Goal: Information Seeking & Learning: Learn about a topic

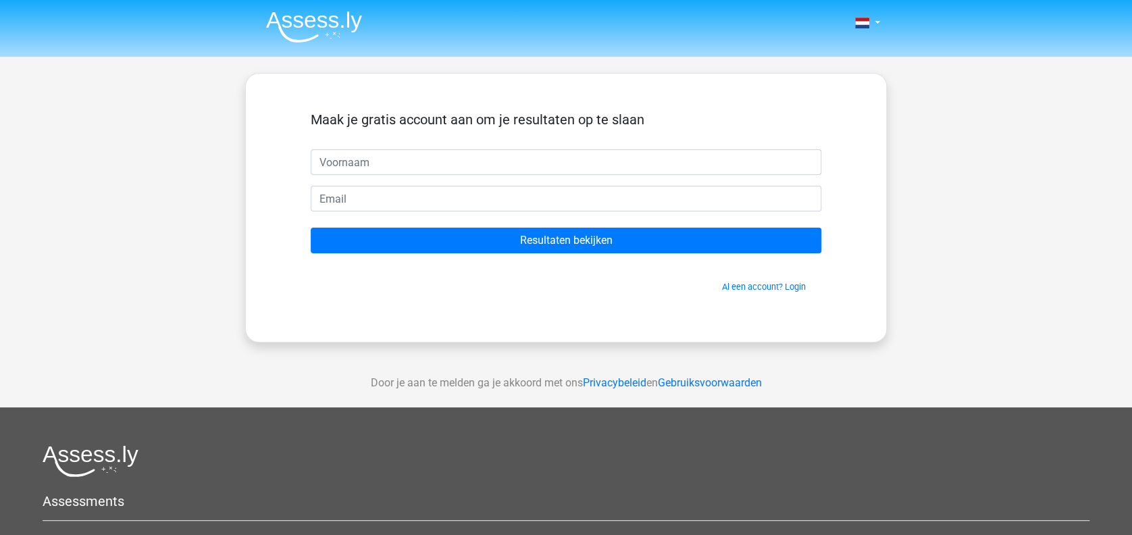
click at [324, 17] on img at bounding box center [314, 27] width 96 height 32
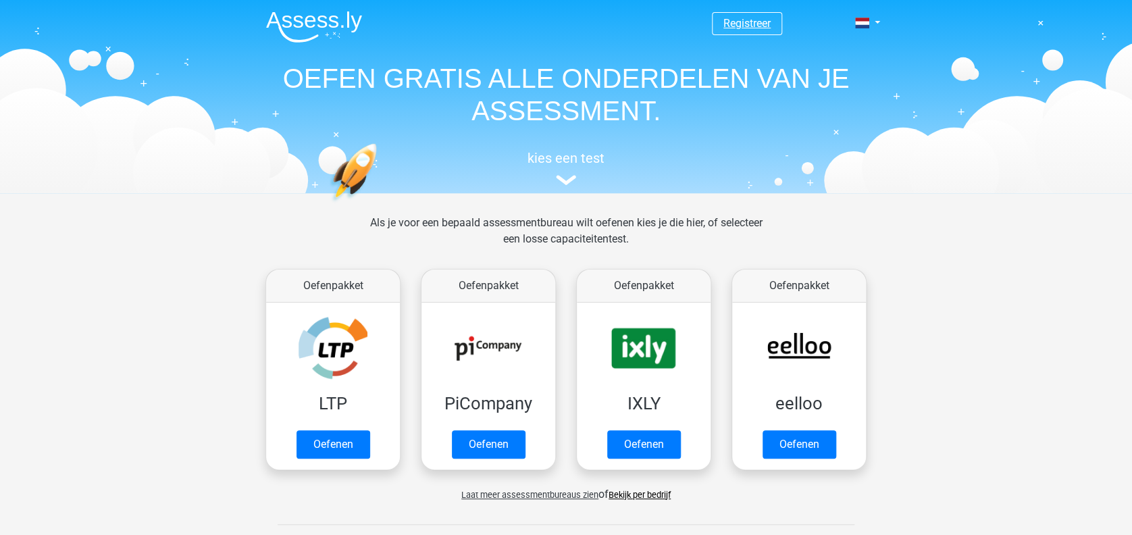
click at [745, 20] on link "Registreer" at bounding box center [746, 23] width 47 height 13
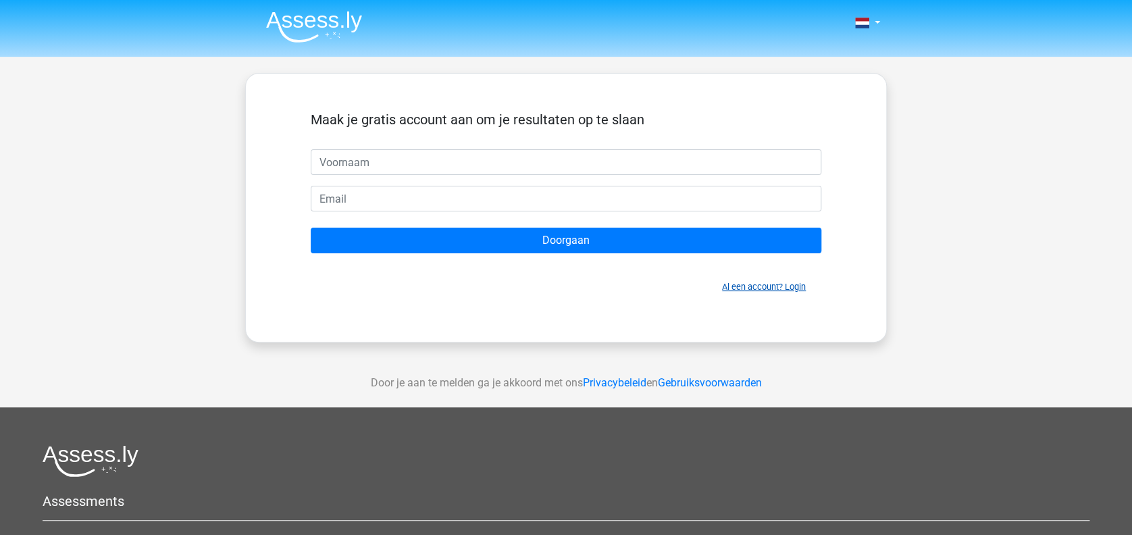
click at [766, 291] on link "Al een account? Login" at bounding box center [764, 287] width 84 height 10
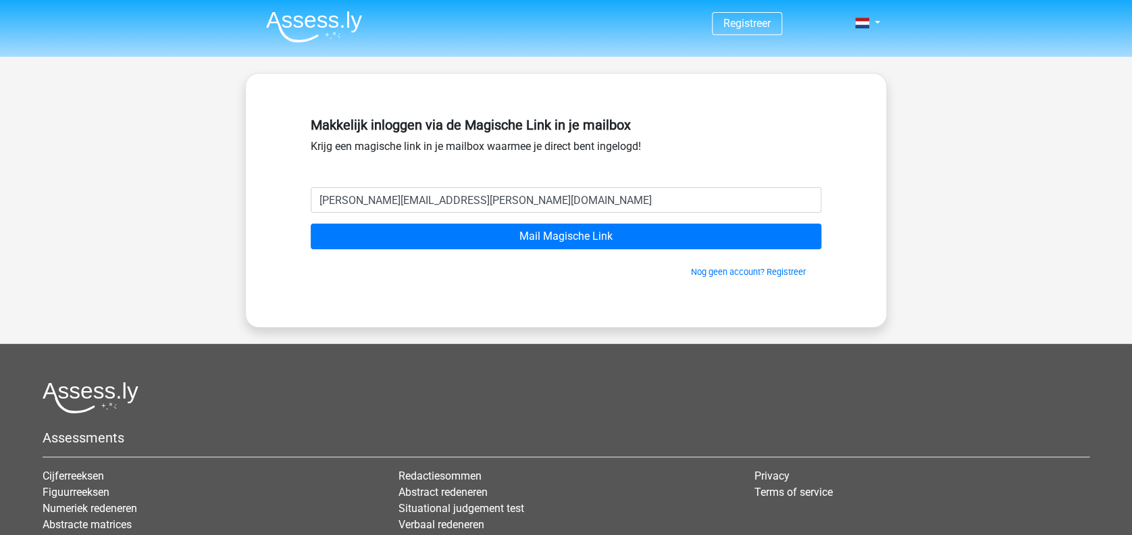
type input "[PERSON_NAME][EMAIL_ADDRESS][PERSON_NAME][DOMAIN_NAME]"
click at [311, 224] on input "Mail Magische Link" at bounding box center [566, 237] width 510 height 26
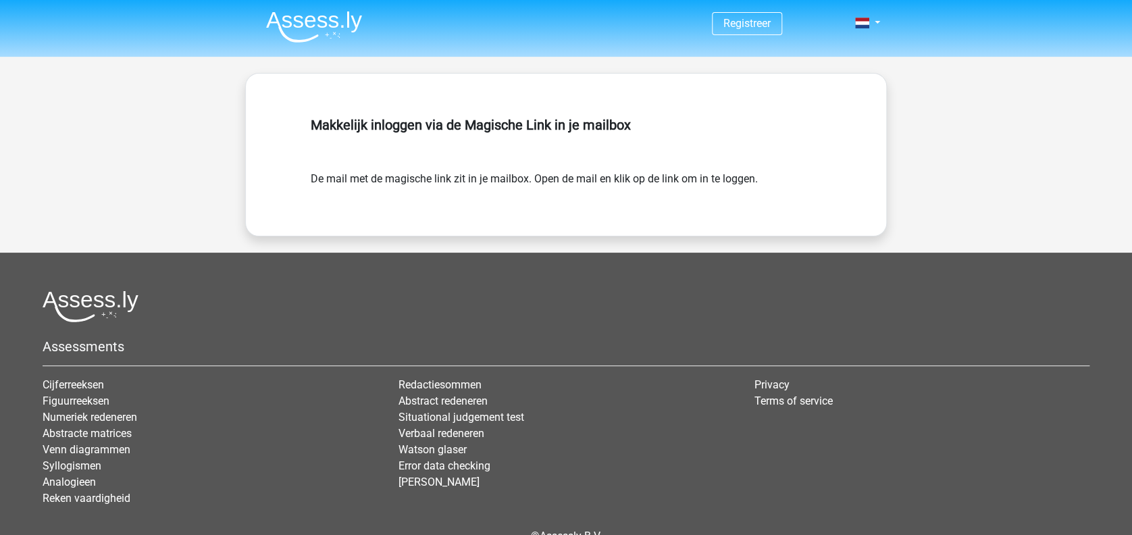
click at [313, 27] on img at bounding box center [314, 27] width 96 height 32
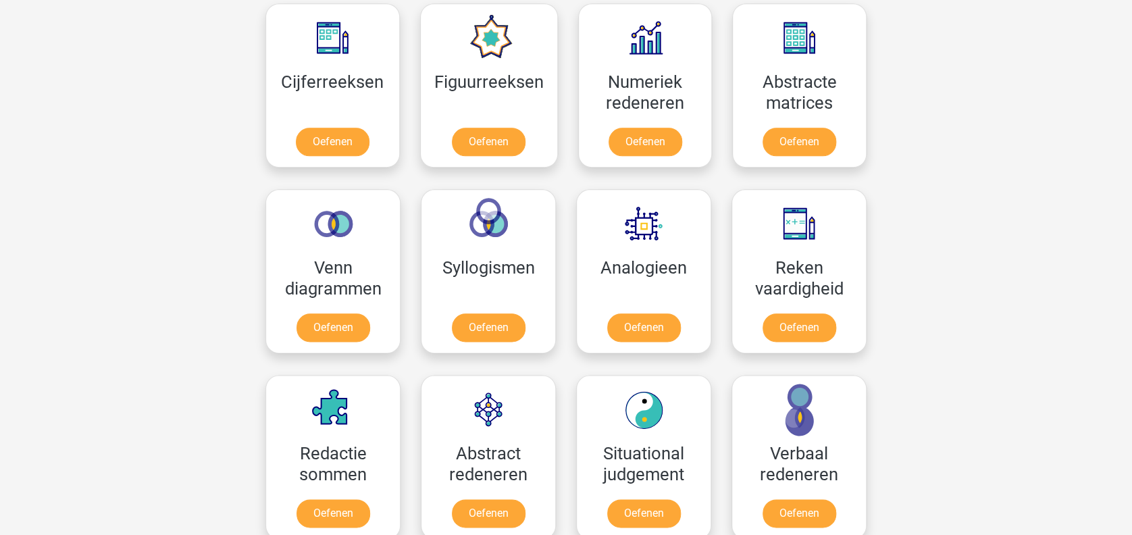
scroll to position [540, 0]
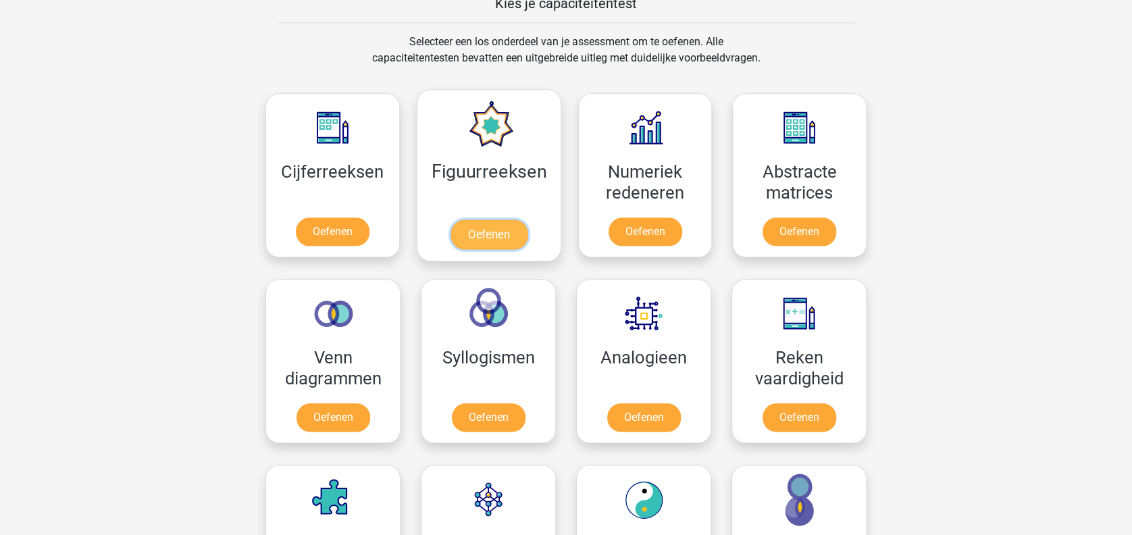
click at [477, 233] on link "Oefenen" at bounding box center [488, 234] width 77 height 30
click at [646, 416] on link "Oefenen" at bounding box center [643, 420] width 77 height 30
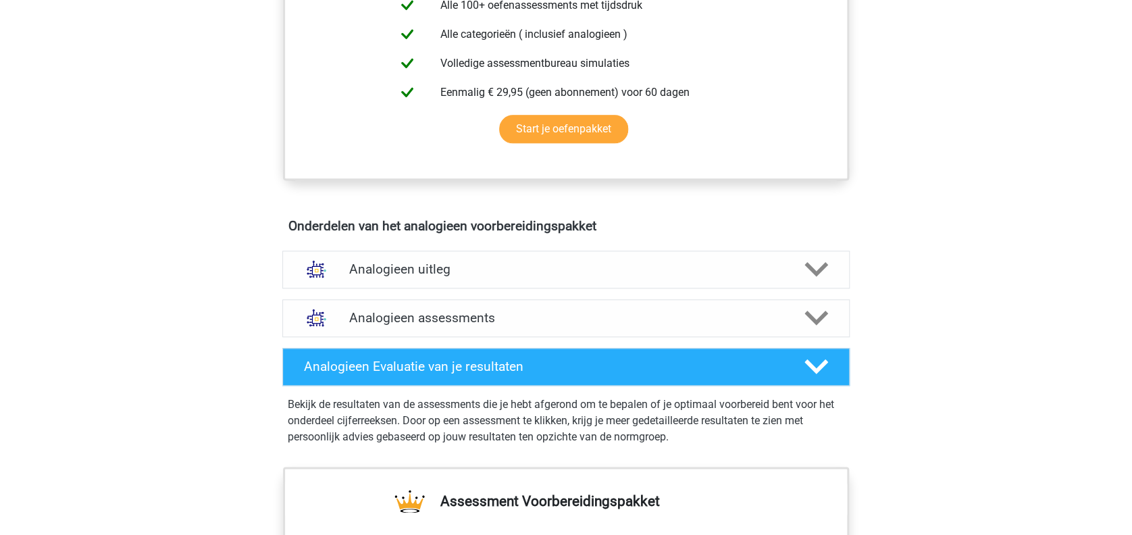
scroll to position [540, 0]
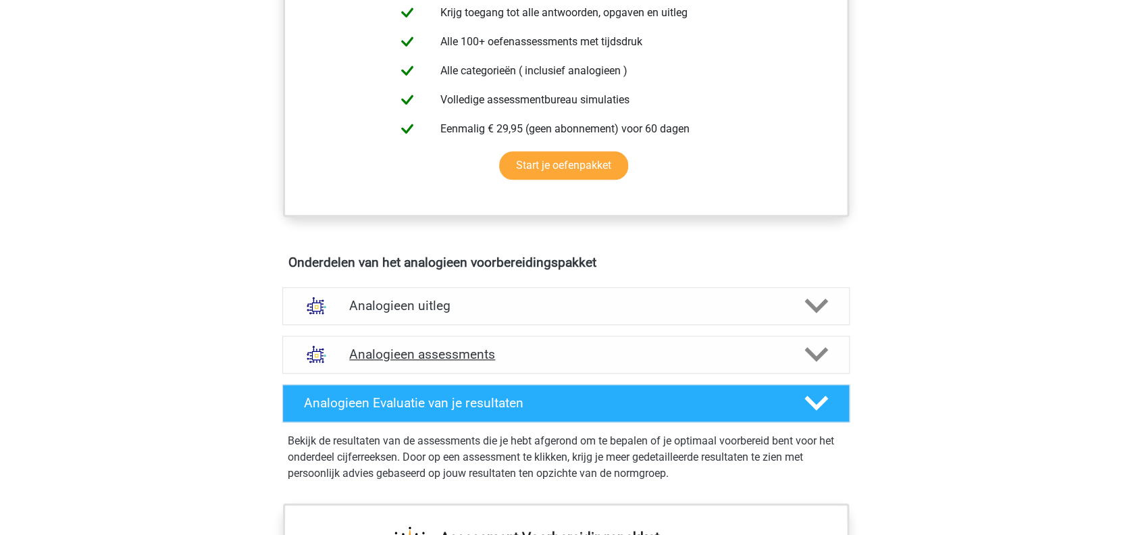
click at [504, 349] on h4 "Analogieen assessments" at bounding box center [566, 354] width 434 height 16
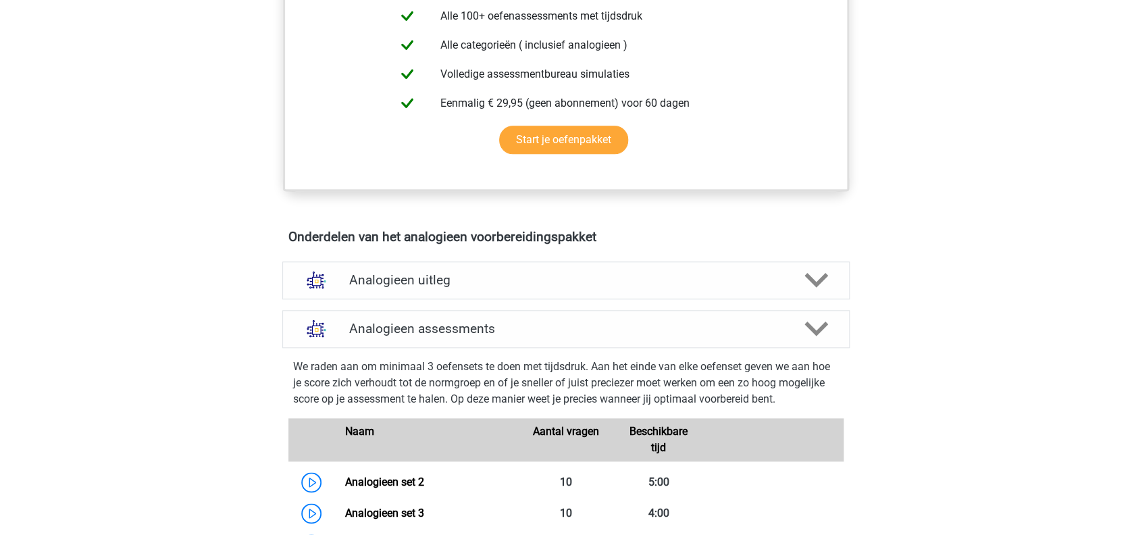
scroll to position [630, 0]
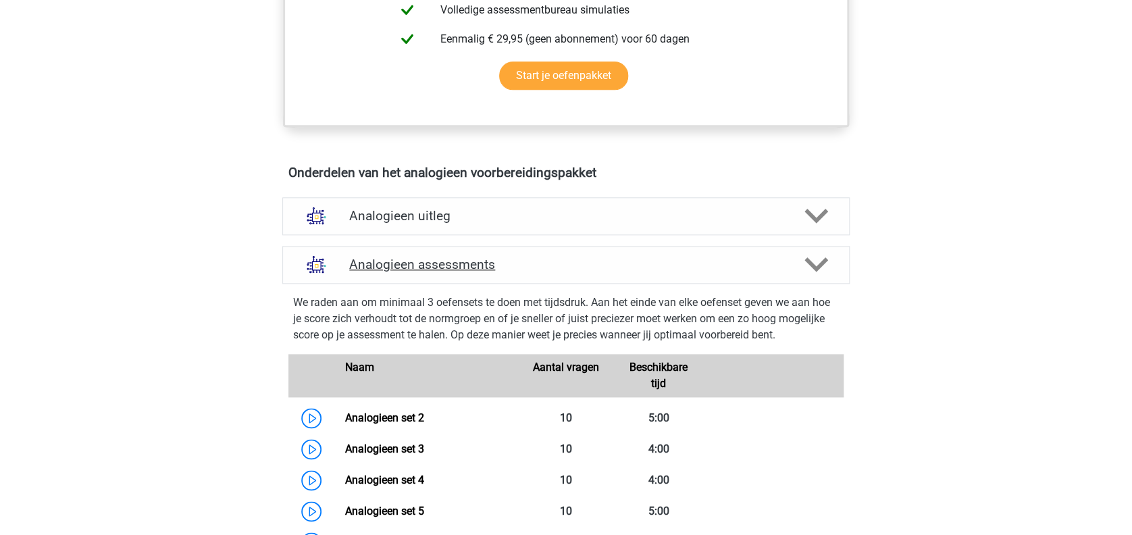
click at [409, 259] on h4 "Analogieen assessments" at bounding box center [566, 265] width 434 height 16
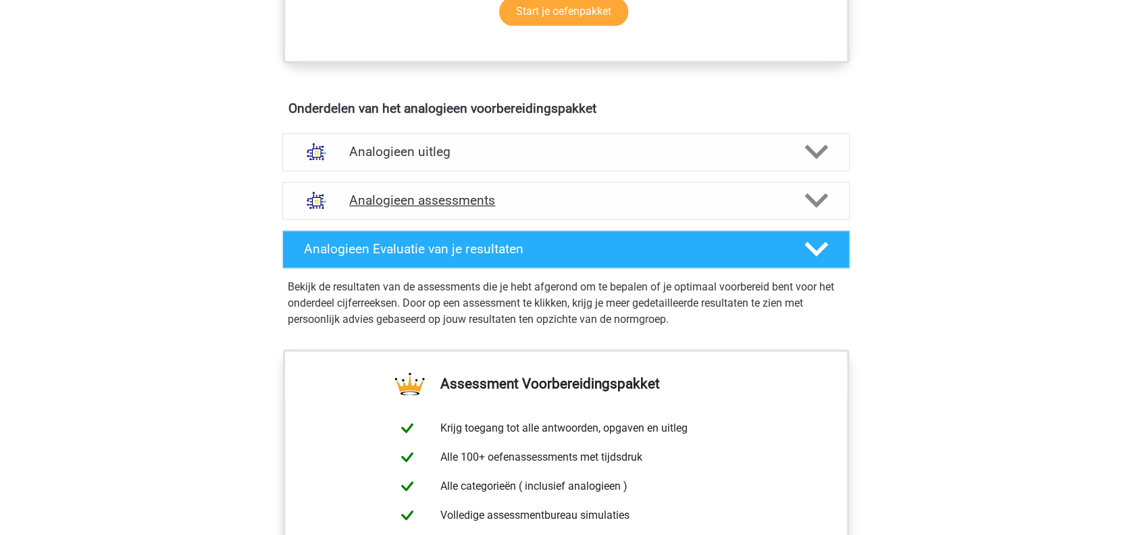
scroll to position [720, 0]
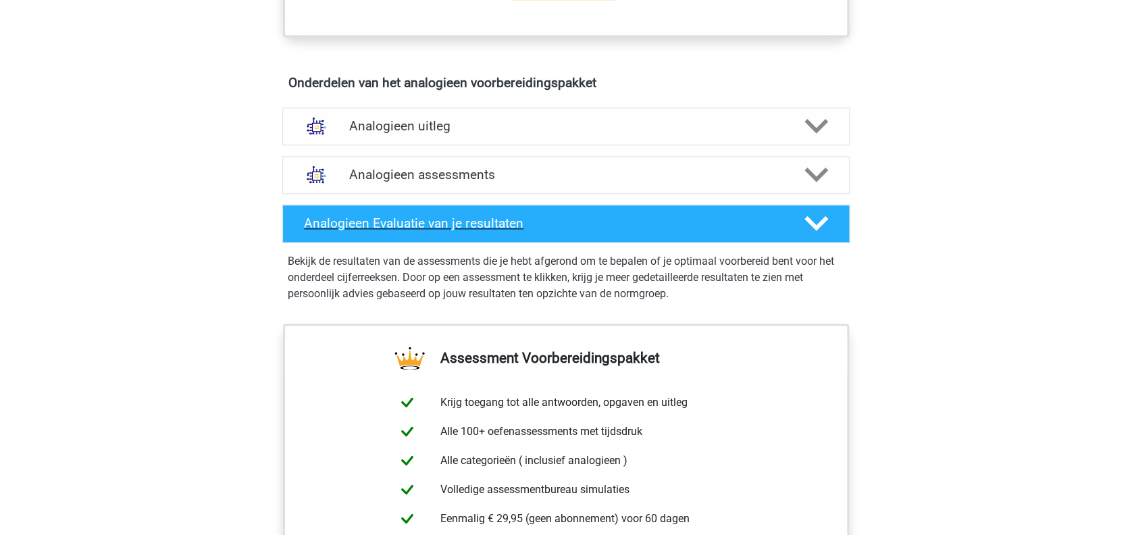
click at [411, 234] on div "Analogieen Evaluatie van je resultaten" at bounding box center [565, 224] width 567 height 38
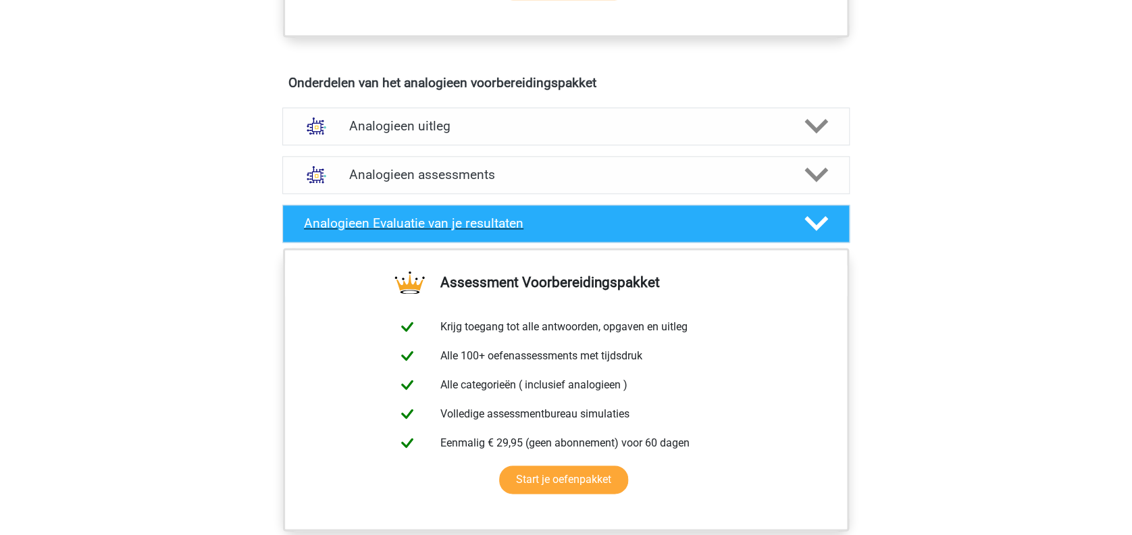
click at [411, 234] on div "Analogieen Evaluatie van je resultaten" at bounding box center [565, 224] width 567 height 38
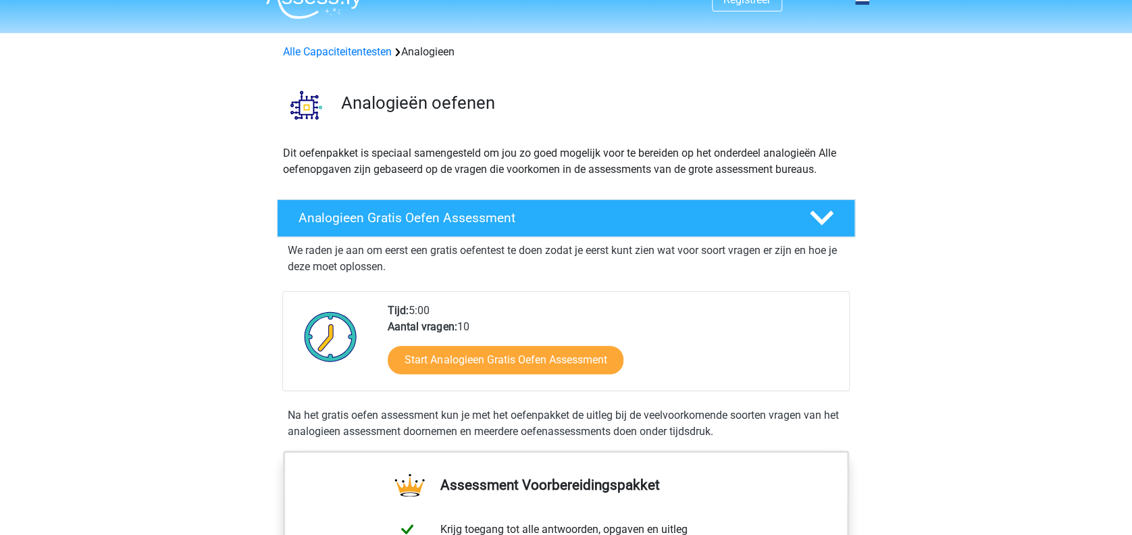
scroll to position [0, 0]
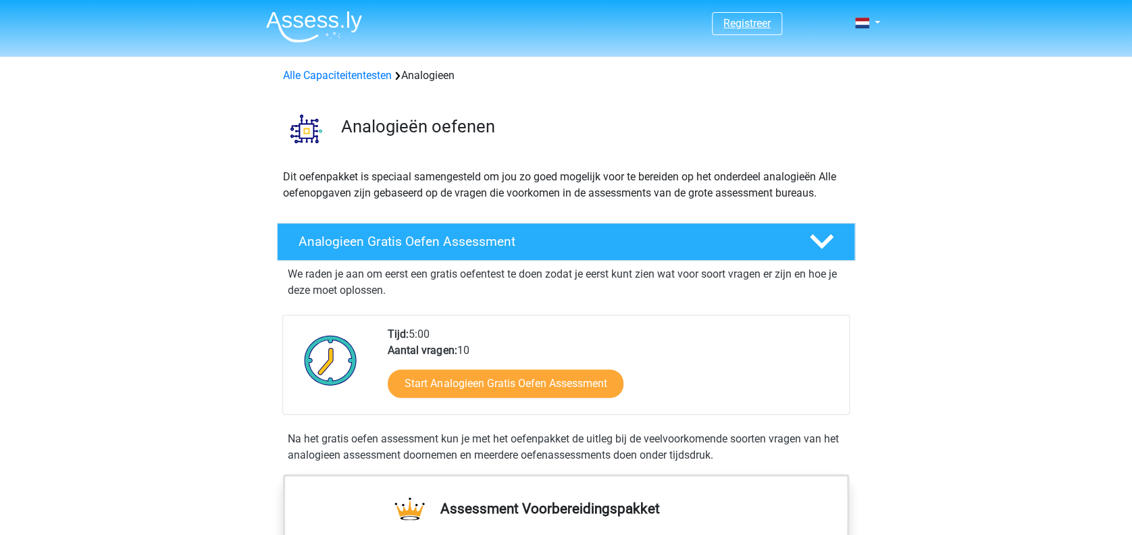
click at [727, 20] on link "Registreer" at bounding box center [746, 23] width 47 height 13
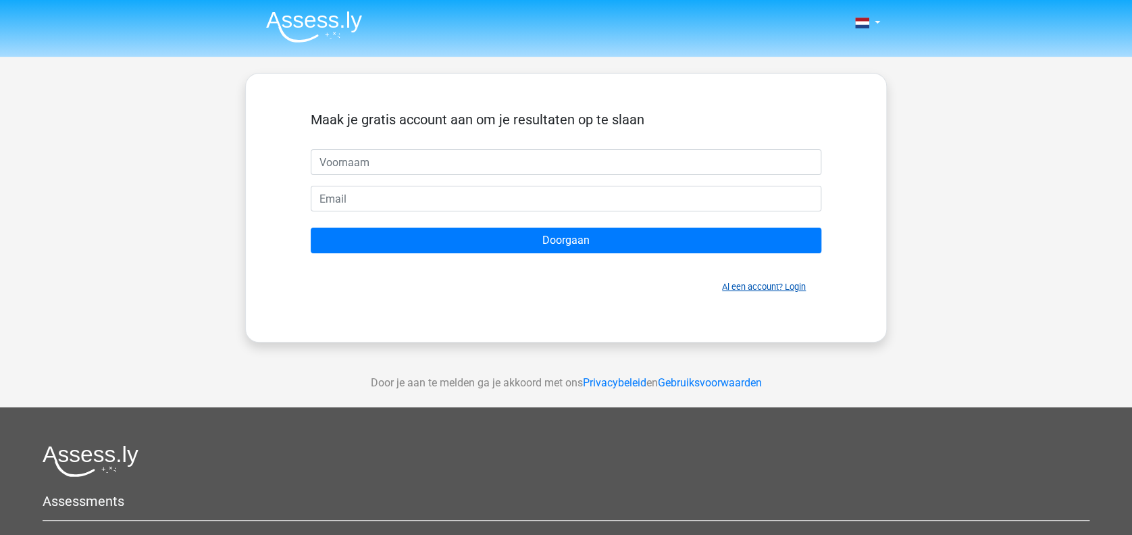
click at [737, 287] on link "Al een account? Login" at bounding box center [764, 287] width 84 height 10
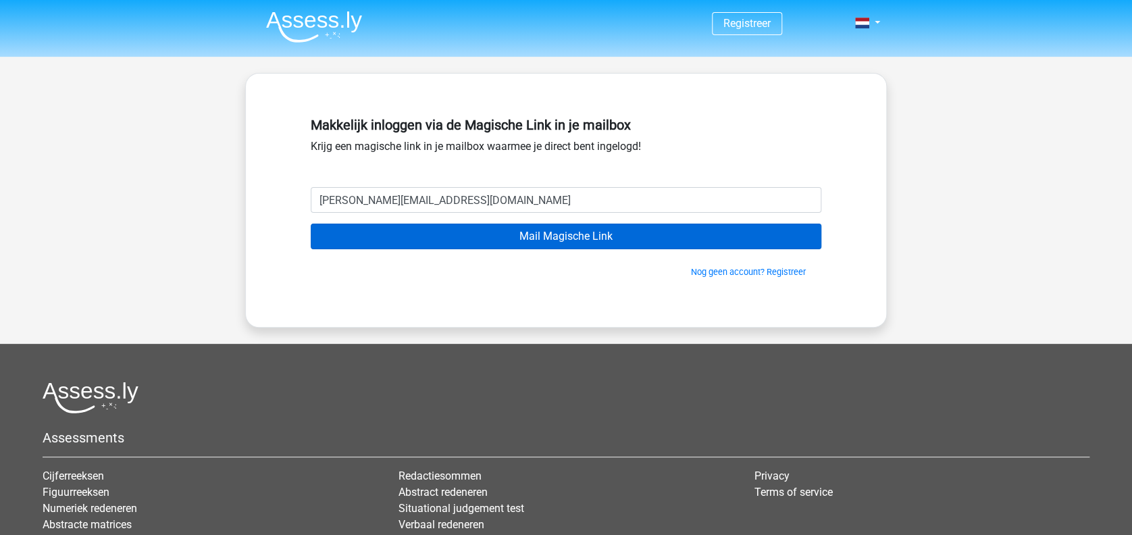
type input "[PERSON_NAME][EMAIL_ADDRESS][DOMAIN_NAME]"
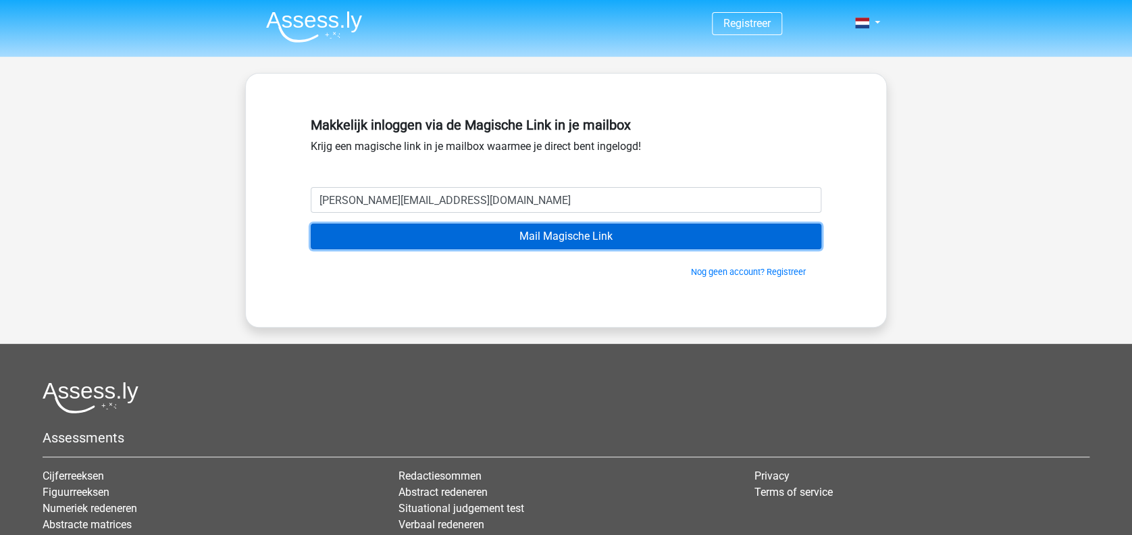
click at [526, 238] on input "Mail Magische Link" at bounding box center [566, 237] width 510 height 26
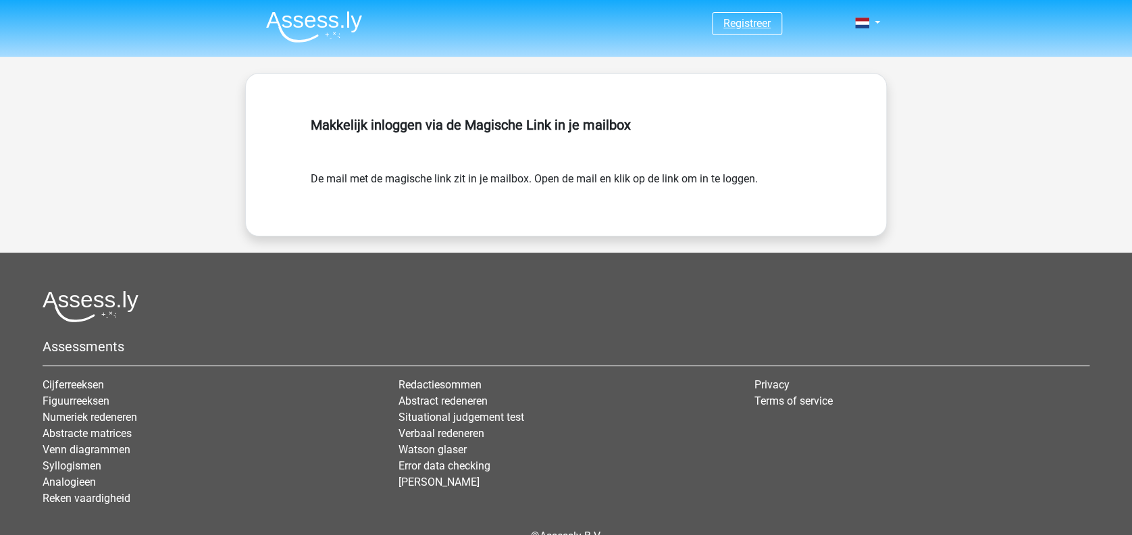
click at [733, 20] on link "Registreer" at bounding box center [746, 23] width 47 height 13
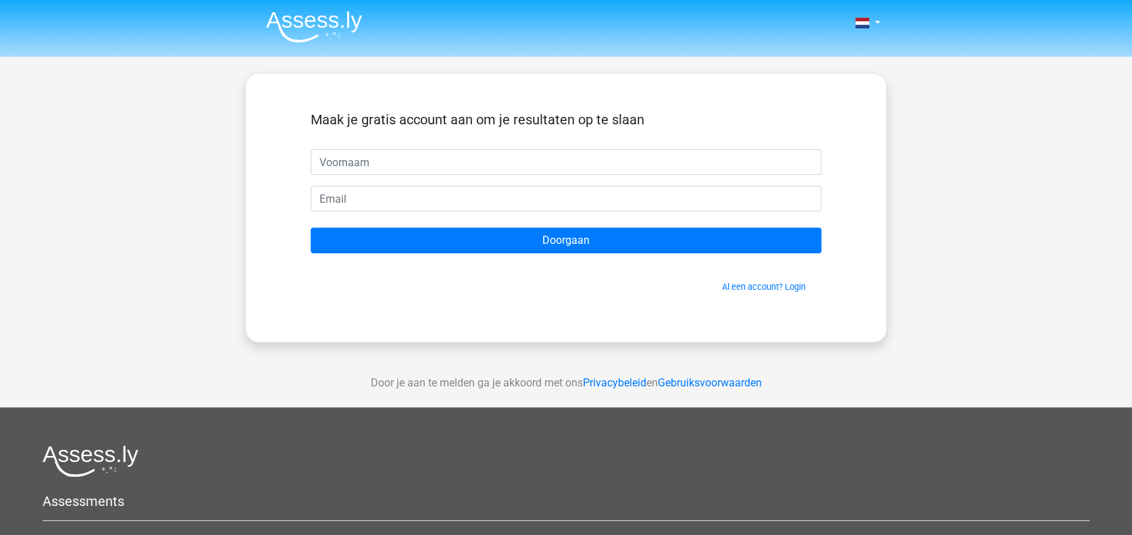
click at [332, 24] on img at bounding box center [314, 27] width 96 height 32
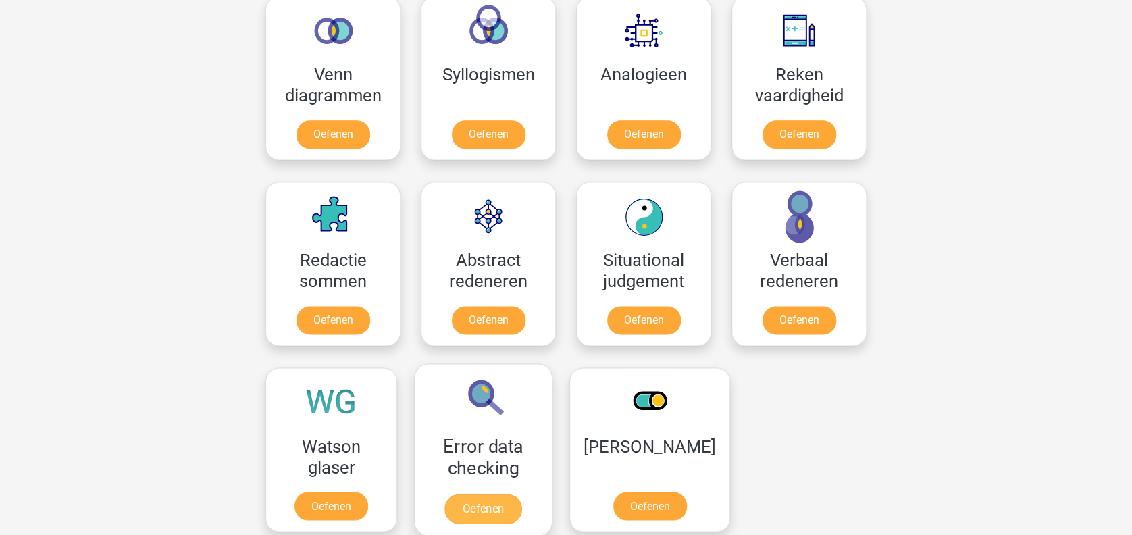
scroll to position [720, 0]
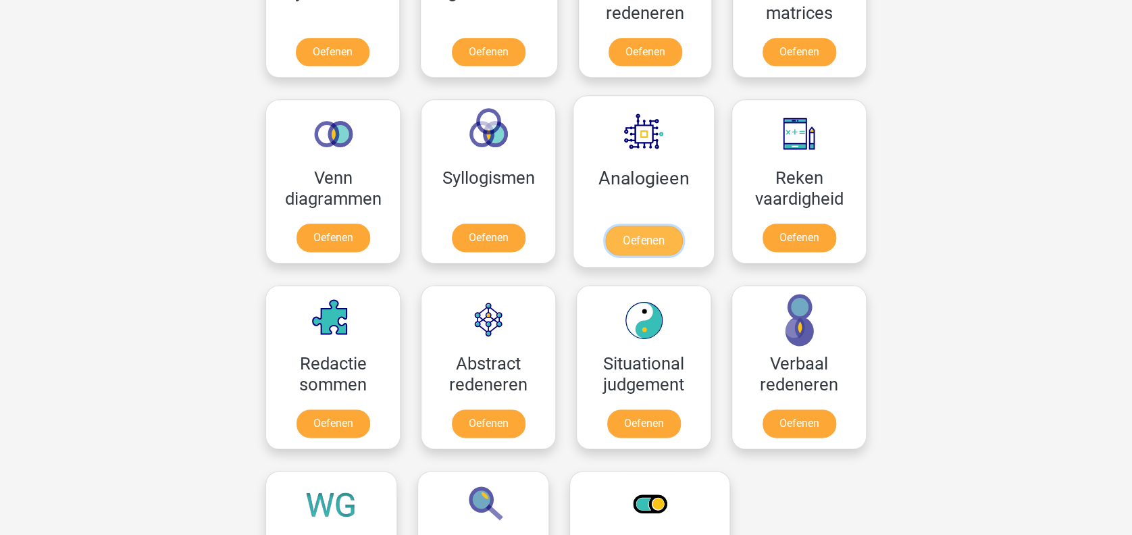
click at [652, 238] on link "Oefenen" at bounding box center [643, 241] width 77 height 30
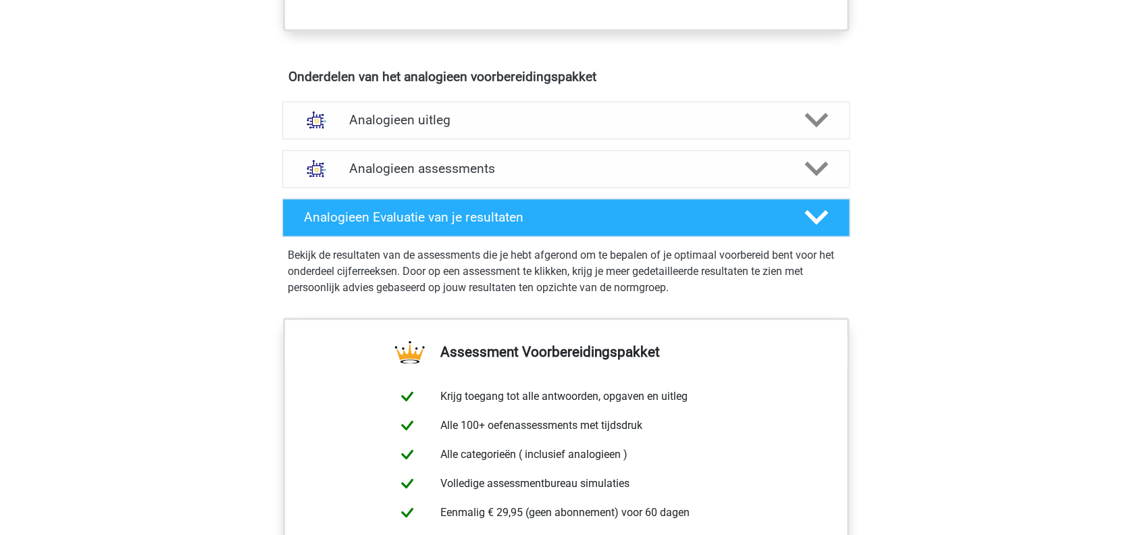
scroll to position [810, 0]
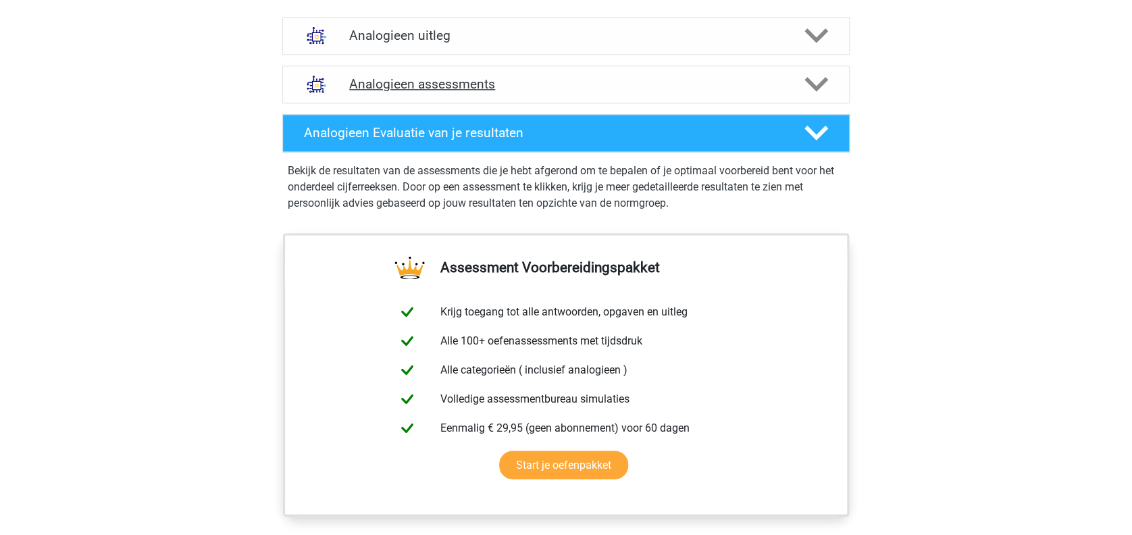
click at [546, 90] on h4 "Analogieen assessments" at bounding box center [566, 84] width 434 height 16
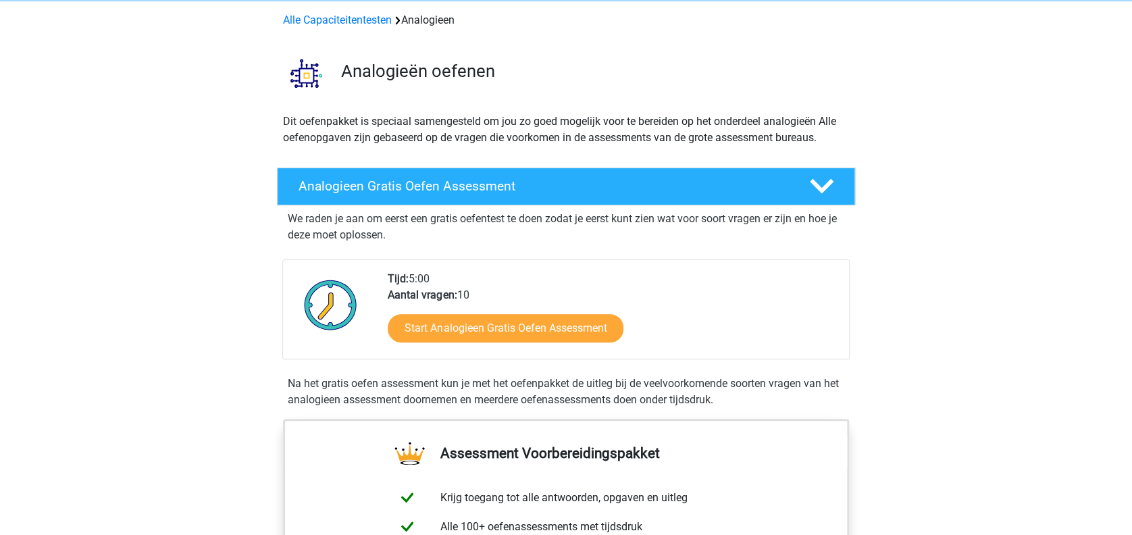
scroll to position [0, 0]
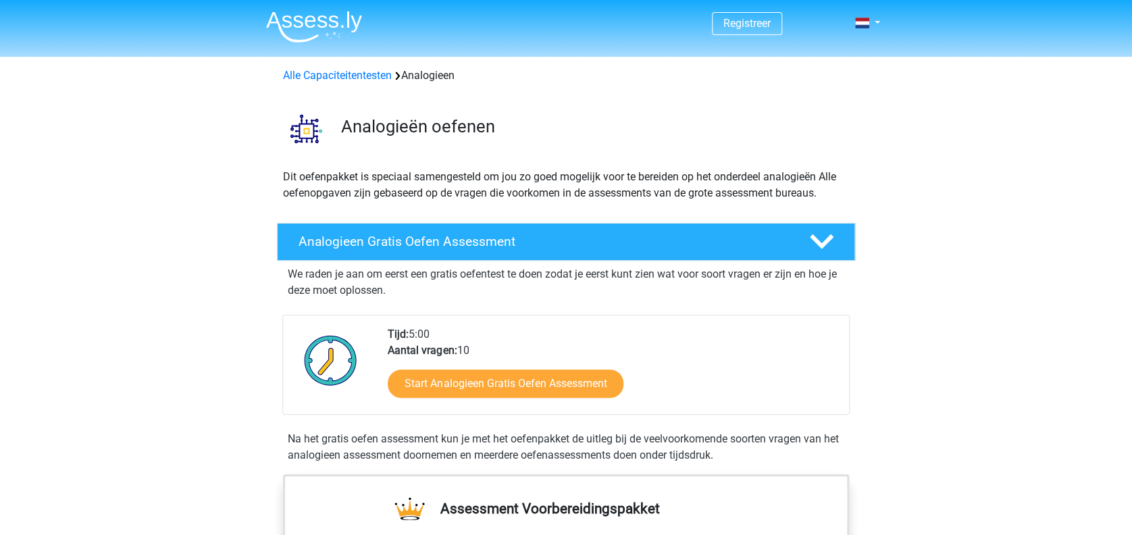
click at [750, 32] on span "Registreer" at bounding box center [747, 23] width 70 height 23
click at [750, 27] on link "Registreer" at bounding box center [746, 23] width 47 height 13
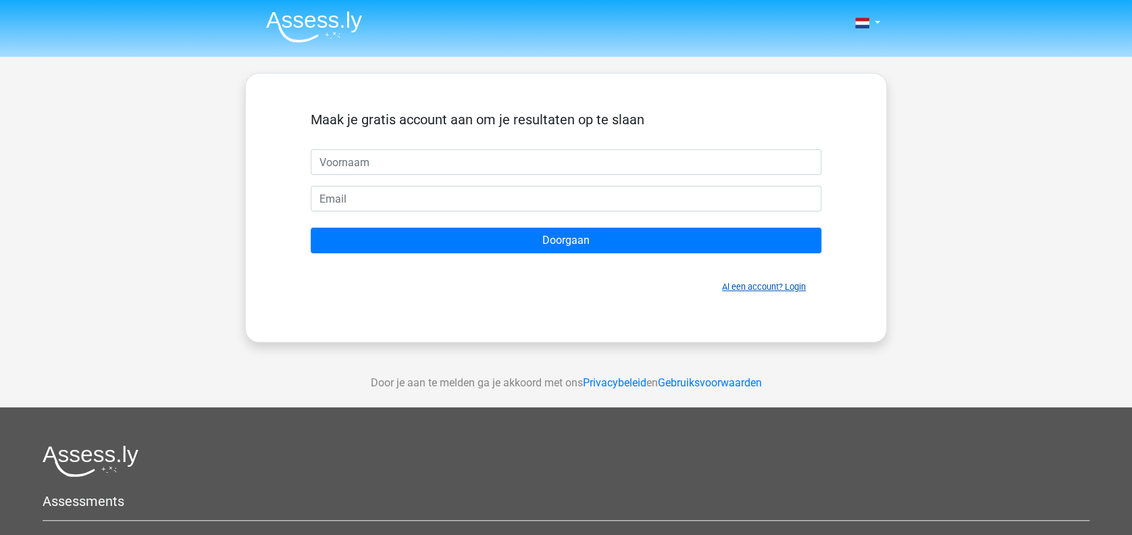
click at [746, 284] on link "Al een account? Login" at bounding box center [764, 287] width 84 height 10
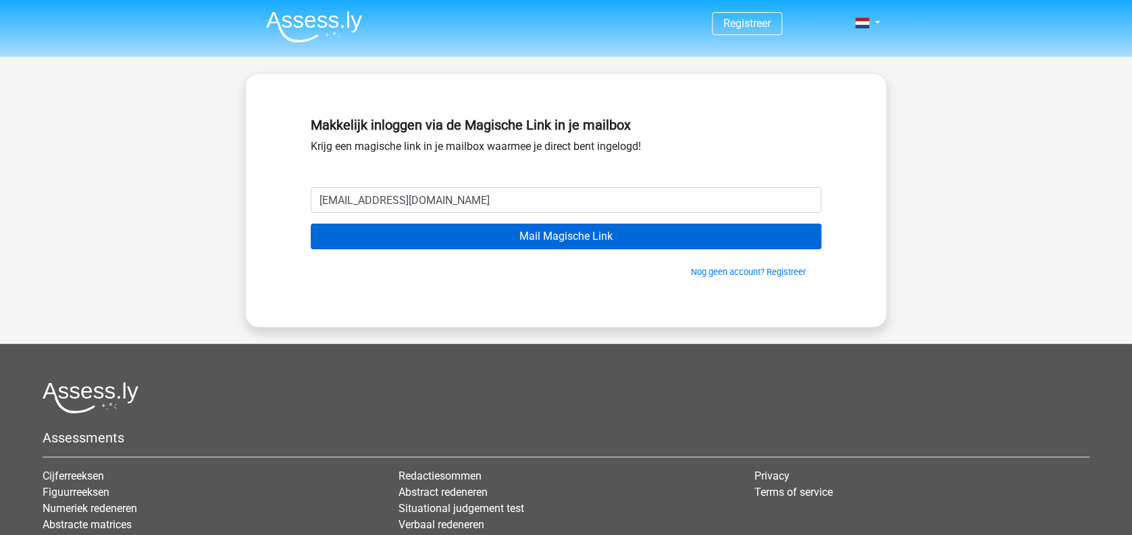
type input "sandra_111@hotmail.com"
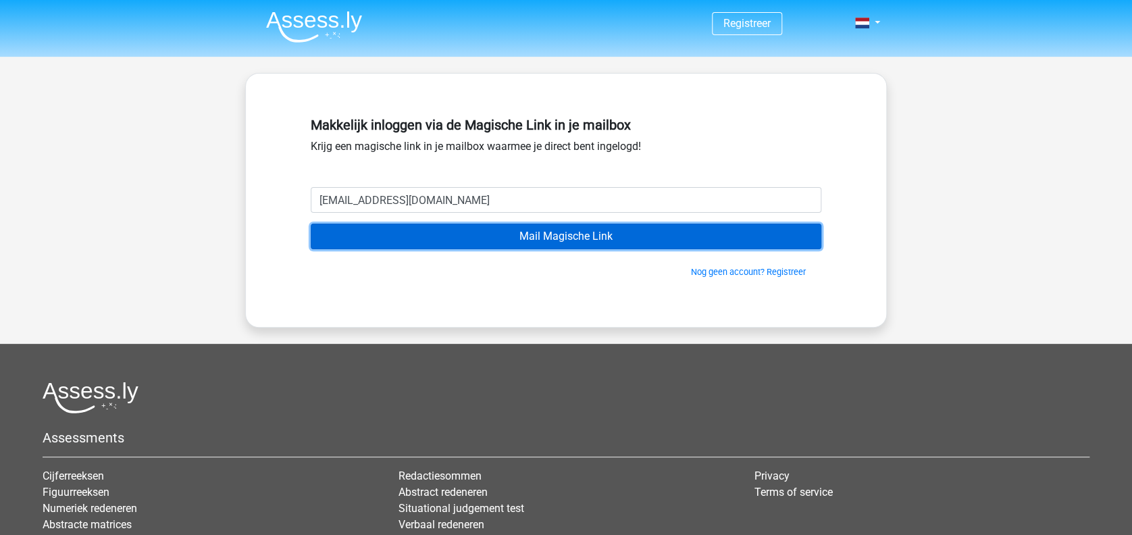
click at [529, 236] on input "Mail Magische Link" at bounding box center [566, 237] width 510 height 26
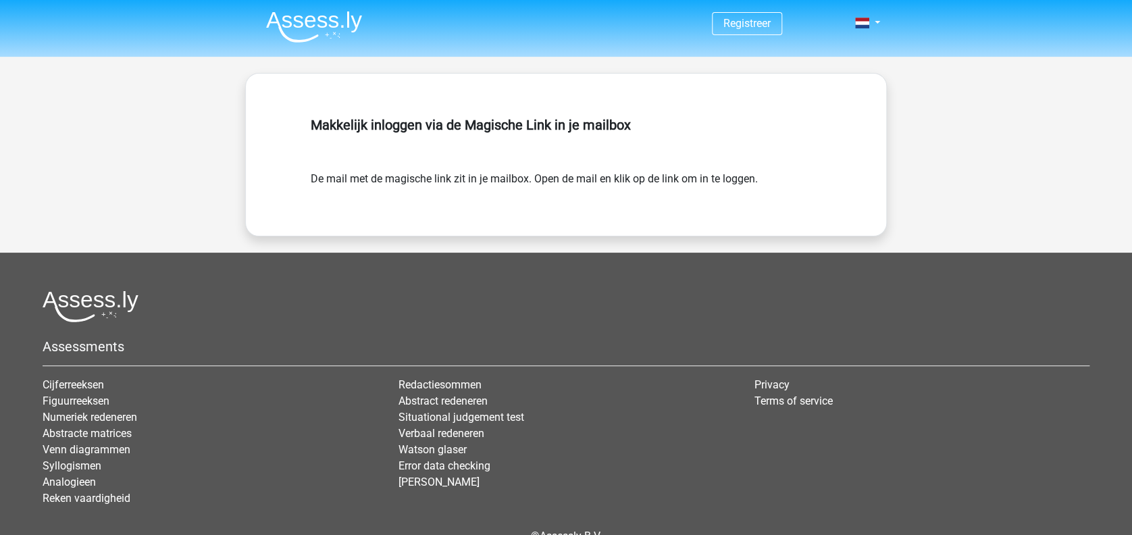
click at [298, 22] on img at bounding box center [314, 27] width 96 height 32
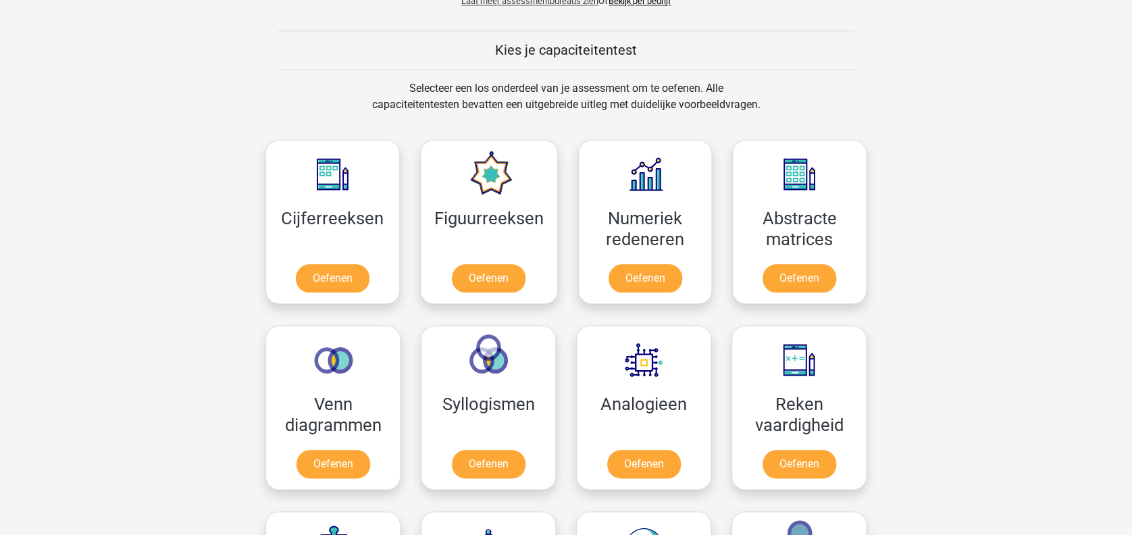
scroll to position [540, 0]
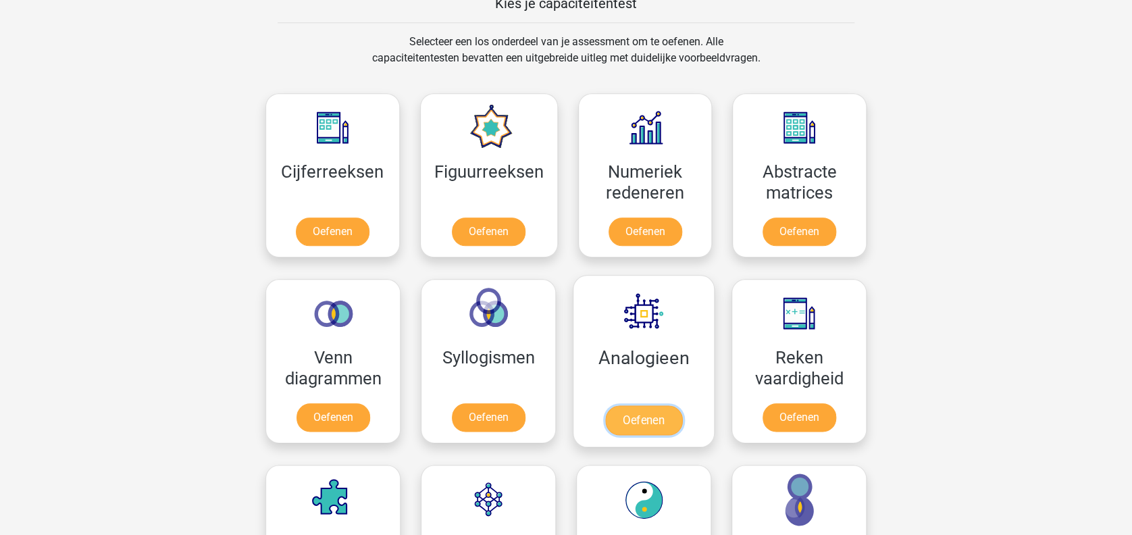
click at [657, 416] on link "Oefenen" at bounding box center [643, 420] width 77 height 30
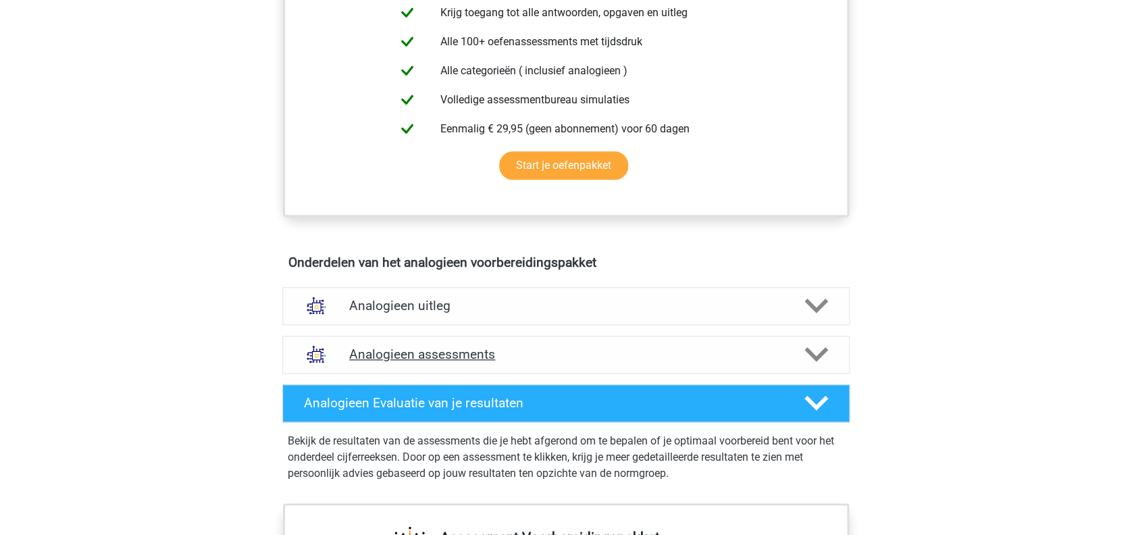
scroll to position [630, 0]
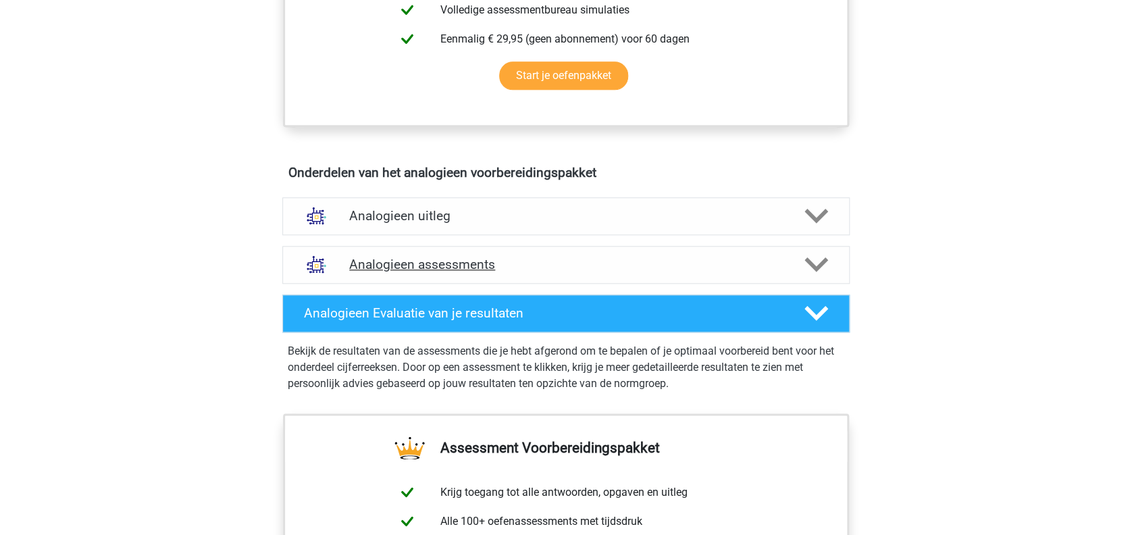
click at [480, 257] on h4 "Analogieen assessments" at bounding box center [566, 265] width 434 height 16
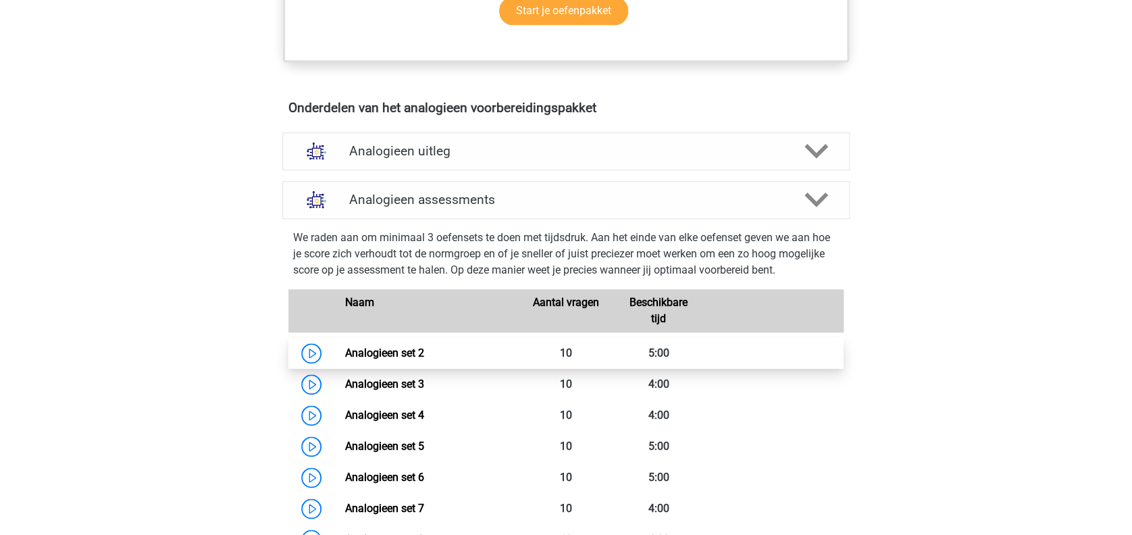
scroll to position [900, 0]
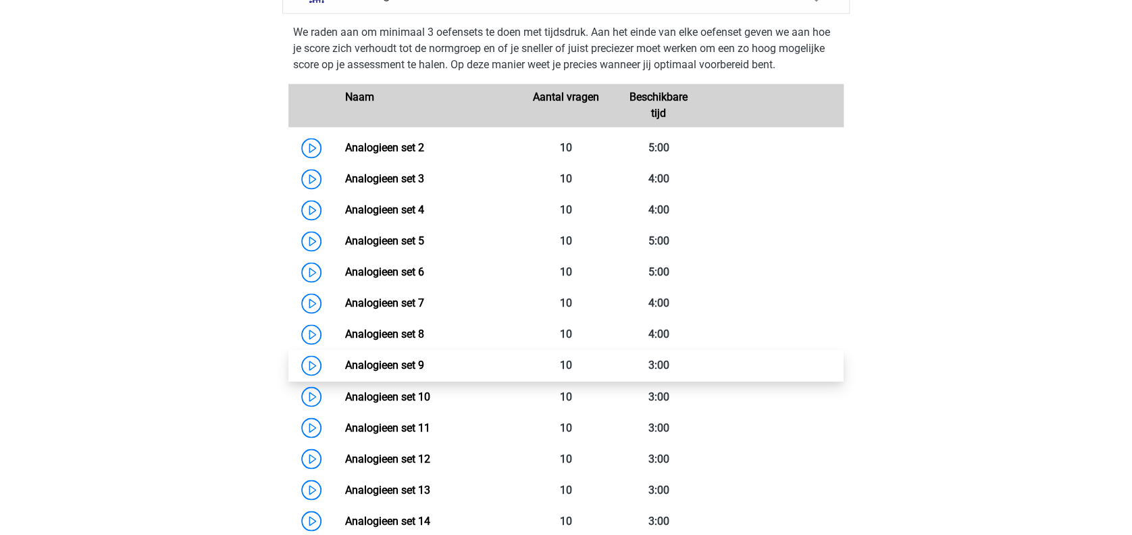
click at [406, 368] on link "Analogieen set 9" at bounding box center [383, 365] width 79 height 13
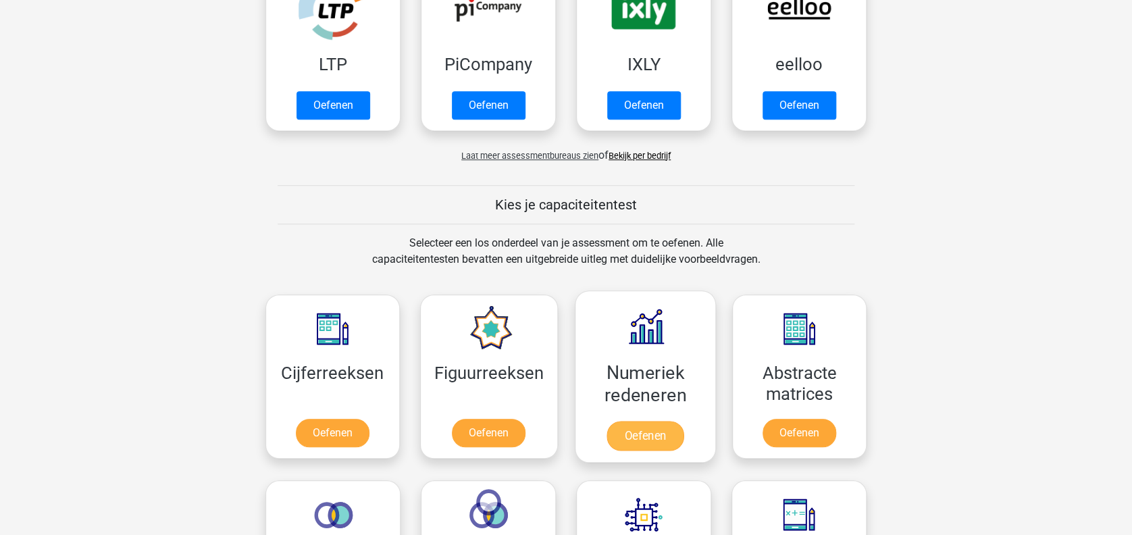
scroll to position [540, 0]
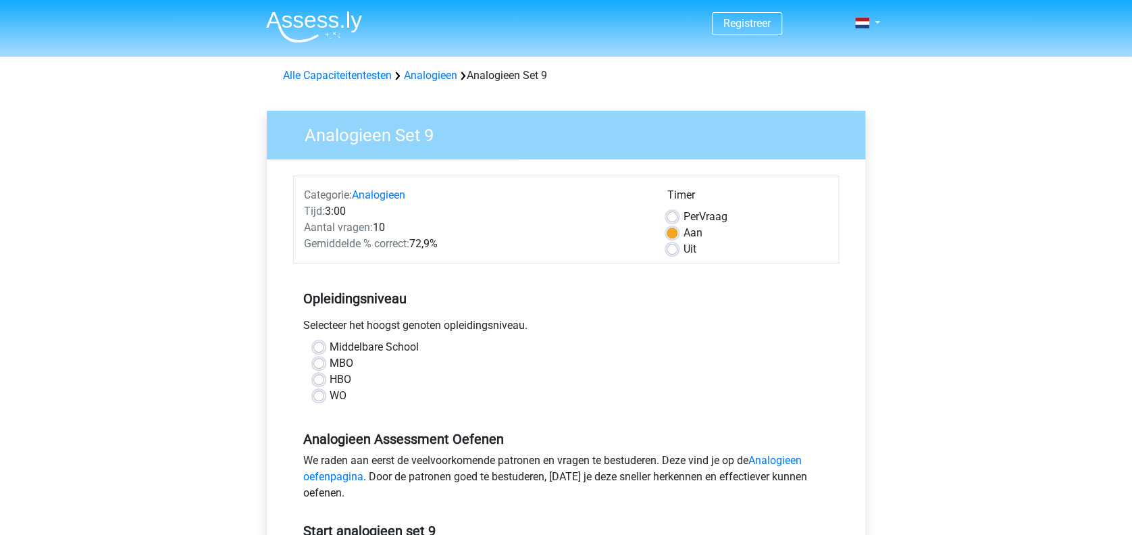
click at [332, 394] on label "WO" at bounding box center [338, 396] width 17 height 16
click at [324, 394] on input "WO" at bounding box center [318, 395] width 11 height 14
radio input "true"
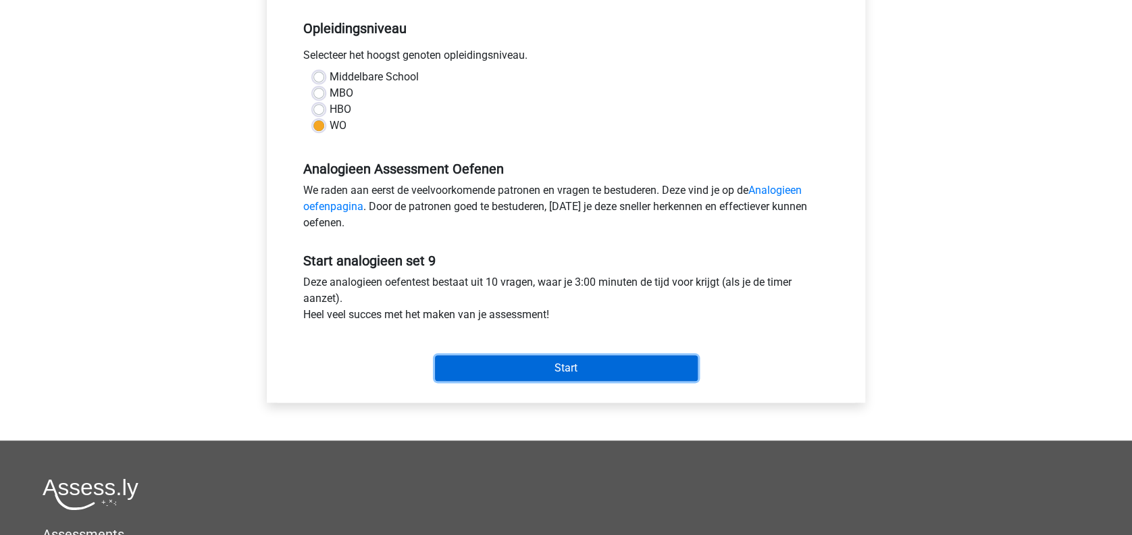
click at [523, 373] on input "Start" at bounding box center [566, 368] width 263 height 26
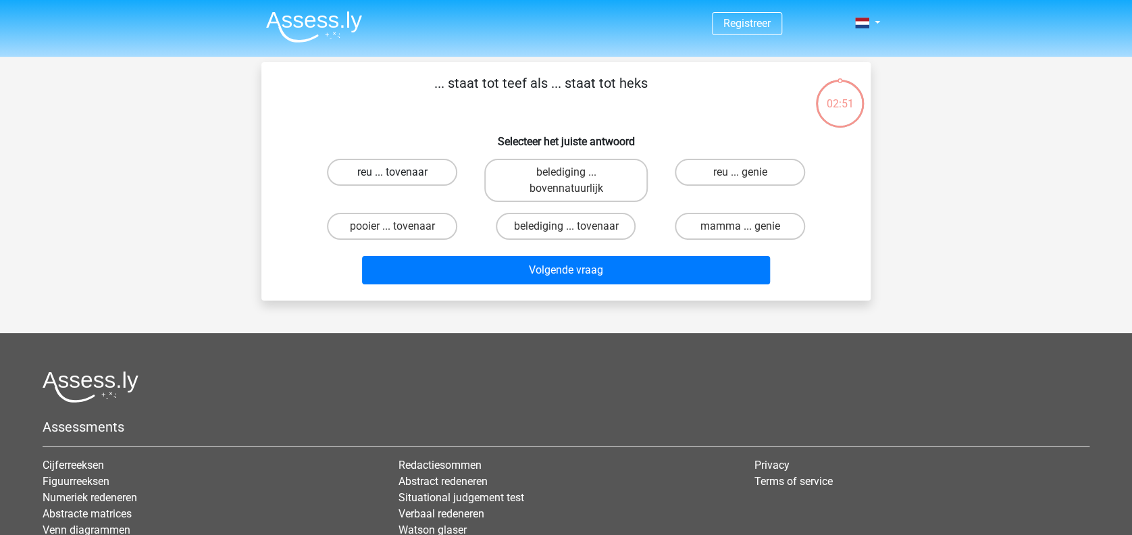
click at [417, 175] on label "reu ... tovenaar" at bounding box center [392, 172] width 130 height 27
click at [401, 175] on input "reu ... tovenaar" at bounding box center [396, 176] width 9 height 9
radio input "true"
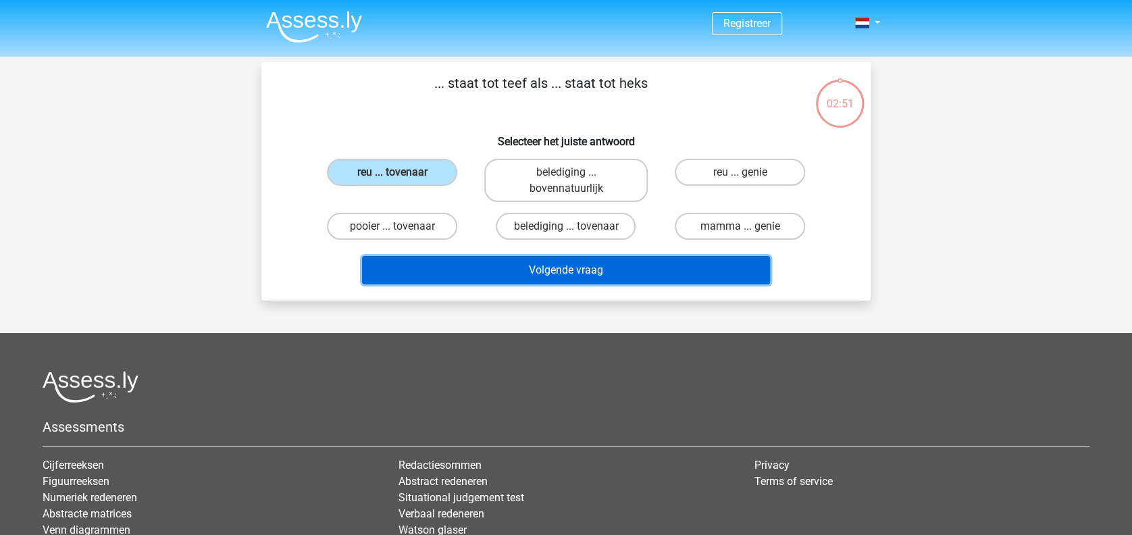
click at [448, 265] on button "Volgende vraag" at bounding box center [566, 270] width 409 height 28
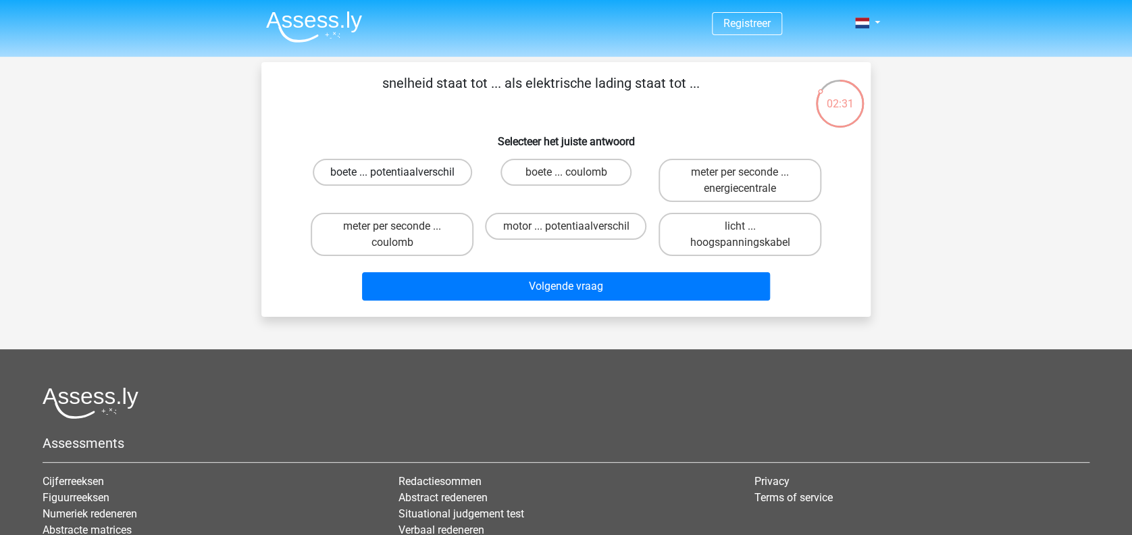
click at [428, 168] on label "boete ... potentiaalverschil" at bounding box center [392, 172] width 159 height 27
click at [401, 172] on input "boete ... potentiaalverschil" at bounding box center [396, 176] width 9 height 9
radio input "true"
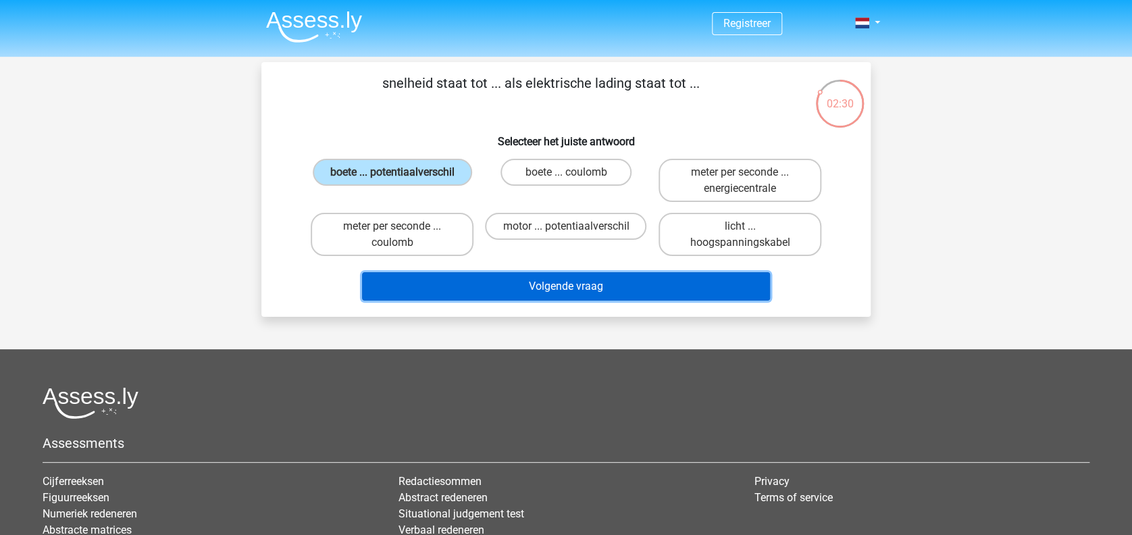
click at [479, 286] on button "Volgende vraag" at bounding box center [566, 286] width 409 height 28
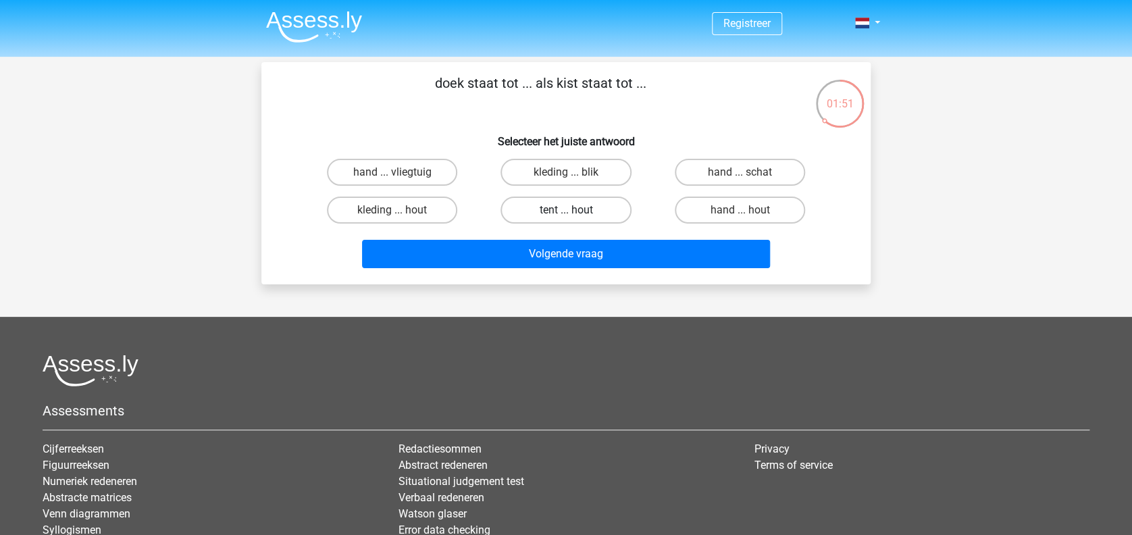
click at [522, 210] on label "tent ... hout" at bounding box center [565, 209] width 130 height 27
click at [566, 210] on input "tent ... hout" at bounding box center [570, 214] width 9 height 9
radio input "true"
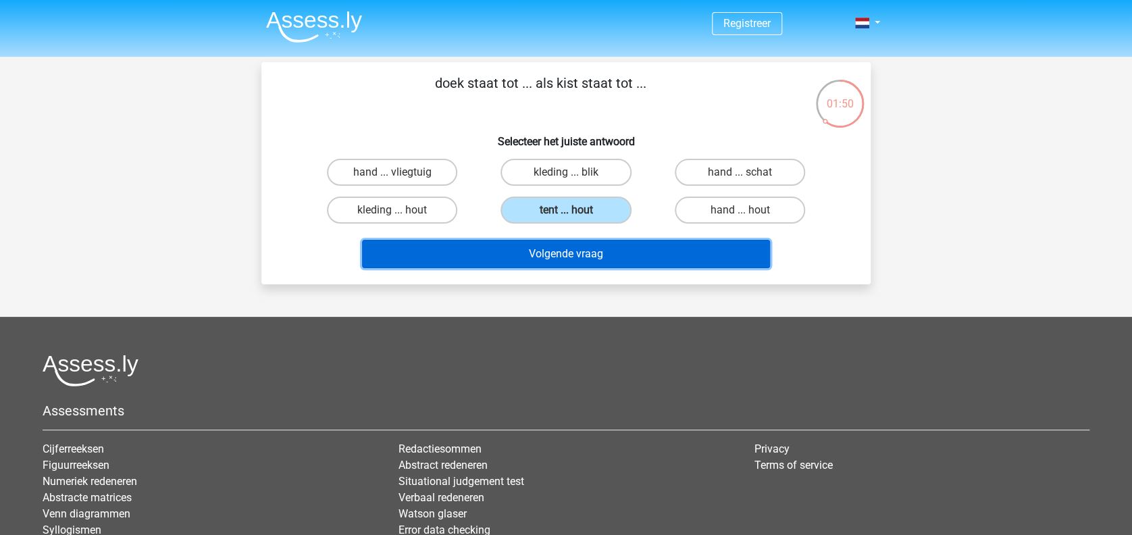
click at [508, 249] on button "Volgende vraag" at bounding box center [566, 254] width 409 height 28
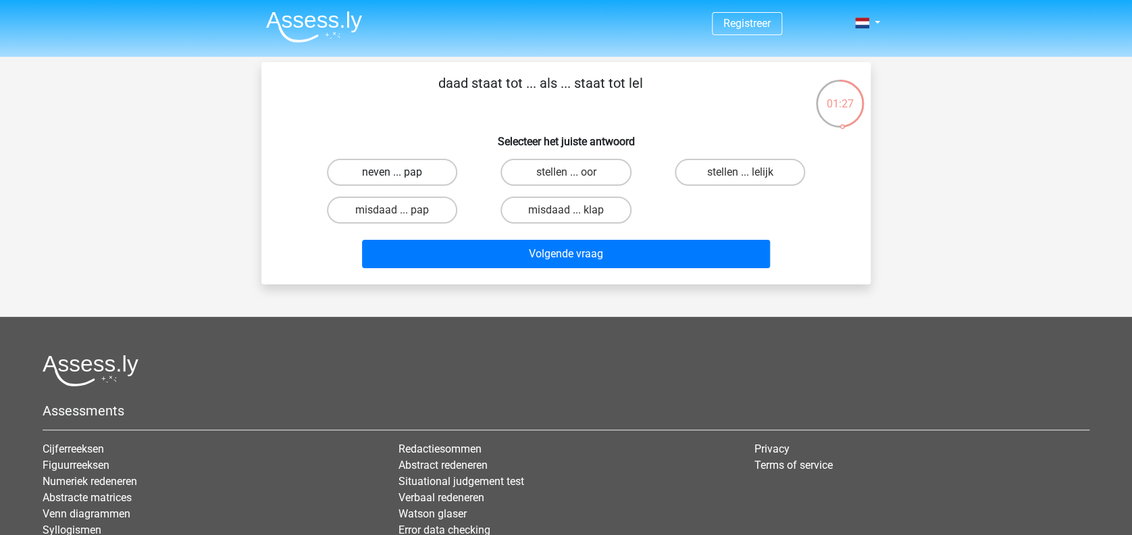
click at [435, 178] on label "neven ... pap" at bounding box center [392, 172] width 130 height 27
click at [401, 178] on input "neven ... pap" at bounding box center [396, 176] width 9 height 9
radio input "true"
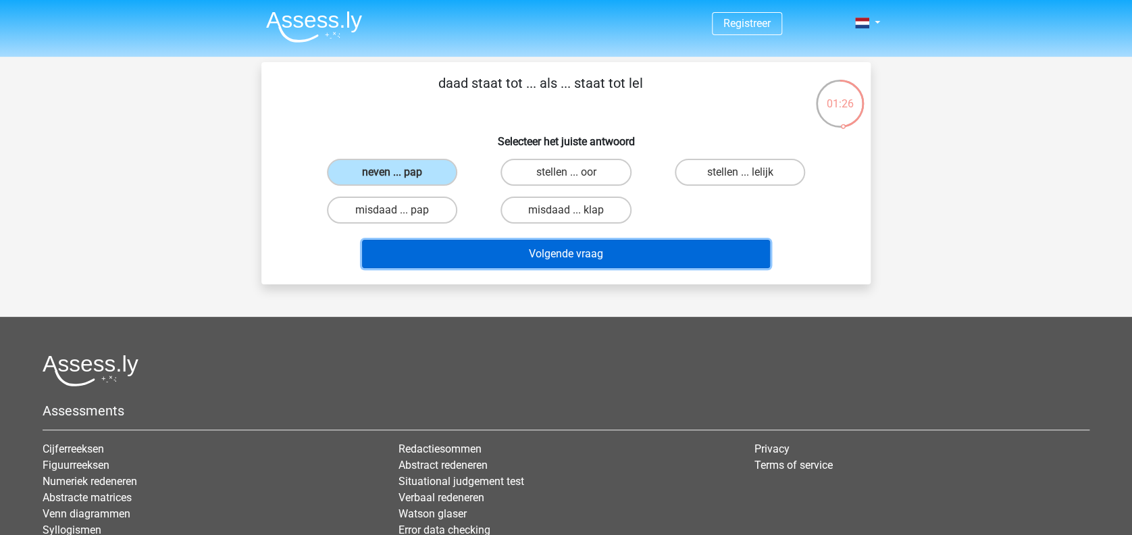
click at [461, 250] on button "Volgende vraag" at bounding box center [566, 254] width 409 height 28
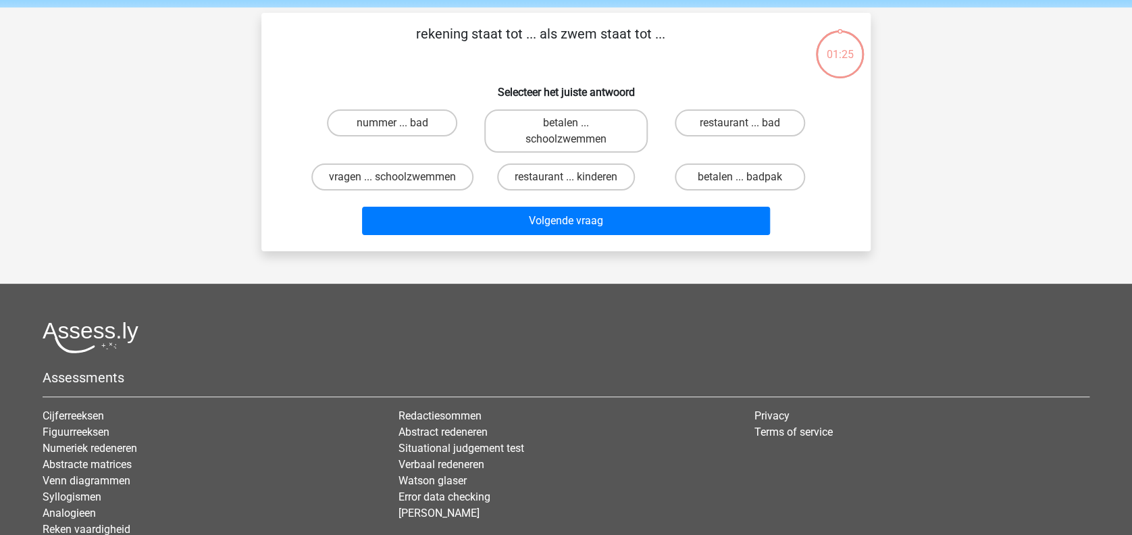
scroll to position [62, 0]
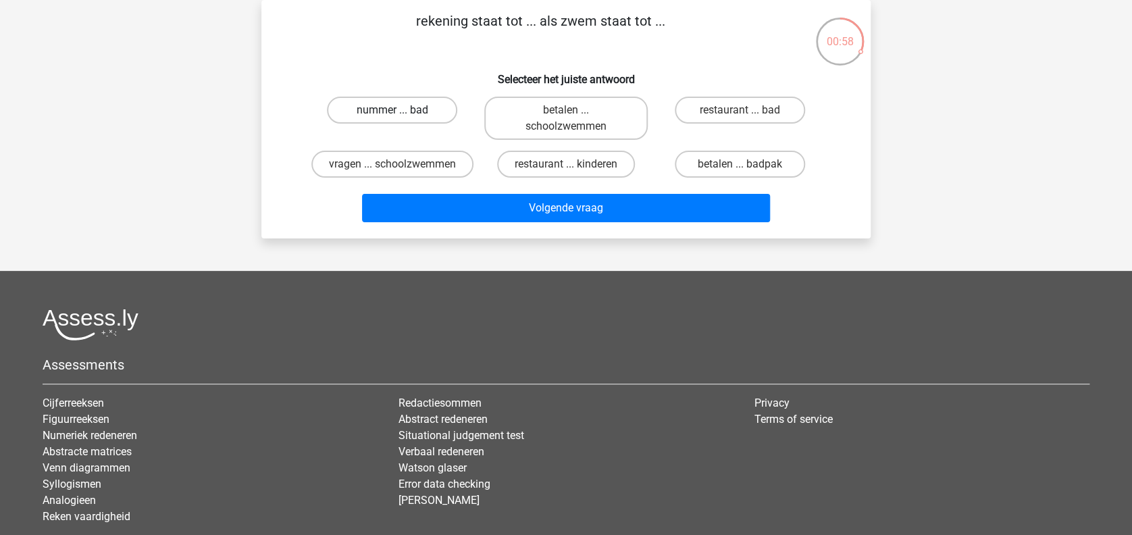
click at [423, 109] on label "nummer ... bad" at bounding box center [392, 110] width 130 height 27
click at [401, 110] on input "nummer ... bad" at bounding box center [396, 114] width 9 height 9
radio input "true"
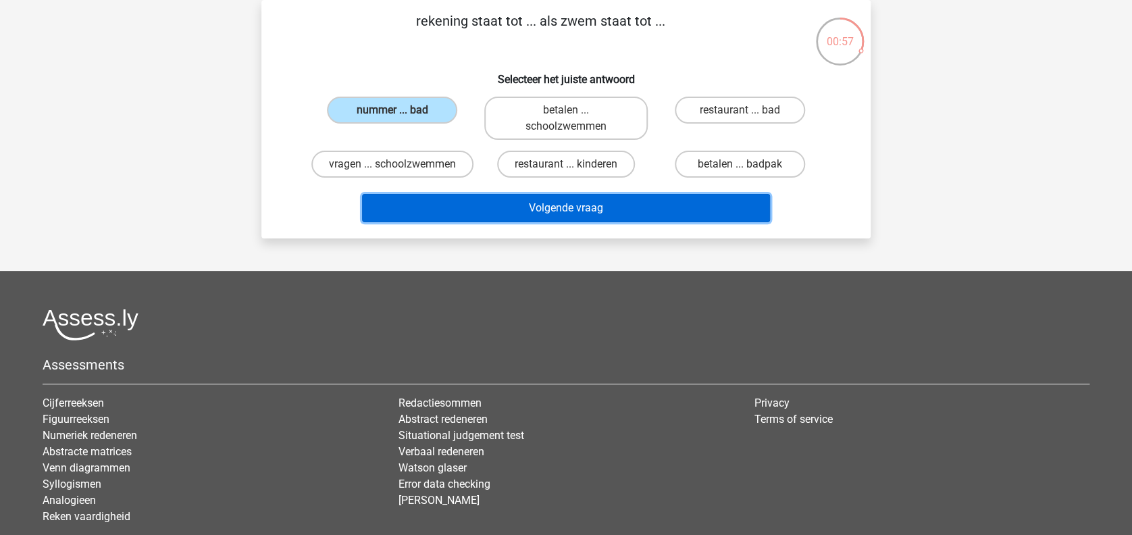
click at [475, 222] on button "Volgende vraag" at bounding box center [566, 208] width 409 height 28
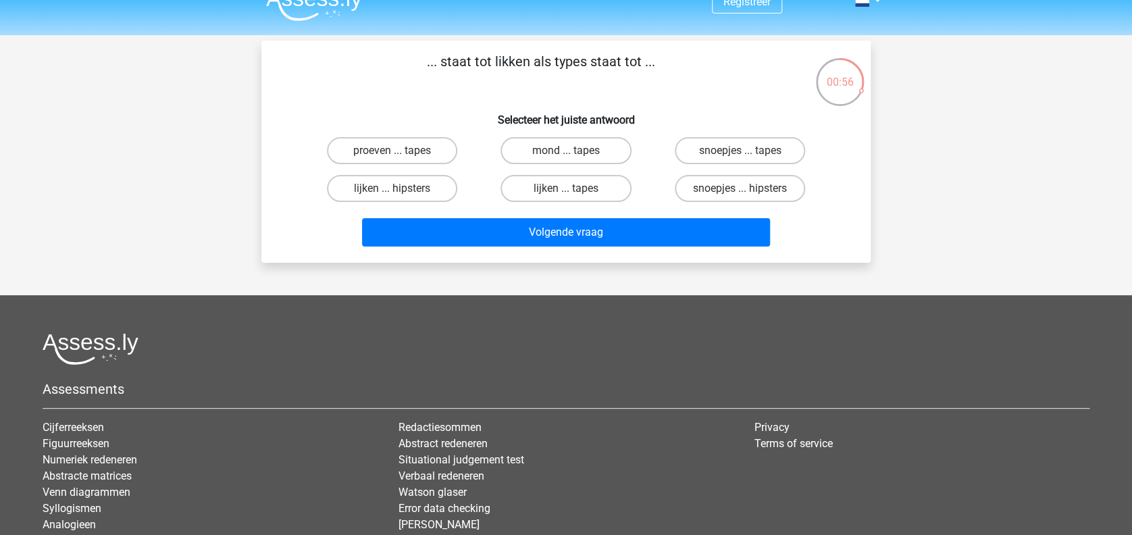
scroll to position [0, 0]
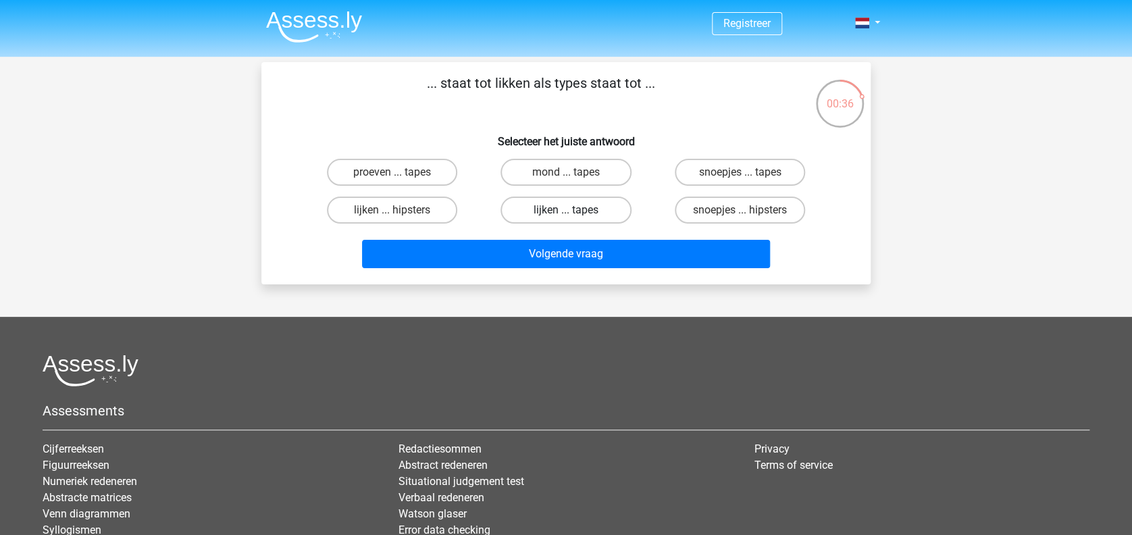
click at [537, 209] on label "lijken ... tapes" at bounding box center [565, 209] width 130 height 27
click at [566, 210] on input "lijken ... tapes" at bounding box center [570, 214] width 9 height 9
radio input "true"
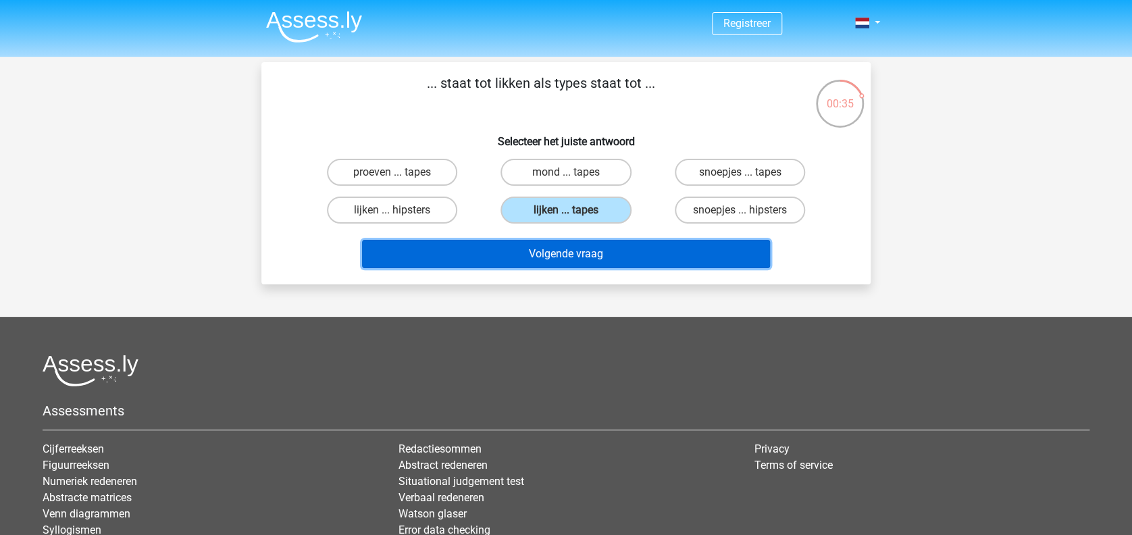
click at [537, 257] on button "Volgende vraag" at bounding box center [566, 254] width 409 height 28
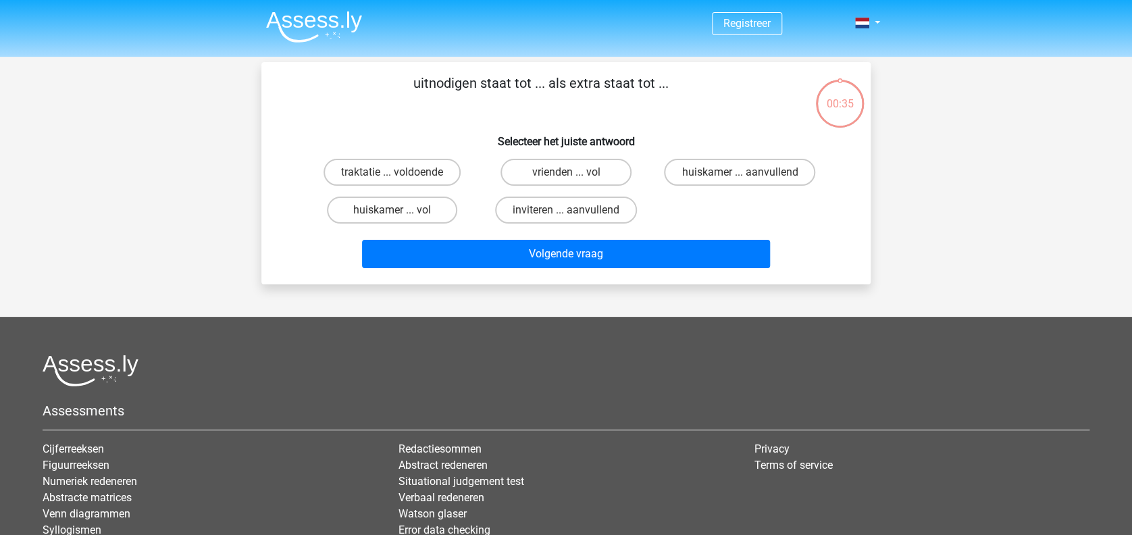
scroll to position [62, 0]
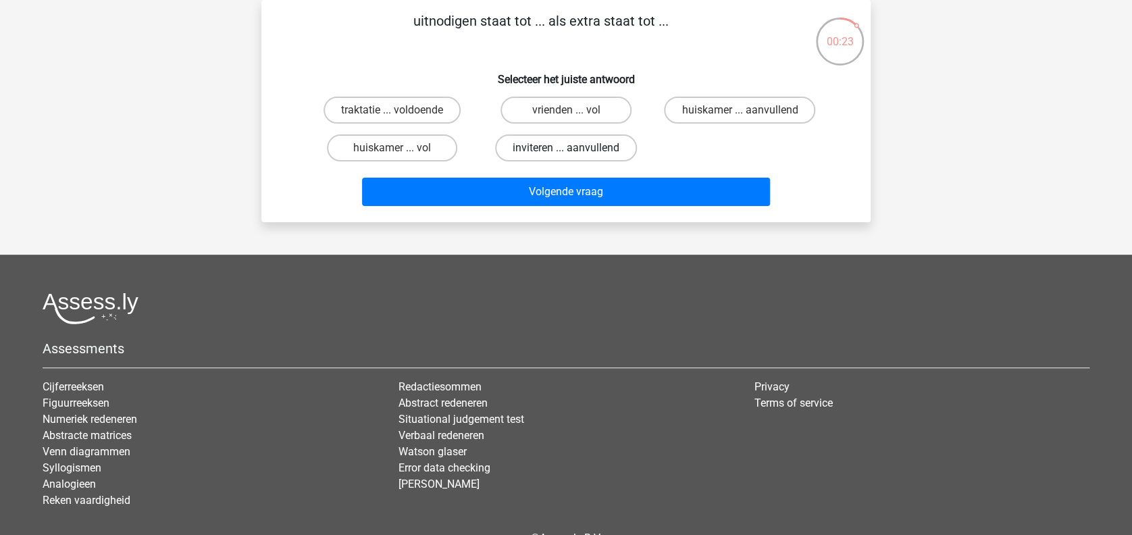
click at [525, 153] on label "inviteren ... aanvullend" at bounding box center [566, 147] width 142 height 27
click at [566, 153] on input "inviteren ... aanvullend" at bounding box center [570, 152] width 9 height 9
radio input "true"
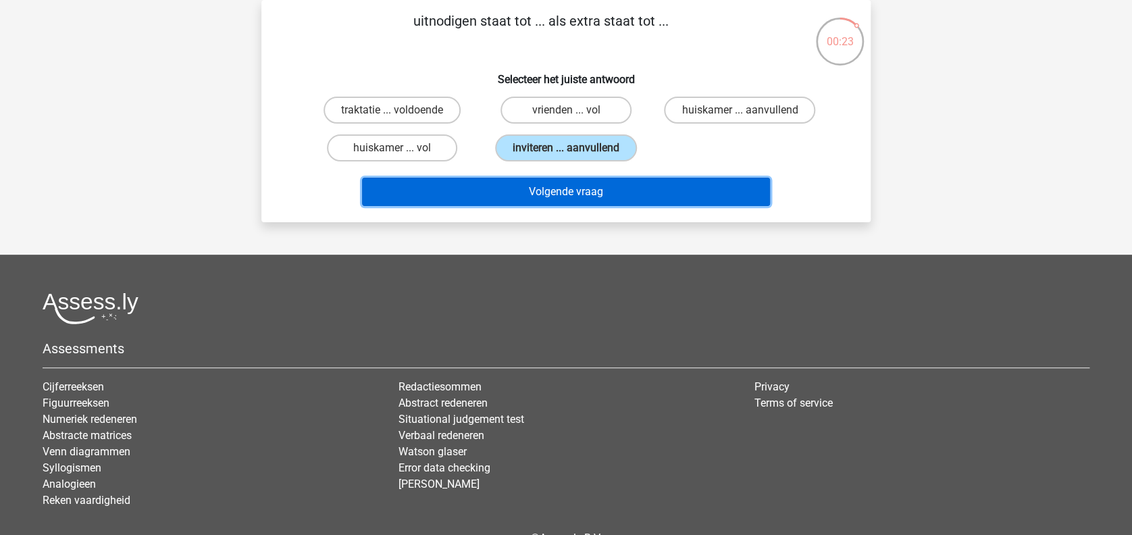
click at [525, 191] on button "Volgende vraag" at bounding box center [566, 192] width 409 height 28
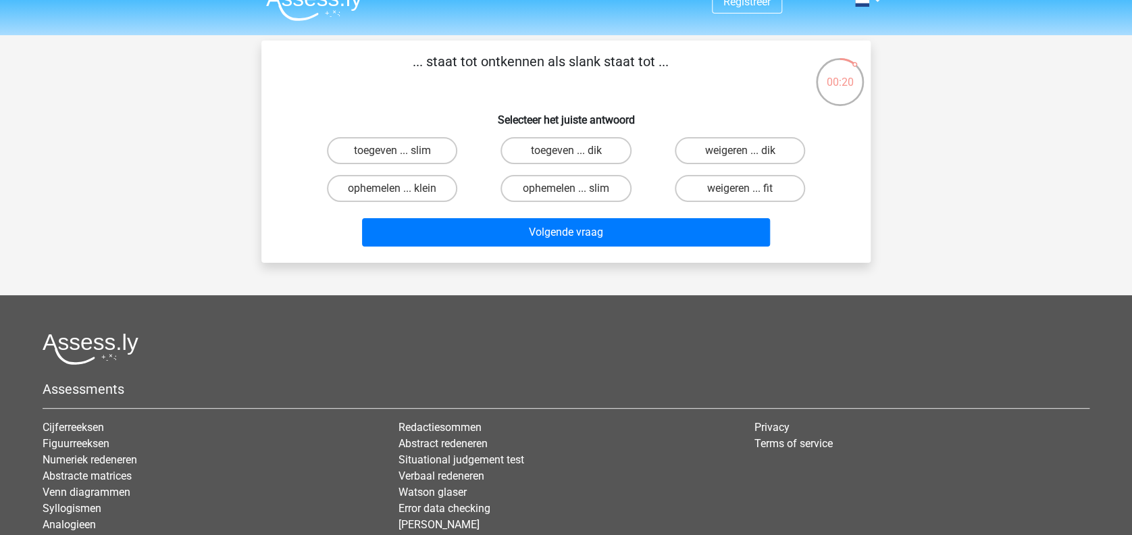
scroll to position [0, 0]
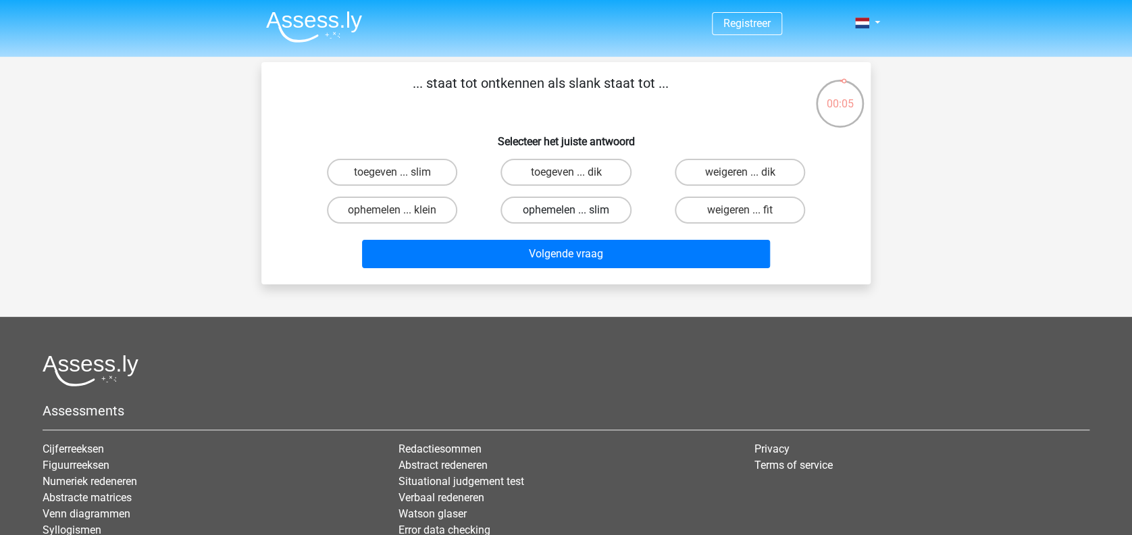
click at [524, 213] on label "ophemelen ... slim" at bounding box center [565, 209] width 130 height 27
click at [566, 213] on input "ophemelen ... slim" at bounding box center [570, 214] width 9 height 9
radio input "true"
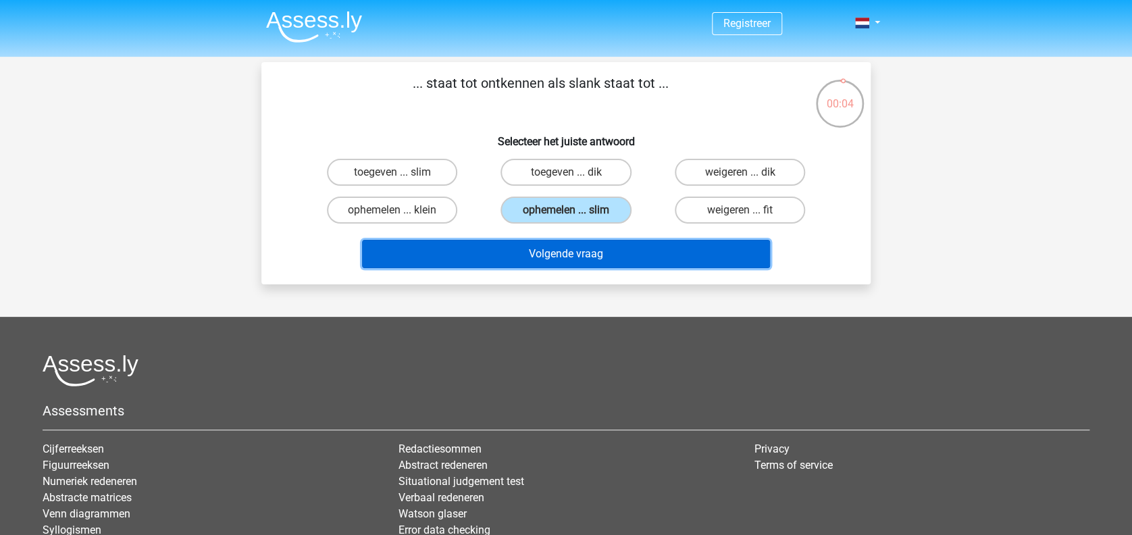
click at [524, 256] on button "Volgende vraag" at bounding box center [566, 254] width 409 height 28
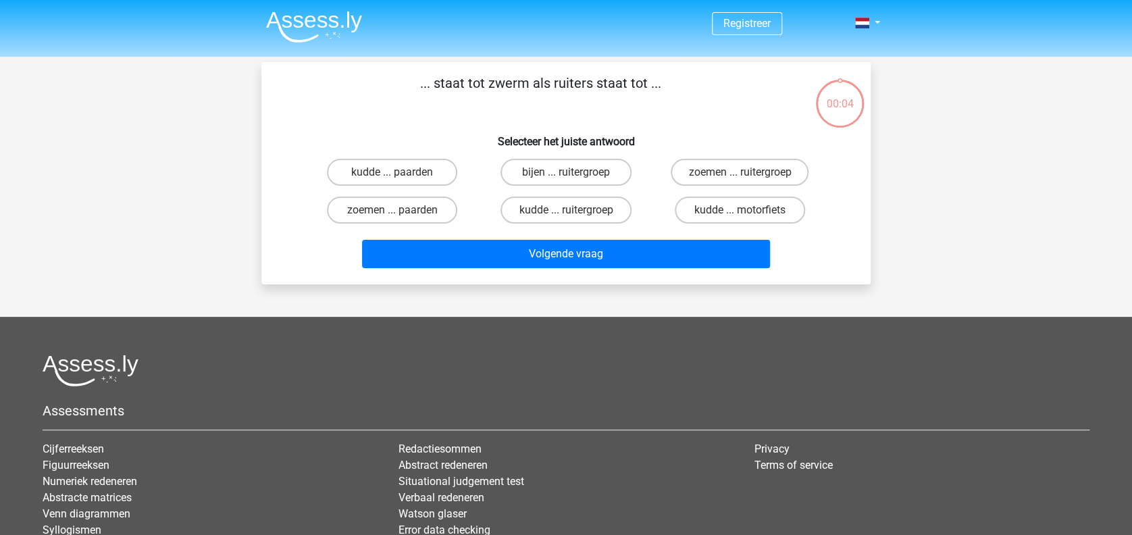
scroll to position [62, 0]
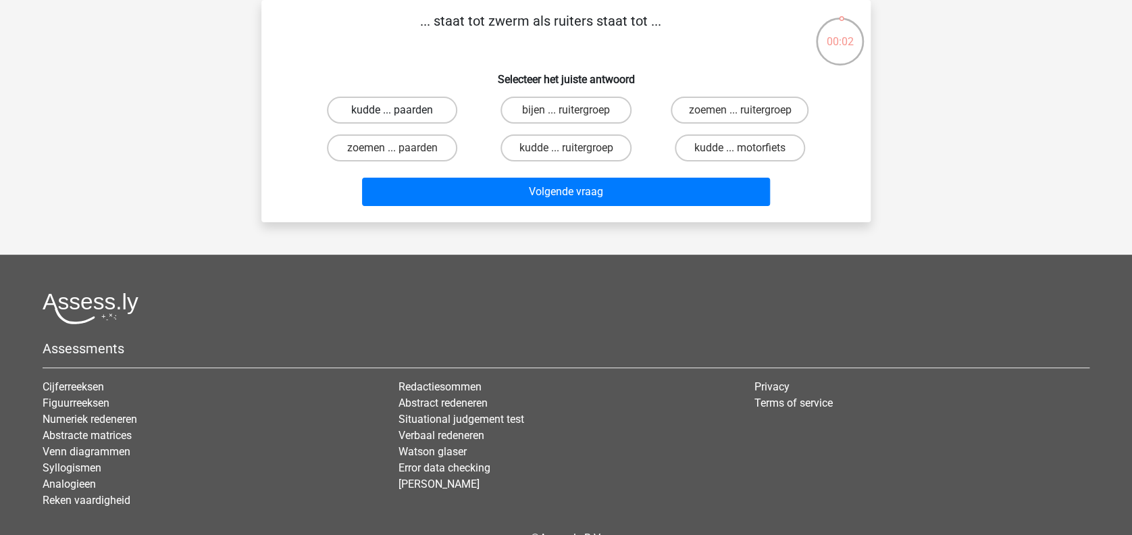
click at [421, 118] on label "kudde ... paarden" at bounding box center [392, 110] width 130 height 27
click at [401, 118] on input "kudde ... paarden" at bounding box center [396, 114] width 9 height 9
radio input "true"
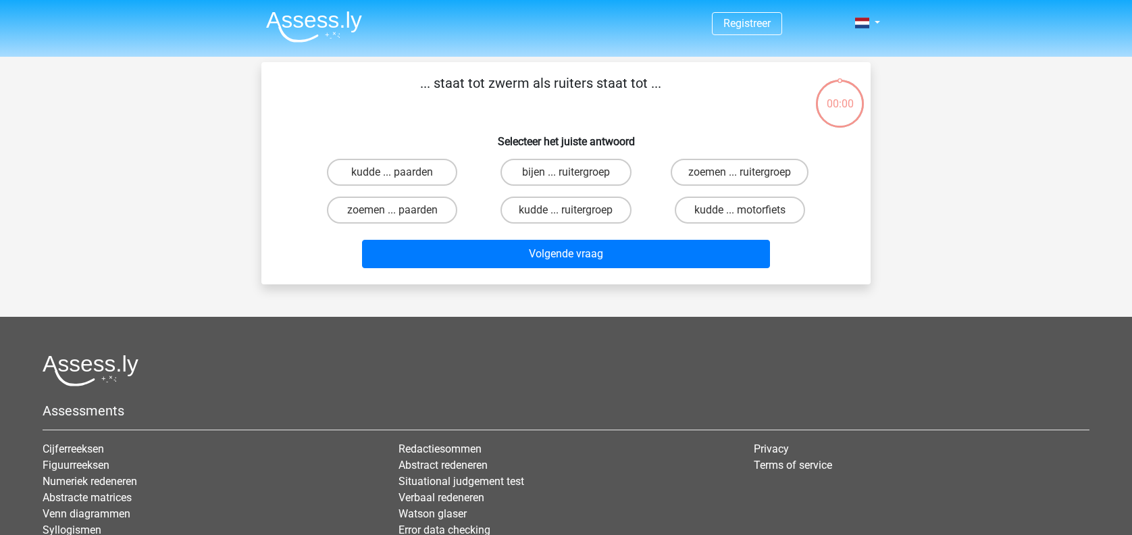
scroll to position [62, 0]
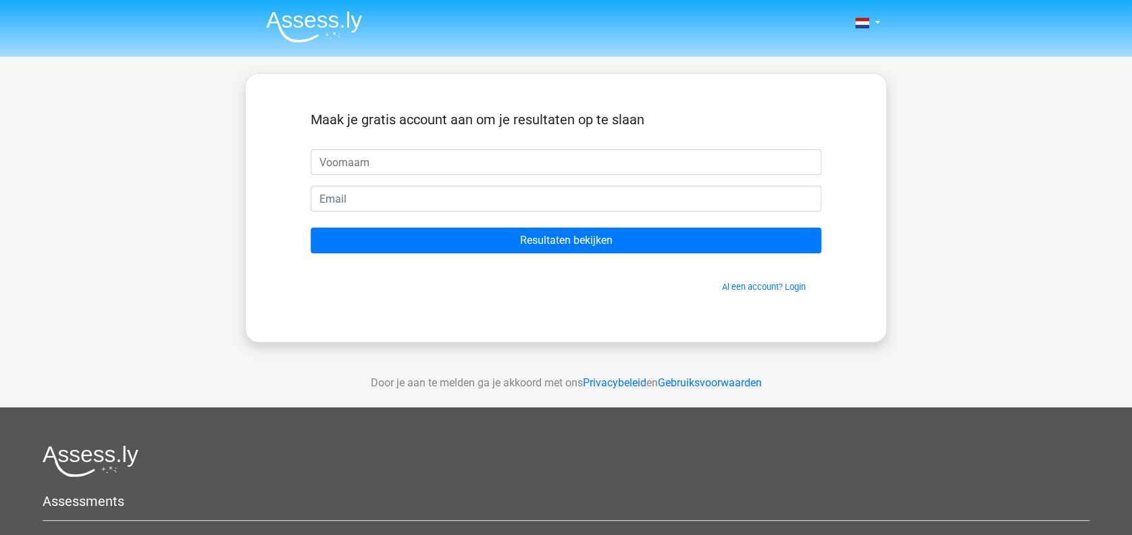
click at [471, 162] on input "text" at bounding box center [566, 162] width 510 height 26
type input "sandra"
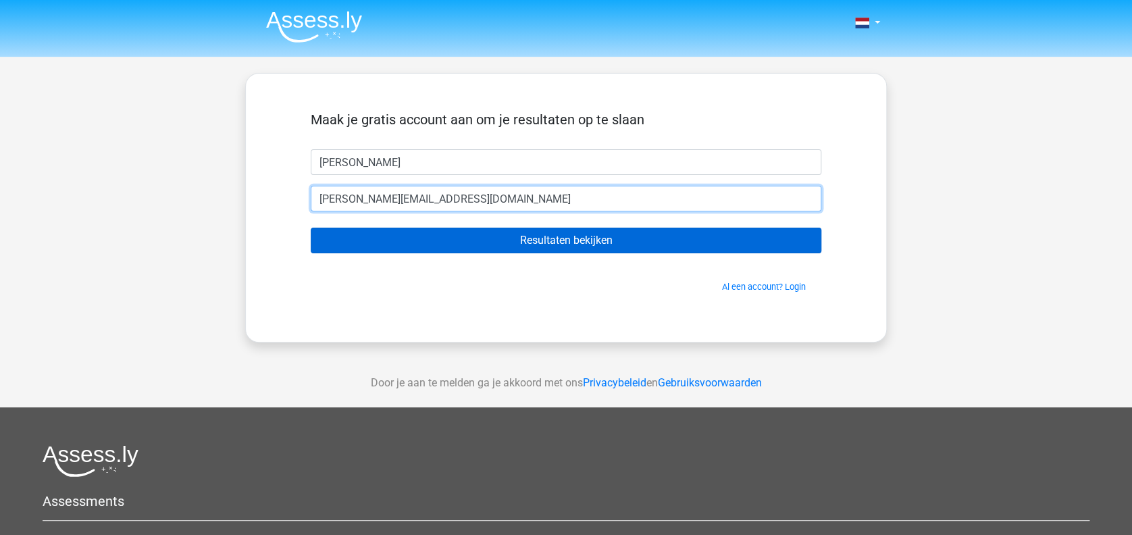
type input "sandra.van.kester@nn.nl"
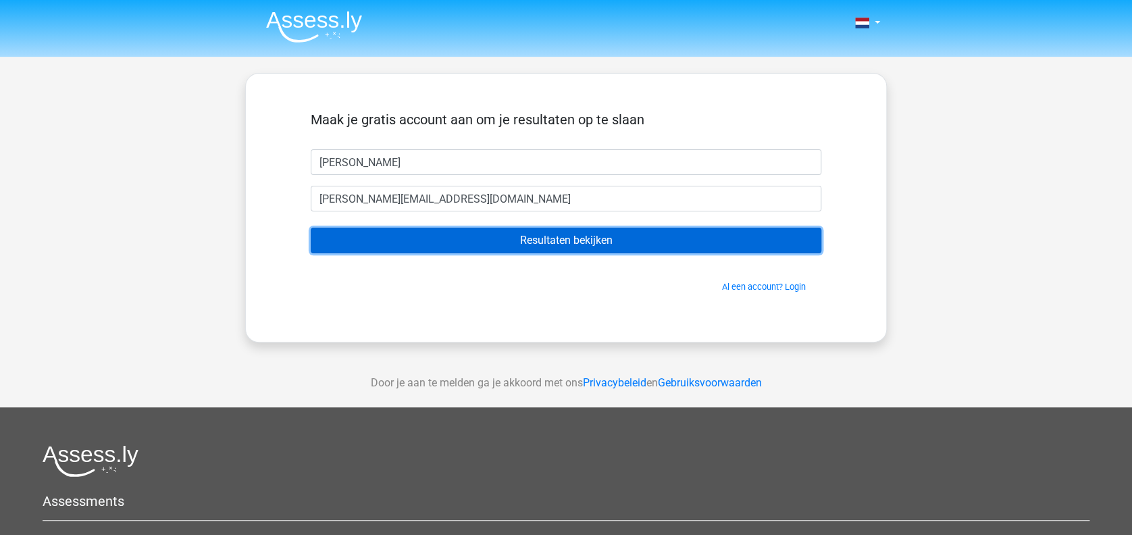
click at [502, 241] on input "Resultaten bekijken" at bounding box center [566, 241] width 510 height 26
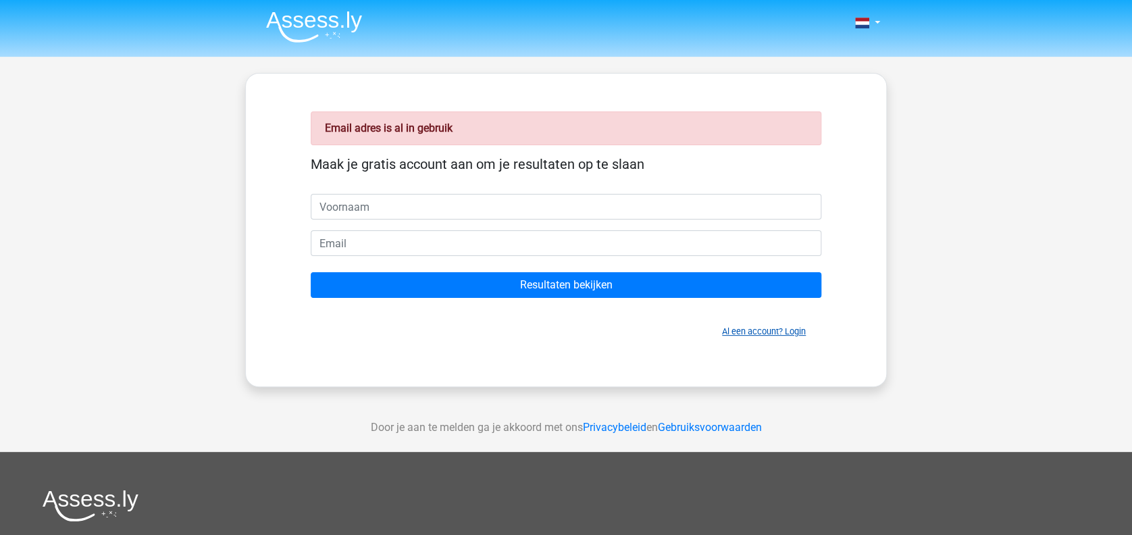
click at [760, 330] on link "Al een account? Login" at bounding box center [764, 331] width 84 height 10
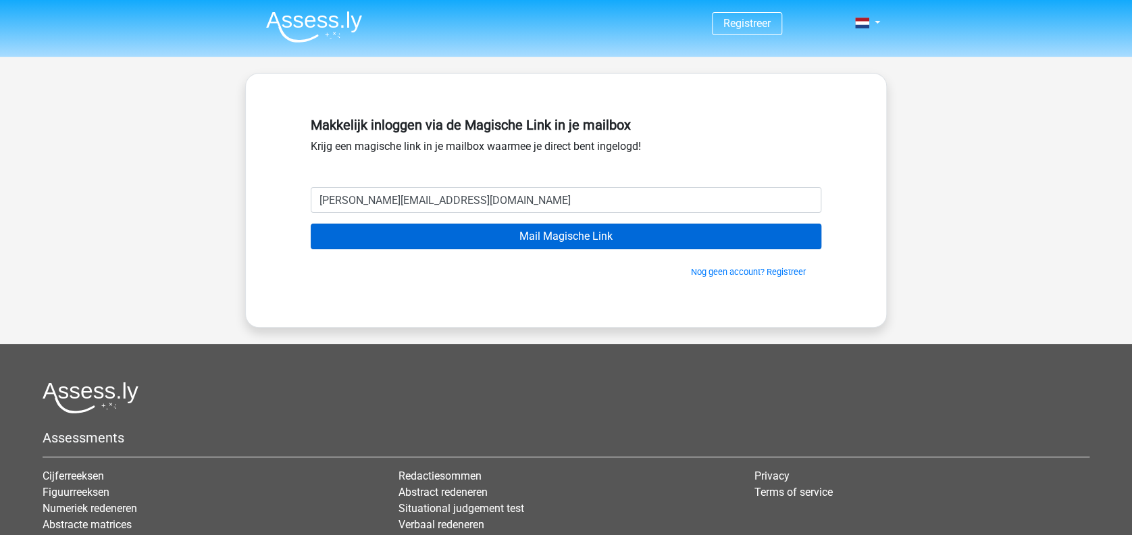
type input "[PERSON_NAME][EMAIL_ADDRESS][DOMAIN_NAME]"
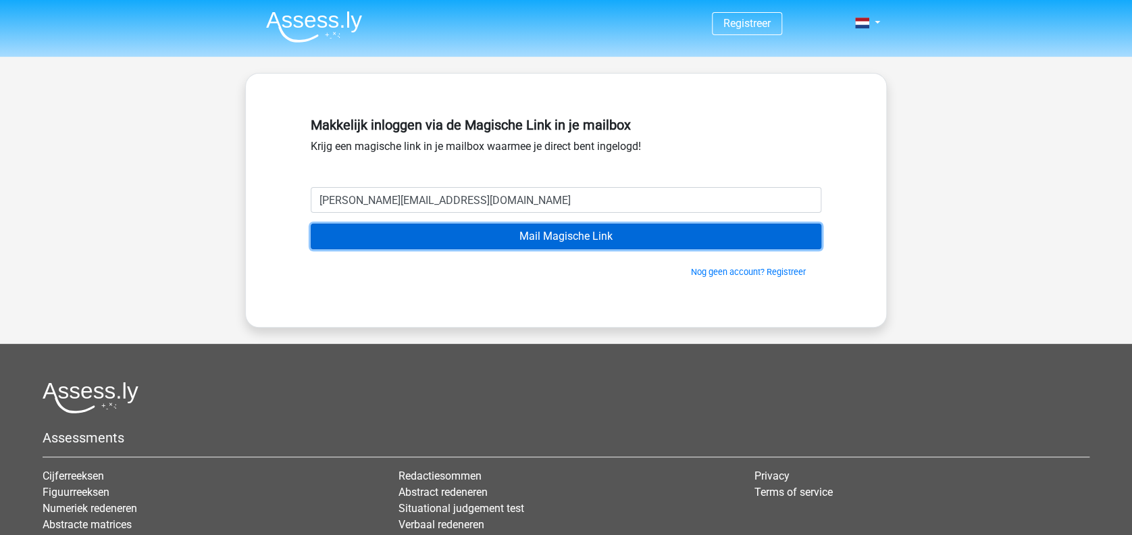
click at [471, 234] on input "Mail Magische Link" at bounding box center [566, 237] width 510 height 26
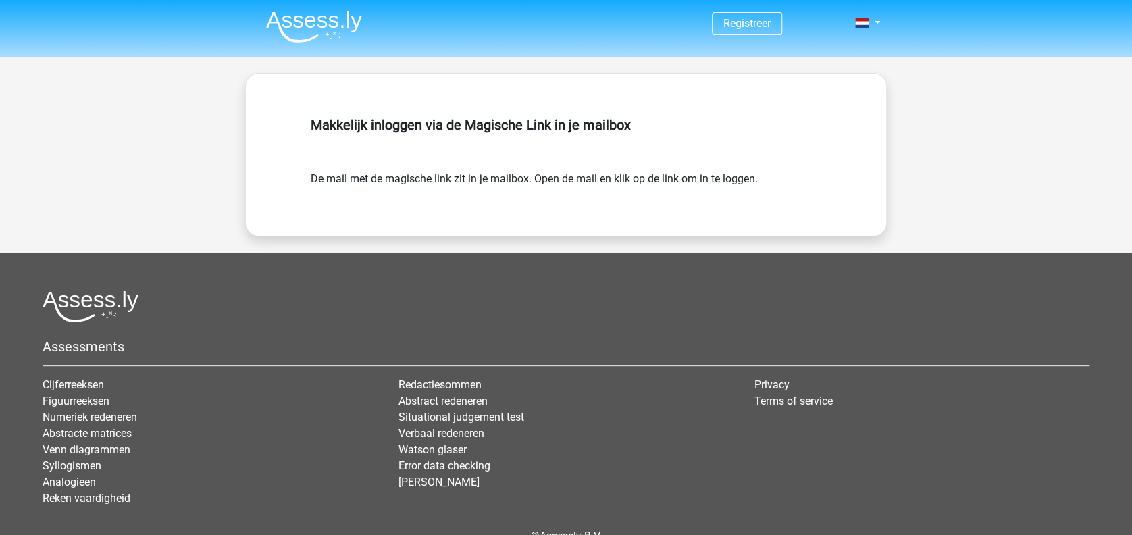
click at [584, 179] on form "De mail met de magische link zit in je mailbox. Open de mail en klik op de link…" at bounding box center [566, 179] width 510 height 16
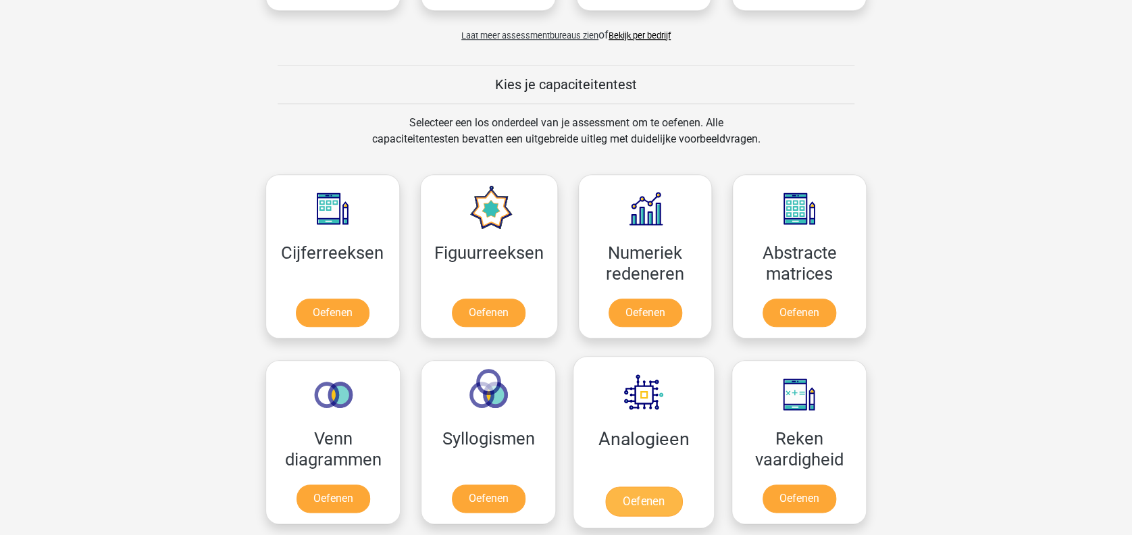
scroll to position [630, 0]
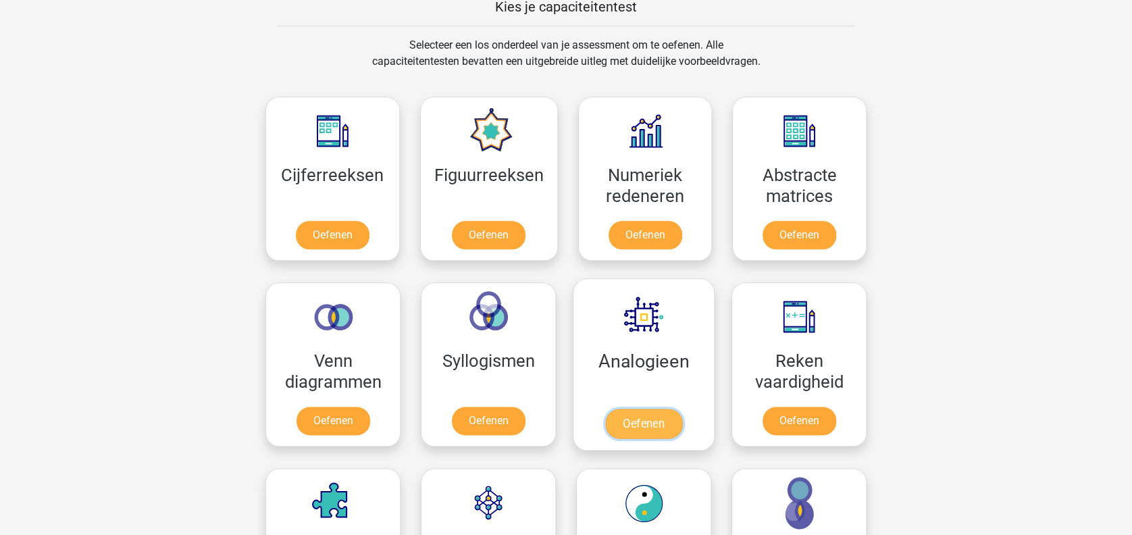
click at [660, 414] on link "Oefenen" at bounding box center [643, 424] width 77 height 30
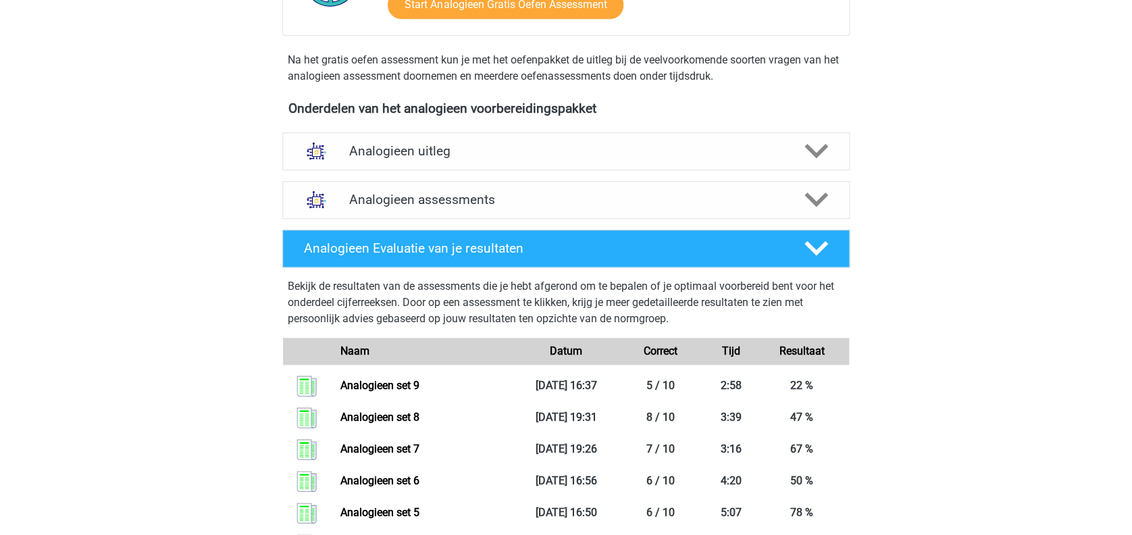
scroll to position [540, 0]
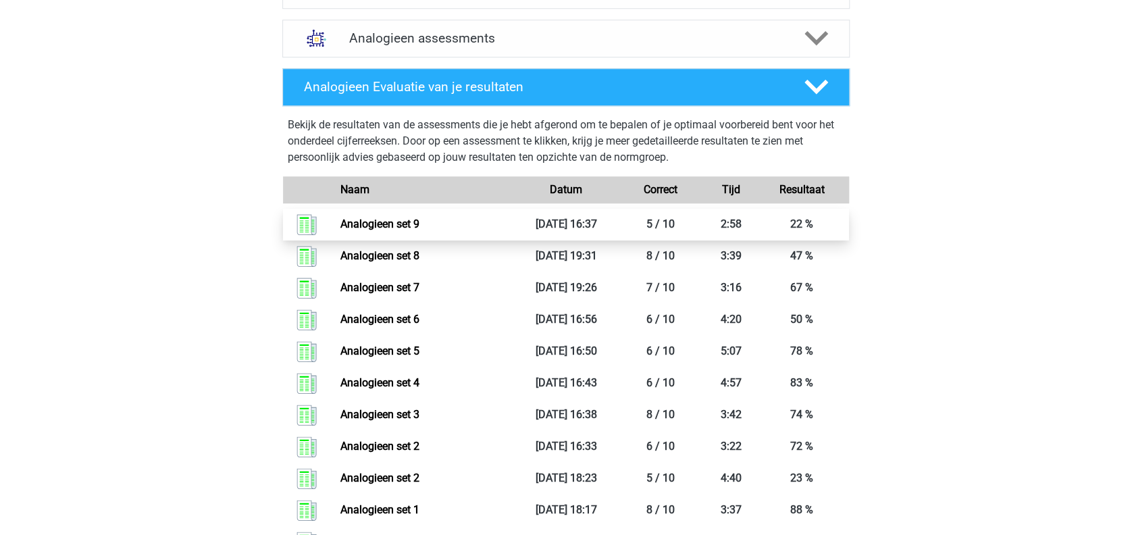
click at [392, 229] on link "Analogieen set 9" at bounding box center [379, 223] width 79 height 13
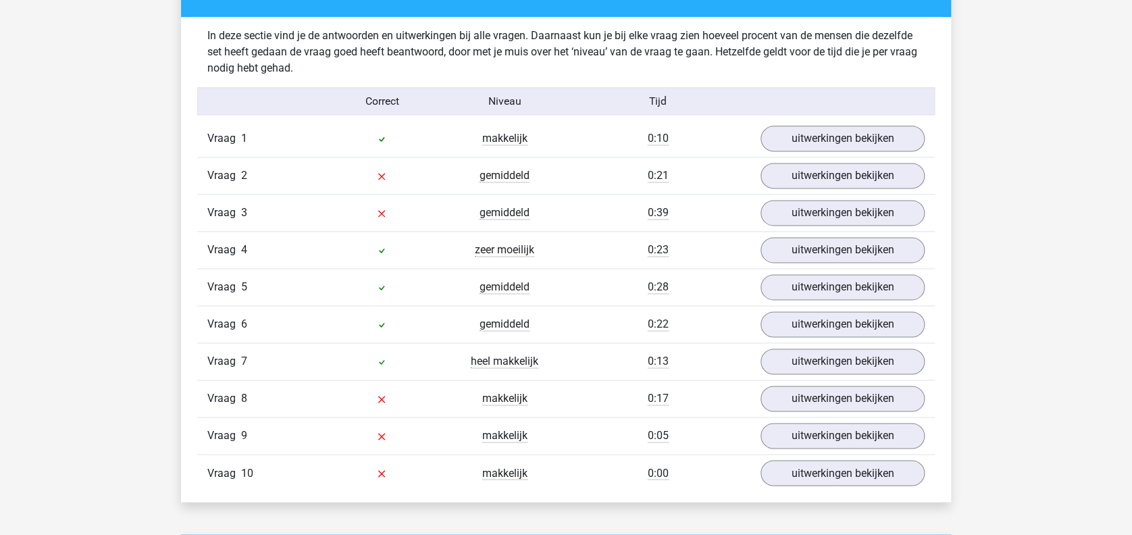
scroll to position [720, 0]
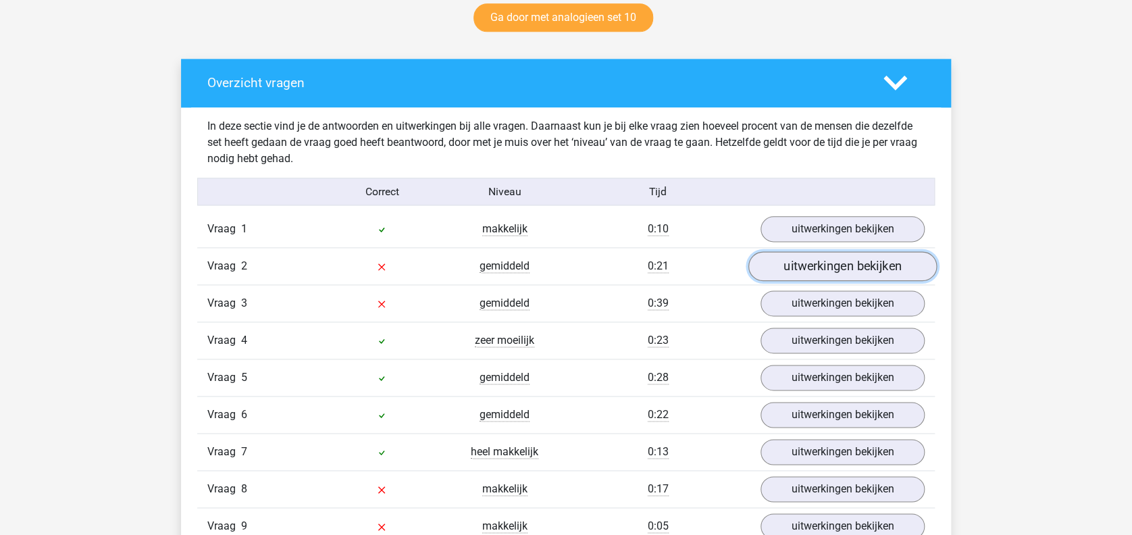
click at [808, 272] on link "uitwerkingen bekijken" at bounding box center [842, 267] width 188 height 30
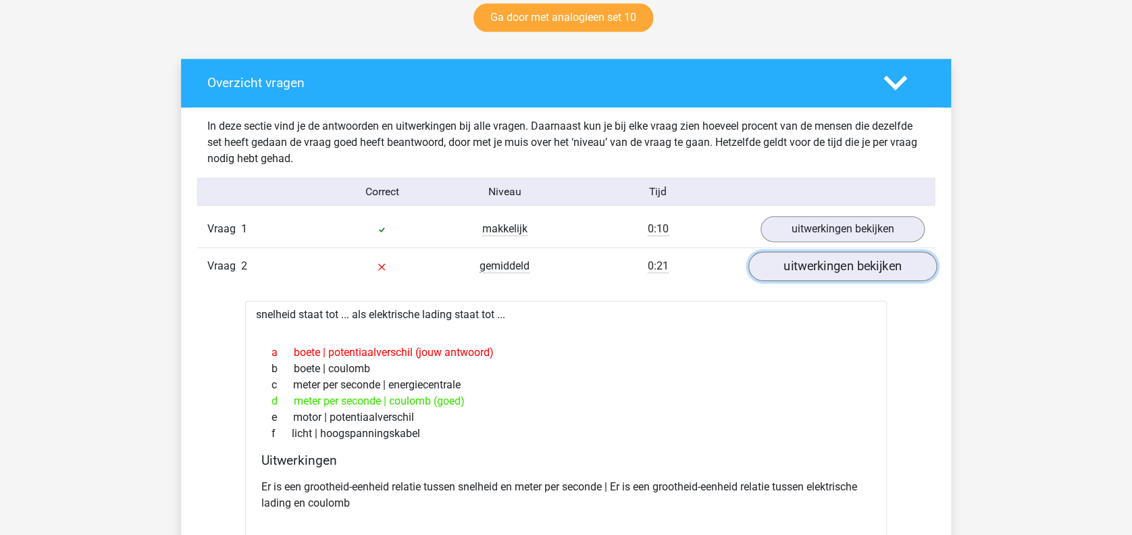
click at [808, 272] on link "uitwerkingen bekijken" at bounding box center [842, 267] width 188 height 30
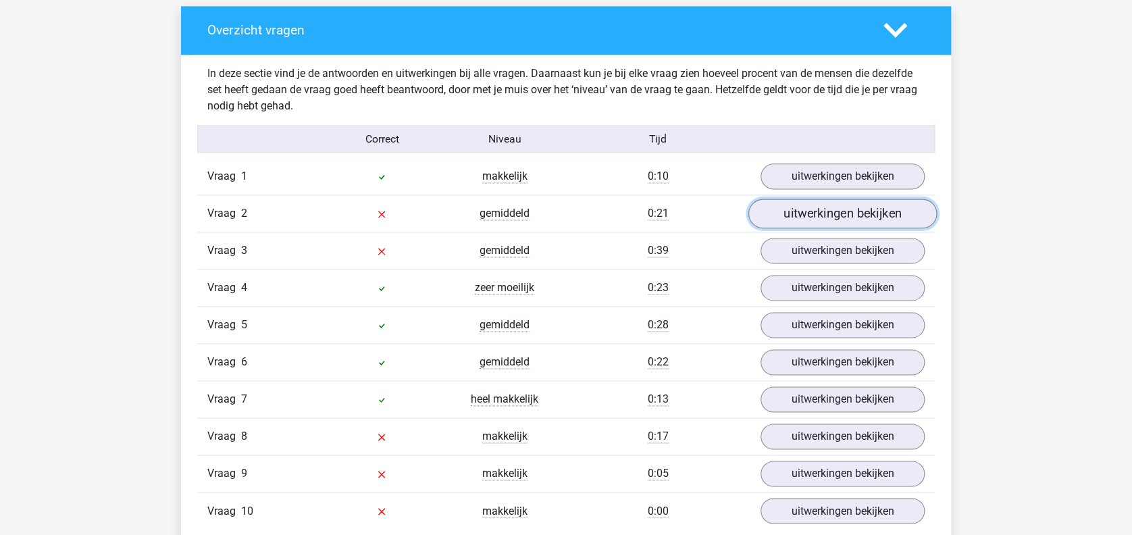
scroll to position [810, 0]
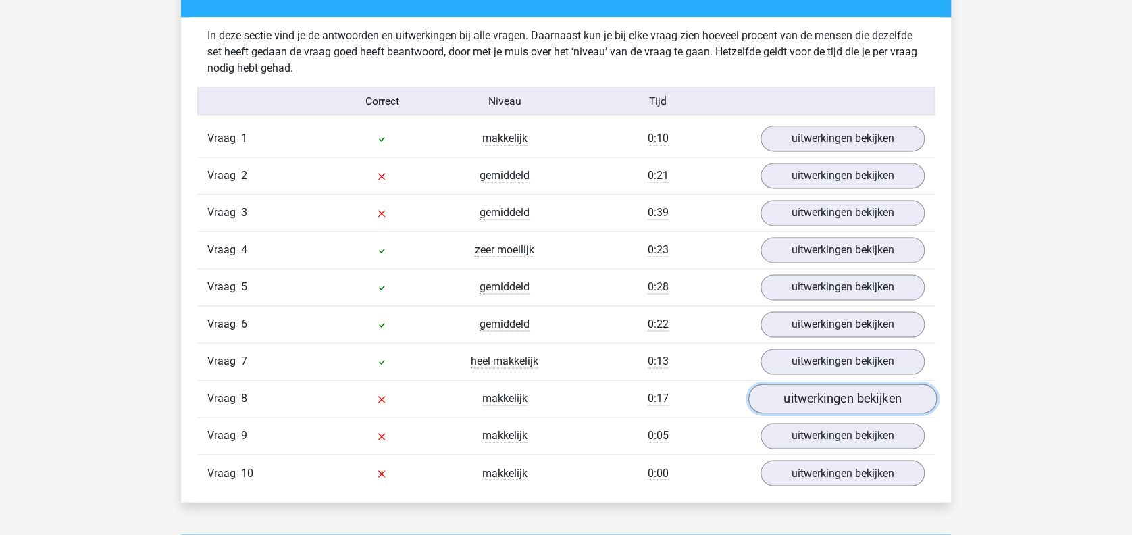
click at [826, 397] on link "uitwerkingen bekijken" at bounding box center [842, 399] width 188 height 30
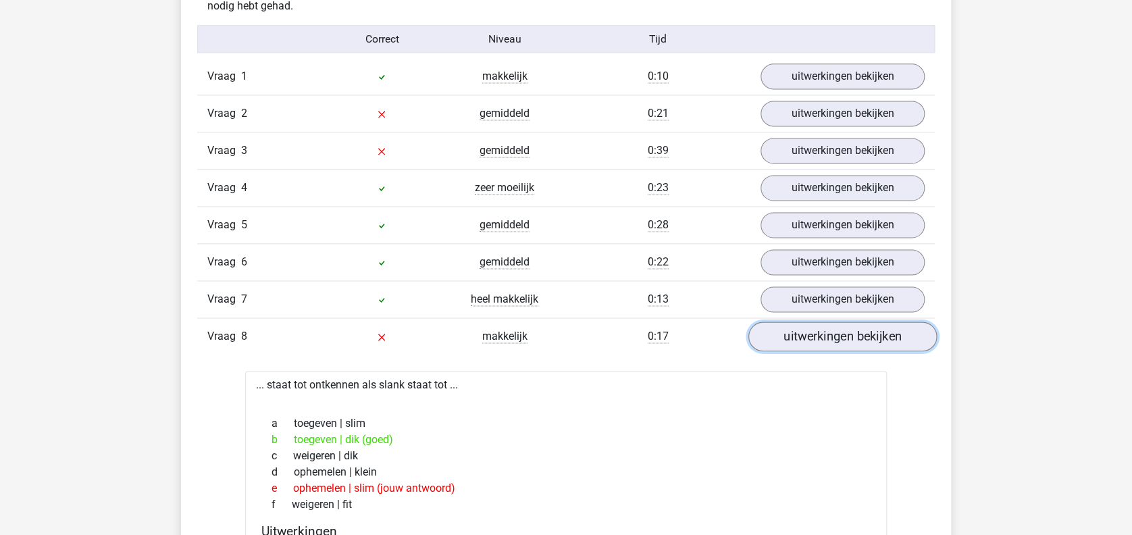
scroll to position [900, 0]
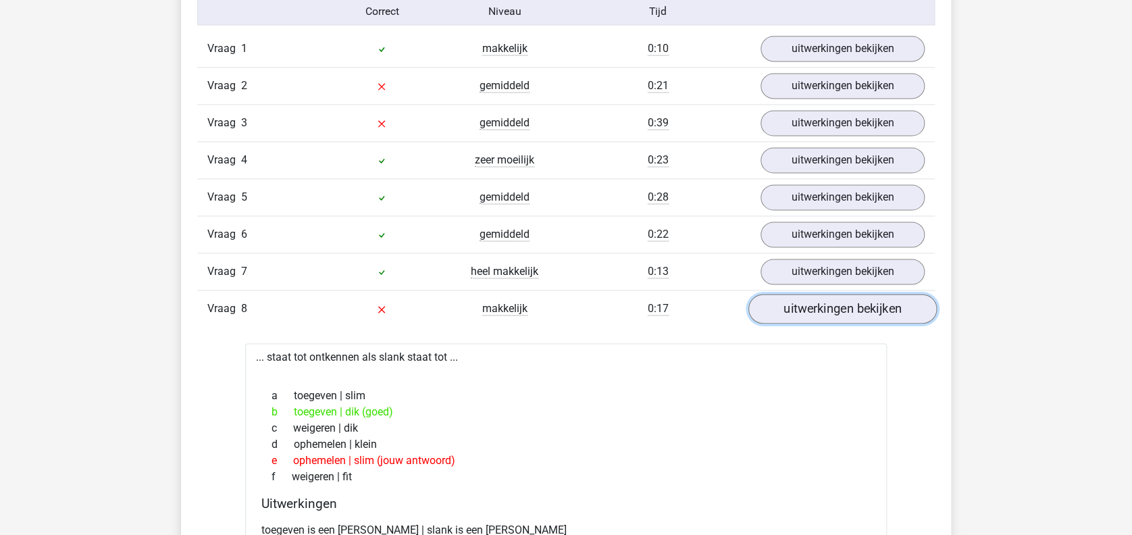
click at [824, 308] on link "uitwerkingen bekijken" at bounding box center [842, 309] width 188 height 30
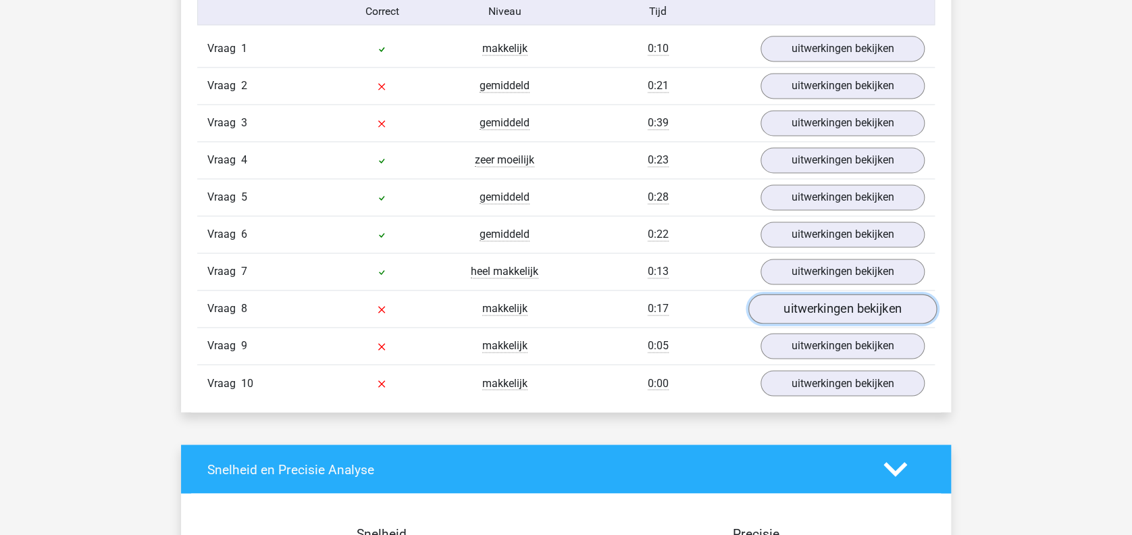
scroll to position [990, 0]
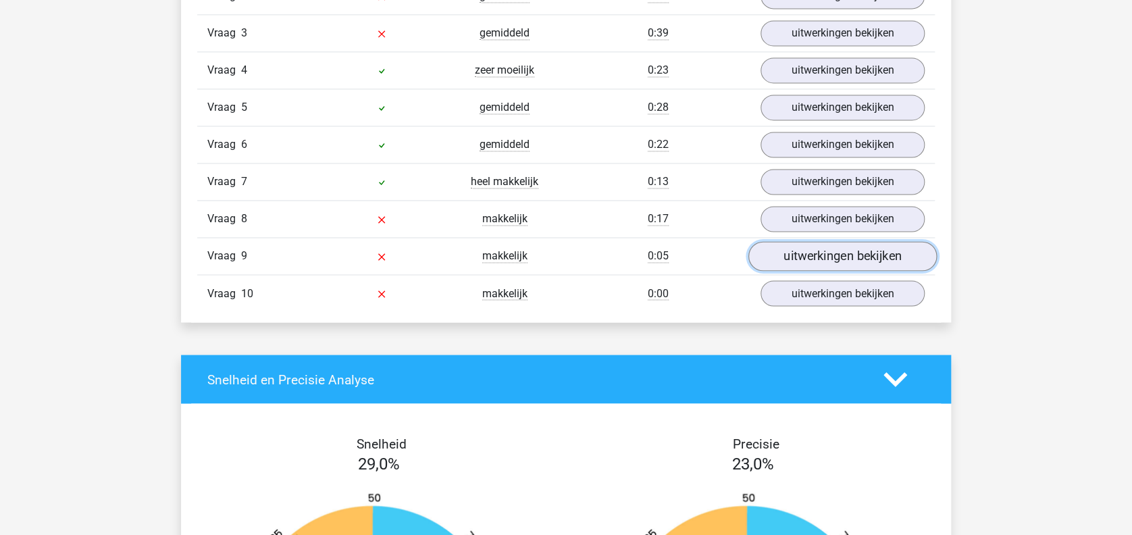
click at [808, 259] on link "uitwerkingen bekijken" at bounding box center [842, 257] width 188 height 30
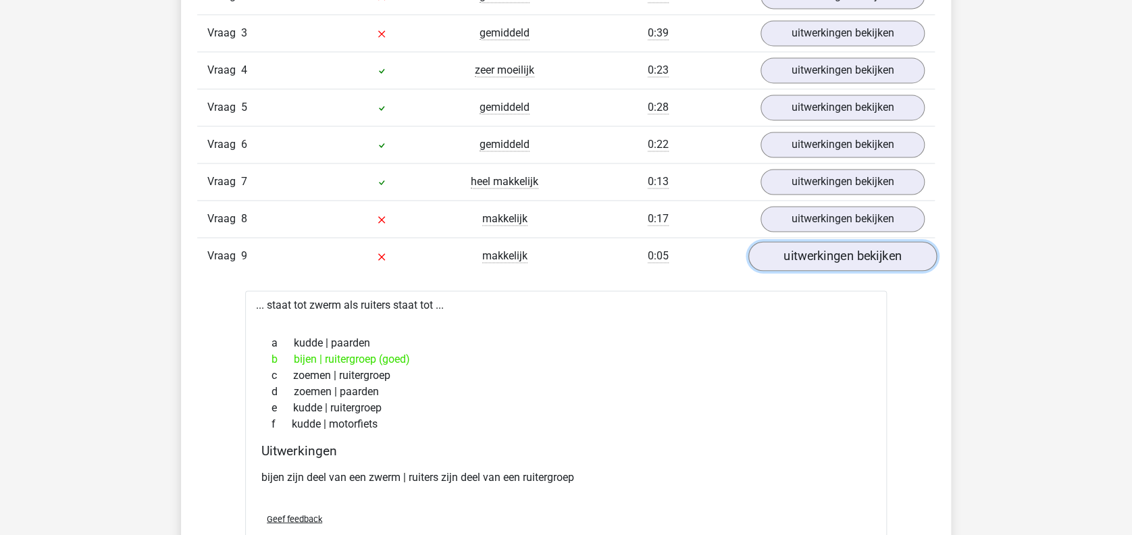
click at [808, 259] on link "uitwerkingen bekijken" at bounding box center [842, 257] width 188 height 30
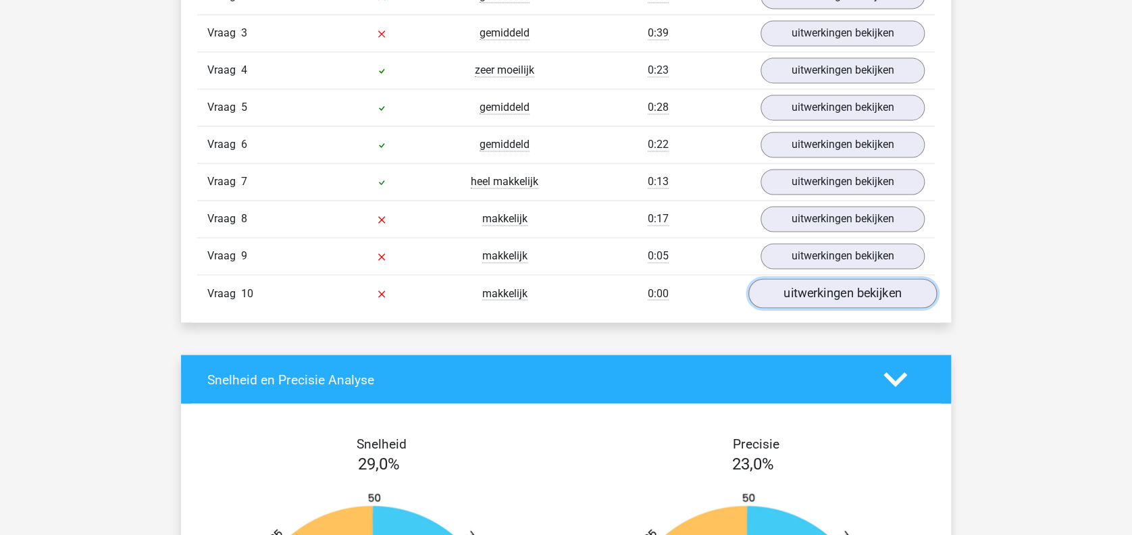
click at [802, 290] on link "uitwerkingen bekijken" at bounding box center [842, 294] width 188 height 30
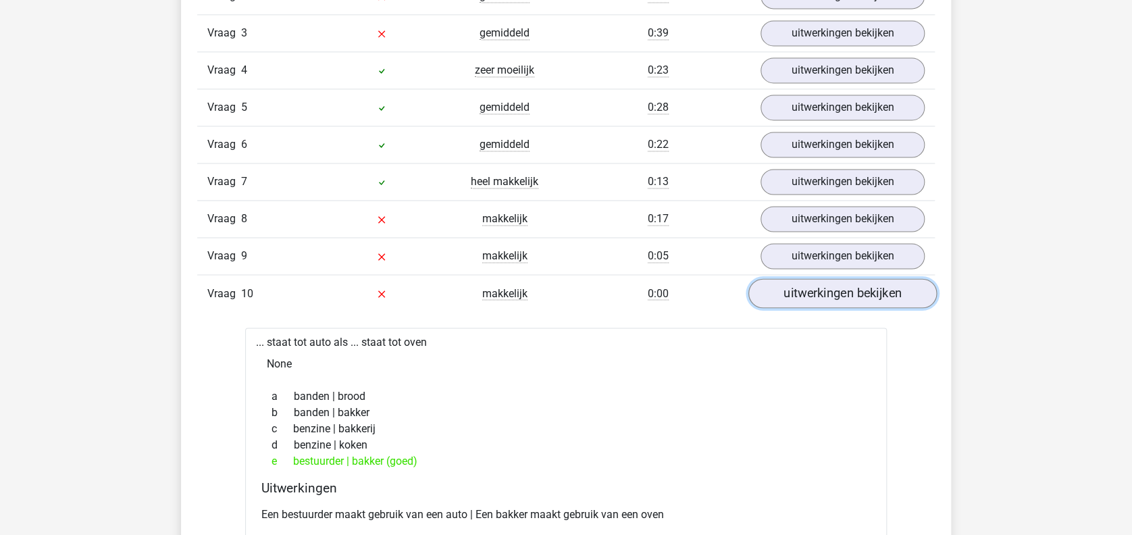
click at [802, 290] on link "uitwerkingen bekijken" at bounding box center [842, 294] width 188 height 30
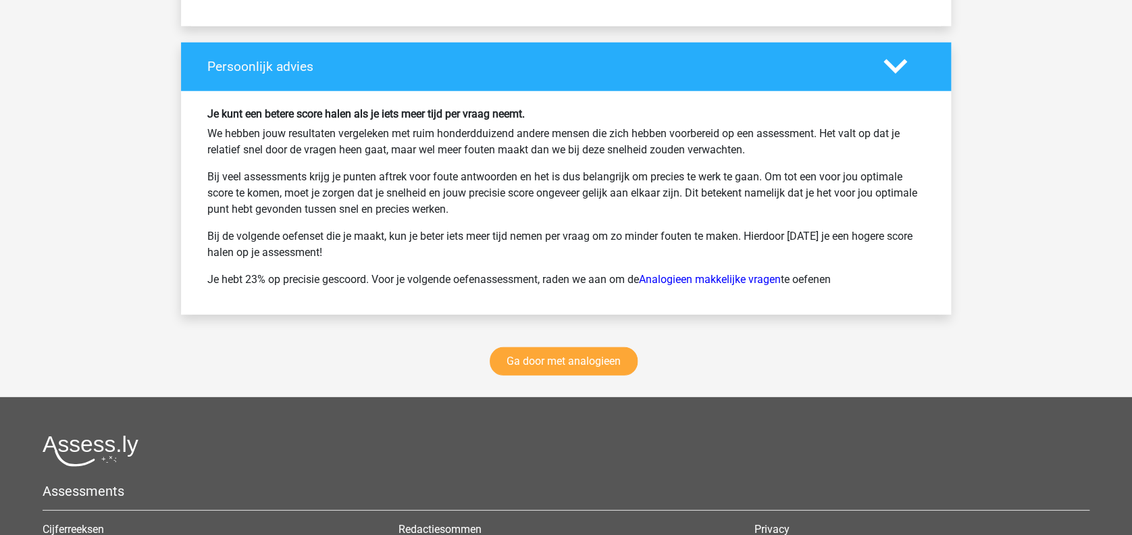
scroll to position [1800, 0]
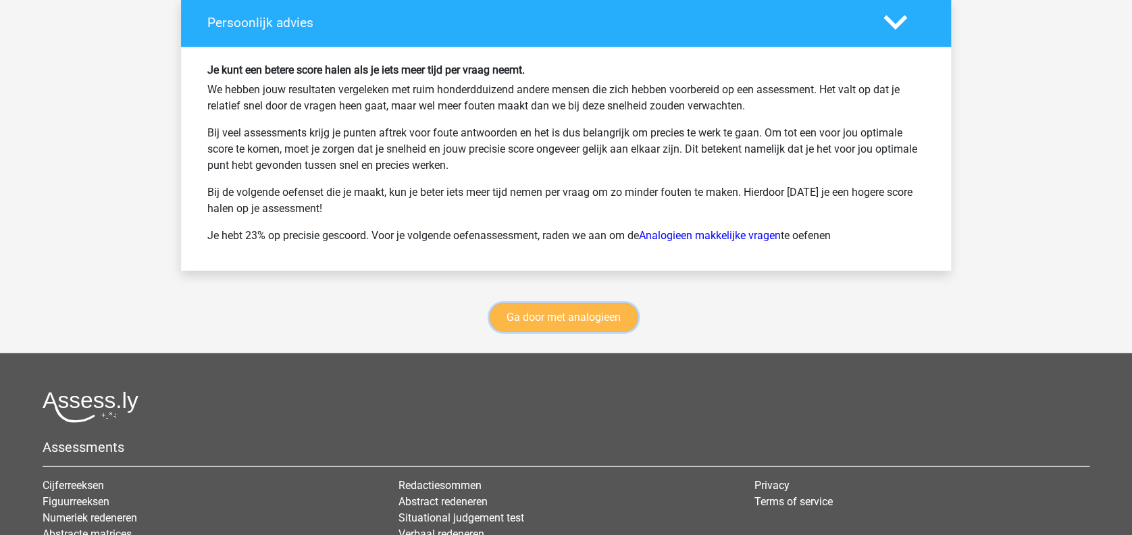
click at [609, 307] on link "Ga door met analogieen" at bounding box center [564, 317] width 148 height 28
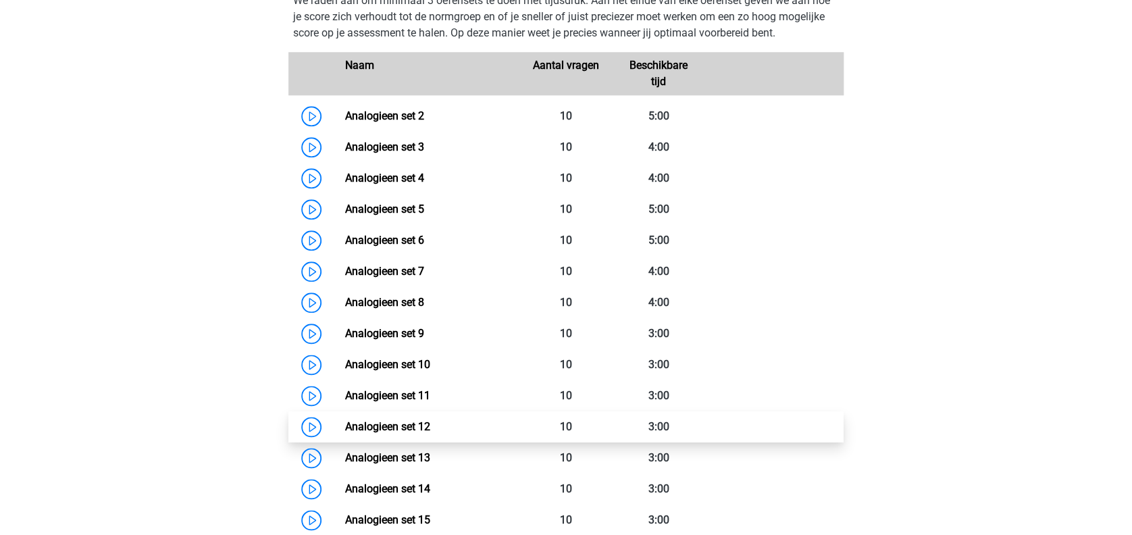
scroll to position [644, 0]
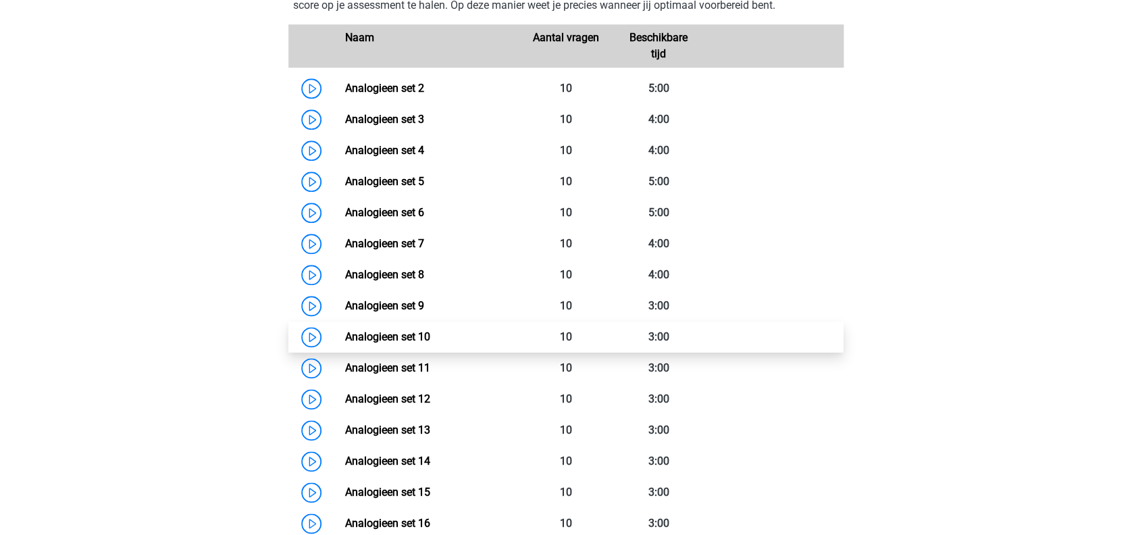
click at [390, 334] on link "Analogieen set 10" at bounding box center [386, 336] width 85 height 13
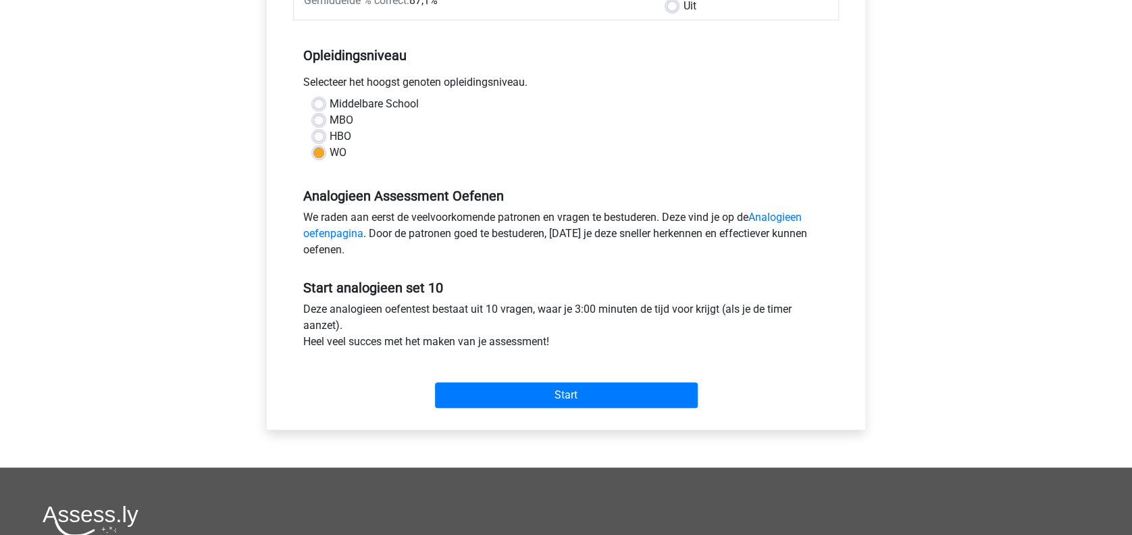
scroll to position [360, 0]
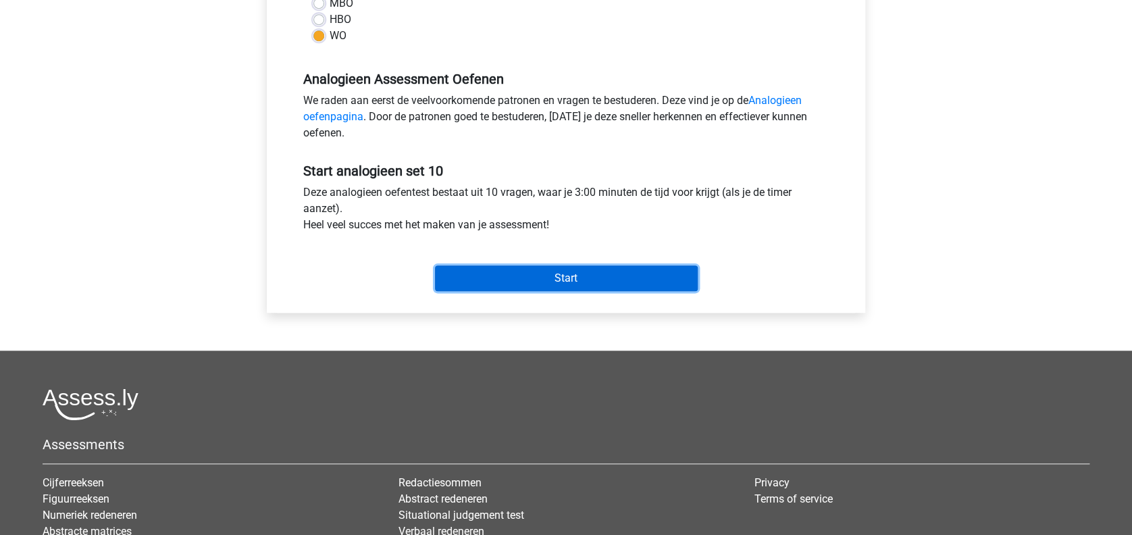
click at [509, 278] on input "Start" at bounding box center [566, 278] width 263 height 26
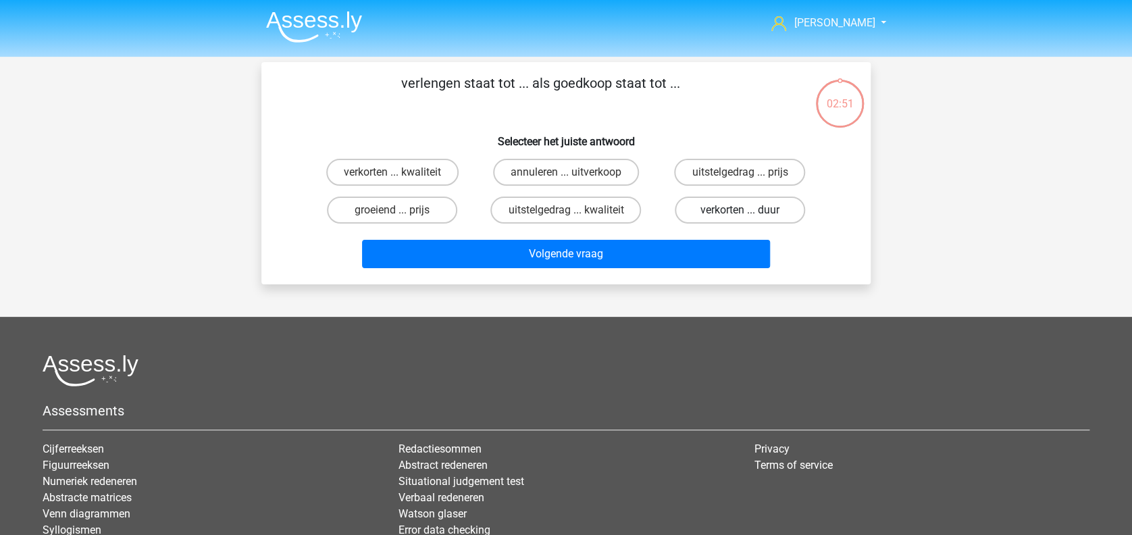
click at [713, 206] on label "verkorten ... duur" at bounding box center [740, 209] width 130 height 27
click at [739, 210] on input "verkorten ... duur" at bounding box center [743, 214] width 9 height 9
radio input "true"
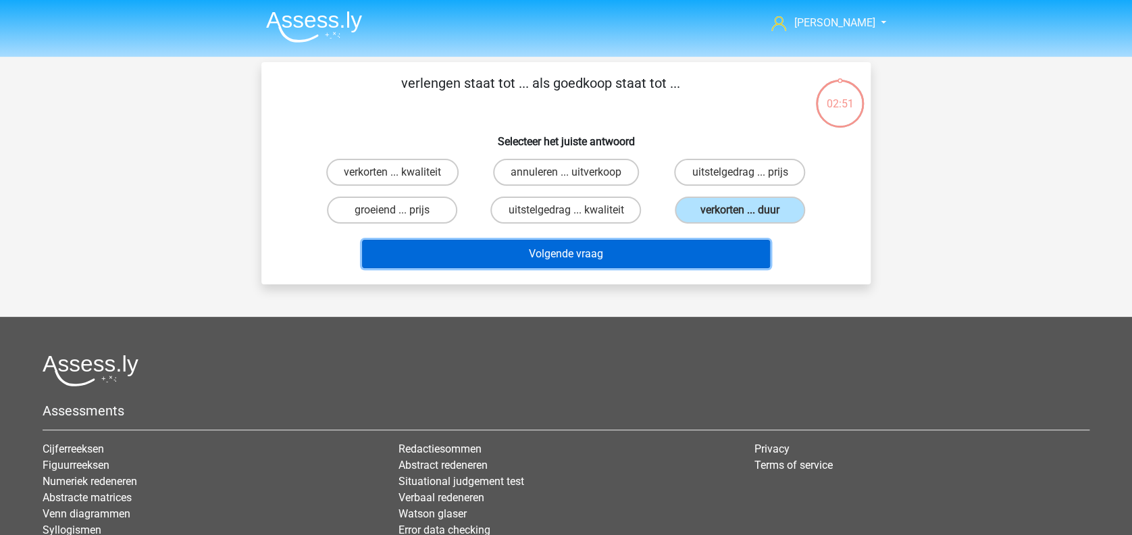
click at [687, 253] on button "Volgende vraag" at bounding box center [566, 254] width 409 height 28
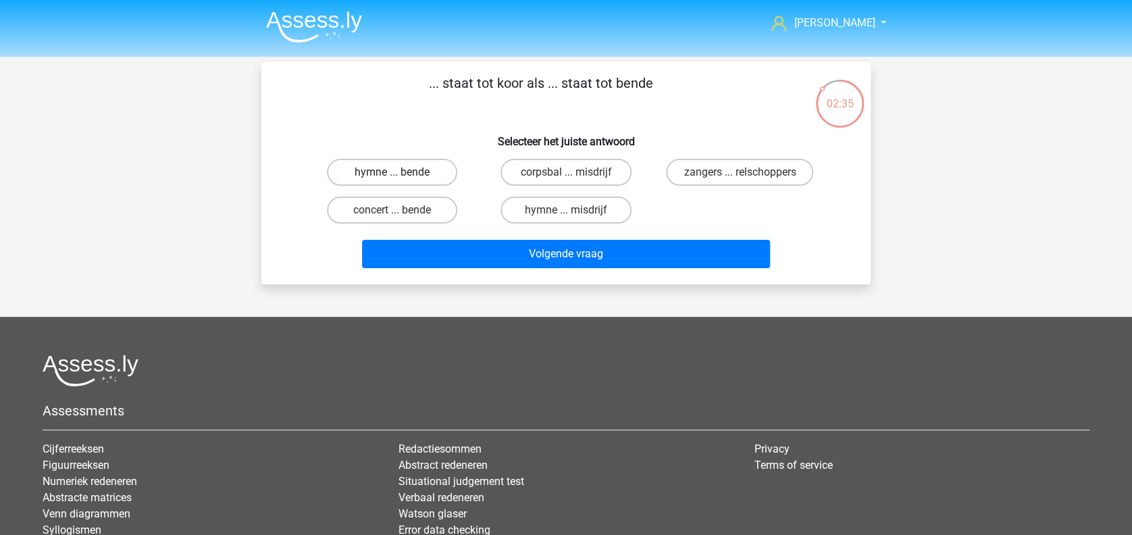
click at [417, 168] on label "hymne ... bende" at bounding box center [392, 172] width 130 height 27
click at [401, 172] on input "hymne ... bende" at bounding box center [396, 176] width 9 height 9
radio input "true"
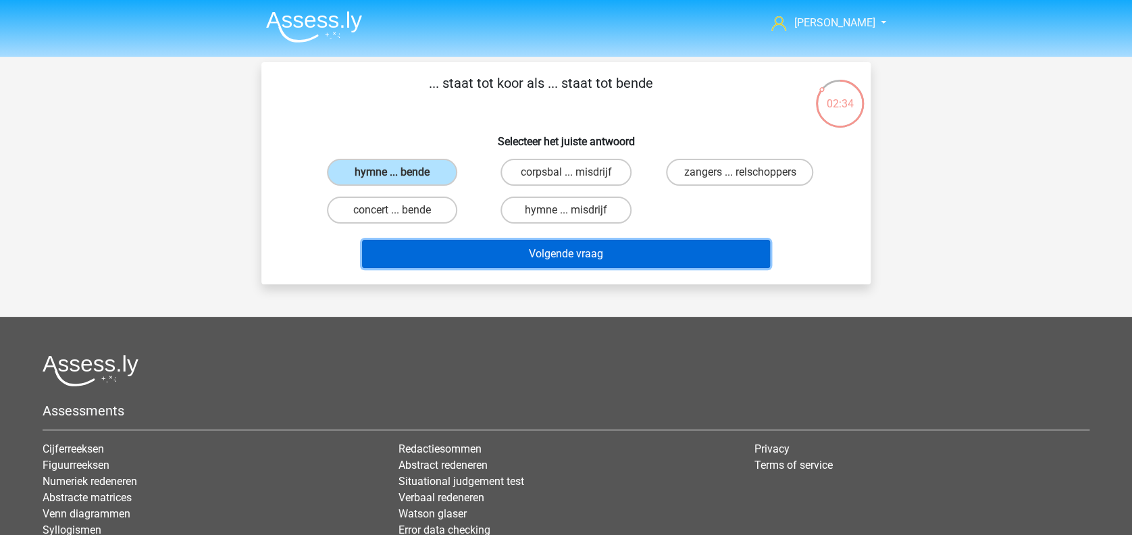
click at [524, 255] on button "Volgende vraag" at bounding box center [566, 254] width 409 height 28
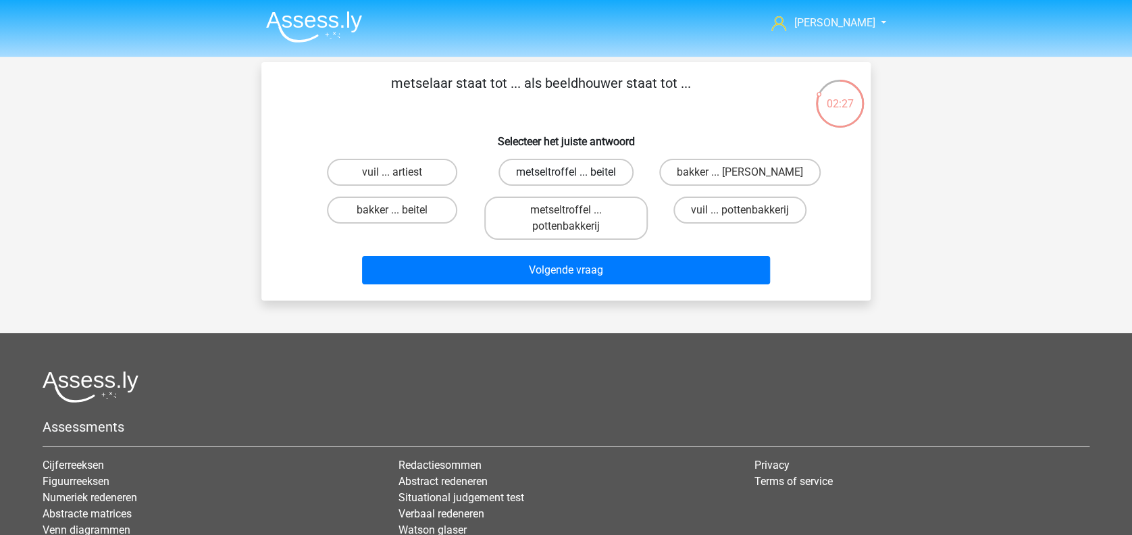
click at [546, 173] on label "metseltroffel ... beitel" at bounding box center [565, 172] width 135 height 27
click at [566, 173] on input "metseltroffel ... beitel" at bounding box center [570, 176] width 9 height 9
radio input "true"
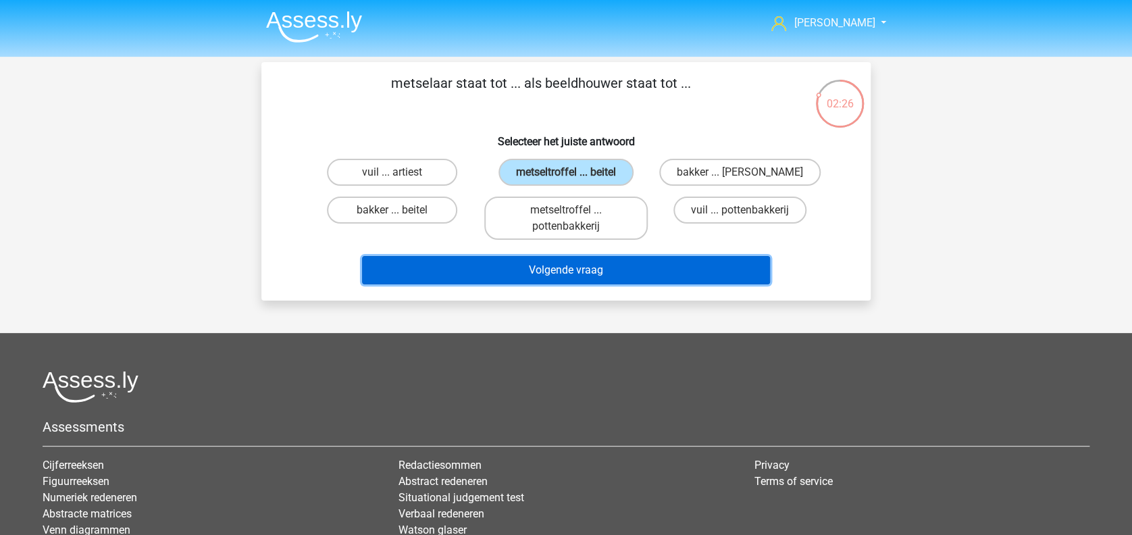
click at [556, 273] on button "Volgende vraag" at bounding box center [566, 270] width 409 height 28
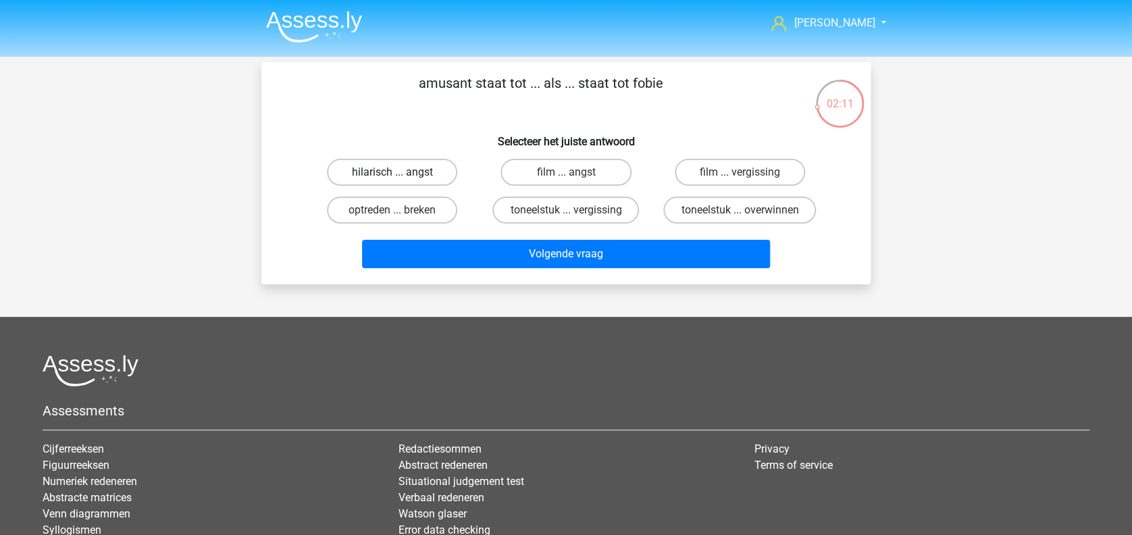
click at [438, 171] on label "hilarisch ... angst" at bounding box center [392, 172] width 130 height 27
click at [401, 172] on input "hilarisch ... angst" at bounding box center [396, 176] width 9 height 9
radio input "true"
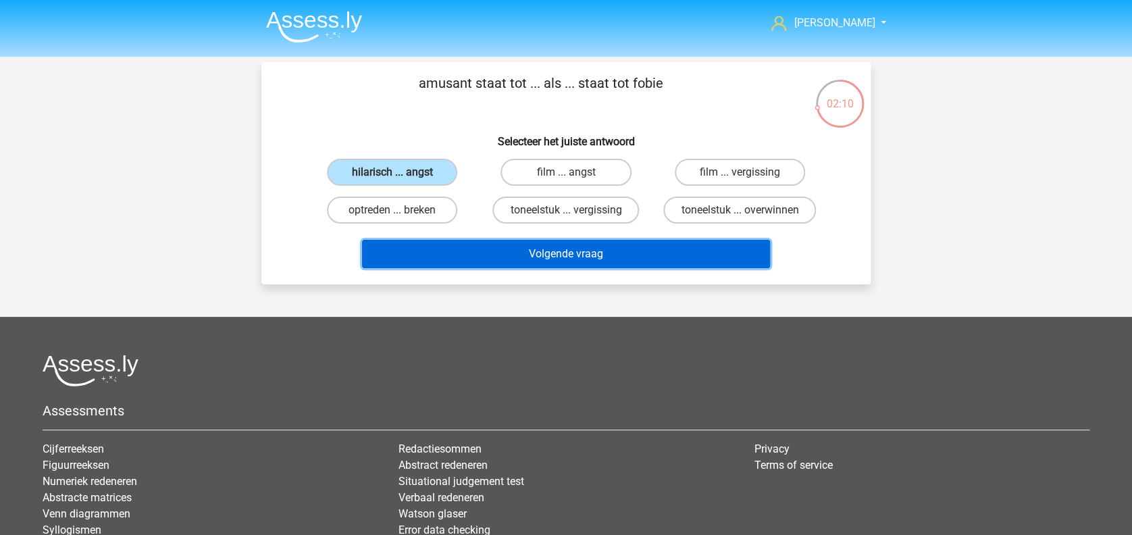
click at [485, 247] on button "Volgende vraag" at bounding box center [566, 254] width 409 height 28
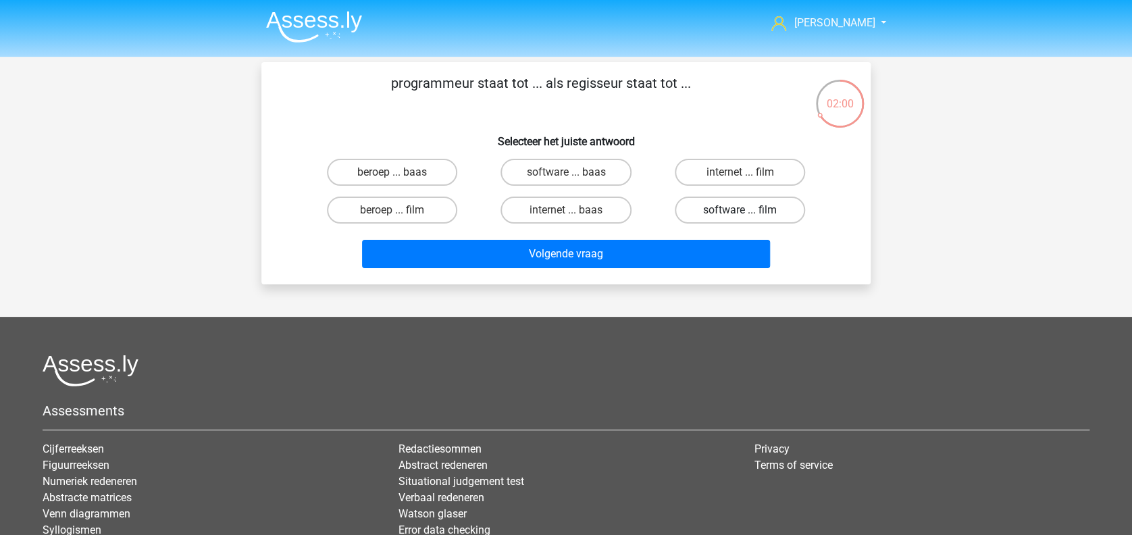
click at [697, 210] on label "software ... film" at bounding box center [740, 209] width 130 height 27
click at [739, 210] on input "software ... film" at bounding box center [743, 214] width 9 height 9
radio input "true"
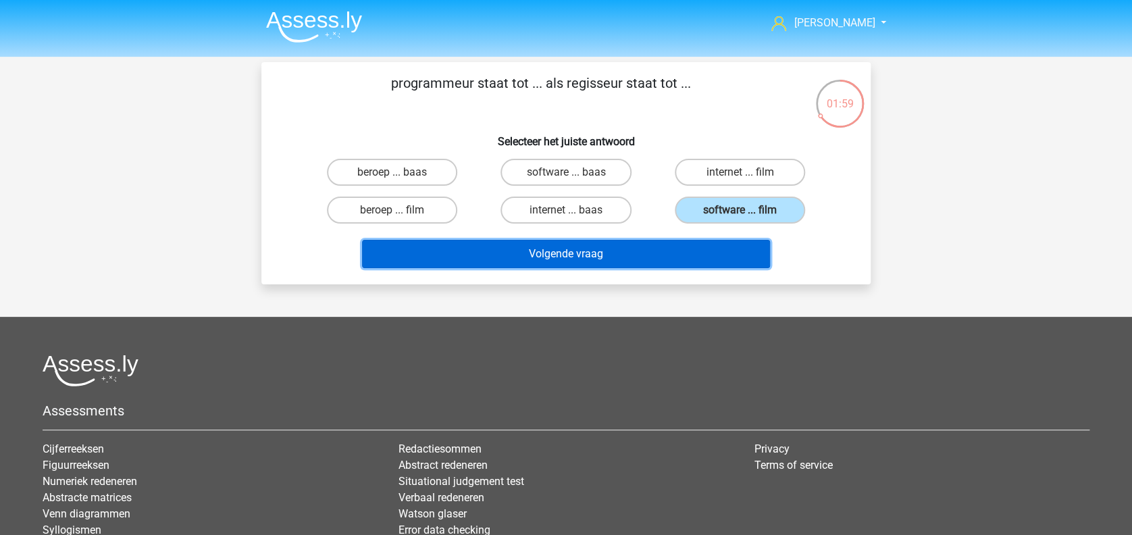
click at [672, 249] on button "Volgende vraag" at bounding box center [566, 254] width 409 height 28
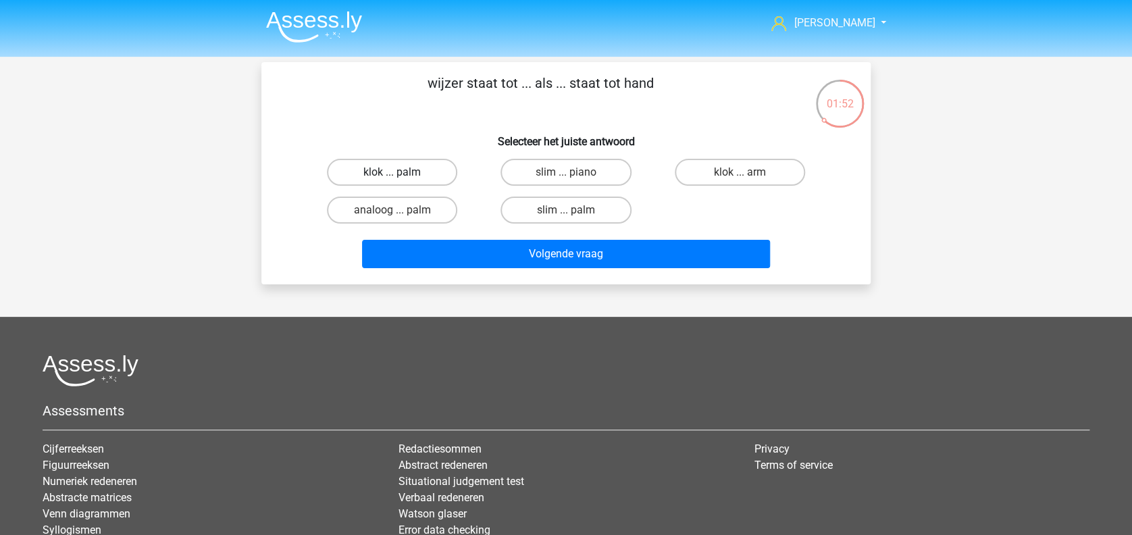
click at [430, 179] on label "klok ... palm" at bounding box center [392, 172] width 130 height 27
click at [401, 179] on input "klok ... palm" at bounding box center [396, 176] width 9 height 9
radio input "true"
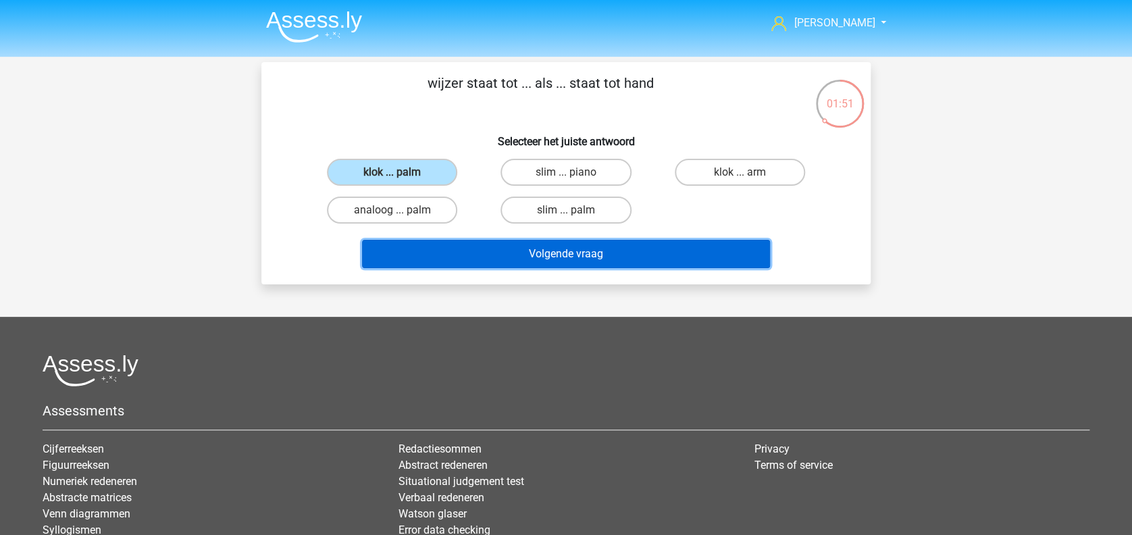
click at [481, 245] on button "Volgende vraag" at bounding box center [566, 254] width 409 height 28
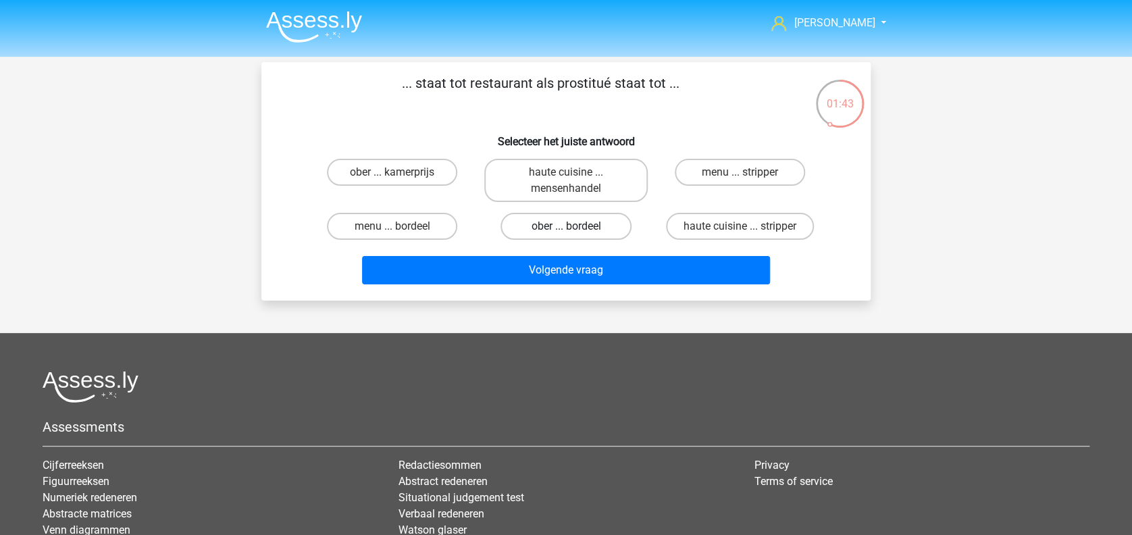
click at [552, 230] on label "ober ... bordeel" at bounding box center [565, 226] width 130 height 27
click at [566, 230] on input "ober ... bordeel" at bounding box center [570, 230] width 9 height 9
radio input "true"
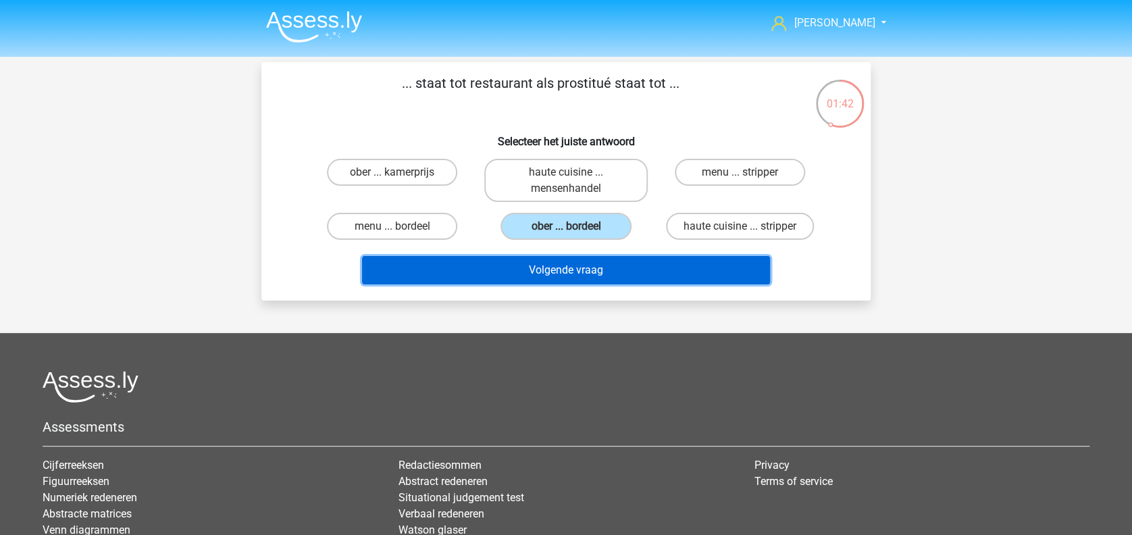
click at [553, 265] on button "Volgende vraag" at bounding box center [566, 270] width 409 height 28
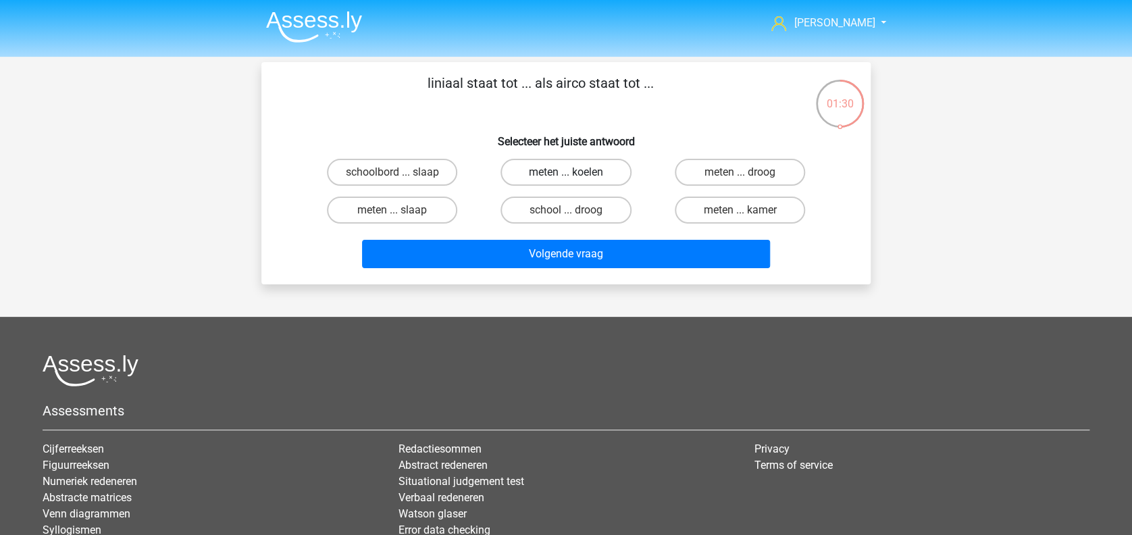
click at [562, 170] on label "meten ... koelen" at bounding box center [565, 172] width 130 height 27
click at [566, 172] on input "meten ... koelen" at bounding box center [570, 176] width 9 height 9
radio input "true"
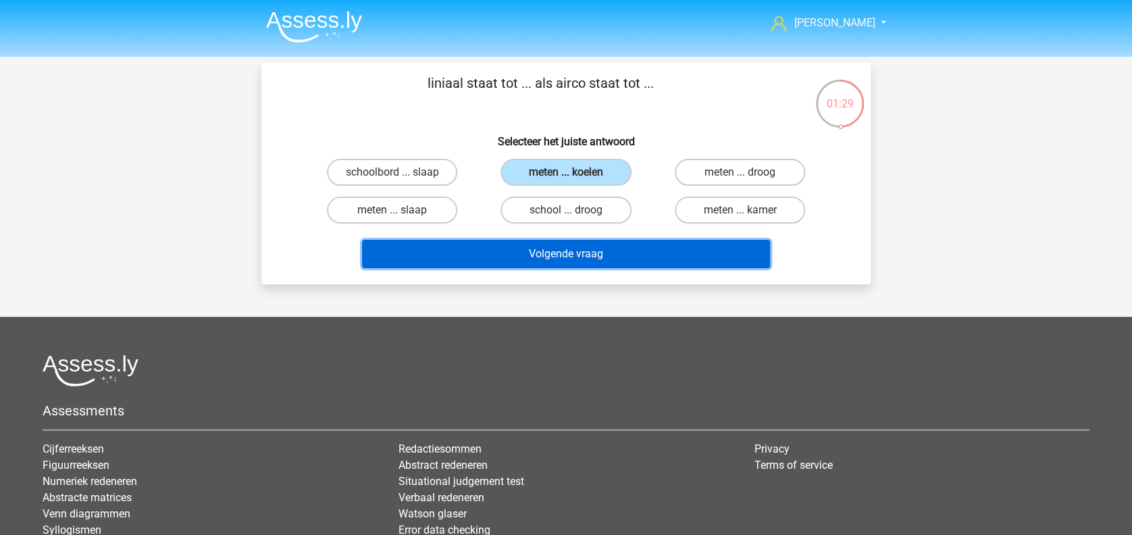
click at [565, 255] on button "Volgende vraag" at bounding box center [566, 254] width 409 height 28
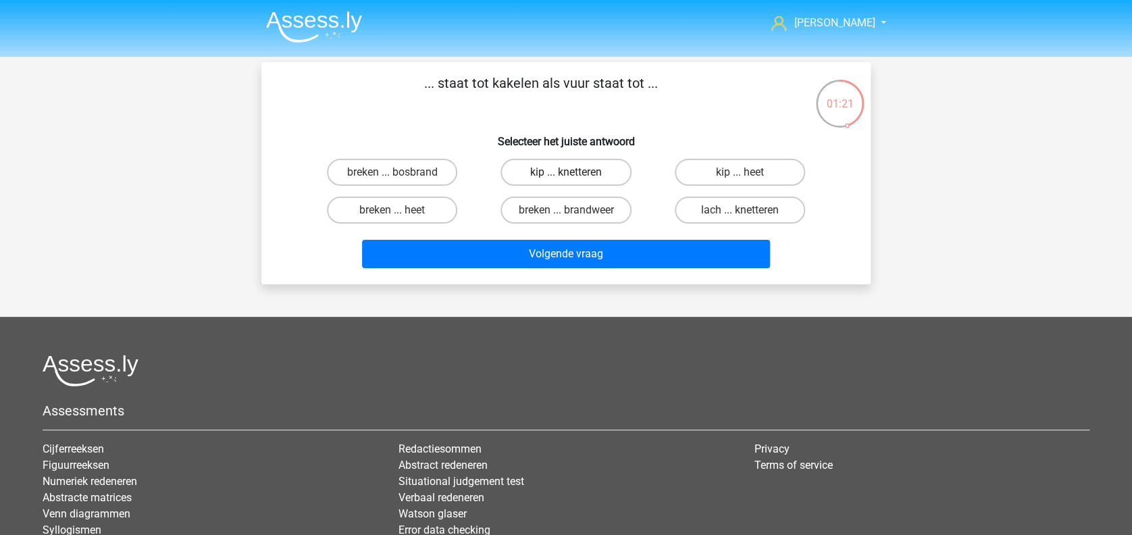
click at [564, 178] on label "kip ... knetteren" at bounding box center [565, 172] width 130 height 27
click at [566, 178] on input "kip ... knetteren" at bounding box center [570, 176] width 9 height 9
radio input "true"
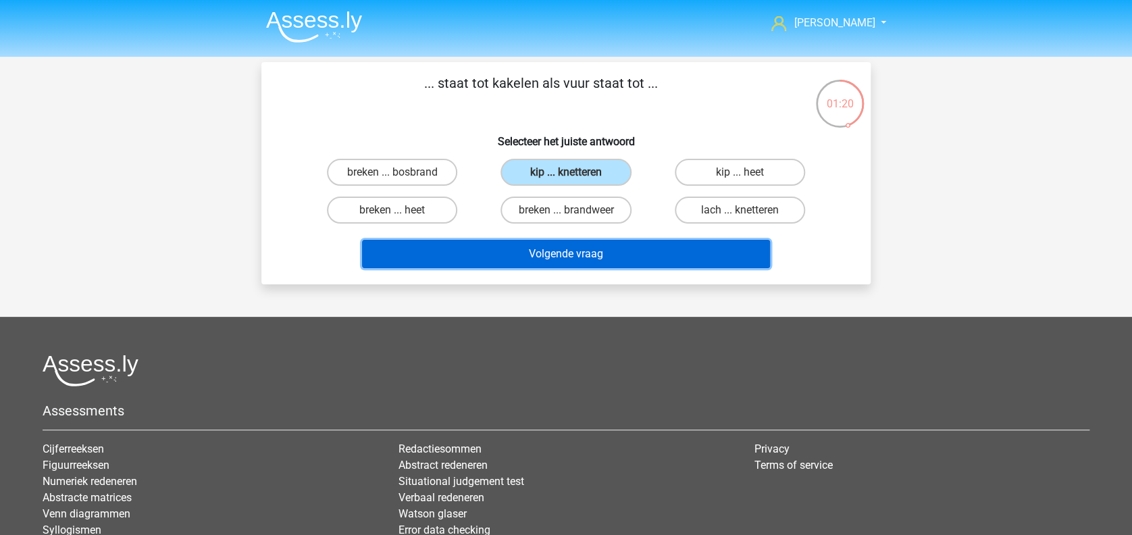
click at [556, 246] on button "Volgende vraag" at bounding box center [566, 254] width 409 height 28
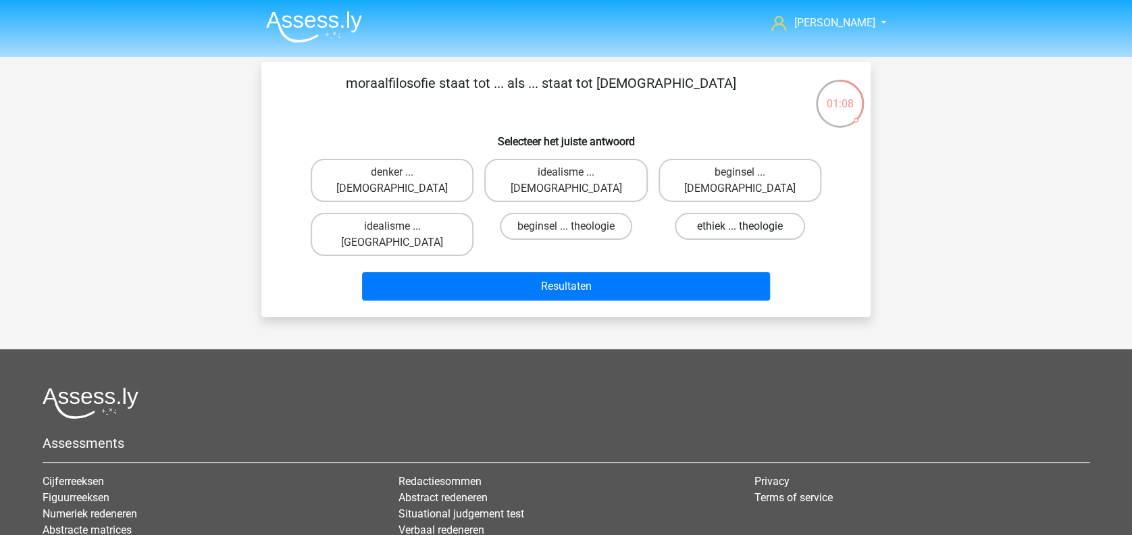
click at [702, 215] on label "ethiek ... theologie" at bounding box center [740, 226] width 130 height 27
click at [739, 226] on input "ethiek ... theologie" at bounding box center [743, 230] width 9 height 9
radio input "true"
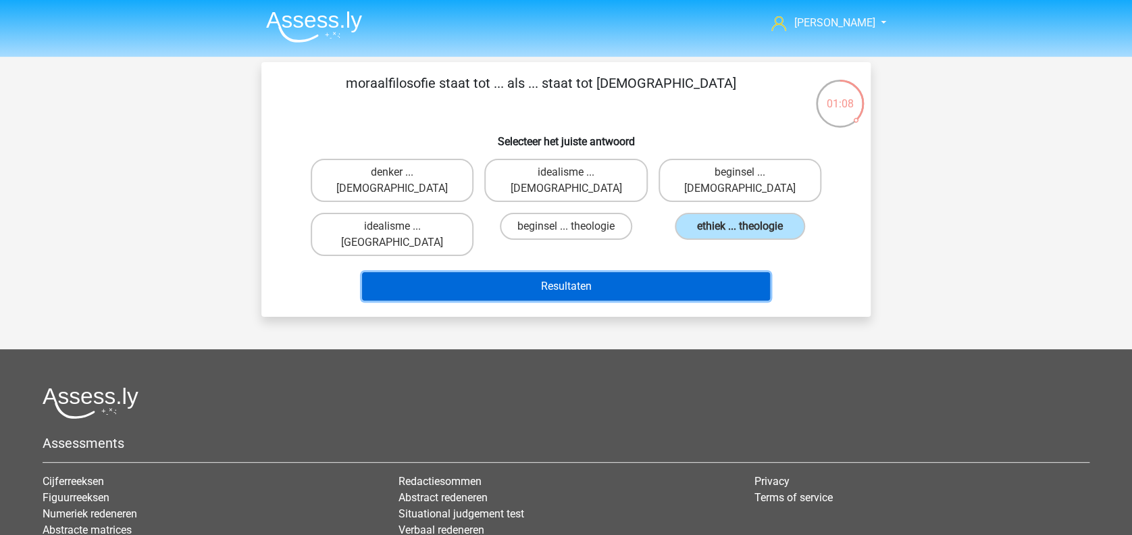
click at [679, 272] on button "Resultaten" at bounding box center [566, 286] width 409 height 28
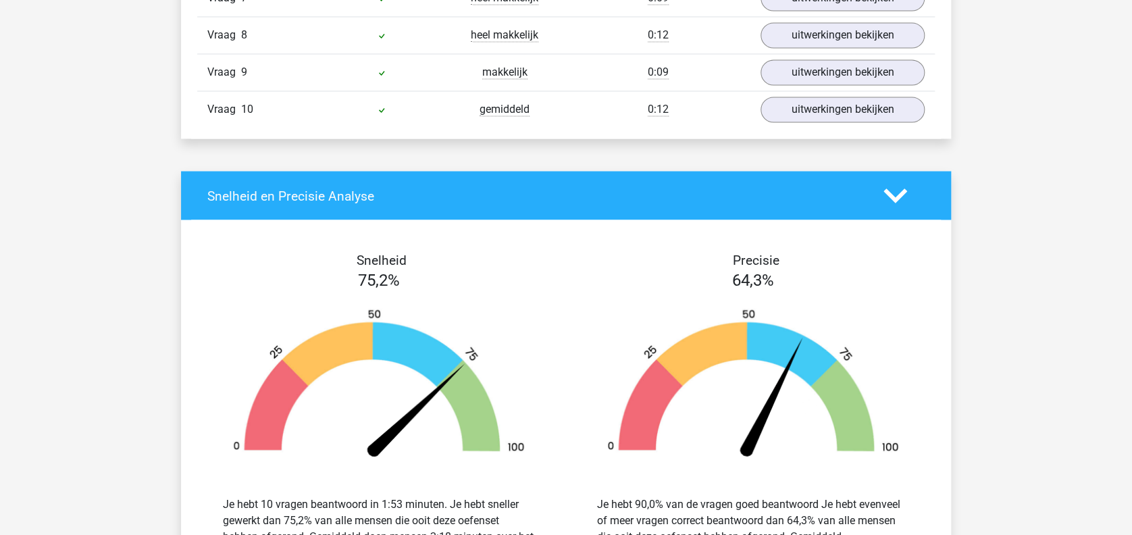
scroll to position [810, 0]
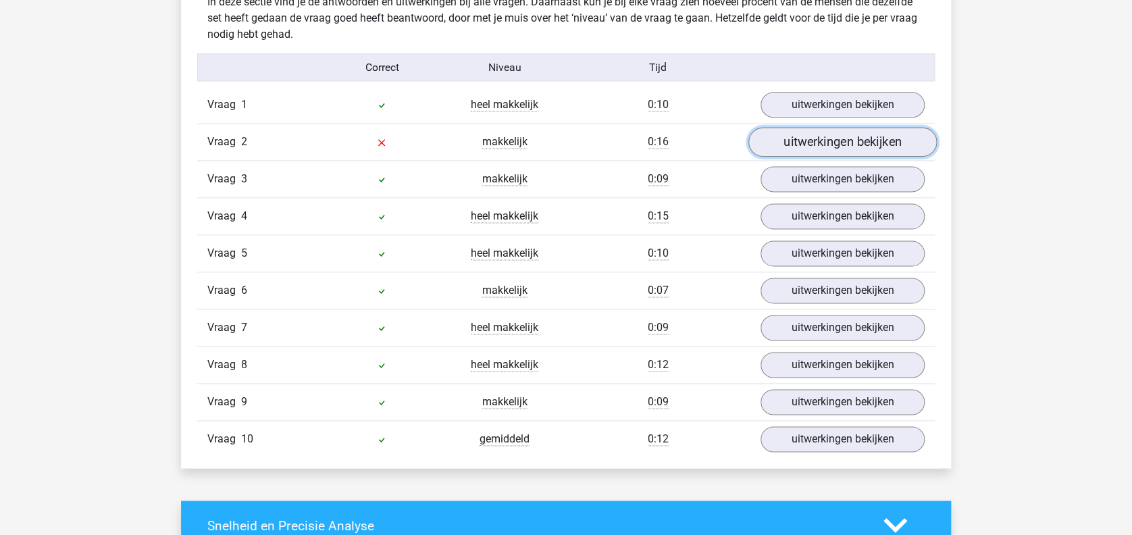
click at [774, 147] on link "uitwerkingen bekijken" at bounding box center [842, 143] width 188 height 30
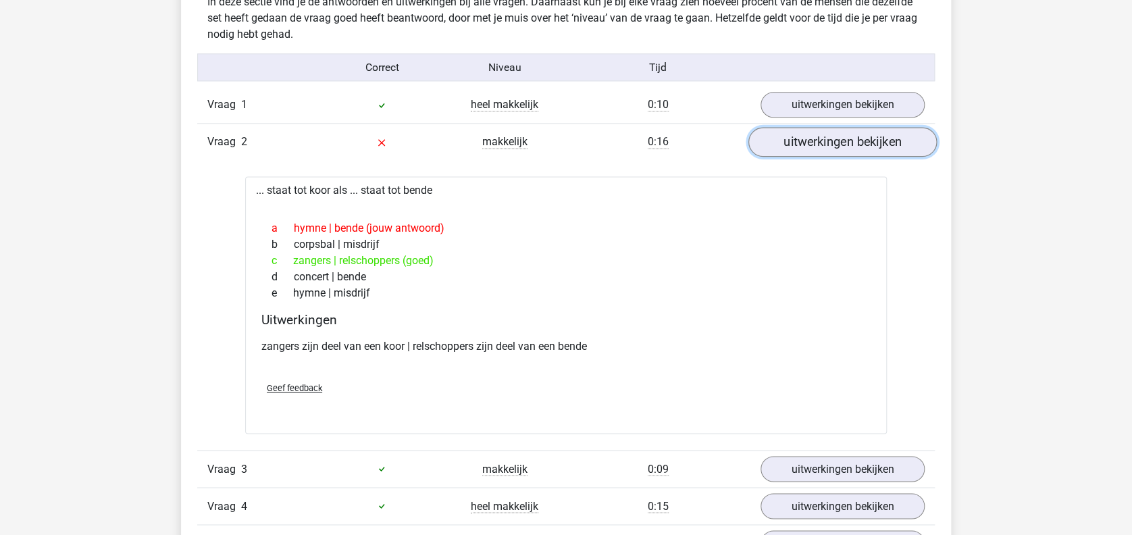
click at [774, 147] on link "uitwerkingen bekijken" at bounding box center [842, 143] width 188 height 30
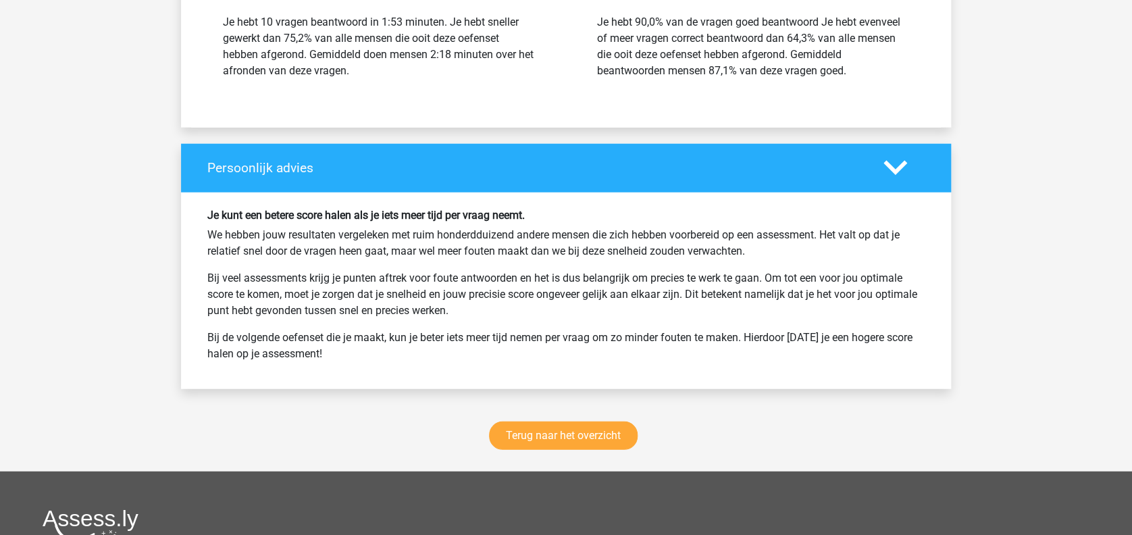
scroll to position [1621, 0]
click at [567, 434] on link "Terug naar het overzicht" at bounding box center [563, 436] width 149 height 28
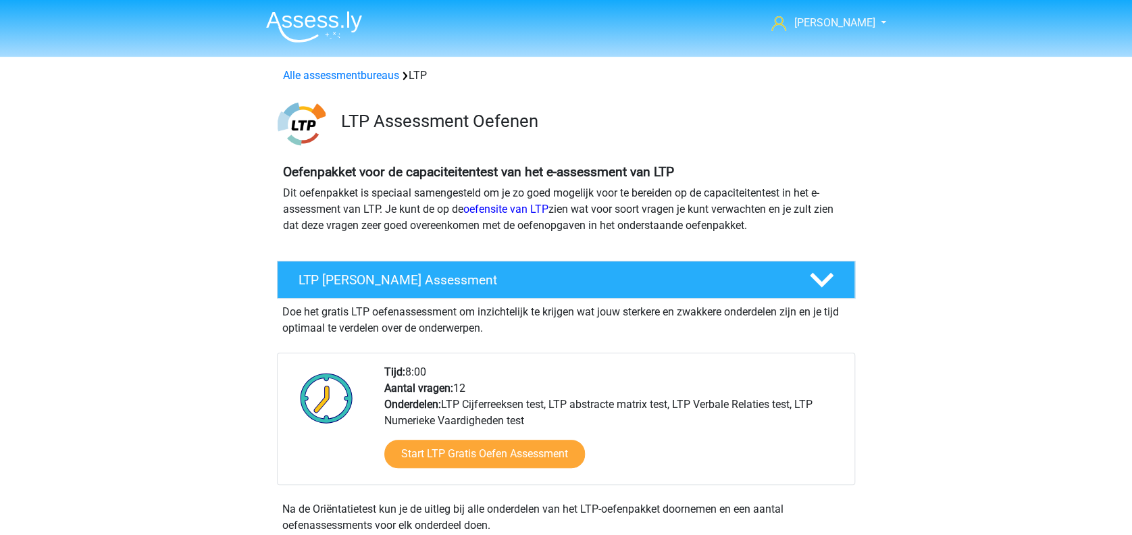
click at [315, 17] on img at bounding box center [314, 27] width 96 height 32
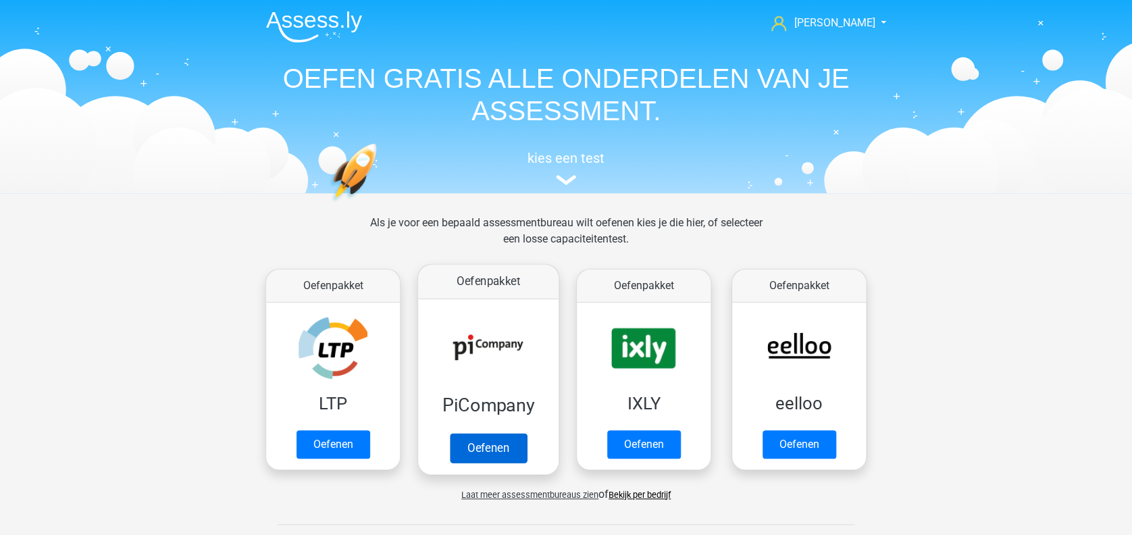
scroll to position [540, 0]
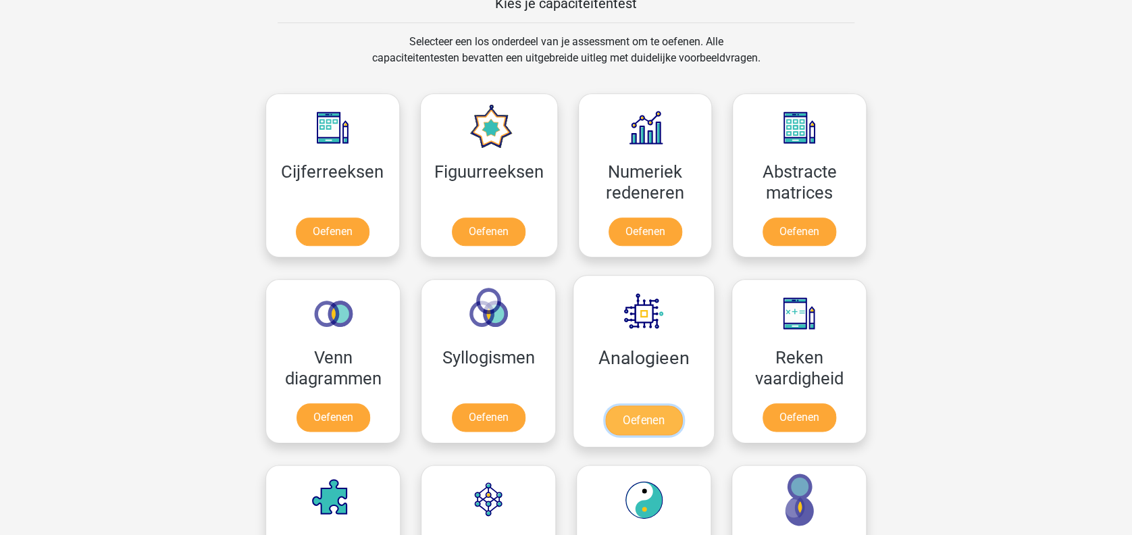
click at [639, 405] on link "Oefenen" at bounding box center [643, 420] width 77 height 30
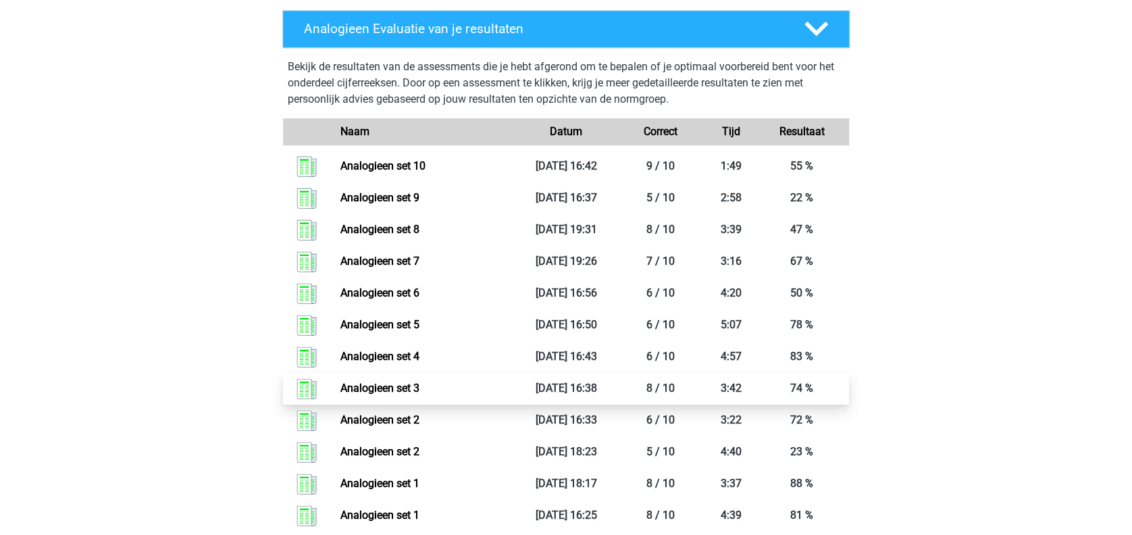
scroll to position [450, 0]
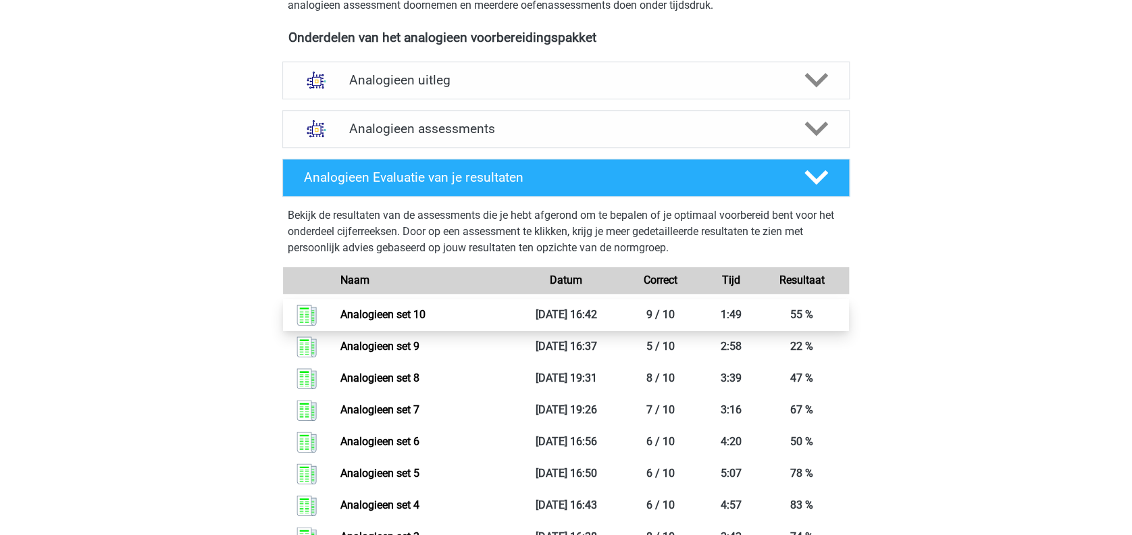
click at [388, 313] on link "Analogieen set 10" at bounding box center [382, 314] width 85 height 13
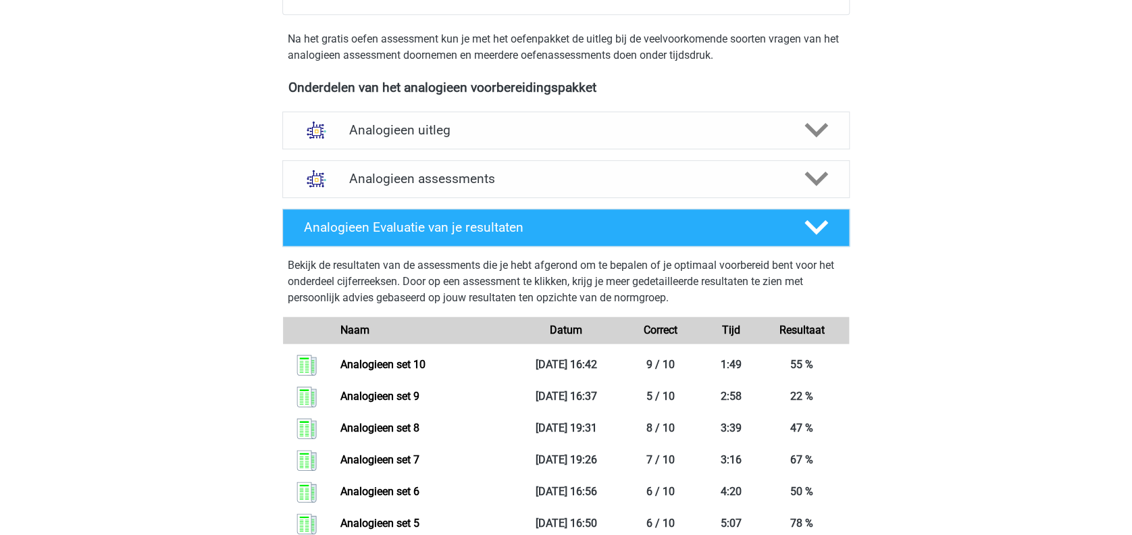
scroll to position [270, 0]
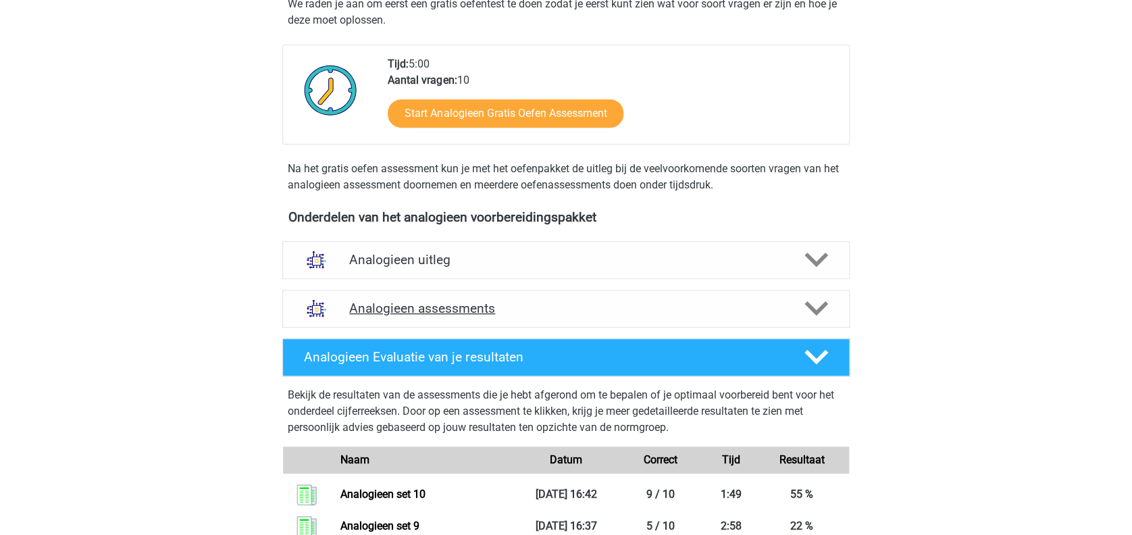
click at [475, 313] on h4 "Analogieen assessments" at bounding box center [566, 308] width 434 height 16
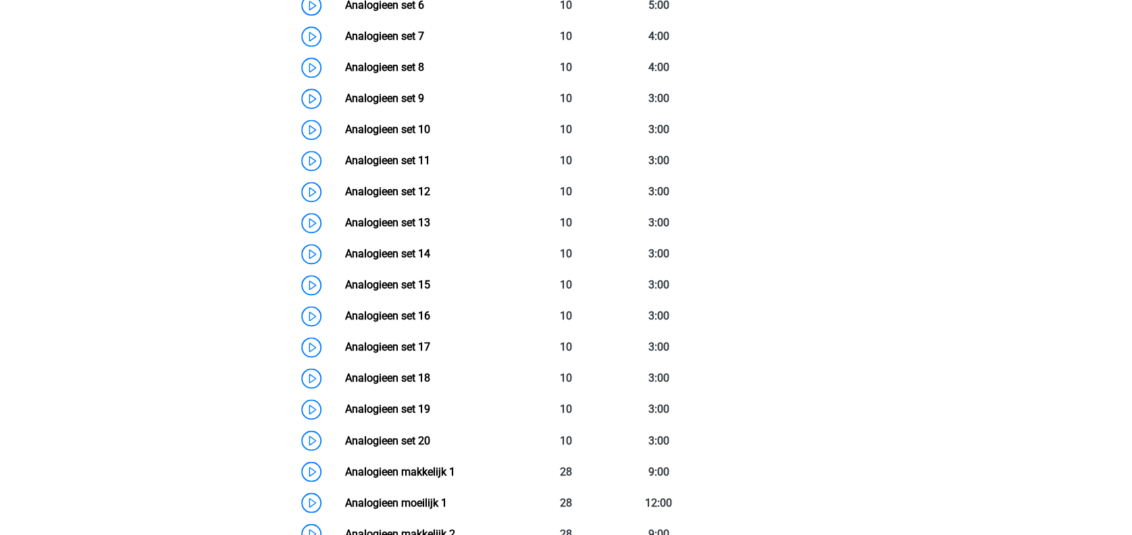
scroll to position [900, 0]
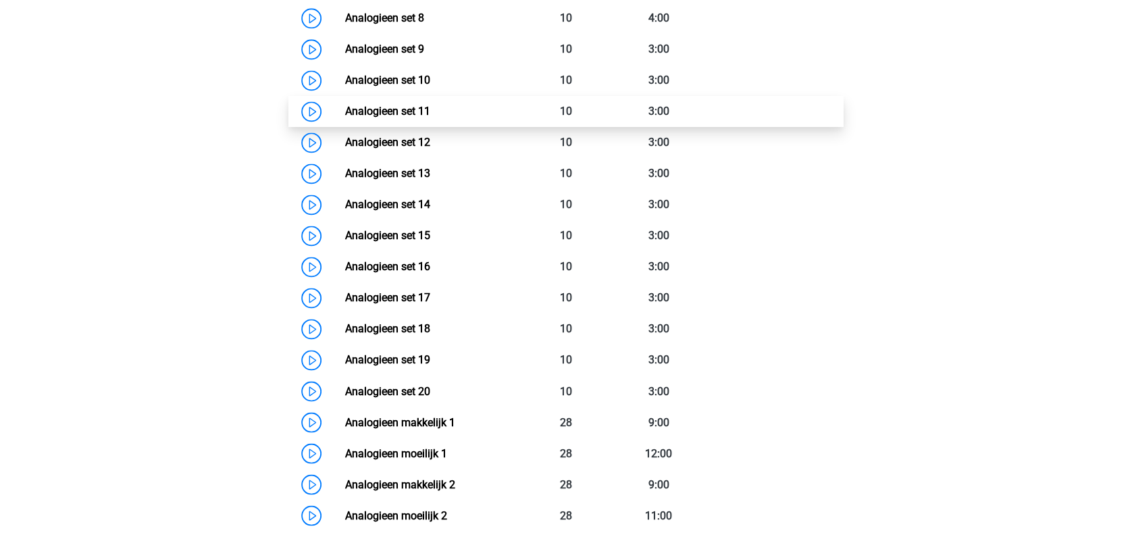
click at [390, 111] on link "Analogieen set 11" at bounding box center [386, 111] width 85 height 13
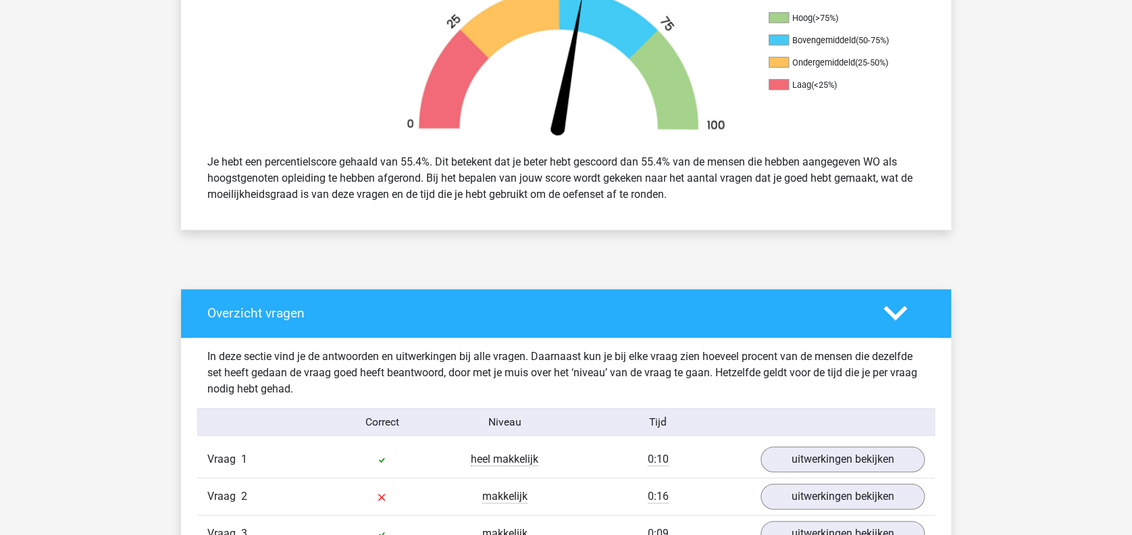
scroll to position [810, 0]
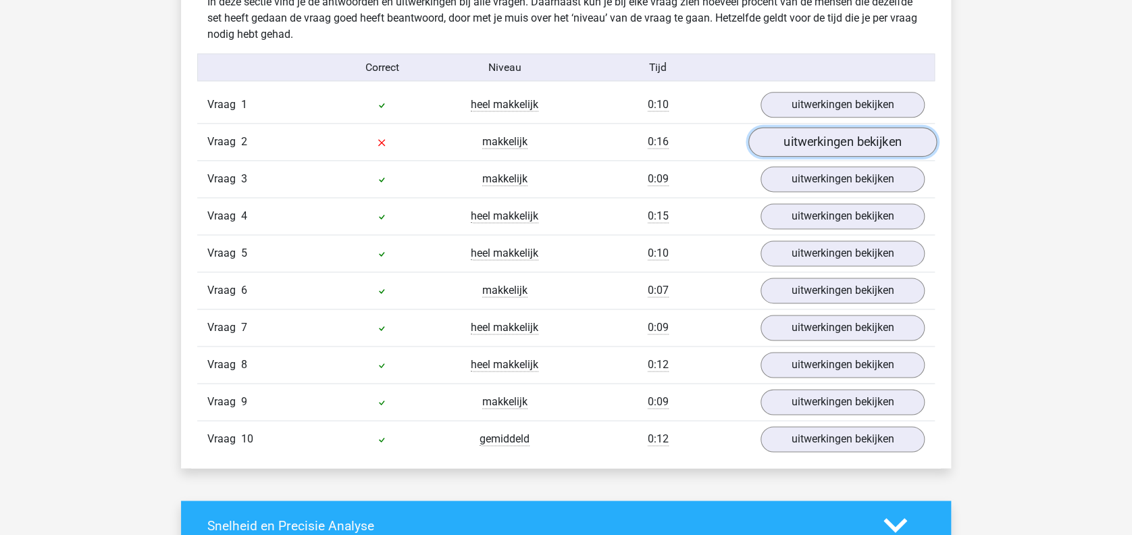
click at [770, 142] on link "uitwerkingen bekijken" at bounding box center [842, 143] width 188 height 30
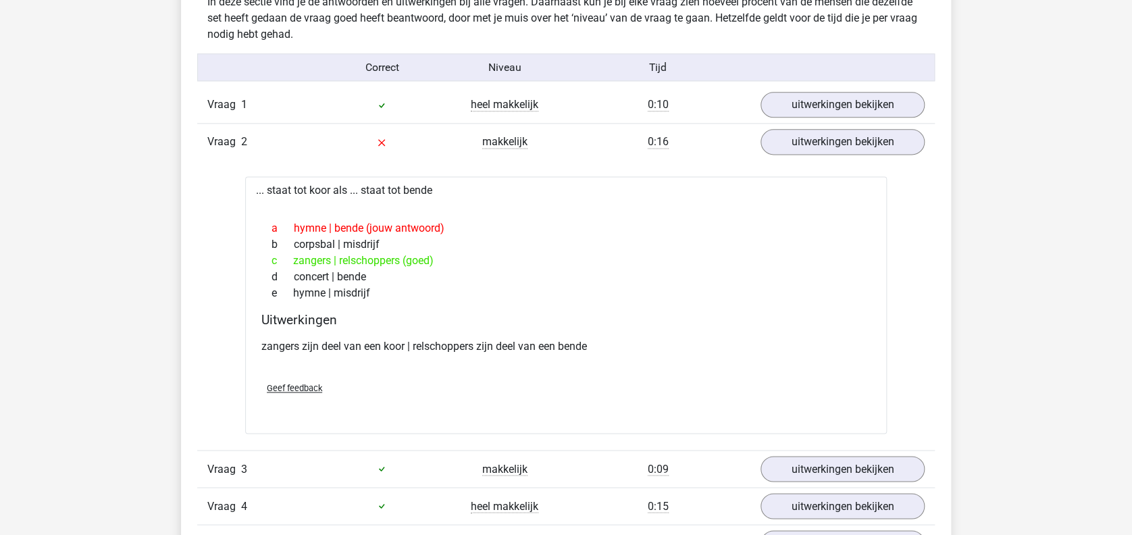
click at [712, 227] on div "a hymne | bende (jouw antwoord)" at bounding box center [565, 228] width 609 height 16
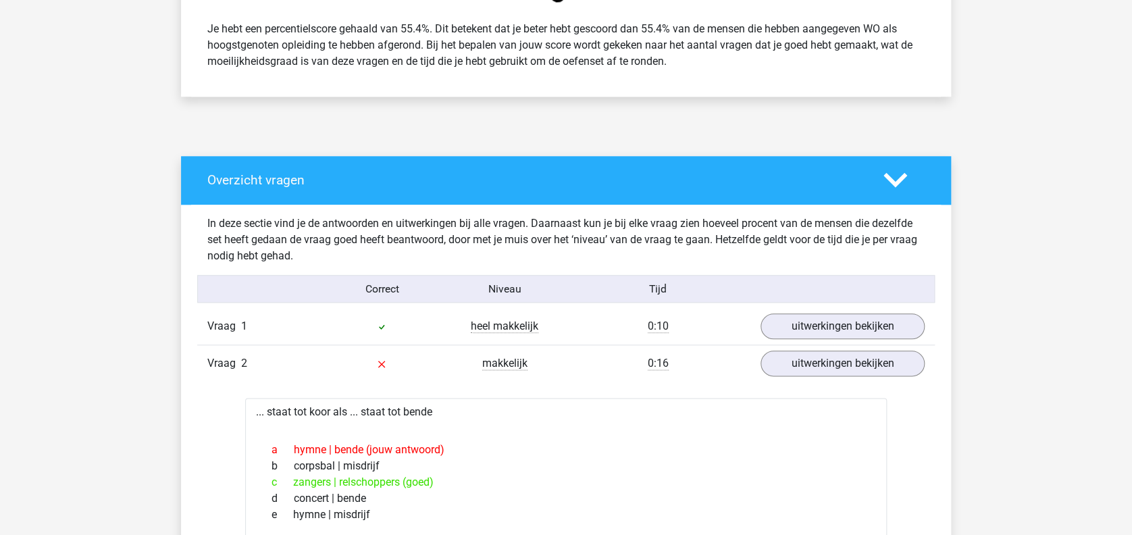
scroll to position [360, 0]
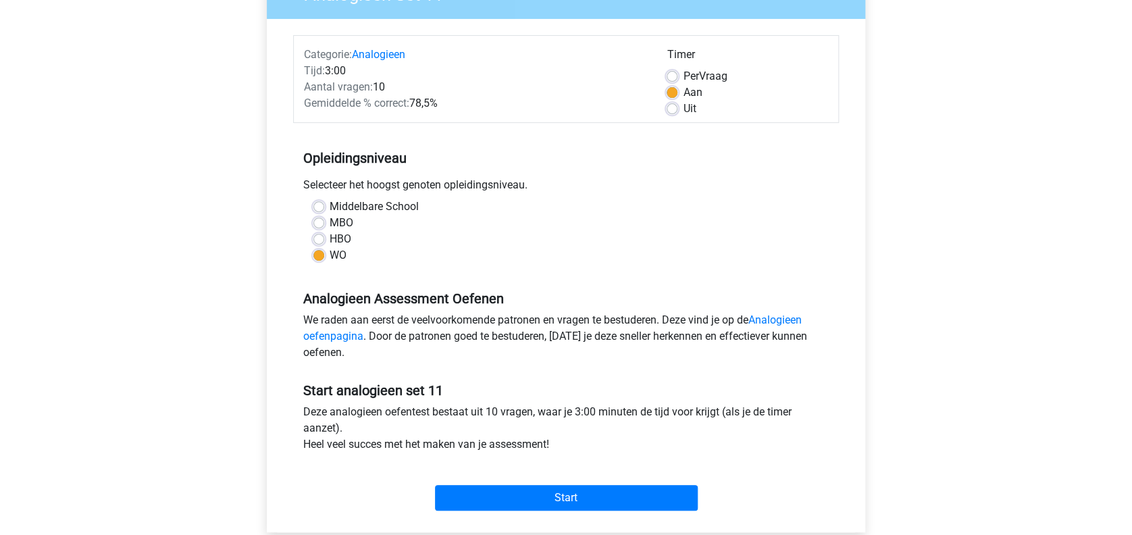
scroll to position [270, 0]
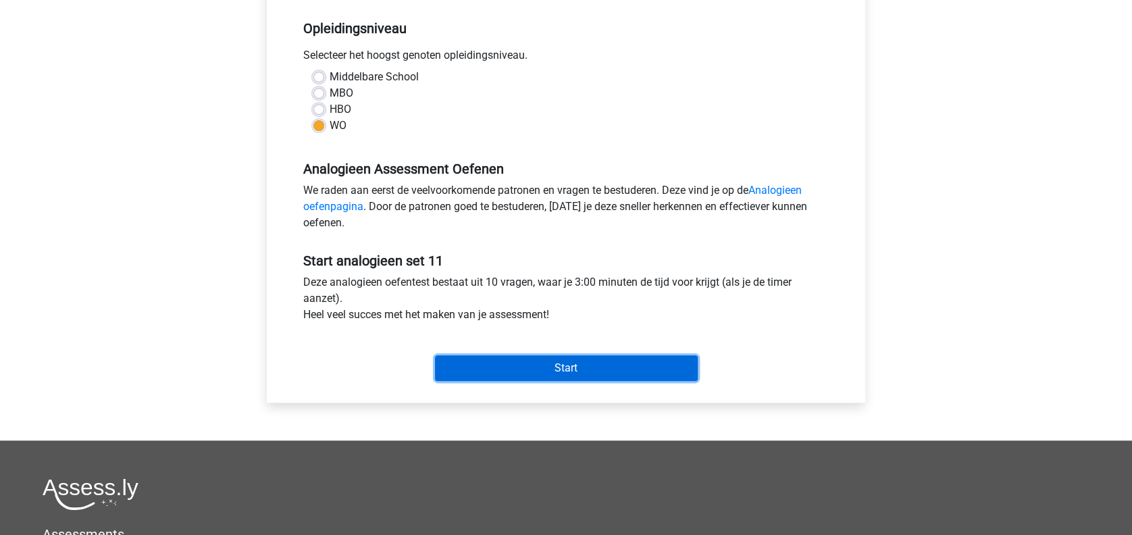
click at [546, 367] on input "Start" at bounding box center [566, 368] width 263 height 26
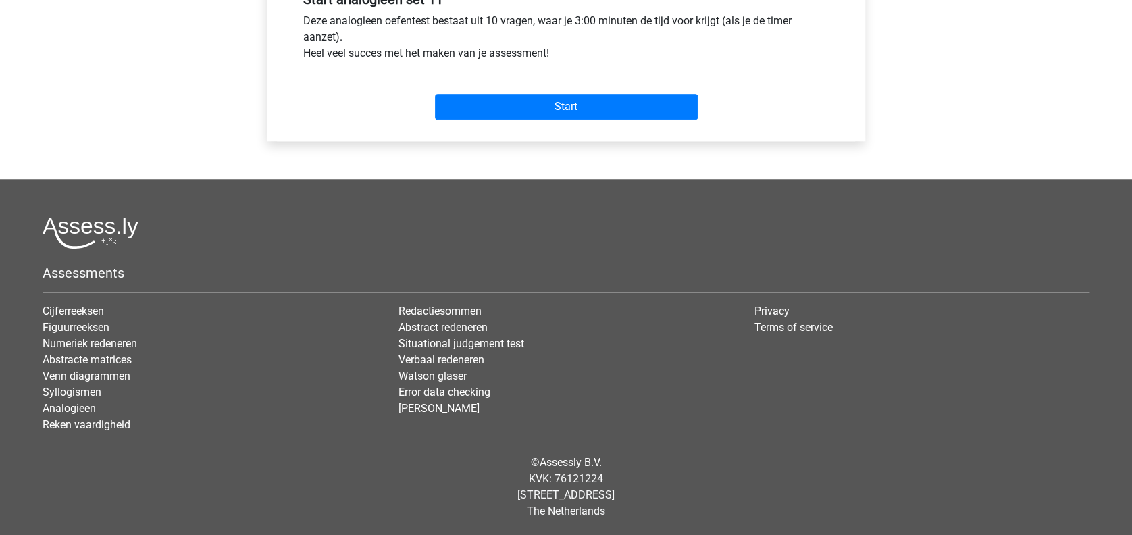
scroll to position [0, 0]
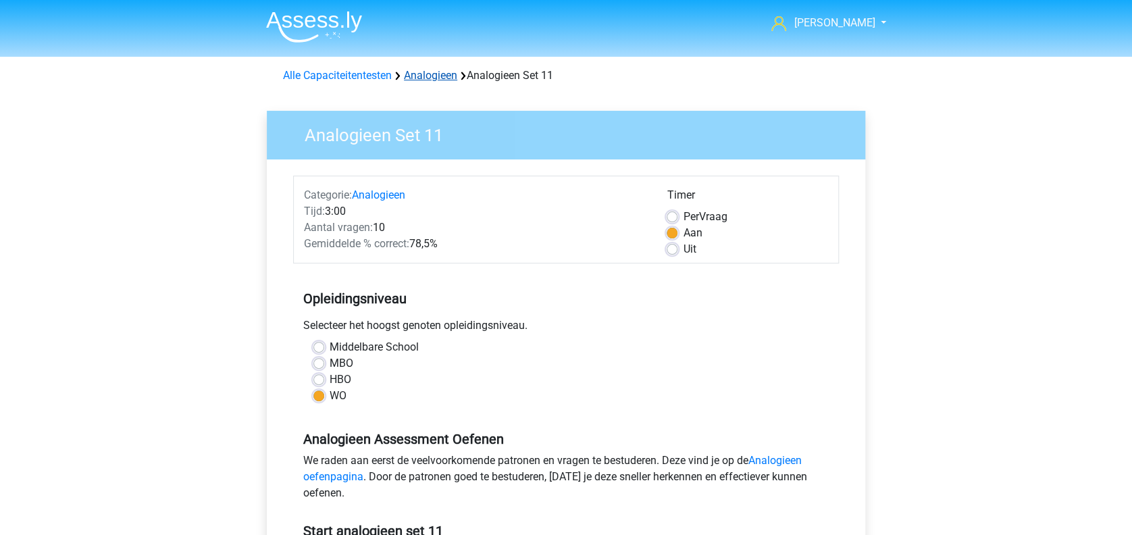
click at [434, 77] on link "Analogieen" at bounding box center [430, 75] width 53 height 13
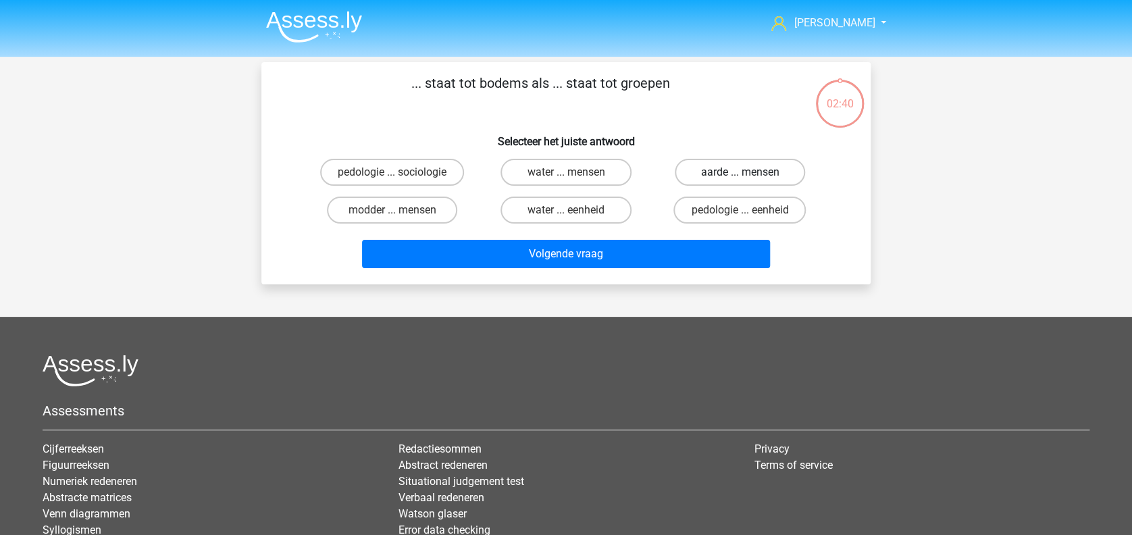
click at [749, 181] on label "aarde ... mensen" at bounding box center [740, 172] width 130 height 27
click at [748, 181] on input "aarde ... mensen" at bounding box center [743, 176] width 9 height 9
radio input "true"
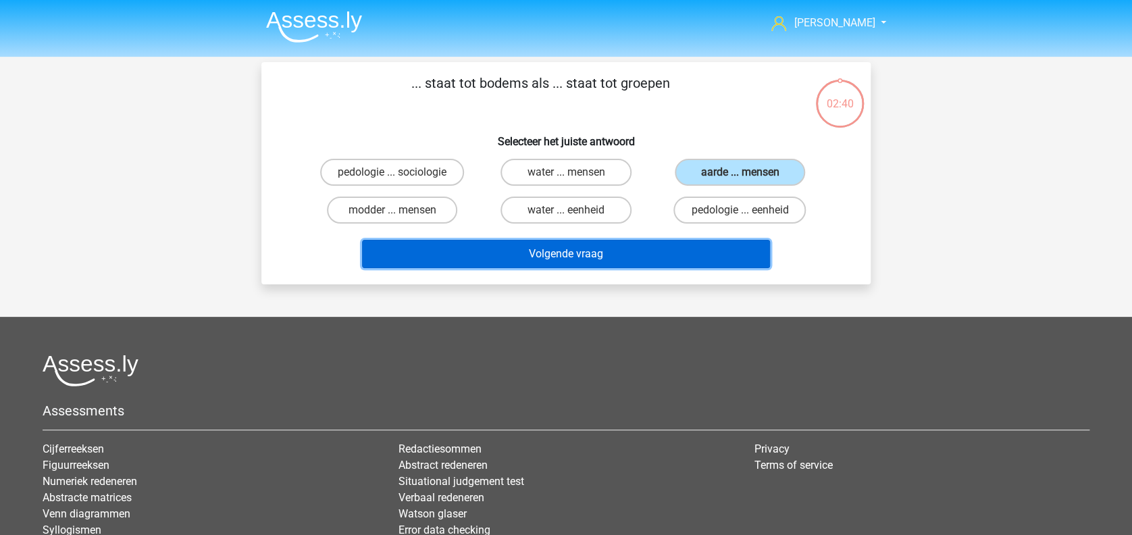
click at [612, 257] on button "Volgende vraag" at bounding box center [566, 254] width 409 height 28
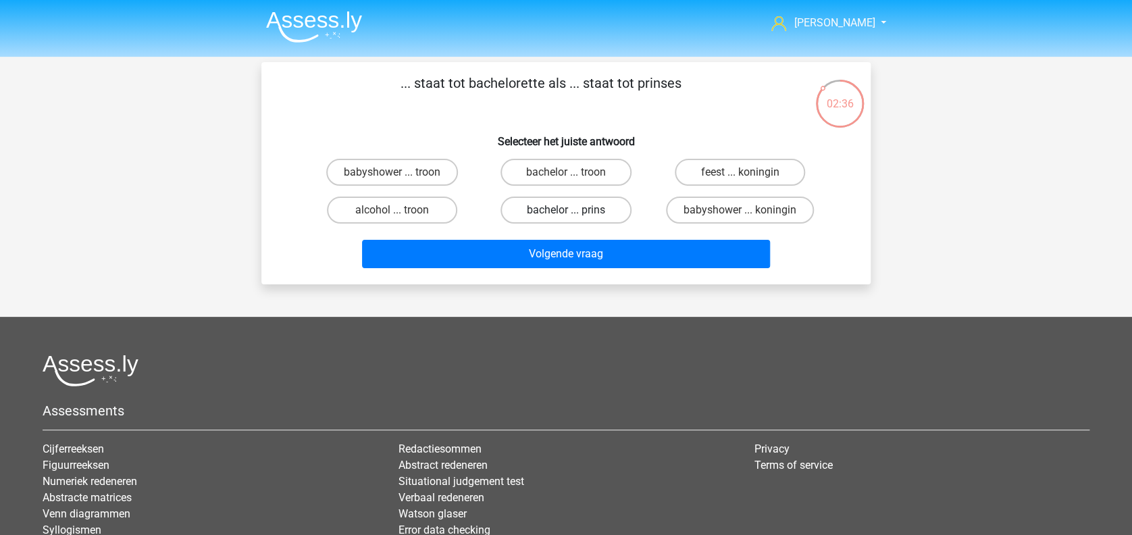
click at [588, 205] on label "bachelor ... prins" at bounding box center [565, 209] width 130 height 27
click at [575, 210] on input "bachelor ... prins" at bounding box center [570, 214] width 9 height 9
radio input "true"
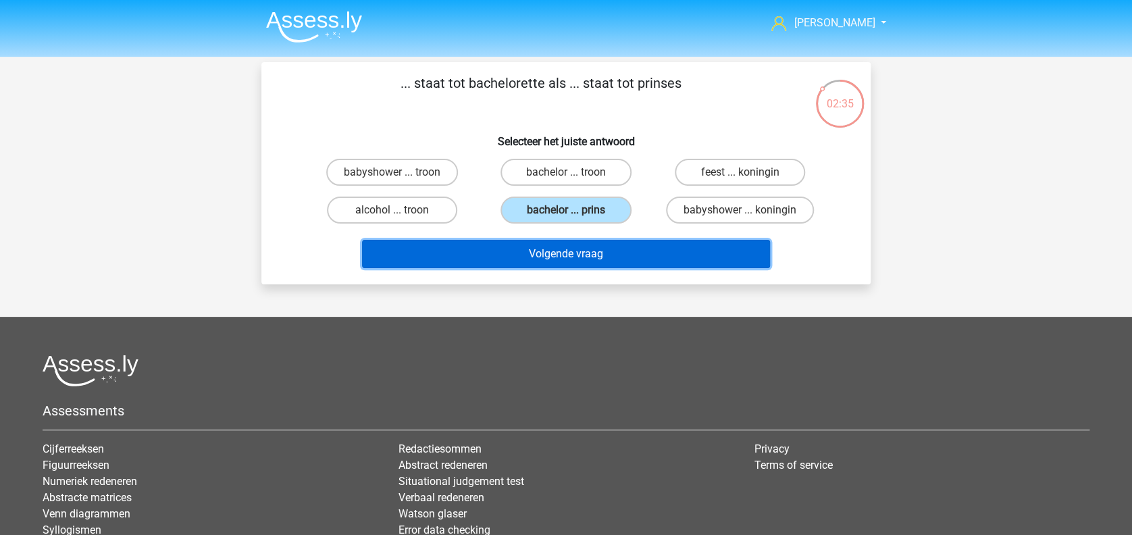
click at [564, 257] on button "Volgende vraag" at bounding box center [566, 254] width 409 height 28
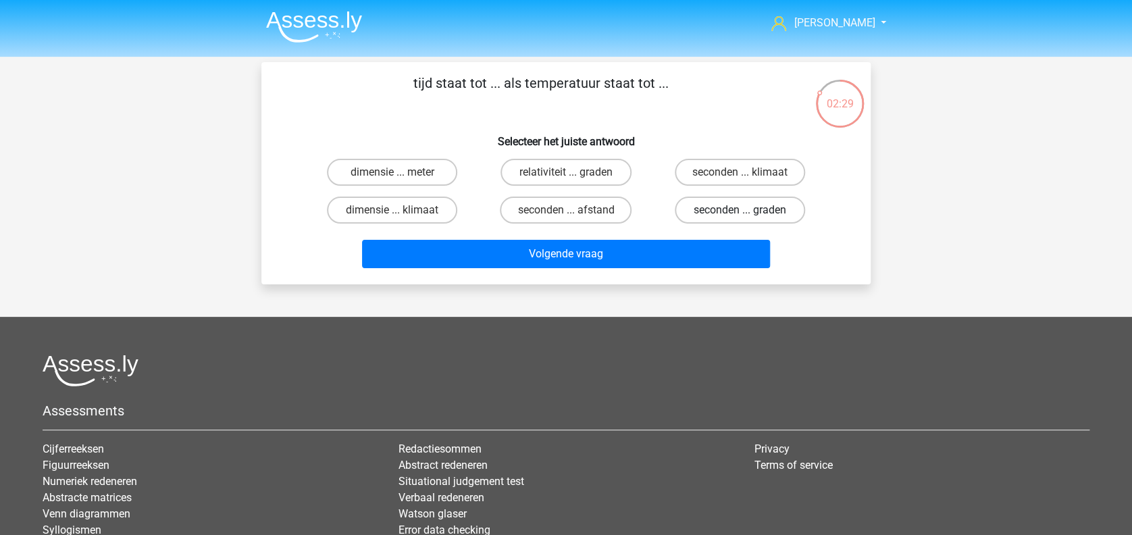
click at [718, 207] on label "seconden ... graden" at bounding box center [740, 209] width 130 height 27
click at [739, 210] on input "seconden ... graden" at bounding box center [743, 214] width 9 height 9
radio input "true"
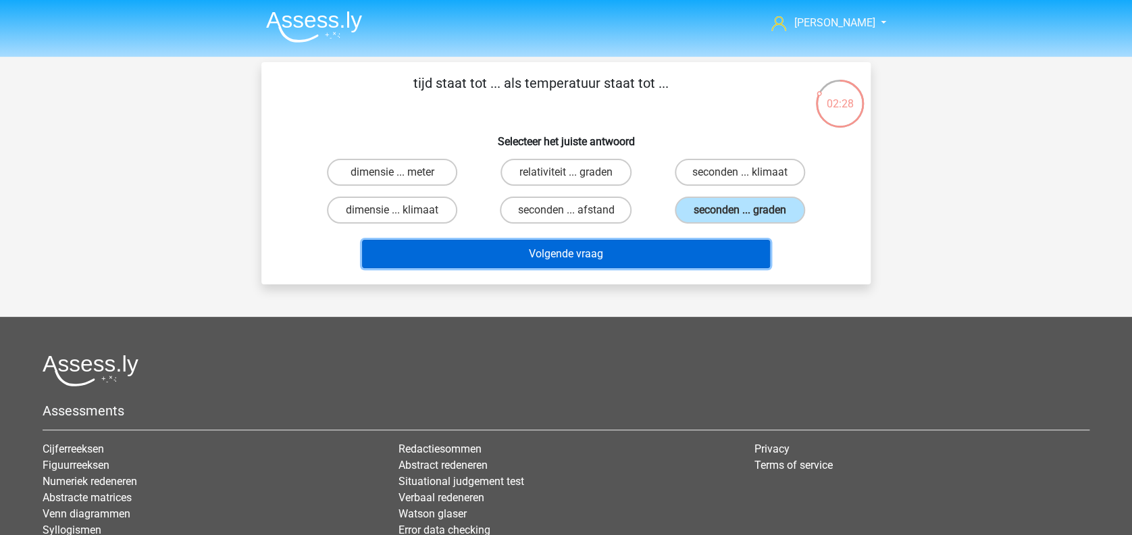
click at [661, 248] on button "Volgende vraag" at bounding box center [566, 254] width 409 height 28
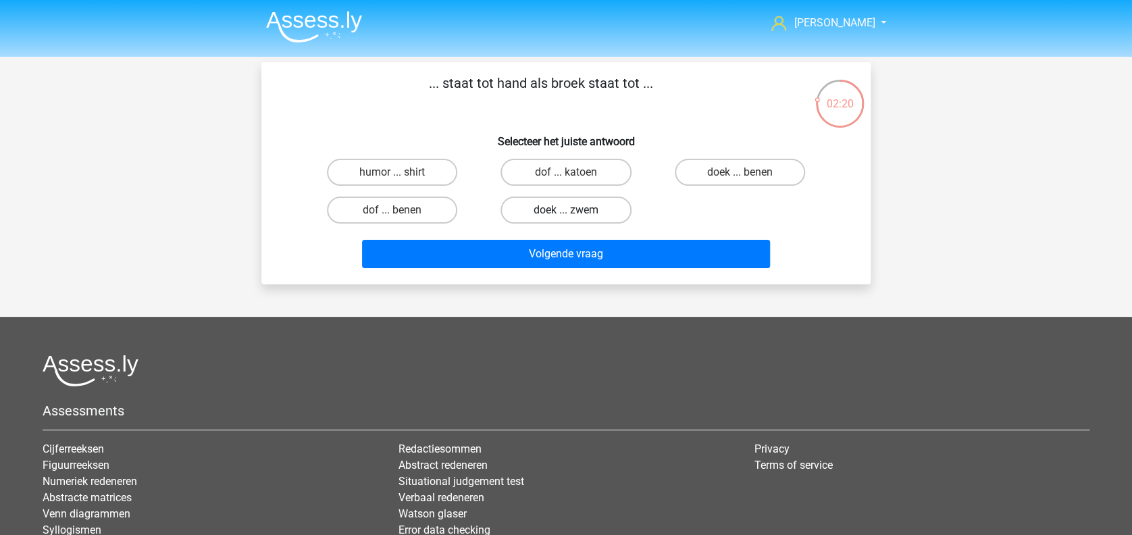
click at [584, 211] on label "doek ... zwem" at bounding box center [565, 209] width 130 height 27
click at [575, 211] on input "doek ... zwem" at bounding box center [570, 214] width 9 height 9
radio input "true"
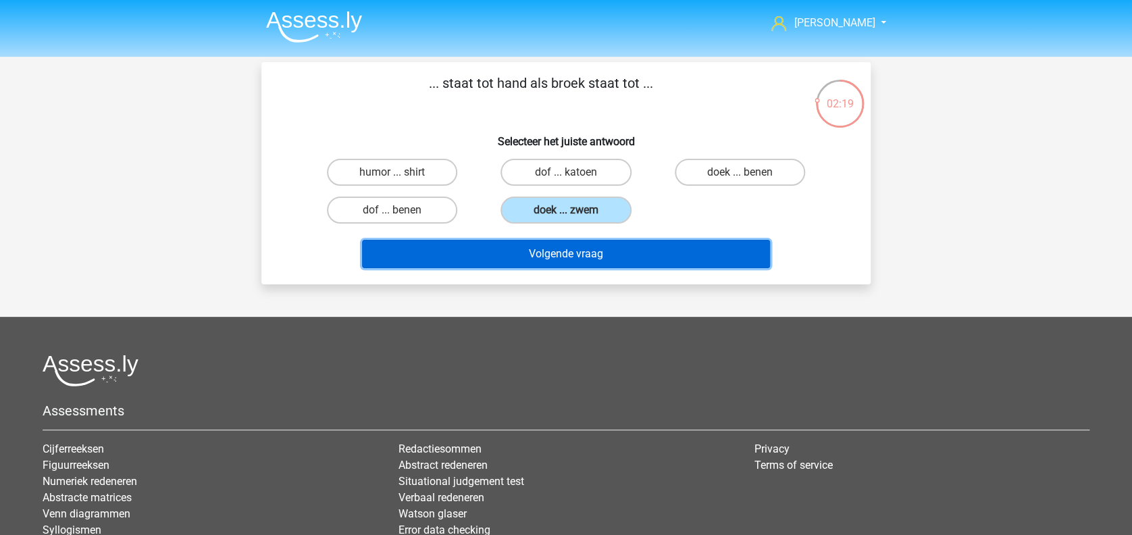
click at [579, 253] on button "Volgende vraag" at bounding box center [566, 254] width 409 height 28
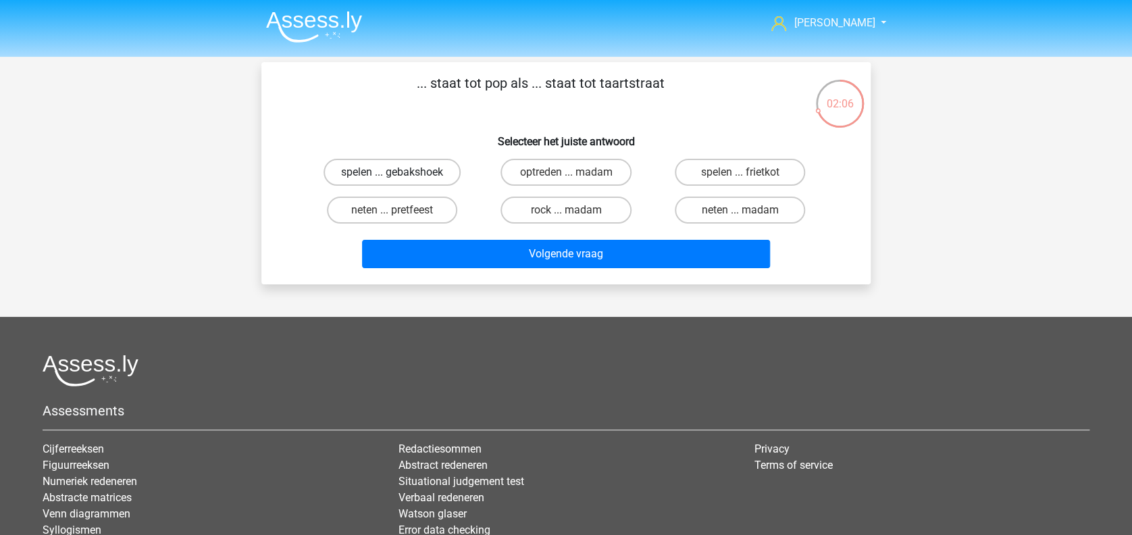
drag, startPoint x: 412, startPoint y: 173, endPoint x: 427, endPoint y: 201, distance: 32.0
click at [412, 173] on label "spelen ... gebakshoek" at bounding box center [391, 172] width 137 height 27
click at [401, 173] on input "spelen ... gebakshoek" at bounding box center [396, 176] width 9 height 9
radio input "true"
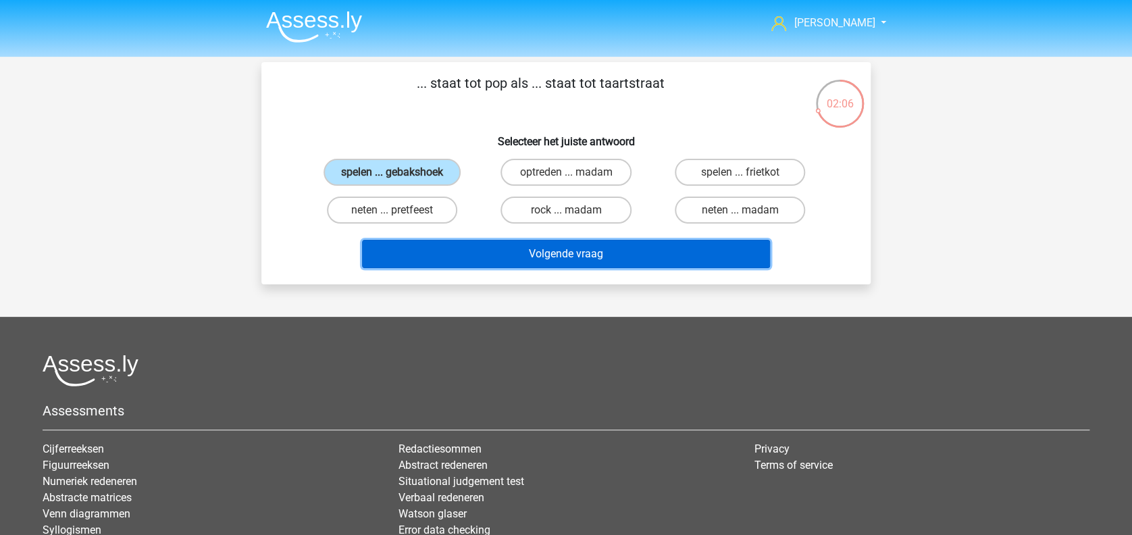
click at [459, 256] on button "Volgende vraag" at bounding box center [566, 254] width 409 height 28
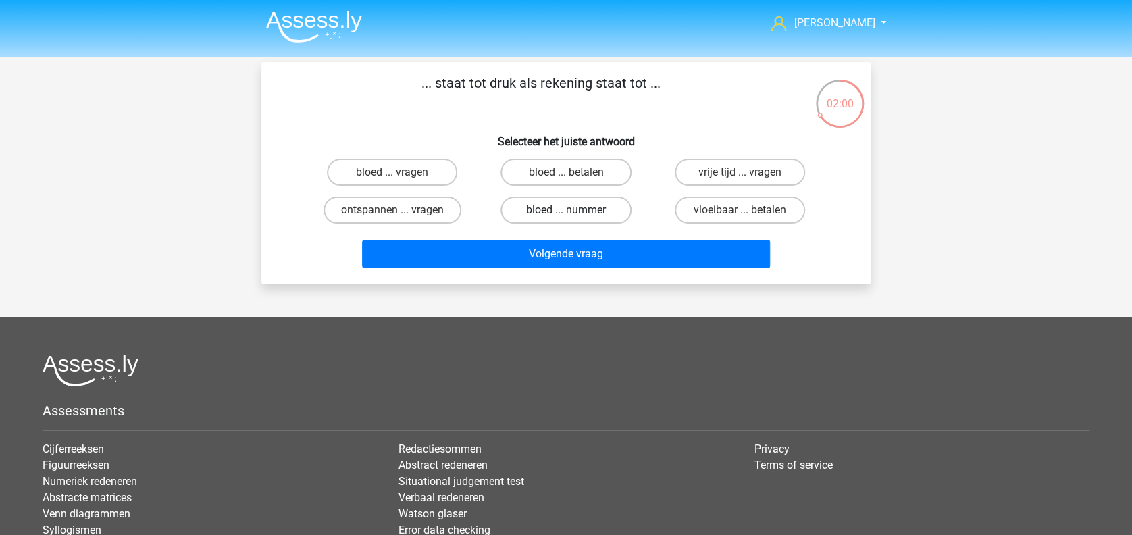
click at [535, 214] on label "bloed ... nummer" at bounding box center [565, 209] width 130 height 27
click at [566, 214] on input "bloed ... nummer" at bounding box center [570, 214] width 9 height 9
radio input "true"
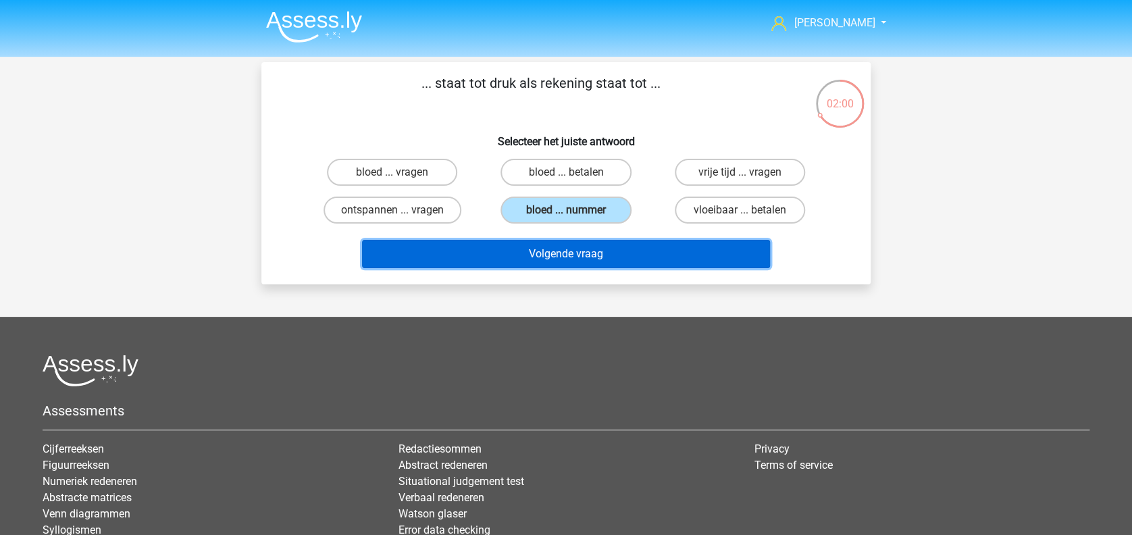
click at [530, 257] on button "Volgende vraag" at bounding box center [566, 254] width 409 height 28
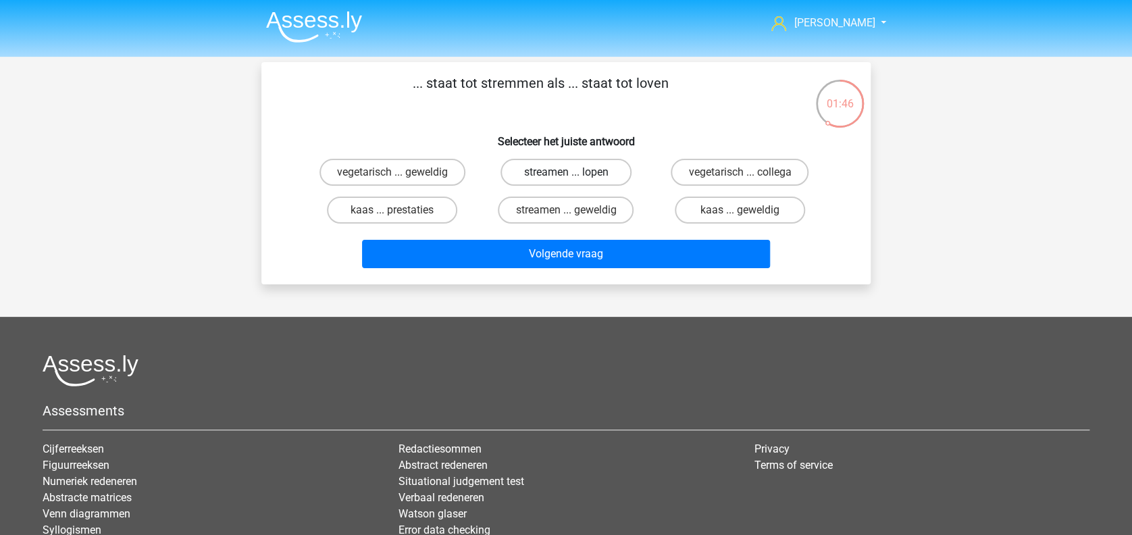
click at [557, 167] on label "streamen ... lopen" at bounding box center [565, 172] width 130 height 27
click at [566, 172] on input "streamen ... lopen" at bounding box center [570, 176] width 9 height 9
radio input "true"
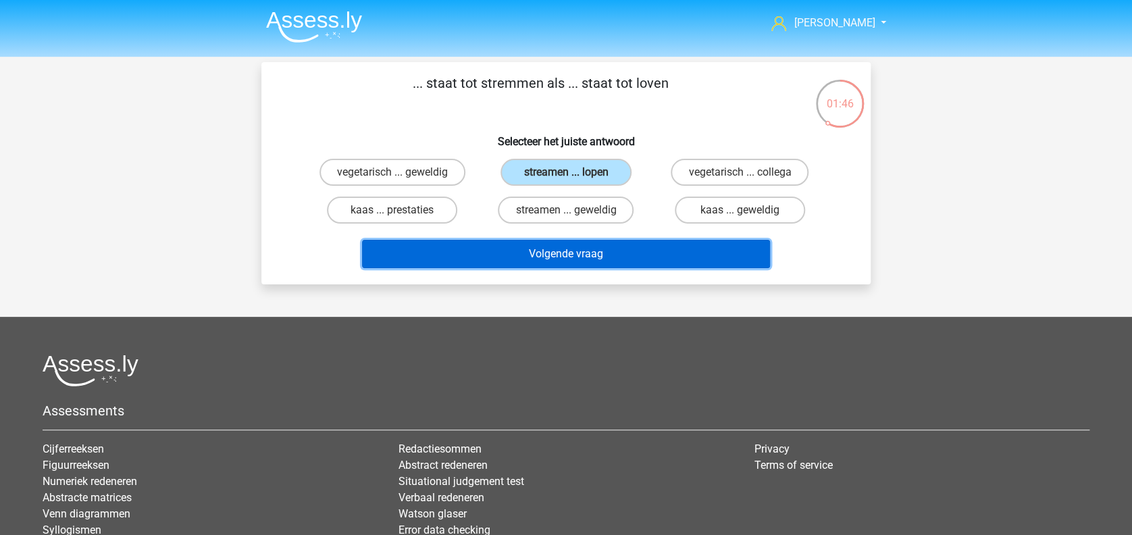
click at [539, 253] on button "Volgende vraag" at bounding box center [566, 254] width 409 height 28
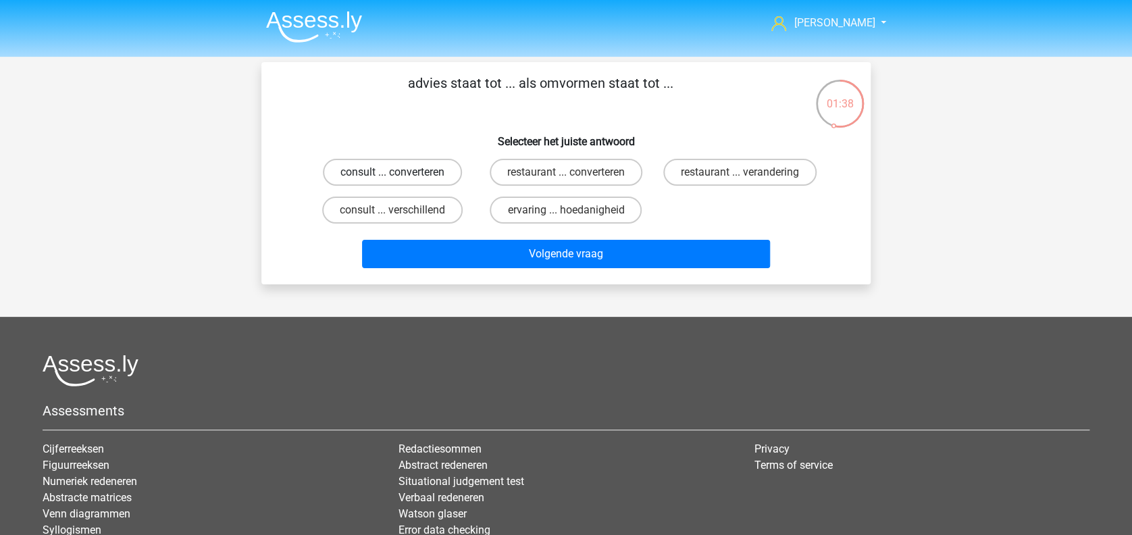
click at [441, 175] on label "consult ... converteren" at bounding box center [392, 172] width 139 height 27
click at [401, 175] on input "consult ... converteren" at bounding box center [396, 176] width 9 height 9
radio input "true"
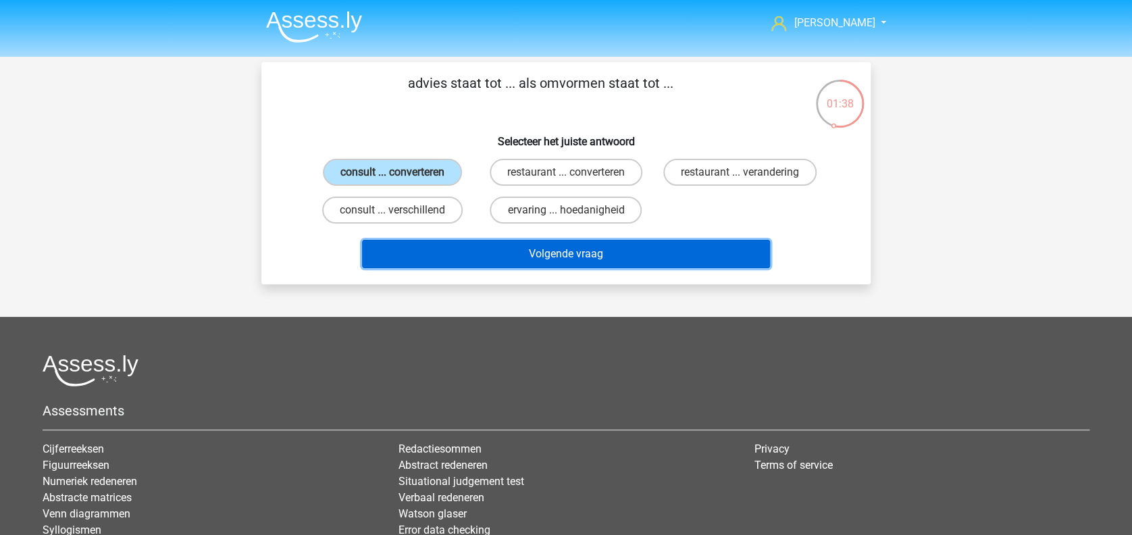
click at [468, 253] on button "Volgende vraag" at bounding box center [566, 254] width 409 height 28
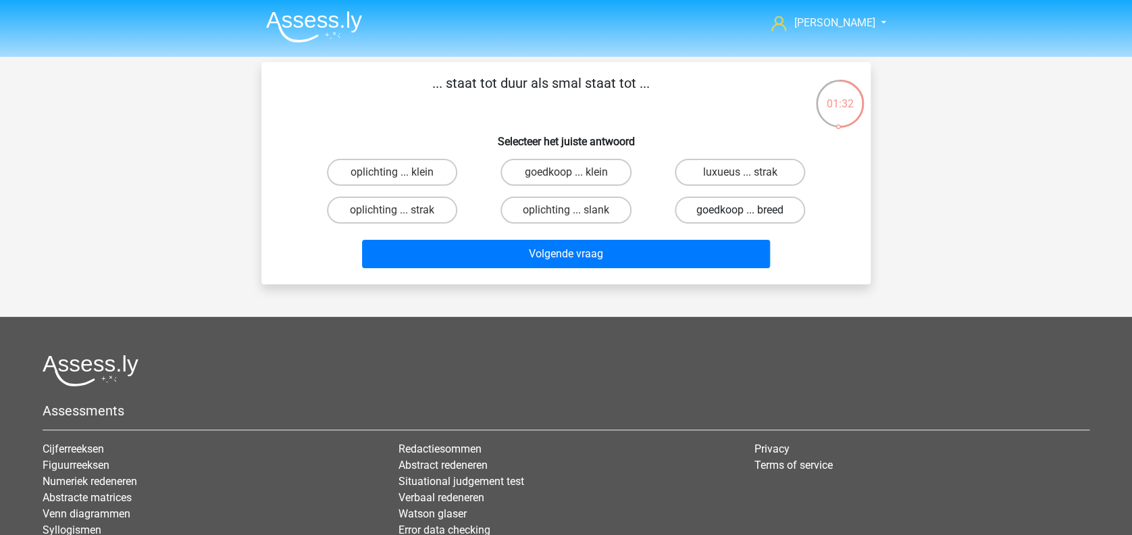
click at [698, 213] on label "goedkoop ... breed" at bounding box center [740, 209] width 130 height 27
click at [739, 213] on input "goedkoop ... breed" at bounding box center [743, 214] width 9 height 9
radio input "true"
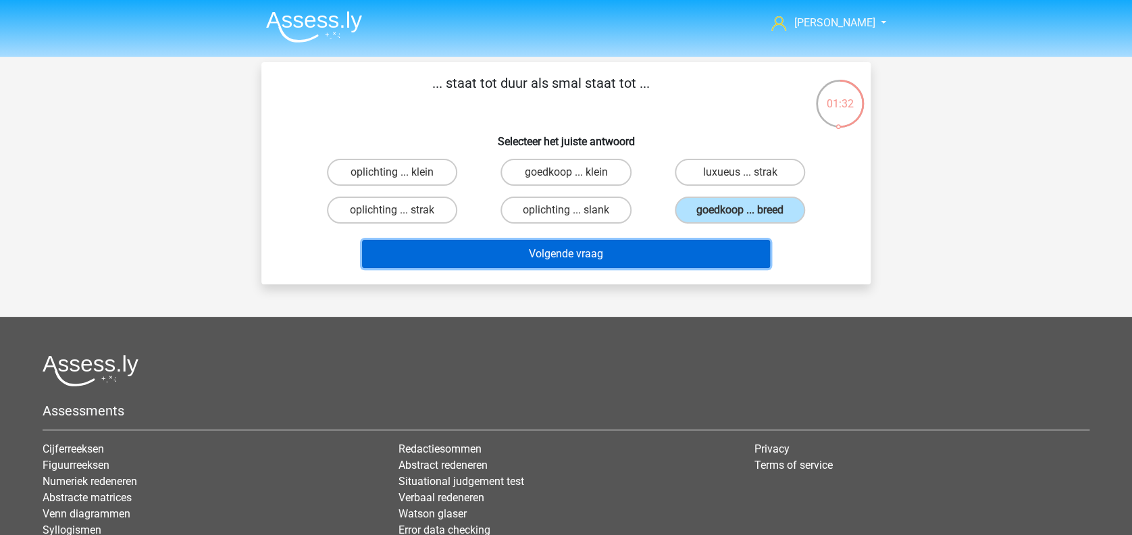
click at [649, 256] on button "Volgende vraag" at bounding box center [566, 254] width 409 height 28
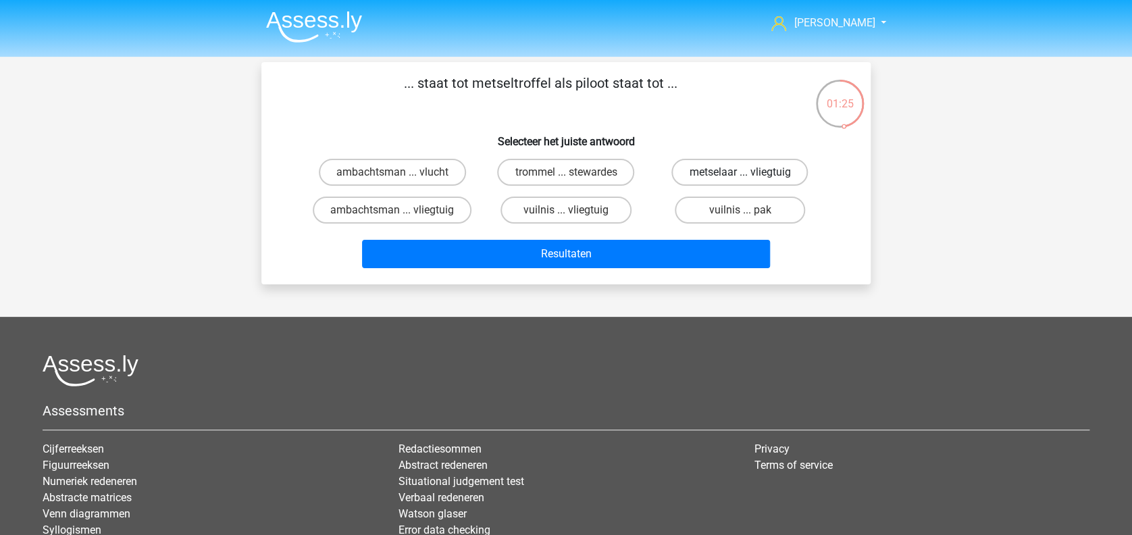
click at [720, 174] on label "metselaar ... vliegtuig" at bounding box center [739, 172] width 136 height 27
click at [739, 174] on input "metselaar ... vliegtuig" at bounding box center [743, 176] width 9 height 9
radio input "true"
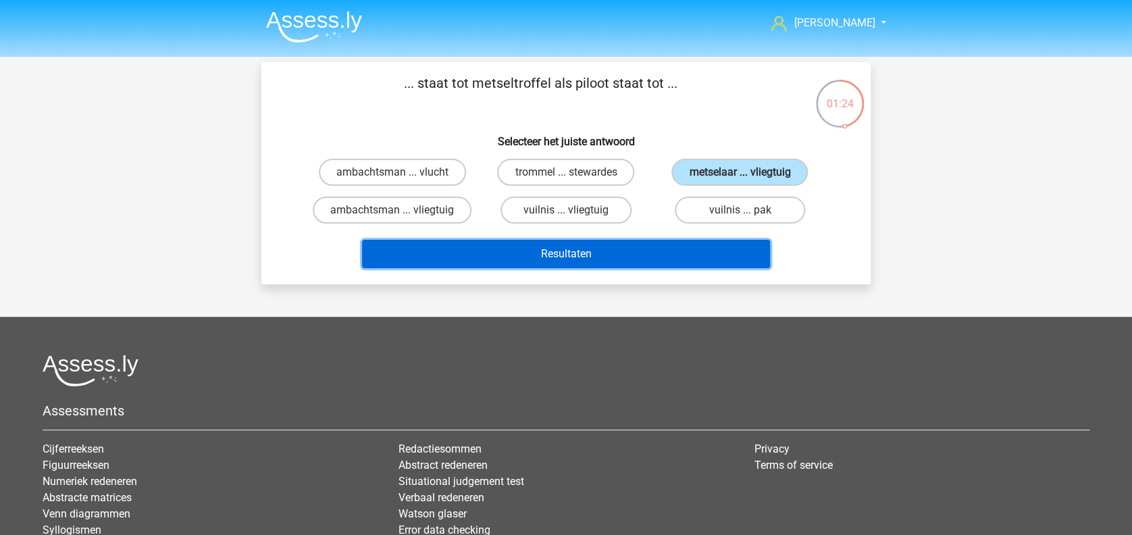
click at [648, 248] on button "Resultaten" at bounding box center [566, 254] width 409 height 28
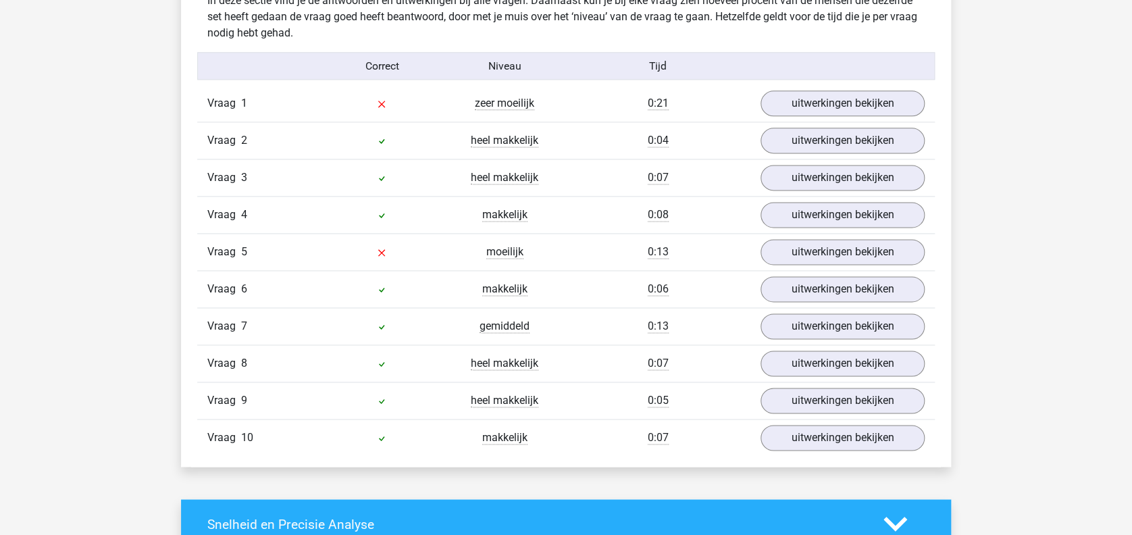
scroll to position [810, 0]
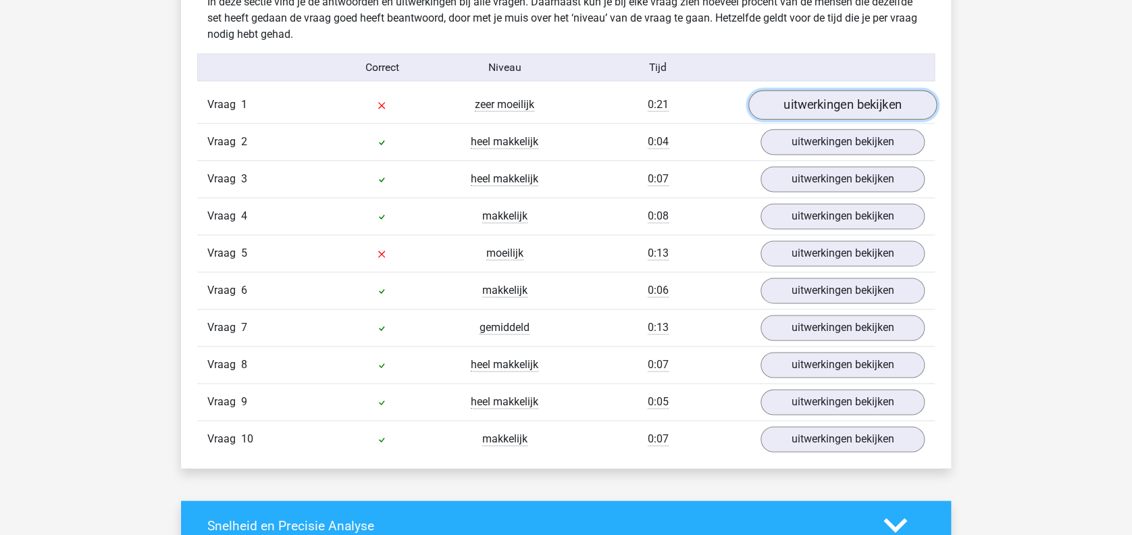
click at [774, 107] on link "uitwerkingen bekijken" at bounding box center [842, 105] width 188 height 30
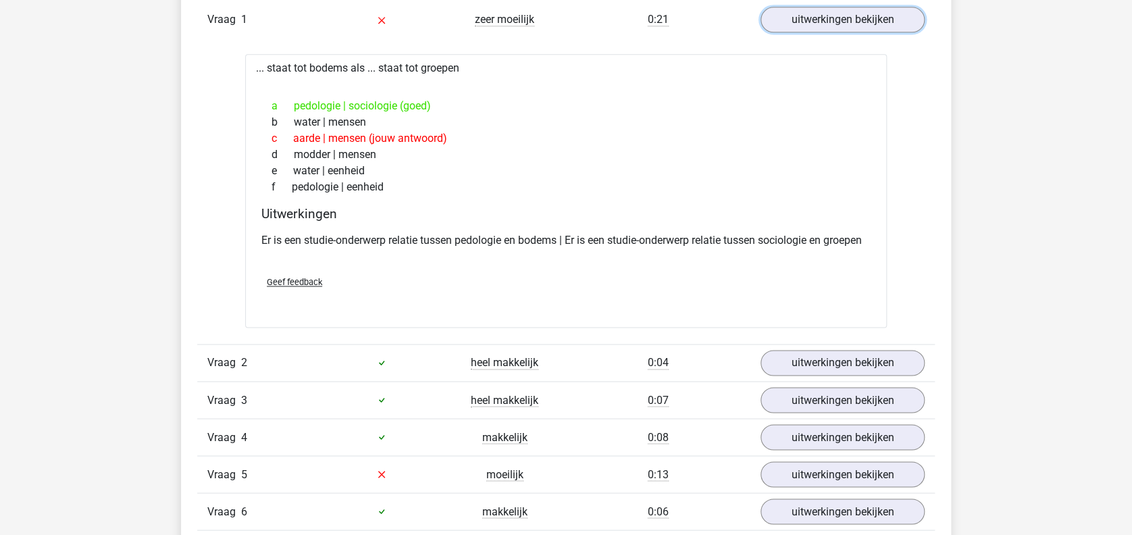
scroll to position [1170, 0]
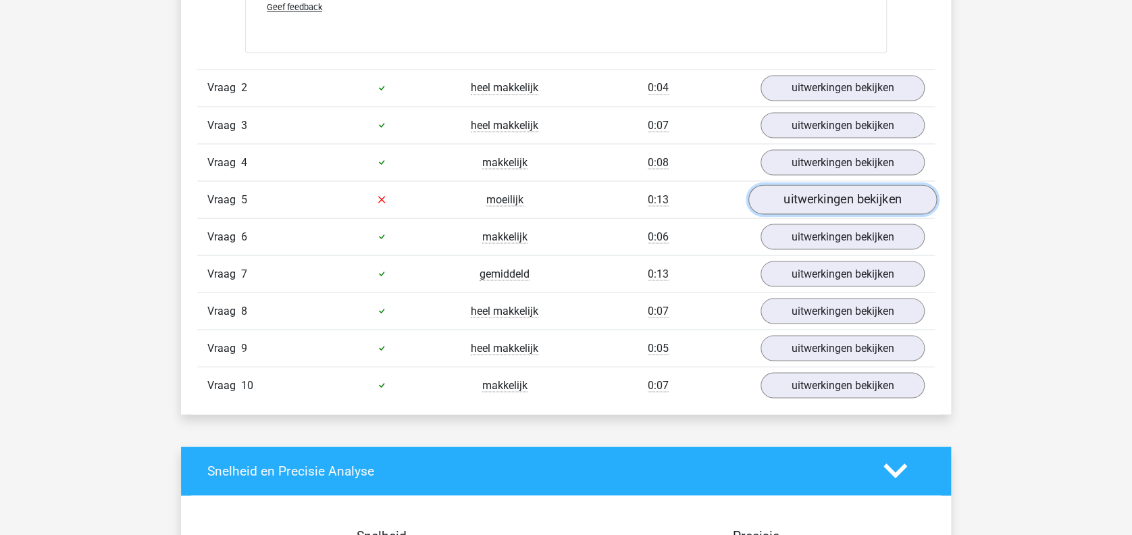
click at [813, 207] on link "uitwerkingen bekijken" at bounding box center [842, 199] width 188 height 30
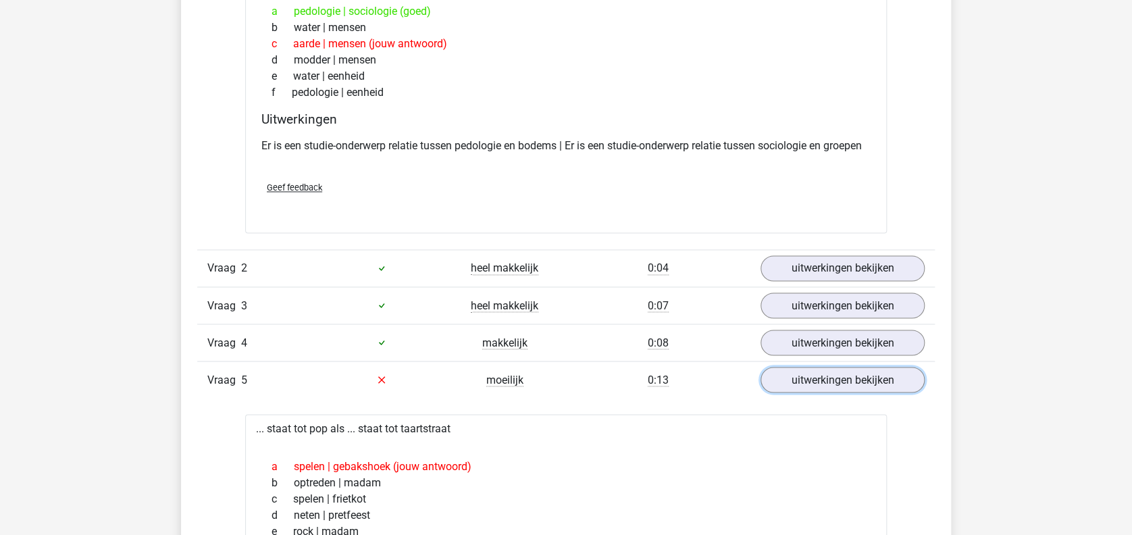
scroll to position [1080, 0]
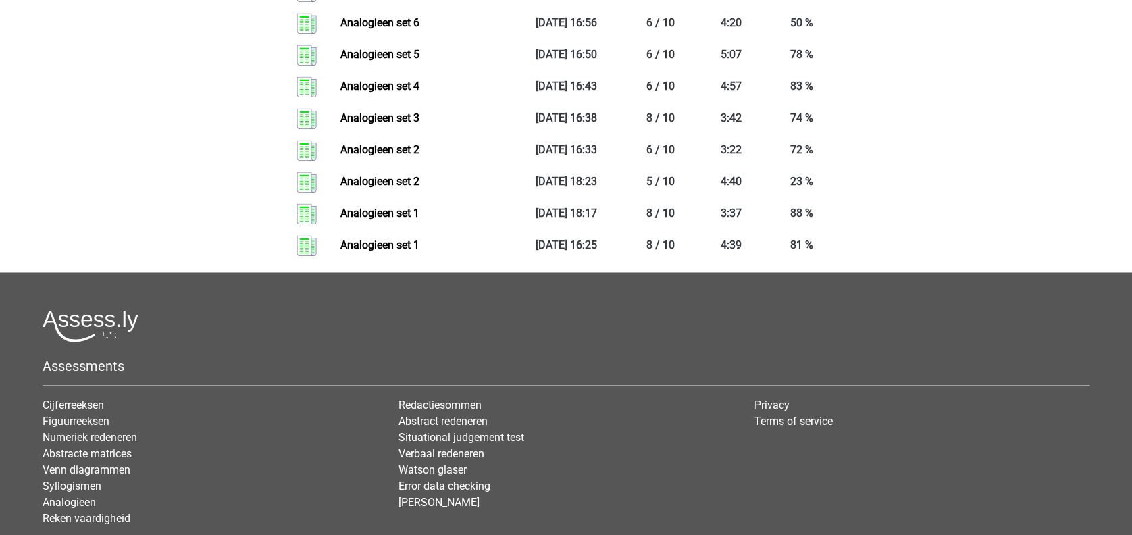
scroll to position [540, 0]
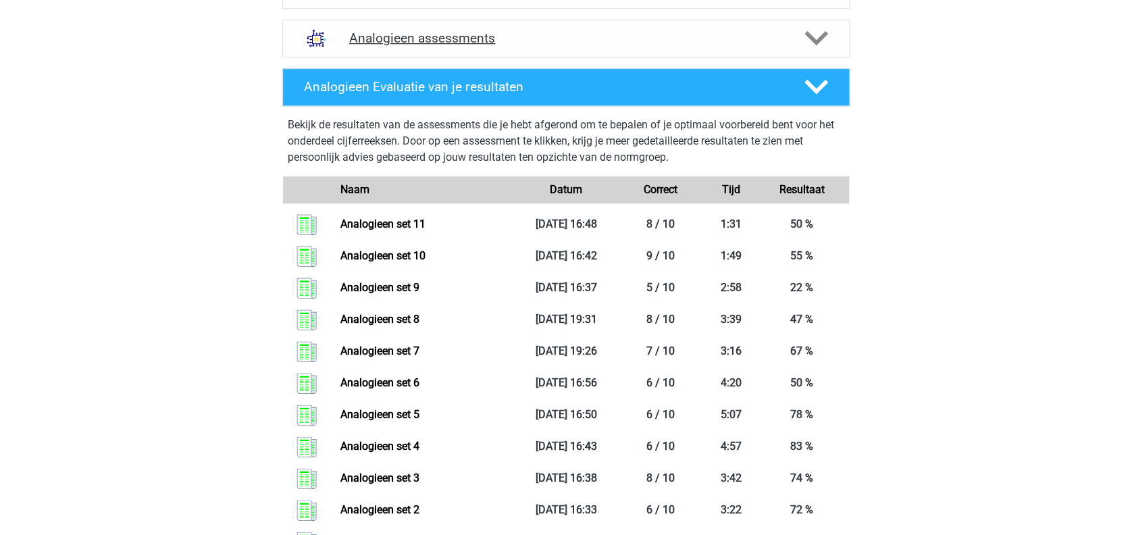
click at [481, 46] on div "Analogieen assessments" at bounding box center [565, 39] width 567 height 38
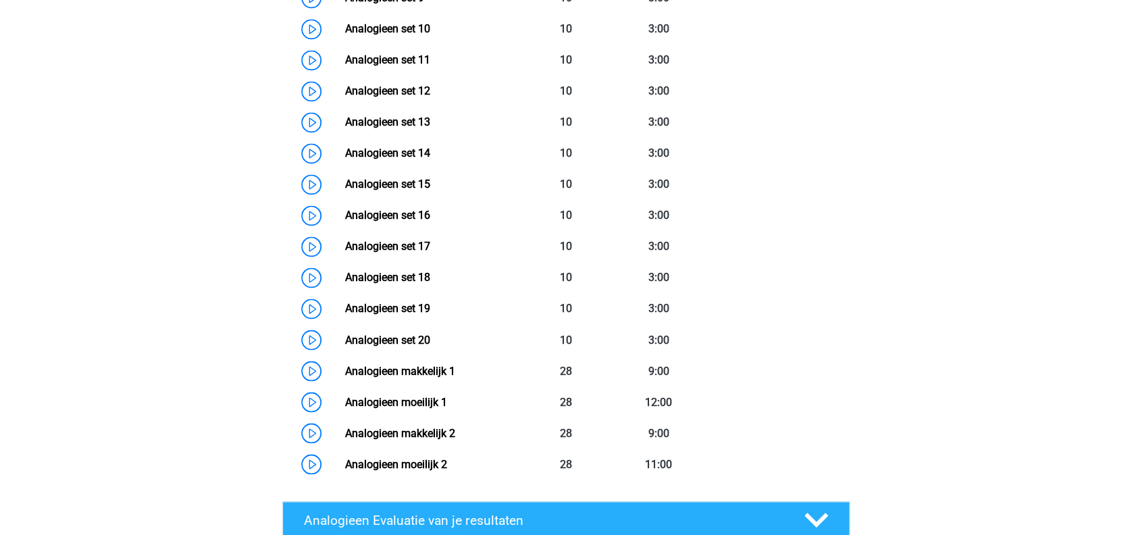
scroll to position [990, 0]
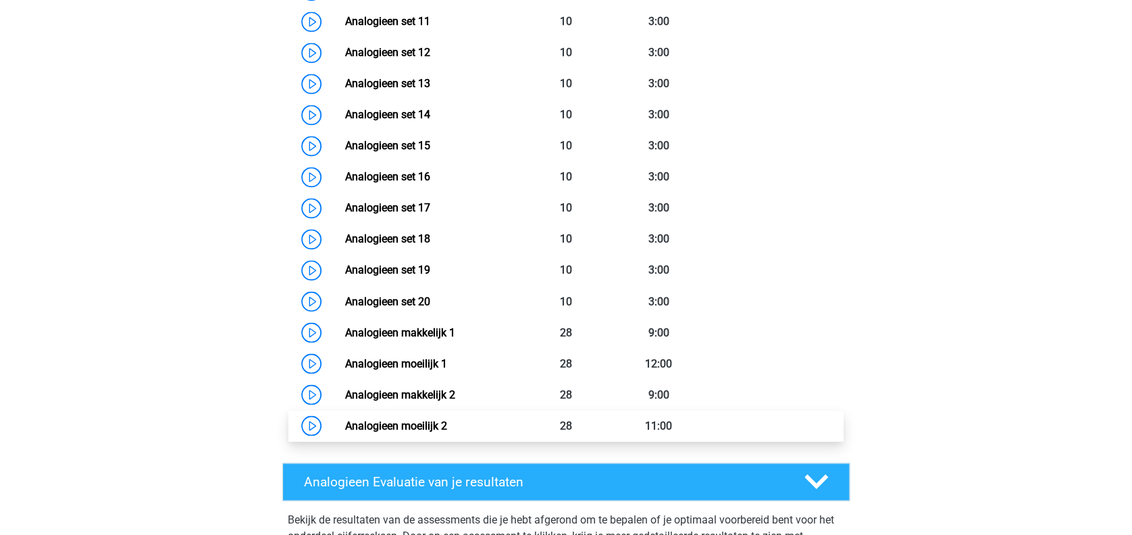
click at [432, 420] on link "Analogieen moeilijk 2" at bounding box center [395, 425] width 102 height 13
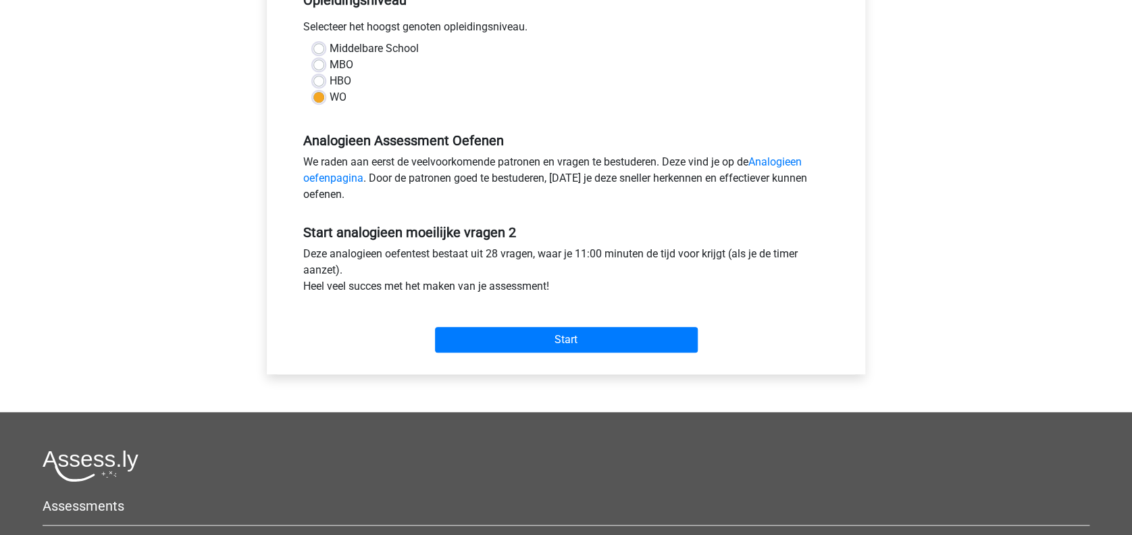
scroll to position [360, 0]
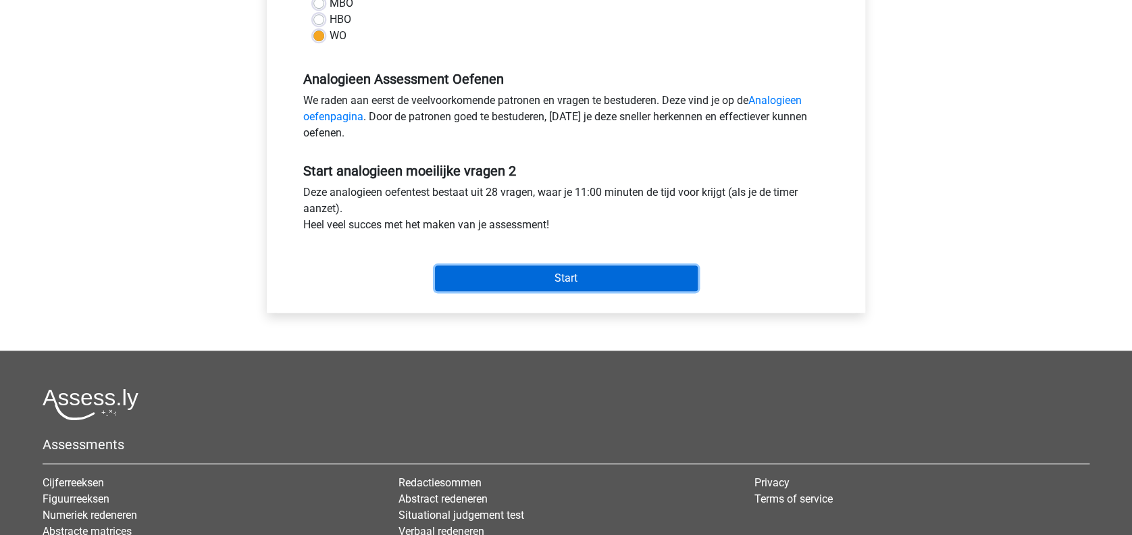
click at [533, 275] on input "Start" at bounding box center [566, 278] width 263 height 26
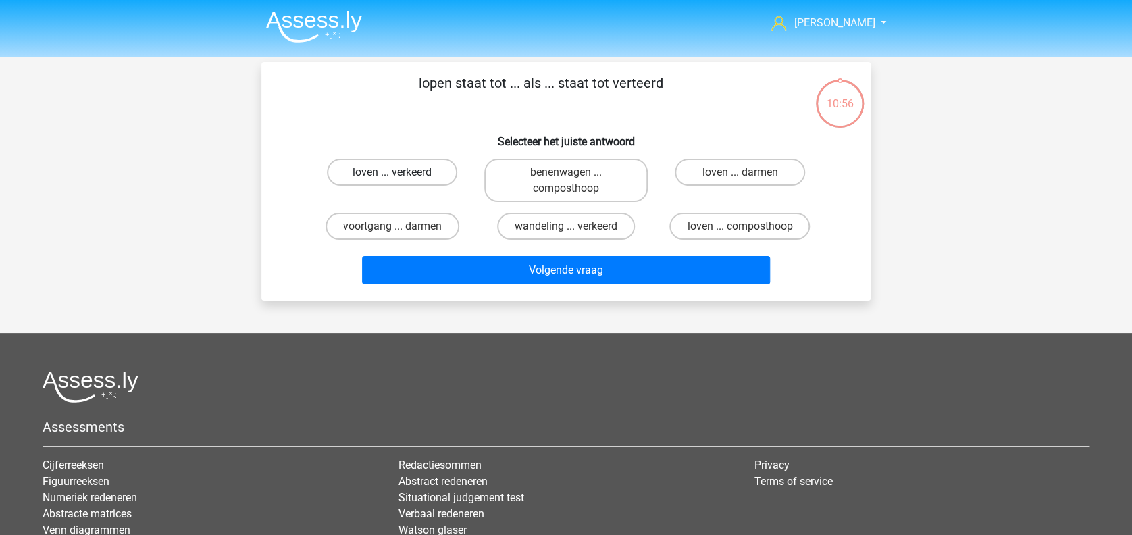
click at [435, 173] on label "loven ... verkeerd" at bounding box center [392, 172] width 130 height 27
click at [401, 173] on input "loven ... verkeerd" at bounding box center [396, 176] width 9 height 9
radio input "true"
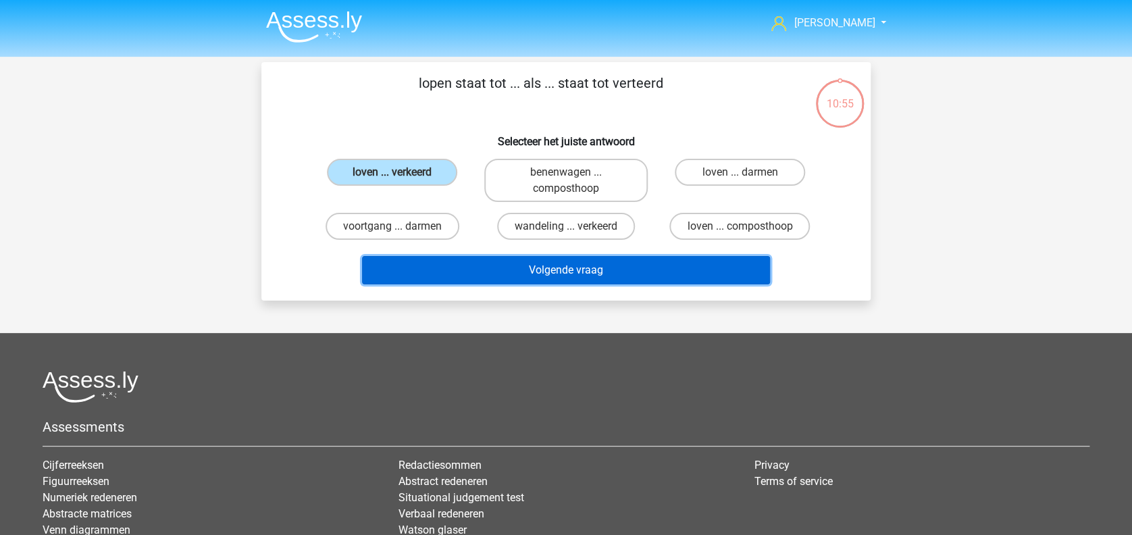
click at [465, 267] on button "Volgende vraag" at bounding box center [566, 270] width 409 height 28
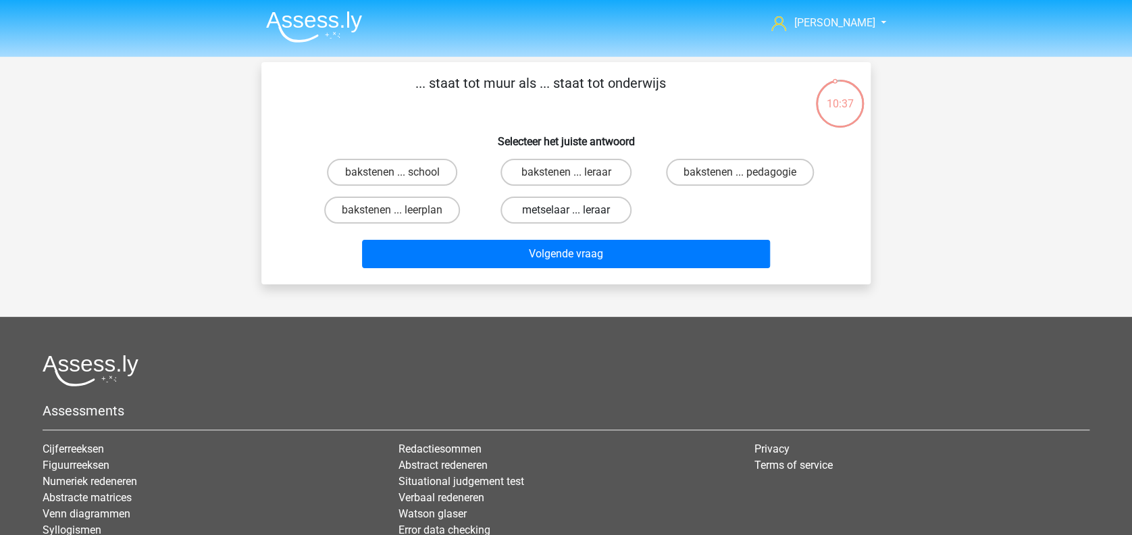
click at [551, 213] on label "metselaar ... leraar" at bounding box center [565, 209] width 130 height 27
click at [566, 213] on input "metselaar ... leraar" at bounding box center [570, 214] width 9 height 9
radio input "true"
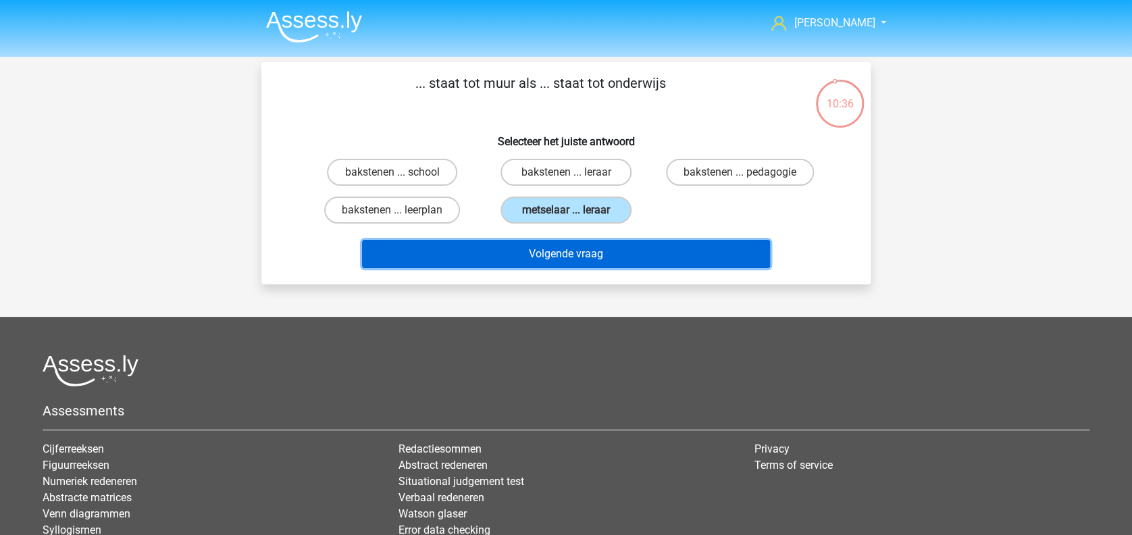
click at [542, 252] on button "Volgende vraag" at bounding box center [566, 254] width 409 height 28
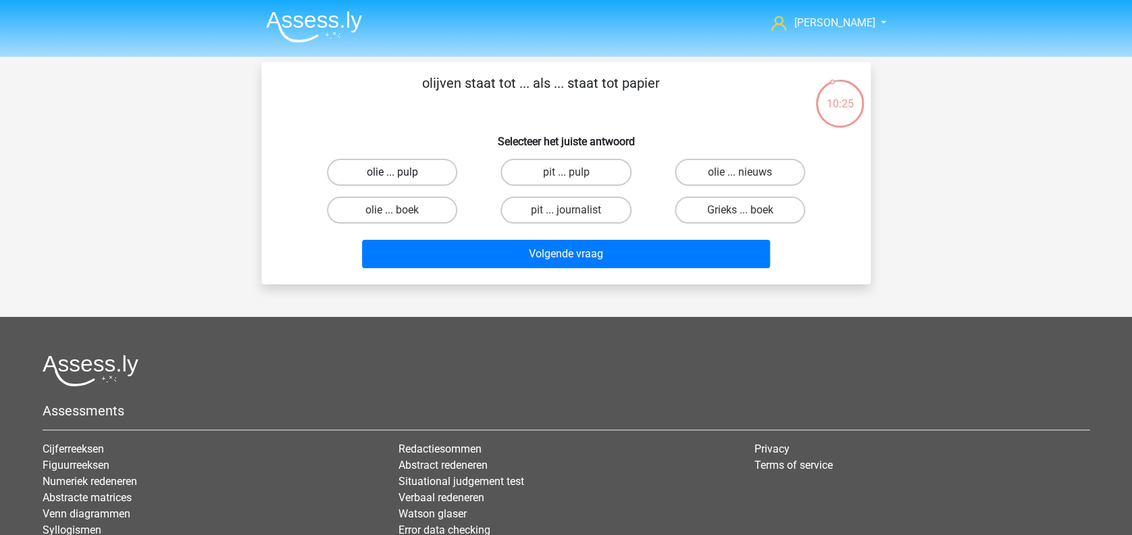
click at [388, 172] on label "olie ... pulp" at bounding box center [392, 172] width 130 height 27
click at [392, 172] on input "olie ... pulp" at bounding box center [396, 176] width 9 height 9
radio input "true"
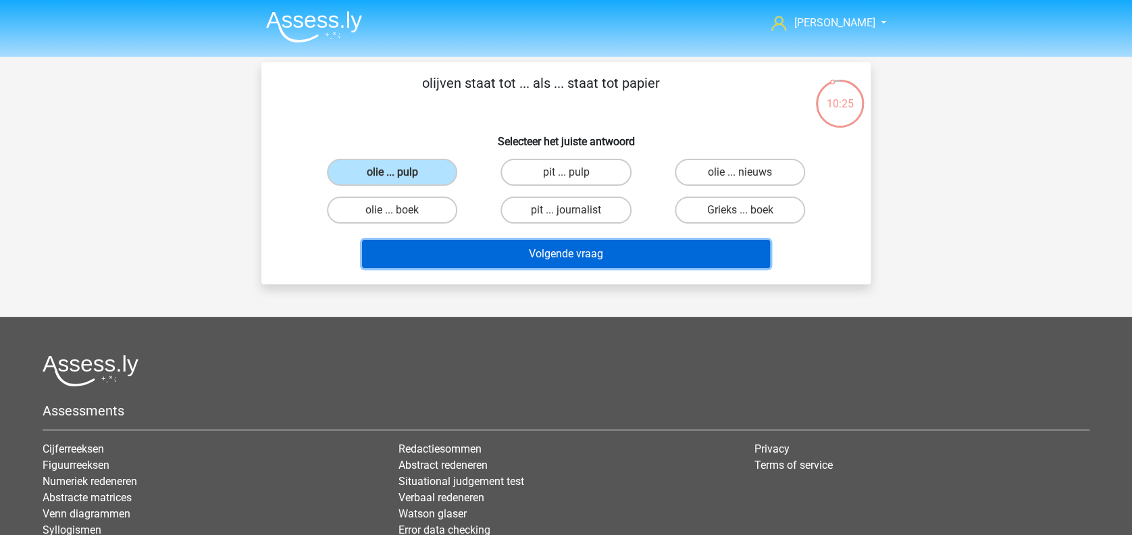
click at [525, 262] on button "Volgende vraag" at bounding box center [566, 254] width 409 height 28
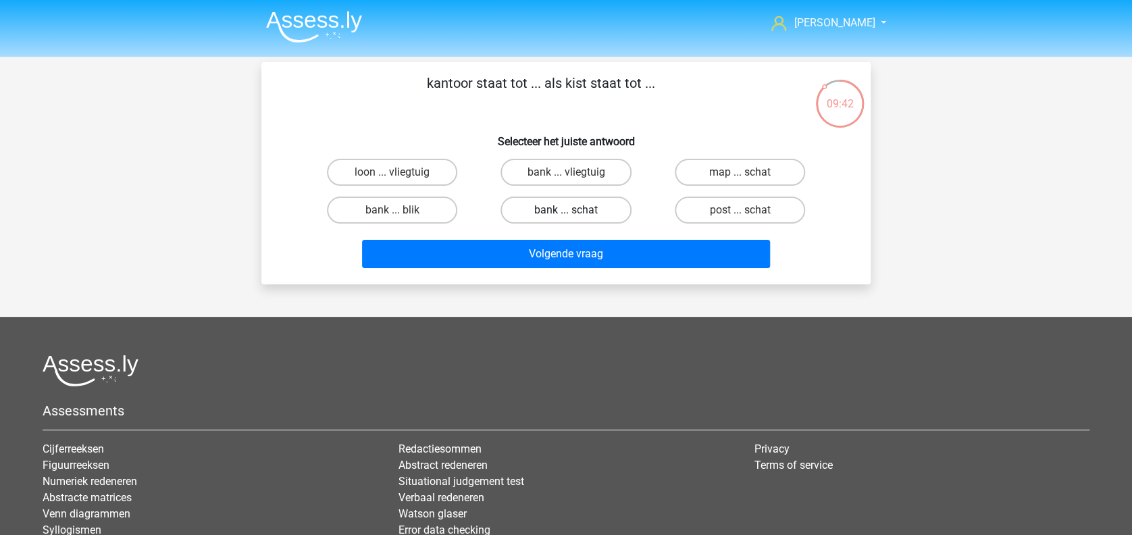
click at [595, 213] on label "bank ... schat" at bounding box center [565, 209] width 130 height 27
click at [575, 213] on input "bank ... schat" at bounding box center [570, 214] width 9 height 9
radio input "true"
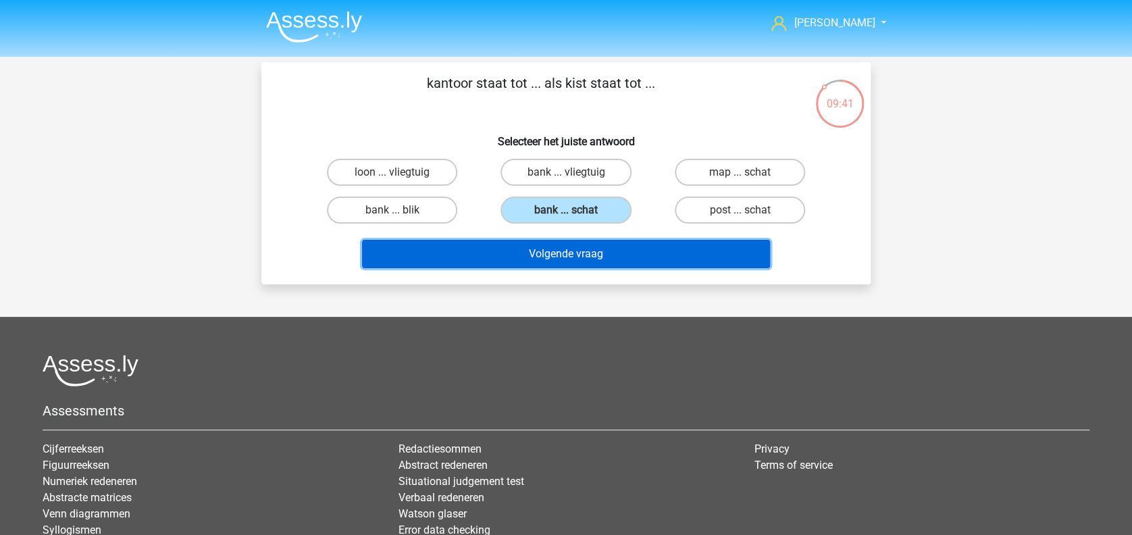
click at [594, 256] on button "Volgende vraag" at bounding box center [566, 254] width 409 height 28
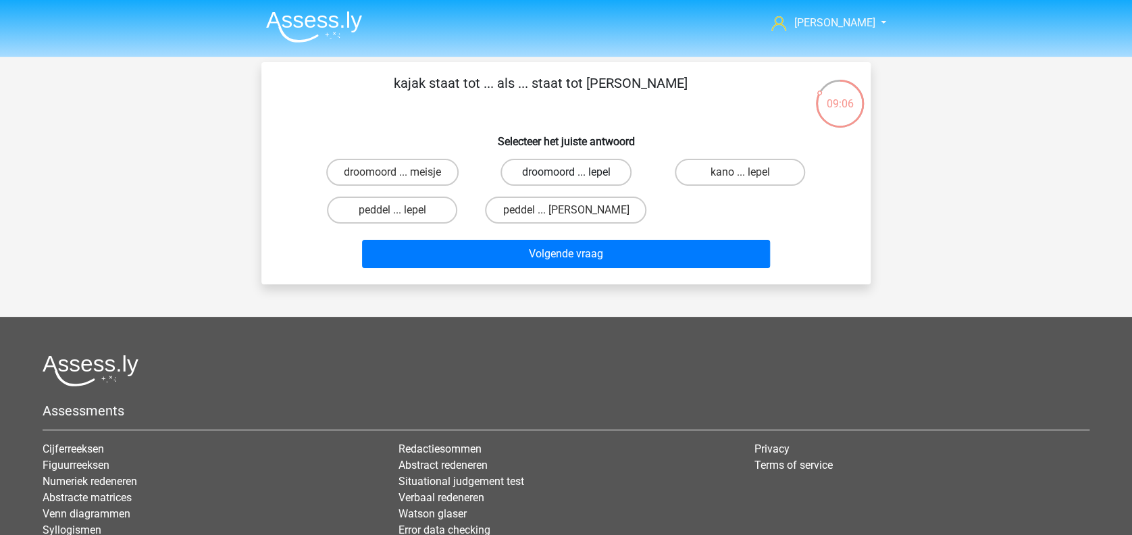
click at [608, 174] on label "droomoord ... lepel" at bounding box center [565, 172] width 130 height 27
click at [575, 174] on input "droomoord ... lepel" at bounding box center [570, 176] width 9 height 9
radio input "true"
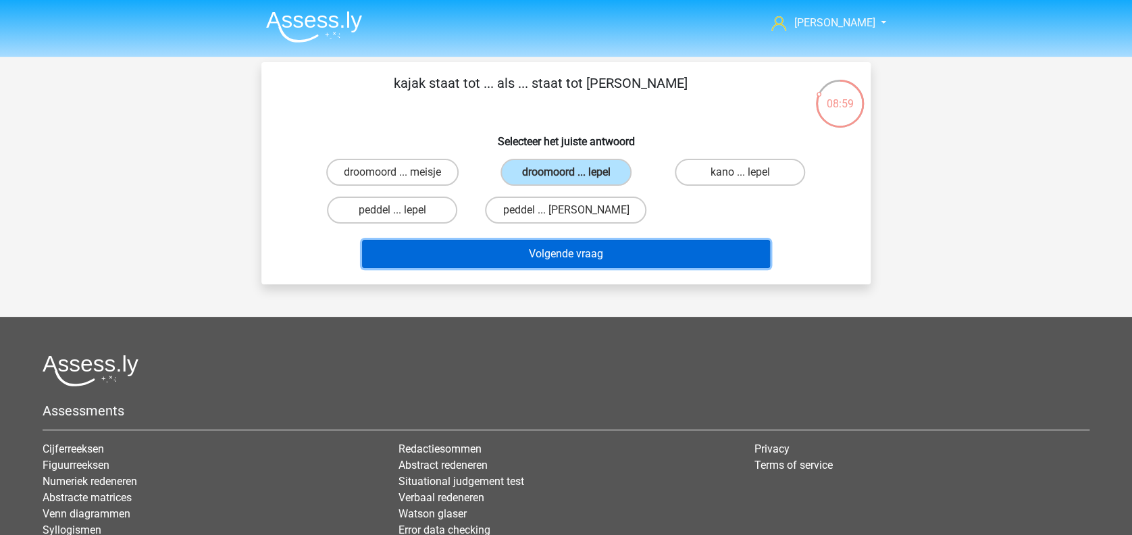
click at [597, 250] on button "Volgende vraag" at bounding box center [566, 254] width 409 height 28
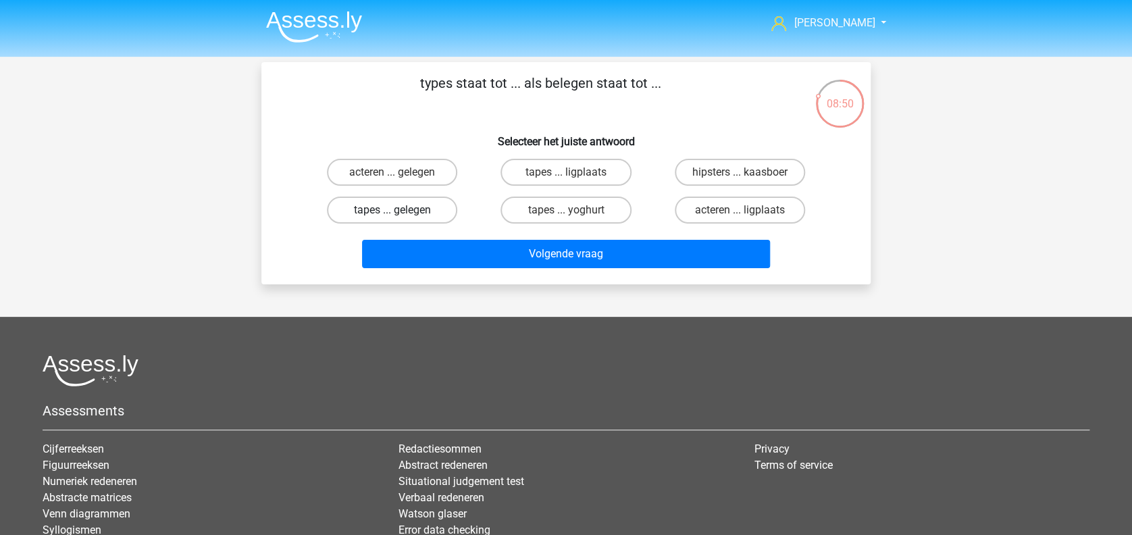
click at [422, 214] on label "tapes ... gelegen" at bounding box center [392, 209] width 130 height 27
click at [401, 214] on input "tapes ... gelegen" at bounding box center [396, 214] width 9 height 9
radio input "true"
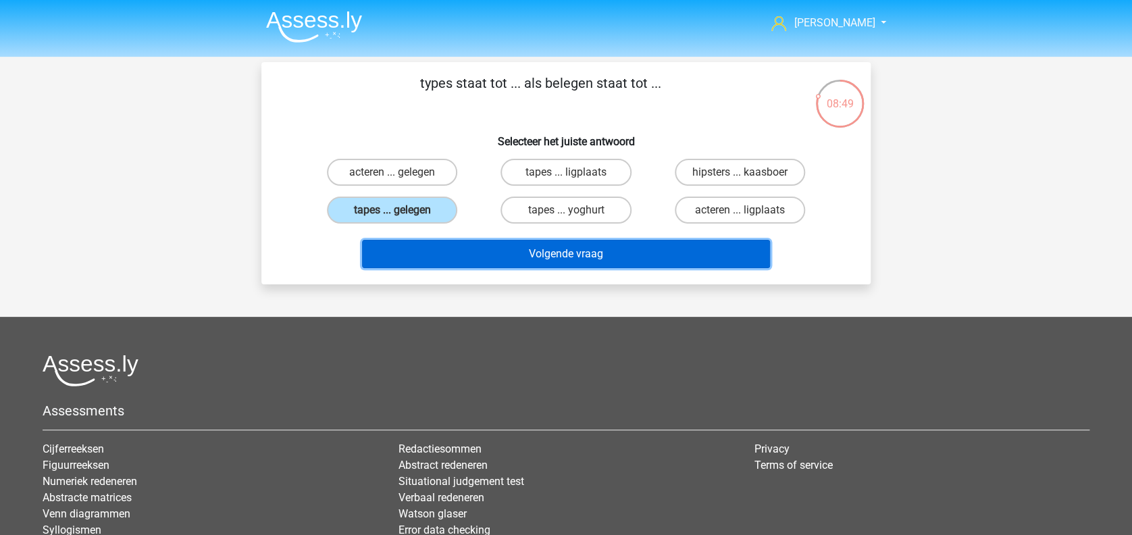
click at [517, 253] on button "Volgende vraag" at bounding box center [566, 254] width 409 height 28
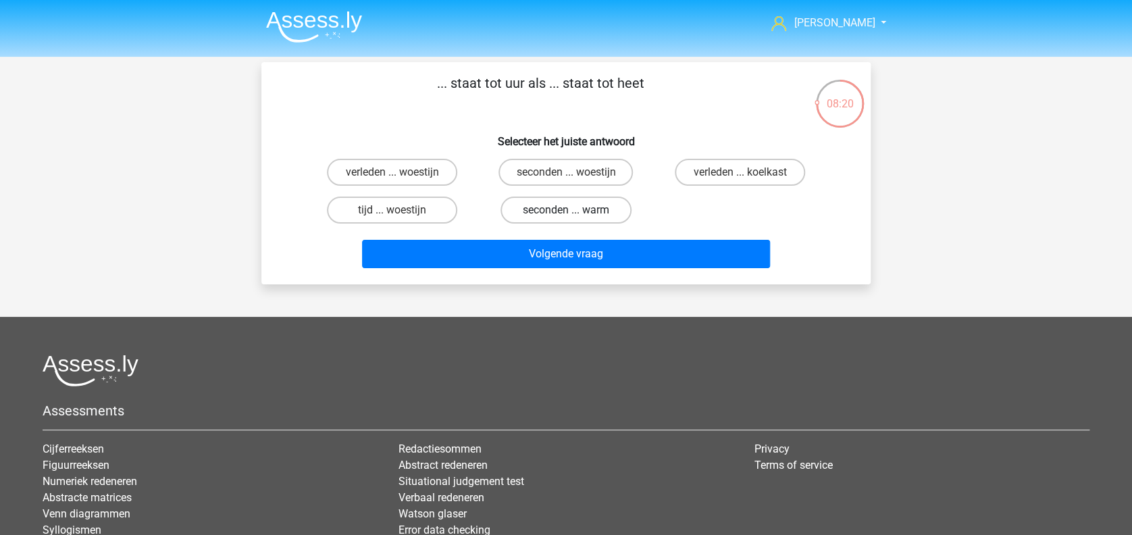
click at [610, 209] on label "seconden ... warm" at bounding box center [565, 209] width 130 height 27
click at [575, 210] on input "seconden ... warm" at bounding box center [570, 214] width 9 height 9
radio input "true"
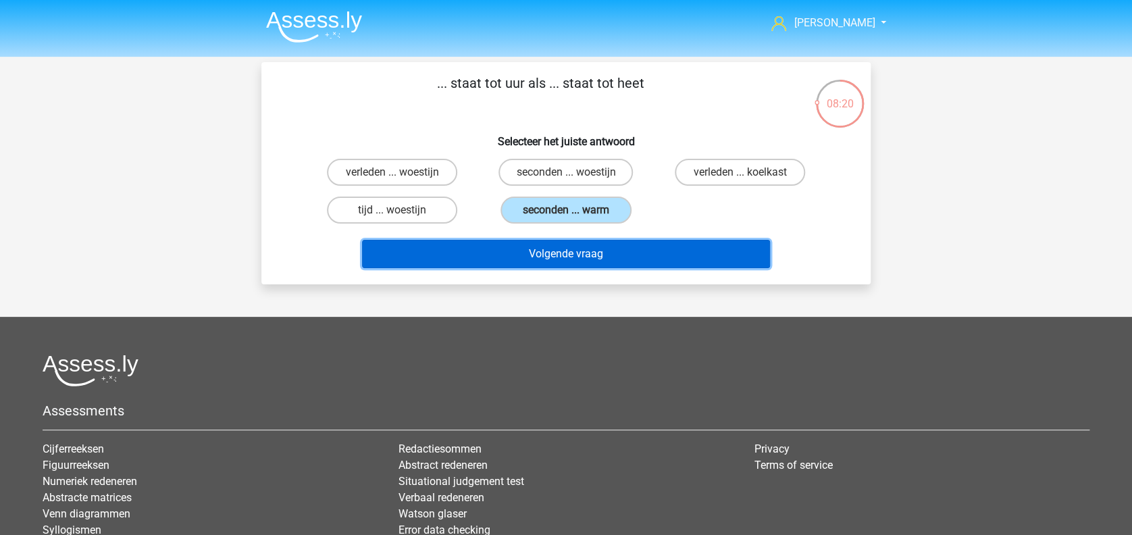
click at [605, 253] on button "Volgende vraag" at bounding box center [566, 254] width 409 height 28
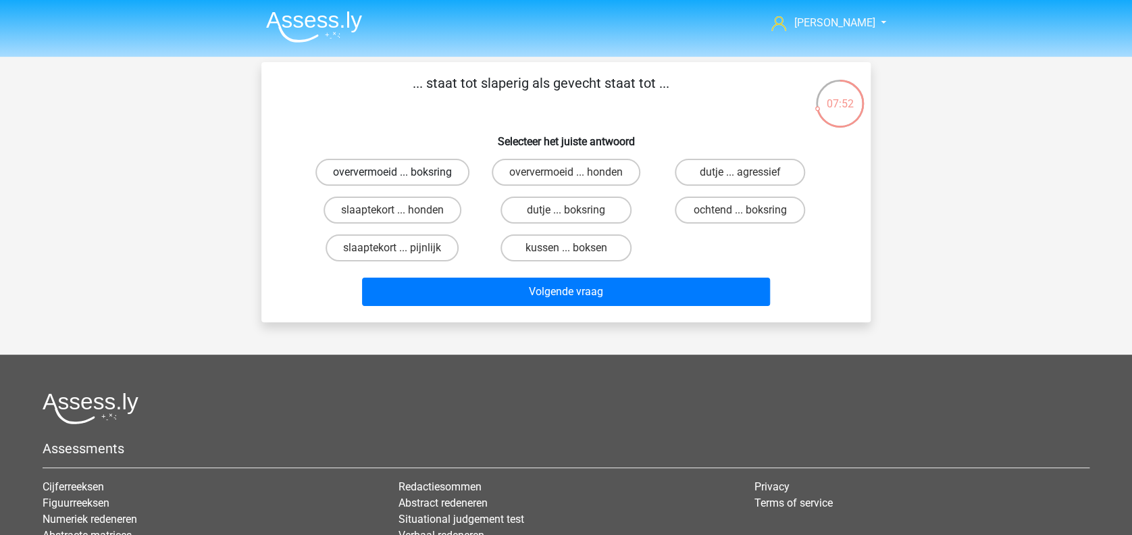
click at [434, 168] on label "oververmoeid ... boksring" at bounding box center [392, 172] width 154 height 27
click at [401, 172] on input "oververmoeid ... boksring" at bounding box center [396, 176] width 9 height 9
radio input "true"
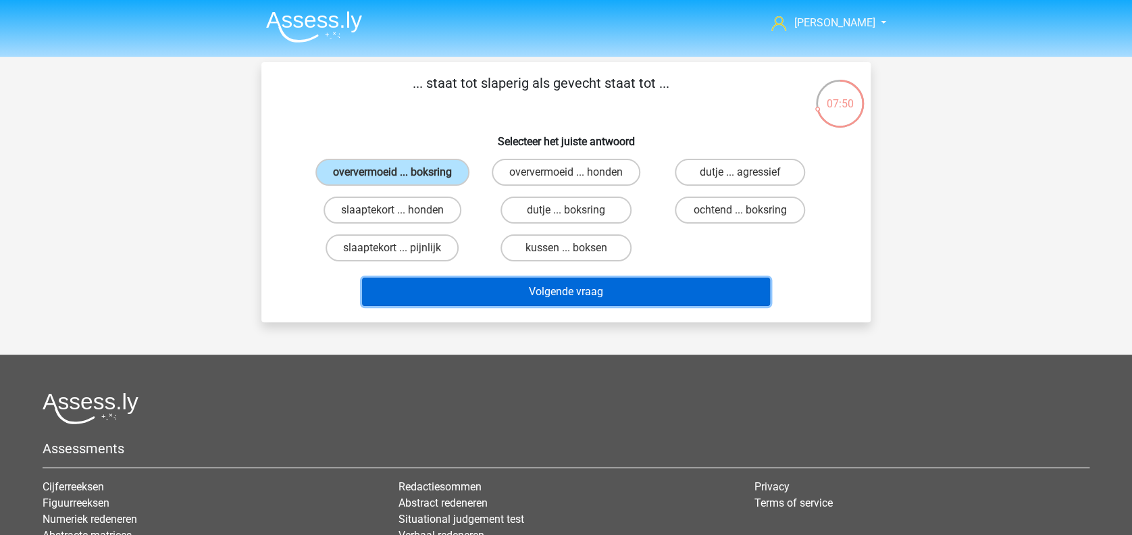
click at [535, 288] on button "Volgende vraag" at bounding box center [566, 292] width 409 height 28
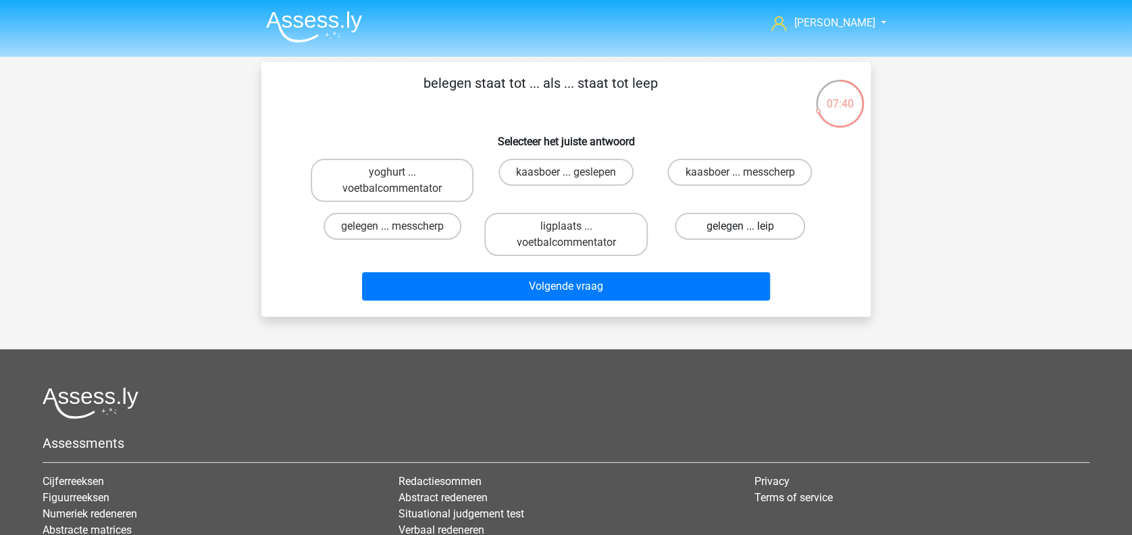
click at [722, 225] on label "gelegen ... leip" at bounding box center [740, 226] width 130 height 27
click at [739, 226] on input "gelegen ... leip" at bounding box center [743, 230] width 9 height 9
radio input "true"
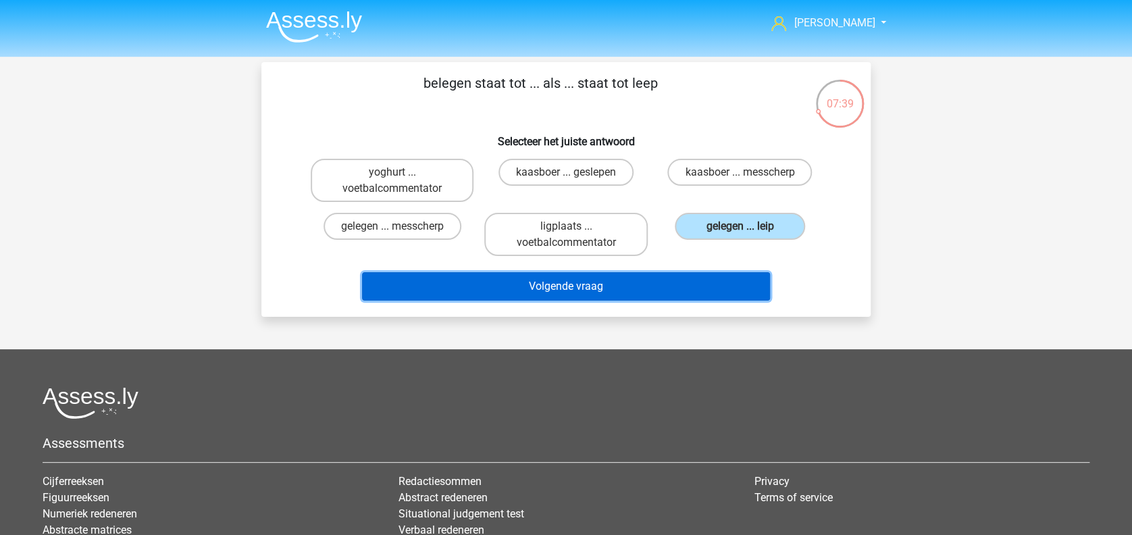
click at [686, 281] on button "Volgende vraag" at bounding box center [566, 286] width 409 height 28
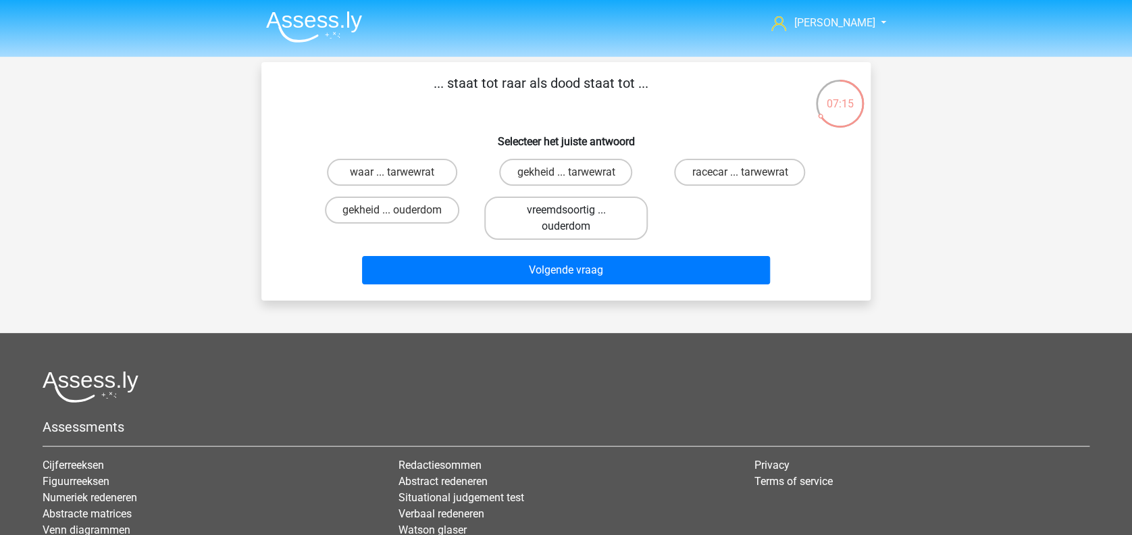
click at [608, 227] on label "vreemdsoortig ... ouderdom" at bounding box center [565, 217] width 163 height 43
click at [575, 219] on input "vreemdsoortig ... ouderdom" at bounding box center [570, 214] width 9 height 9
radio input "true"
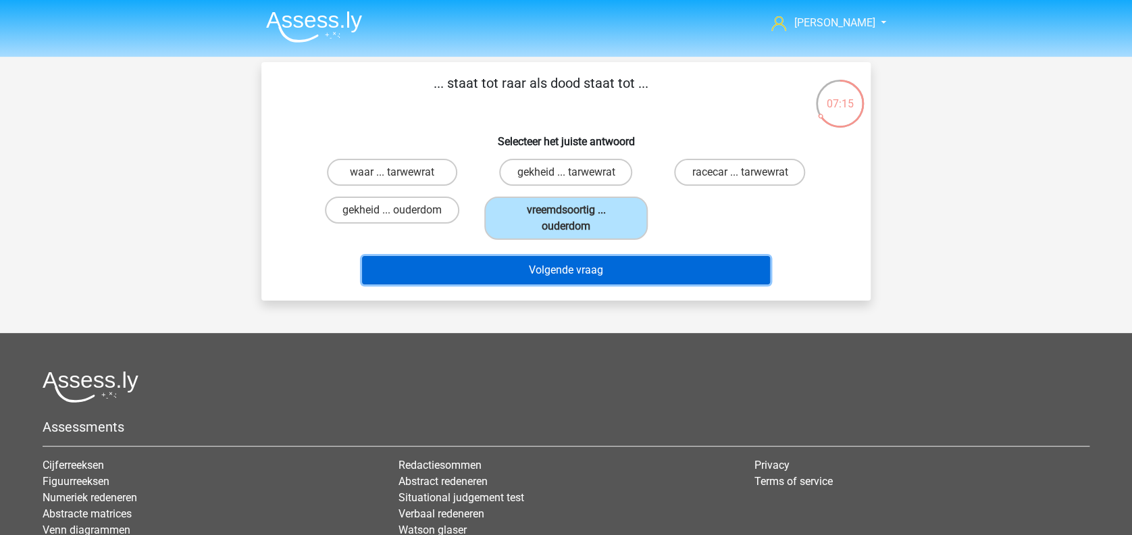
click at [606, 265] on button "Volgende vraag" at bounding box center [566, 270] width 409 height 28
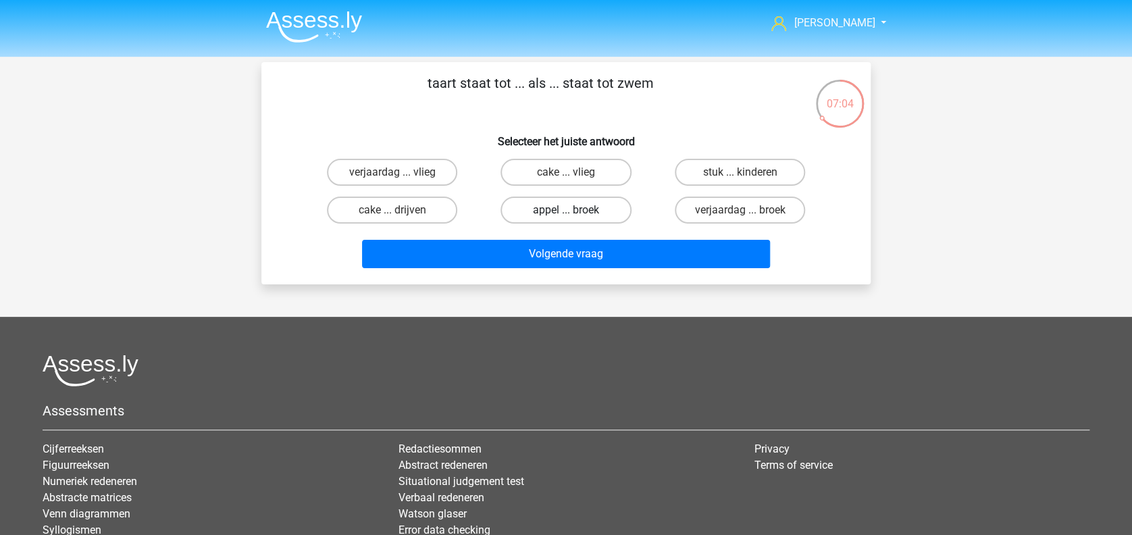
click at [549, 209] on label "appel ... broek" at bounding box center [565, 209] width 130 height 27
click at [566, 210] on input "appel ... broek" at bounding box center [570, 214] width 9 height 9
radio input "true"
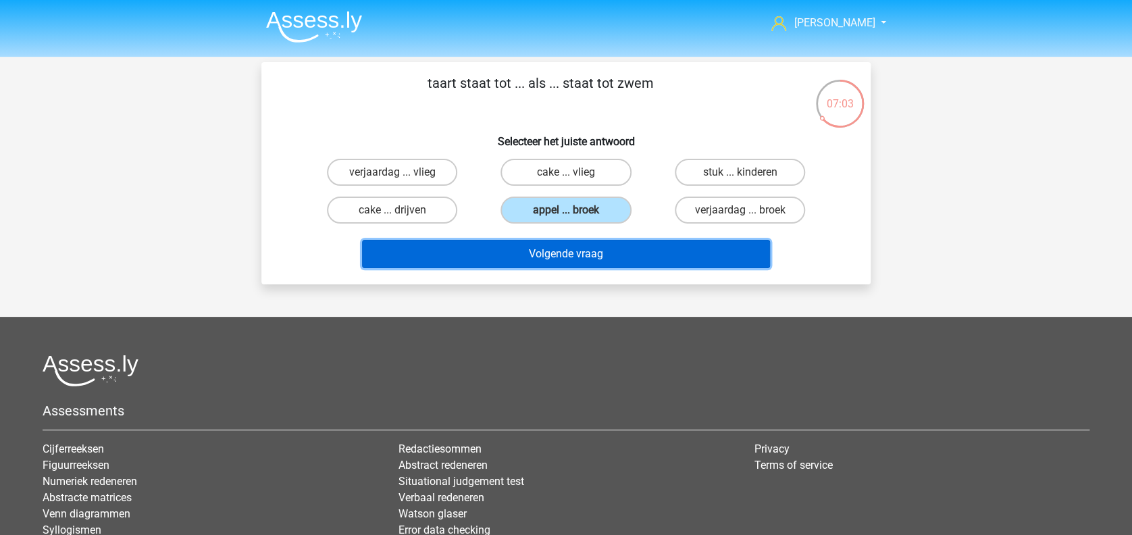
click at [563, 251] on button "Volgende vraag" at bounding box center [566, 254] width 409 height 28
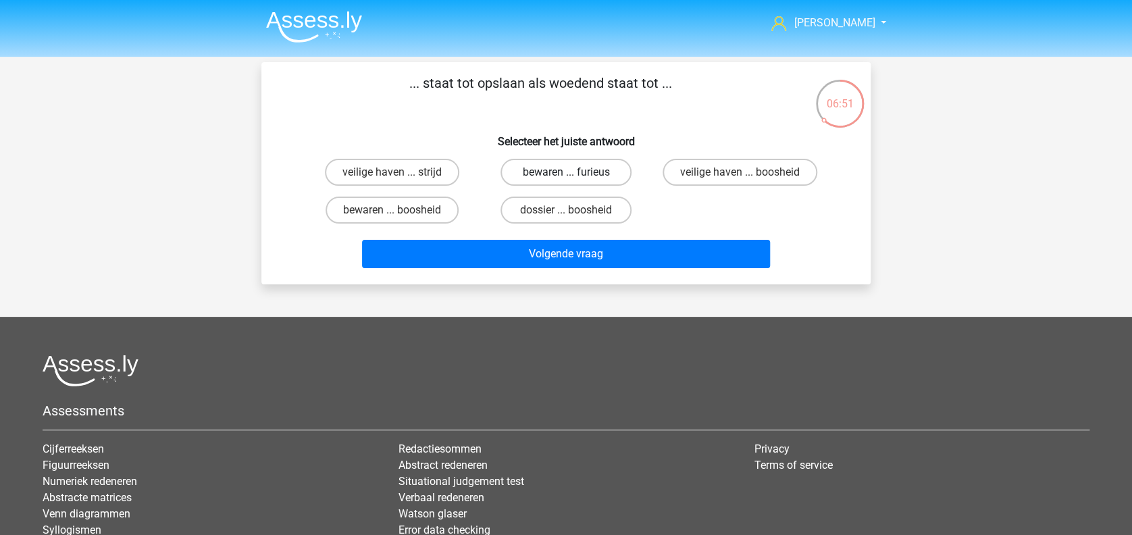
click at [542, 172] on label "bewaren ... furieus" at bounding box center [565, 172] width 130 height 27
click at [566, 172] on input "bewaren ... furieus" at bounding box center [570, 176] width 9 height 9
radio input "true"
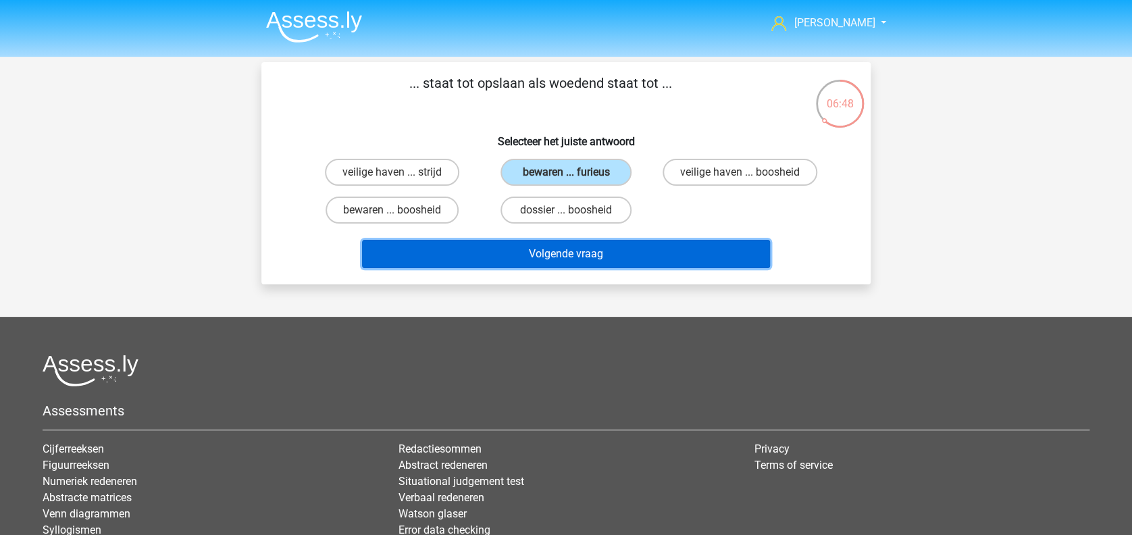
click at [584, 244] on button "Volgende vraag" at bounding box center [566, 254] width 409 height 28
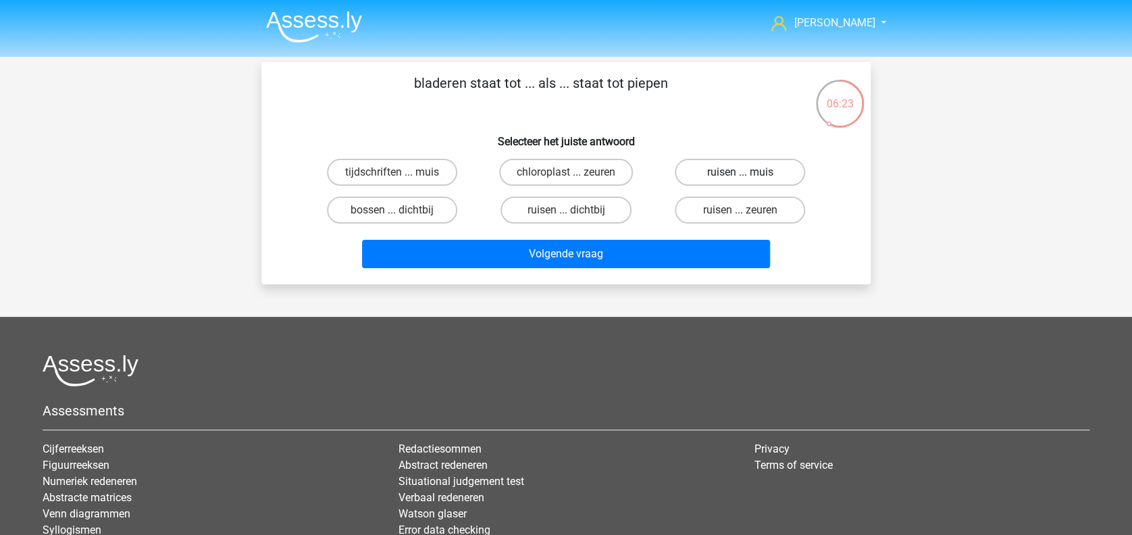
click at [693, 178] on label "ruisen ... muis" at bounding box center [740, 172] width 130 height 27
click at [739, 178] on input "ruisen ... muis" at bounding box center [743, 176] width 9 height 9
radio input "true"
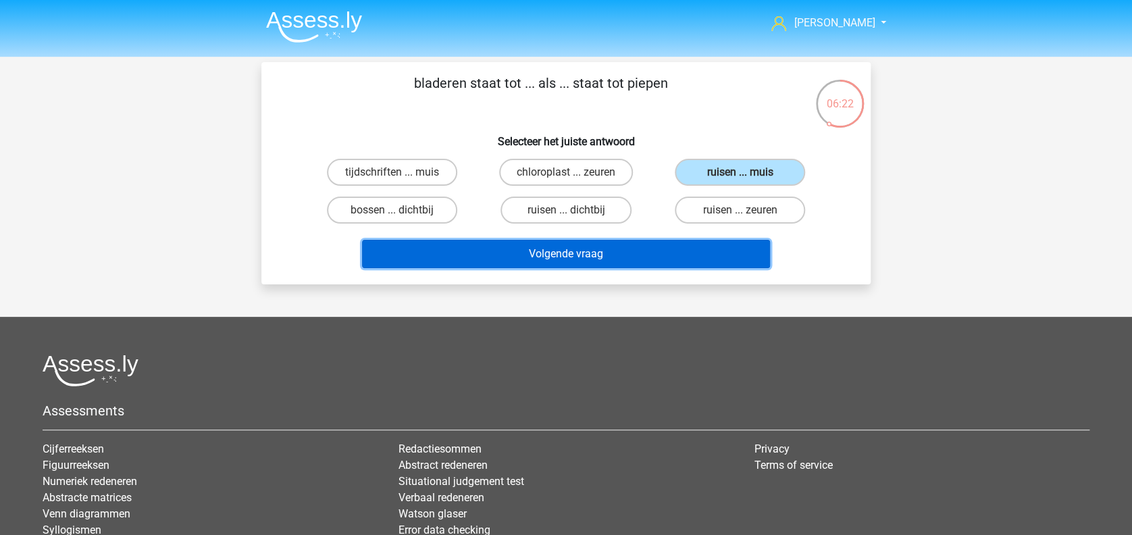
click at [615, 251] on button "Volgende vraag" at bounding box center [566, 254] width 409 height 28
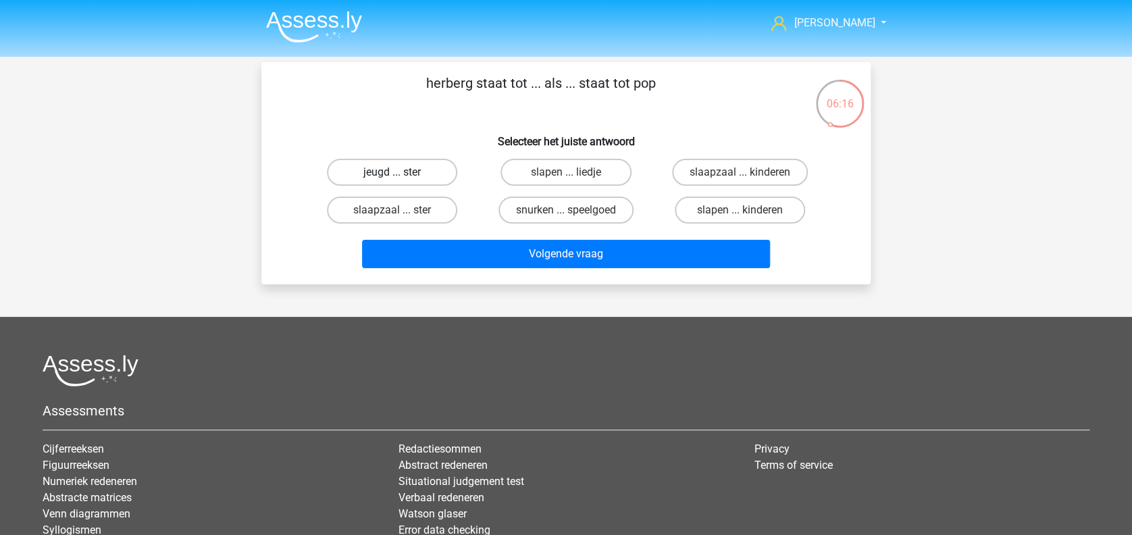
click at [416, 175] on label "jeugd ... ster" at bounding box center [392, 172] width 130 height 27
click at [401, 175] on input "jeugd ... ster" at bounding box center [396, 176] width 9 height 9
radio input "true"
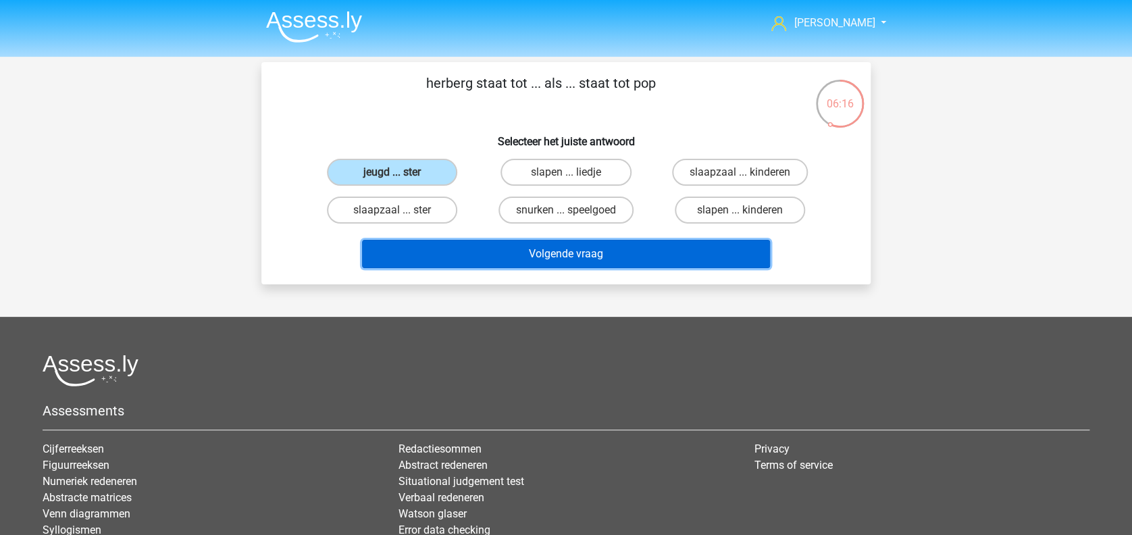
click at [479, 248] on button "Volgende vraag" at bounding box center [566, 254] width 409 height 28
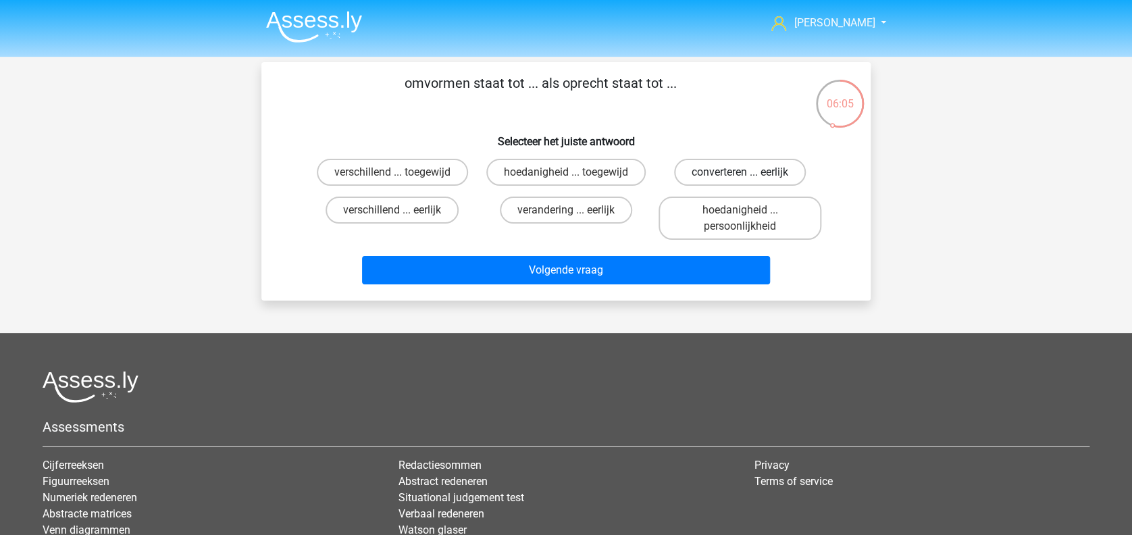
click at [726, 175] on label "converteren ... eerlijk" at bounding box center [740, 172] width 132 height 27
click at [739, 175] on input "converteren ... eerlijk" at bounding box center [743, 176] width 9 height 9
radio input "true"
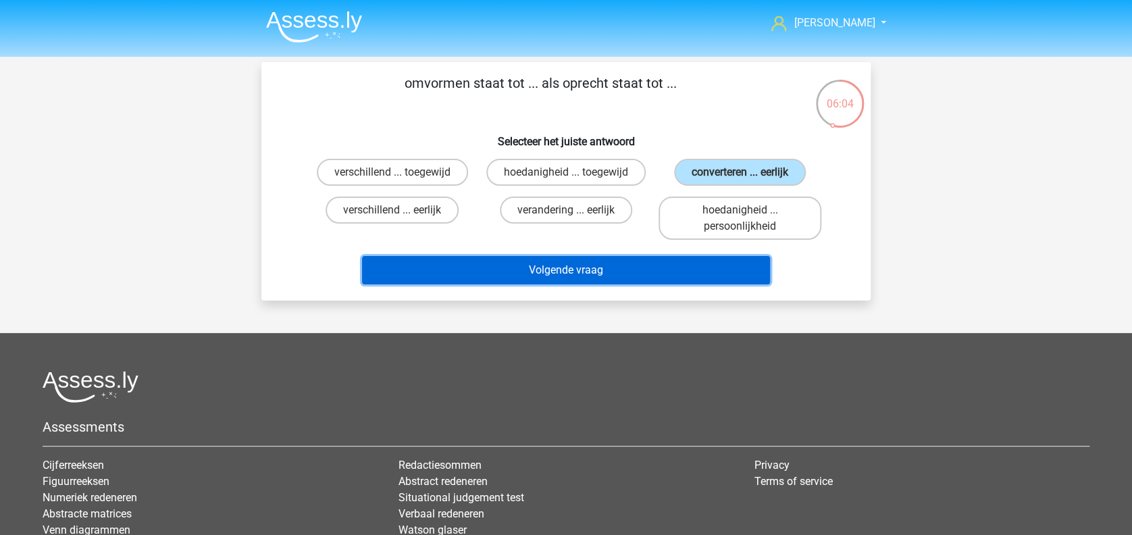
click at [640, 276] on button "Volgende vraag" at bounding box center [566, 270] width 409 height 28
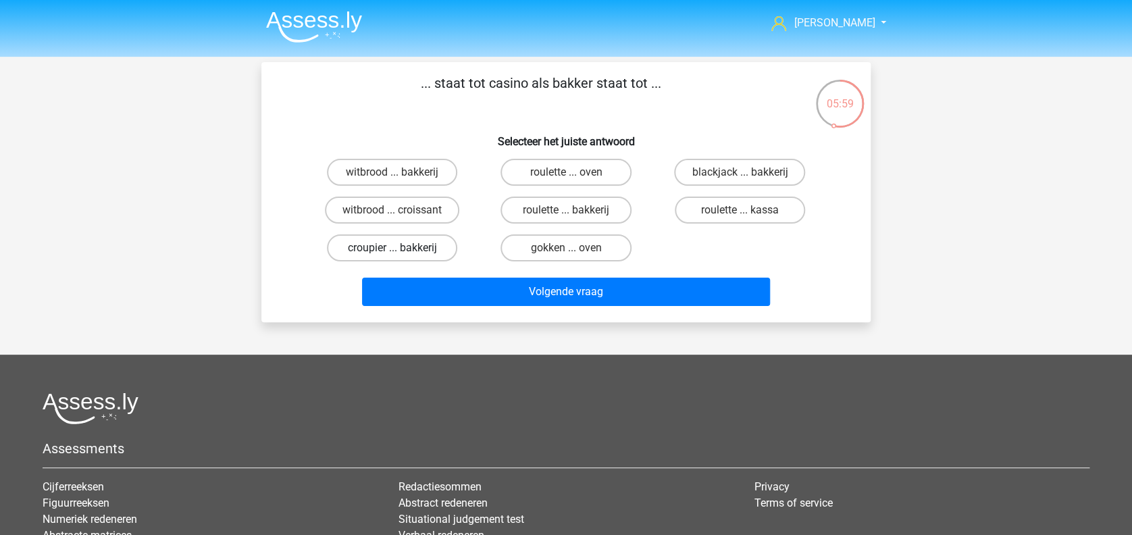
click at [406, 251] on label "croupier ... bakkerij" at bounding box center [392, 247] width 130 height 27
click at [401, 251] on input "croupier ... bakkerij" at bounding box center [396, 252] width 9 height 9
radio input "true"
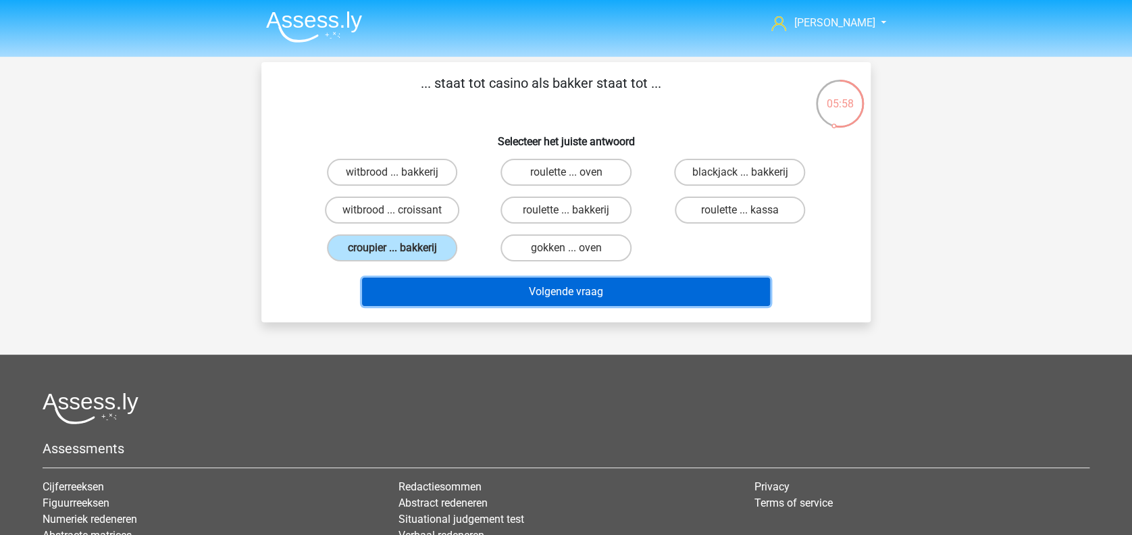
click at [490, 296] on button "Volgende vraag" at bounding box center [566, 292] width 409 height 28
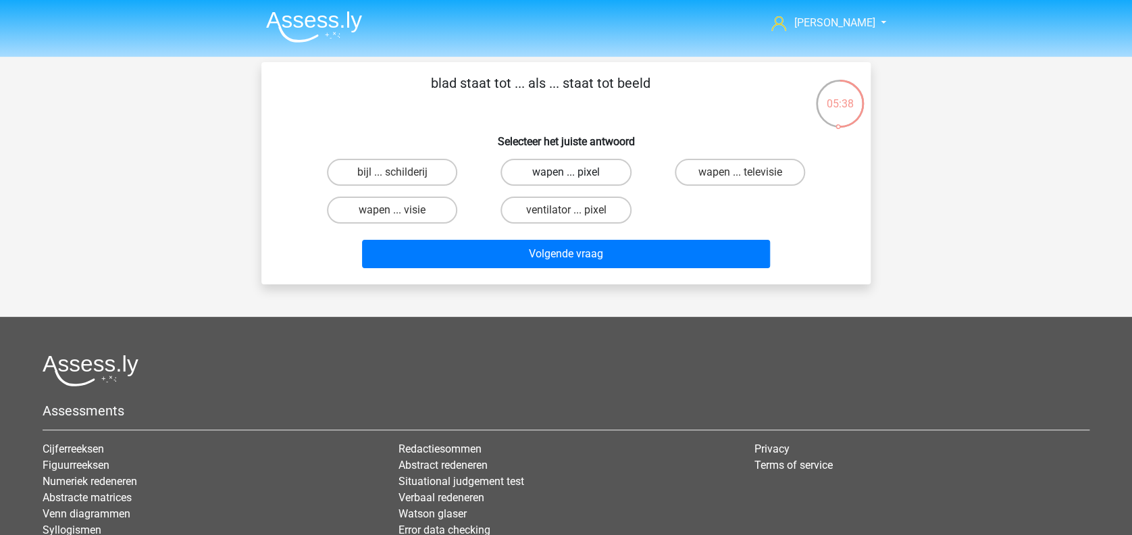
click at [543, 180] on label "wapen ... pixel" at bounding box center [565, 172] width 130 height 27
click at [566, 180] on input "wapen ... pixel" at bounding box center [570, 176] width 9 height 9
radio input "true"
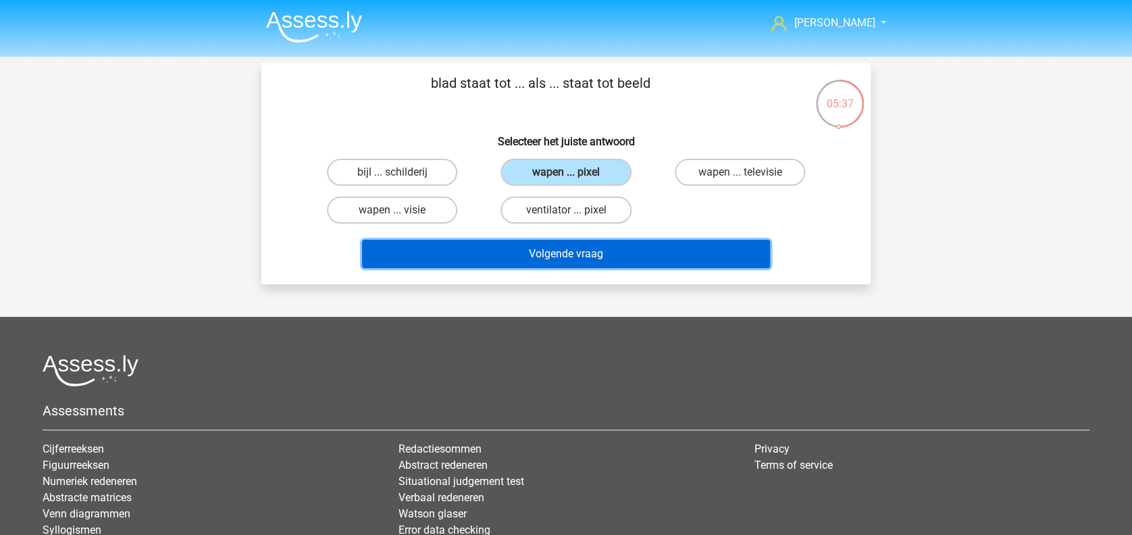
click at [548, 257] on button "Volgende vraag" at bounding box center [566, 254] width 409 height 28
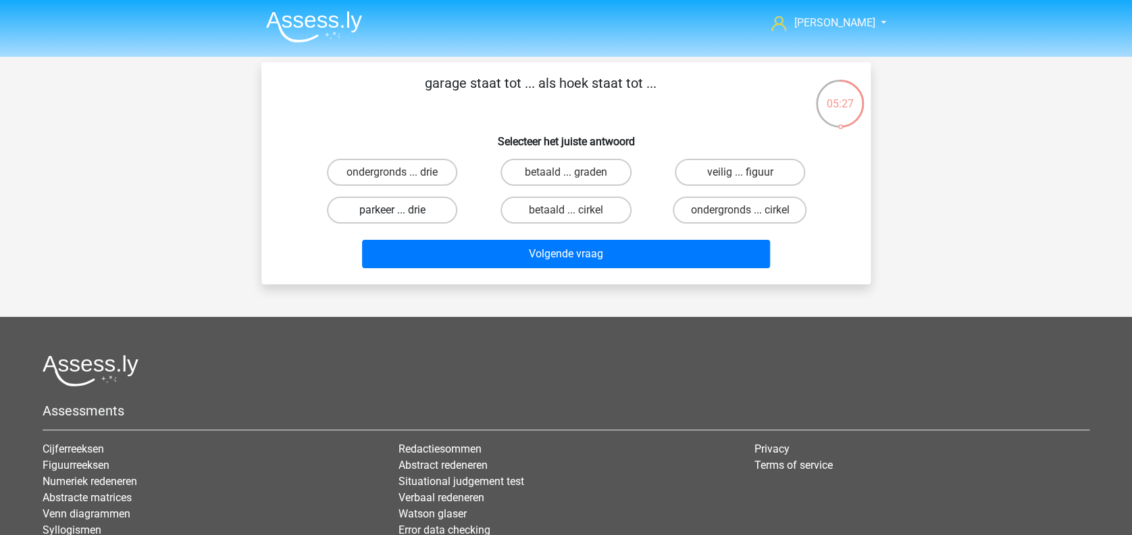
click at [409, 201] on label "parkeer ... drie" at bounding box center [392, 209] width 130 height 27
click at [401, 210] on input "parkeer ... drie" at bounding box center [396, 214] width 9 height 9
radio input "true"
click at [439, 237] on div "Volgende vraag" at bounding box center [566, 251] width 566 height 45
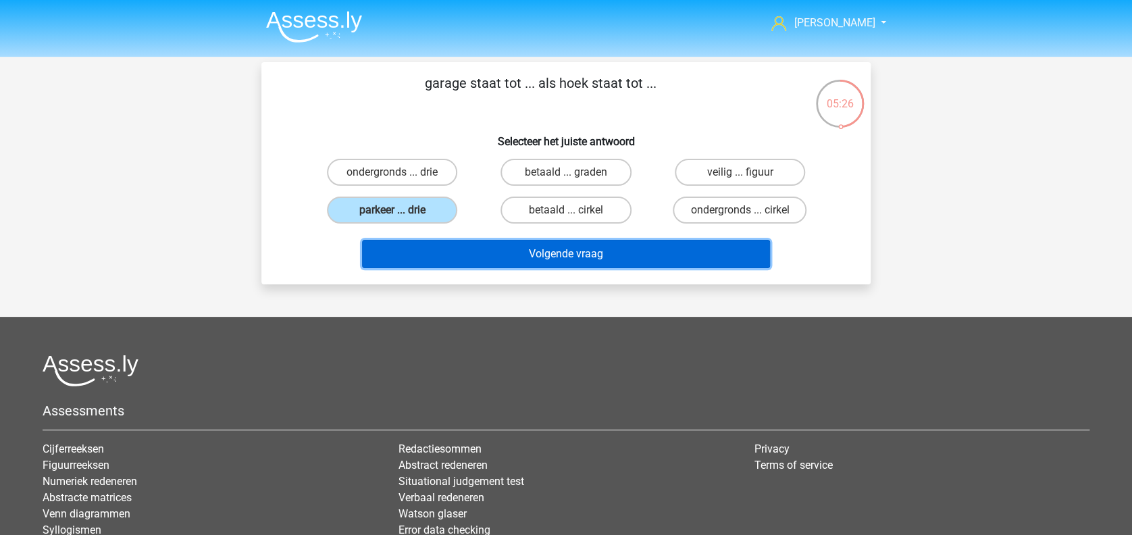
click at [440, 246] on button "Volgende vraag" at bounding box center [566, 254] width 409 height 28
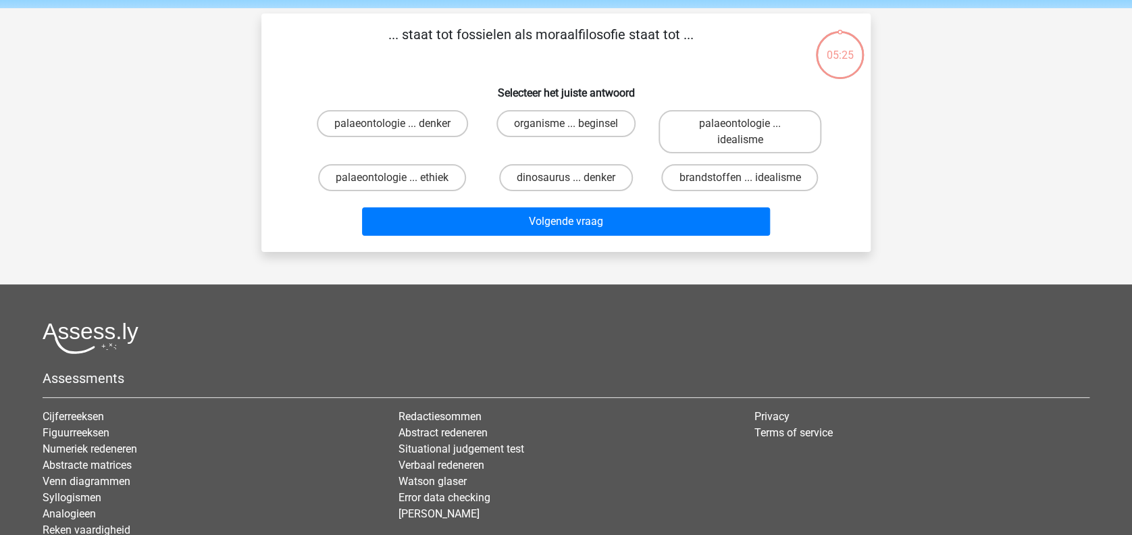
scroll to position [62, 0]
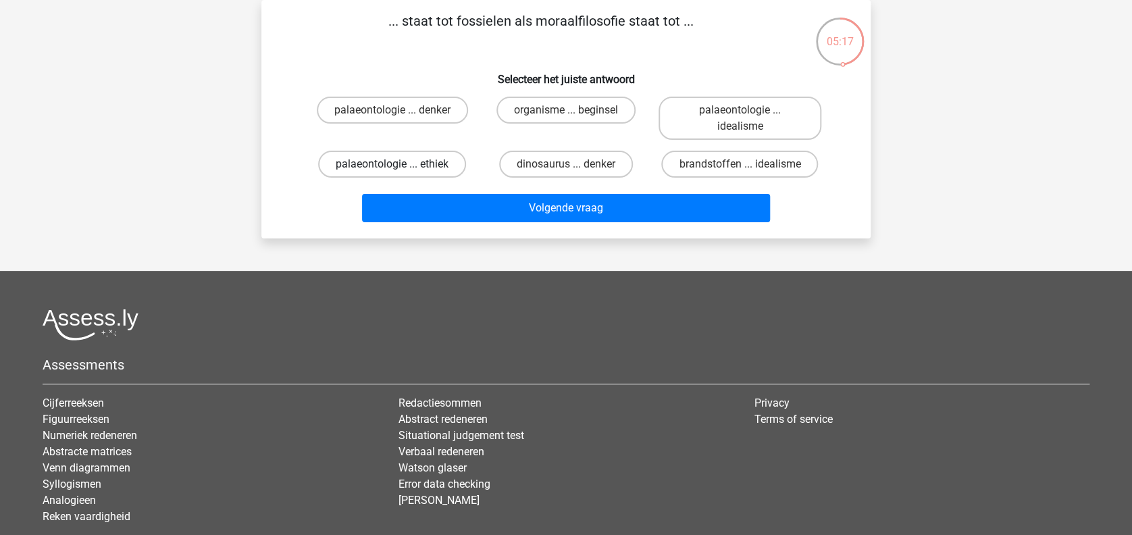
click at [410, 165] on label "palaeontologie ... ethiek" at bounding box center [392, 164] width 148 height 27
click at [401, 165] on input "palaeontologie ... ethiek" at bounding box center [396, 168] width 9 height 9
radio input "true"
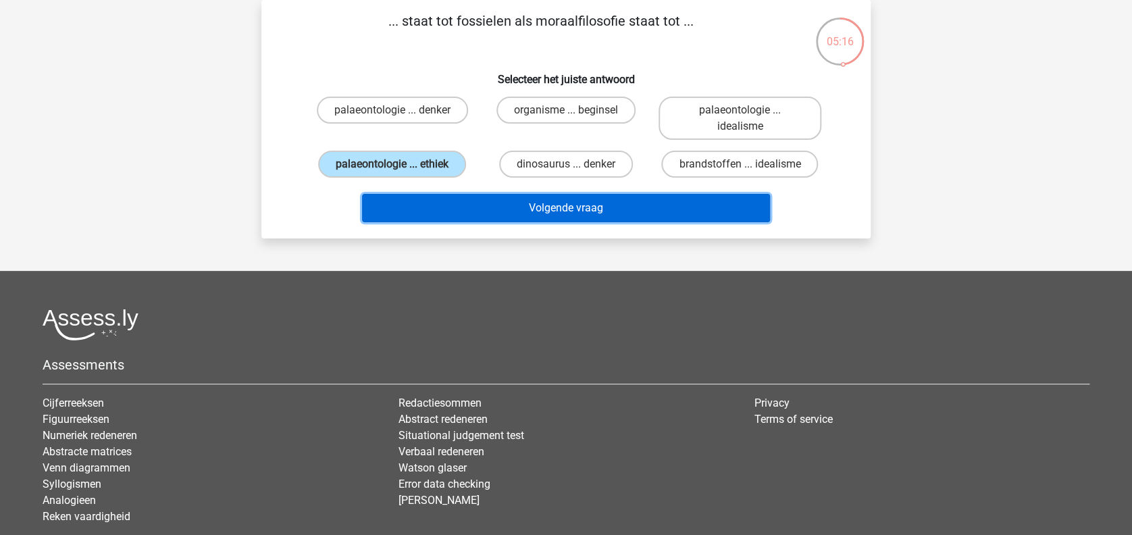
click at [450, 211] on button "Volgende vraag" at bounding box center [566, 208] width 409 height 28
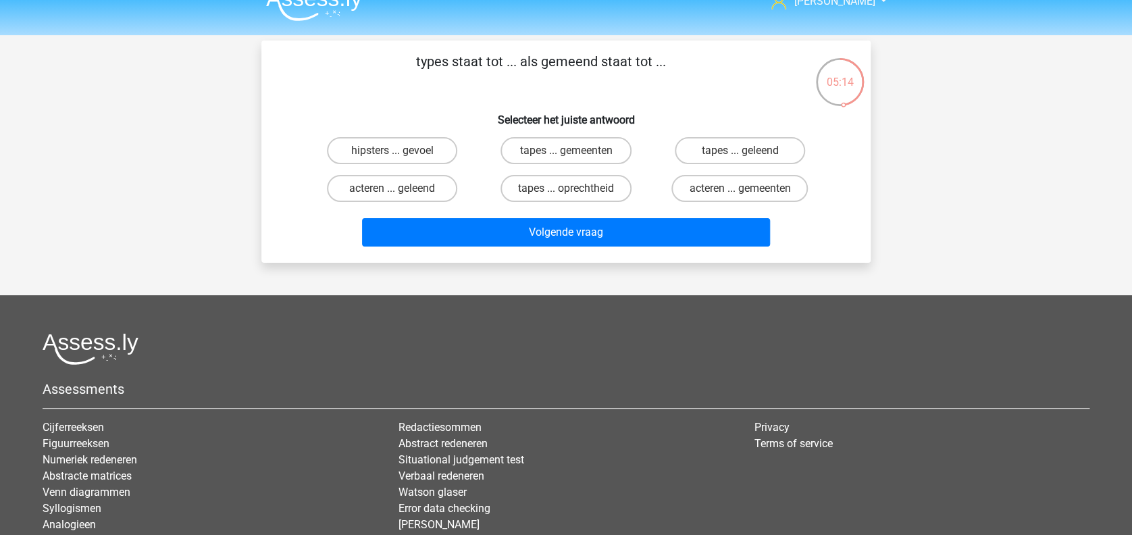
scroll to position [0, 0]
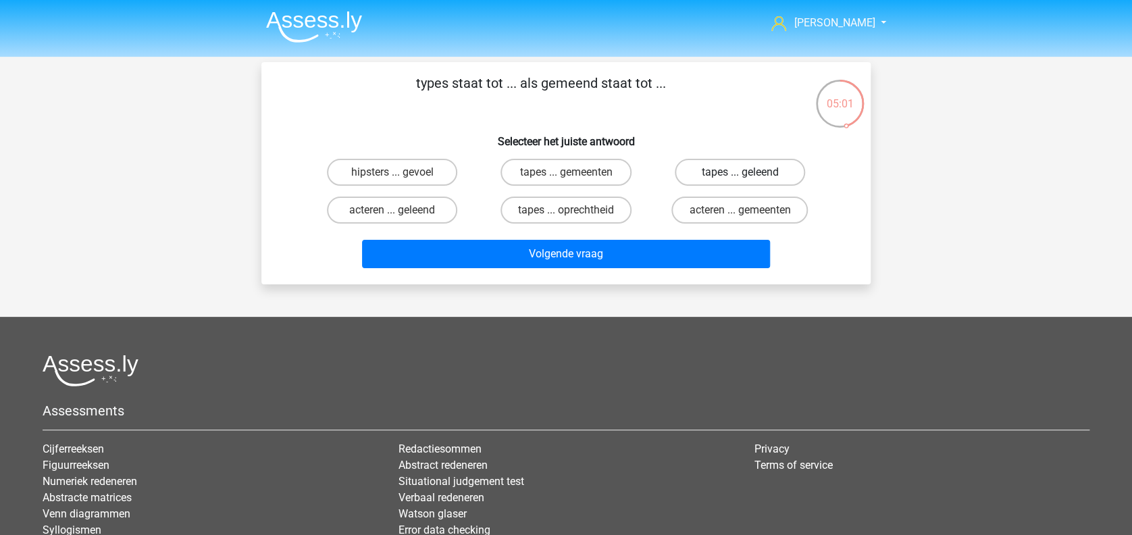
click at [720, 179] on label "tapes ... geleend" at bounding box center [740, 172] width 130 height 27
click at [739, 179] on input "tapes ... geleend" at bounding box center [743, 176] width 9 height 9
radio input "true"
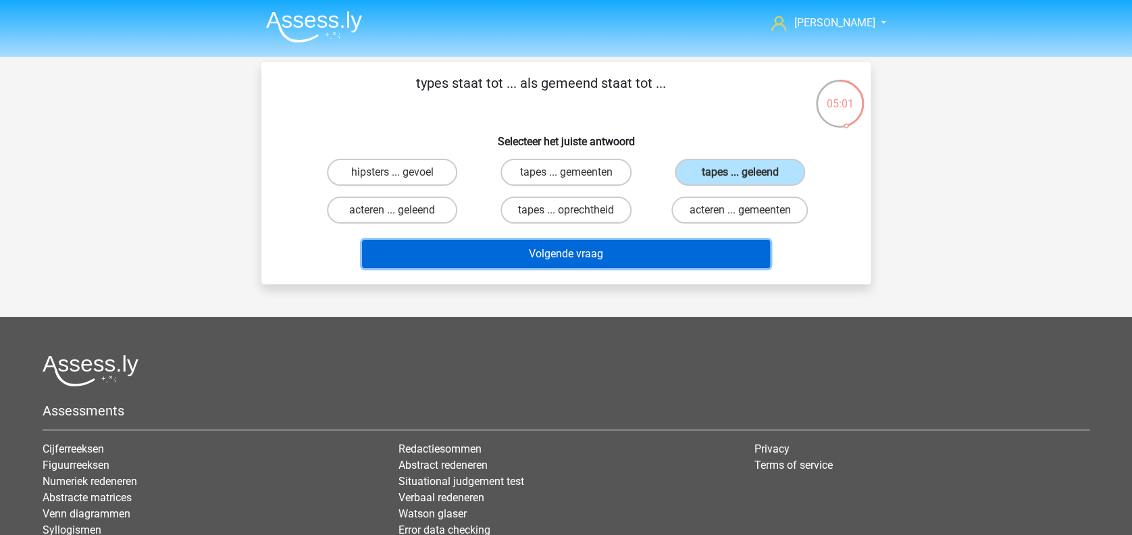
click at [681, 251] on button "Volgende vraag" at bounding box center [566, 254] width 409 height 28
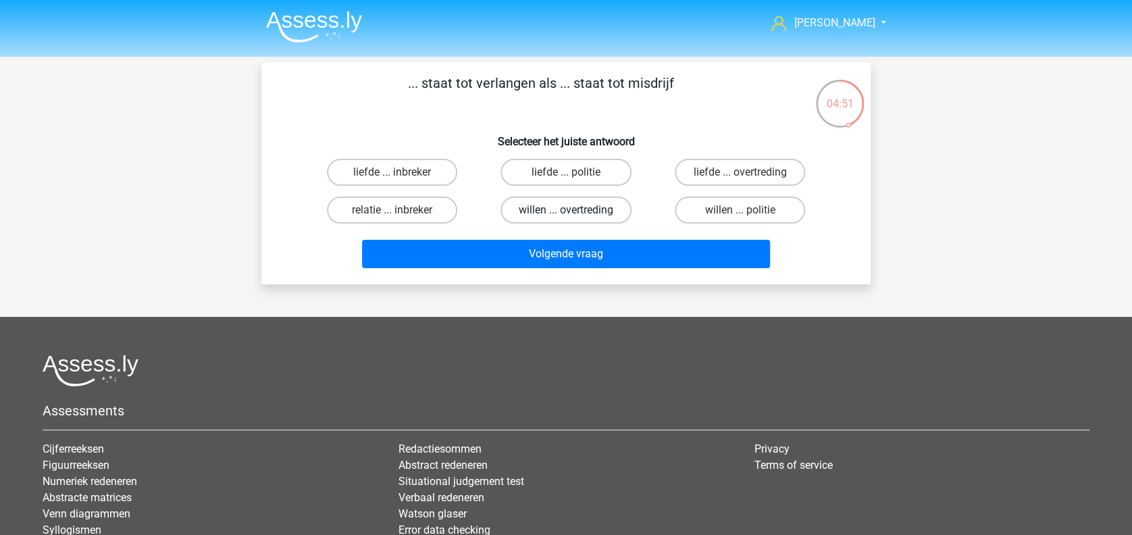
click at [577, 215] on label "willen ... overtreding" at bounding box center [565, 209] width 130 height 27
click at [575, 215] on input "willen ... overtreding" at bounding box center [570, 214] width 9 height 9
radio input "true"
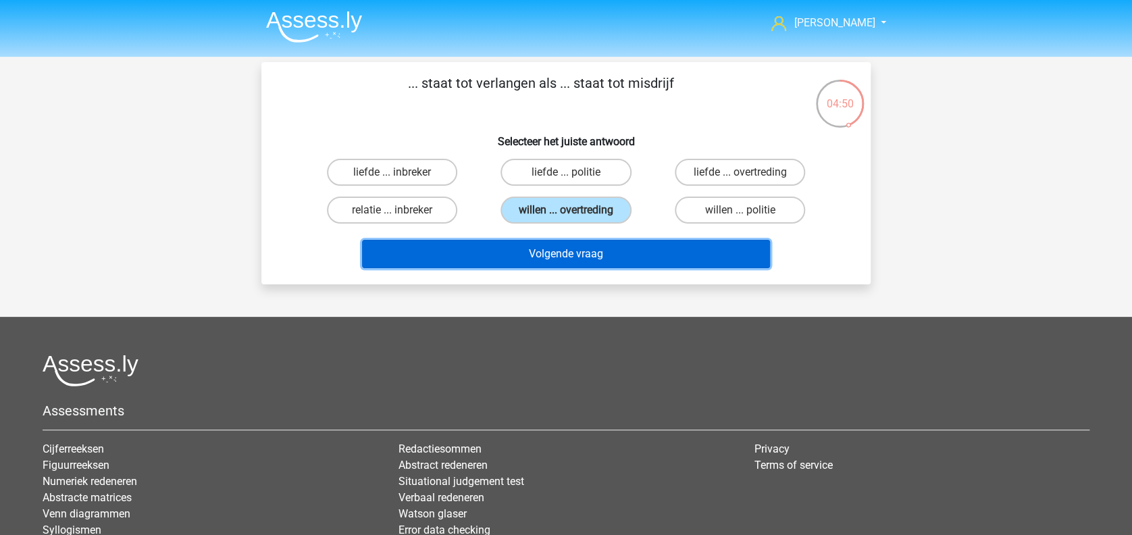
click at [575, 249] on button "Volgende vraag" at bounding box center [566, 254] width 409 height 28
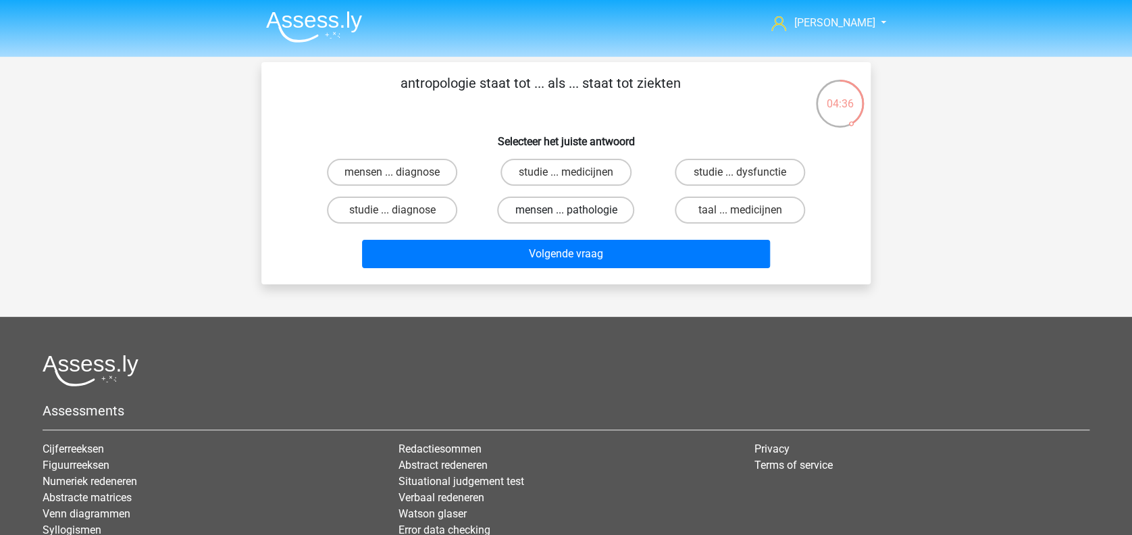
click at [575, 211] on label "mensen ... pathologie" at bounding box center [565, 209] width 137 height 27
click at [575, 211] on input "mensen ... pathologie" at bounding box center [570, 214] width 9 height 9
radio input "true"
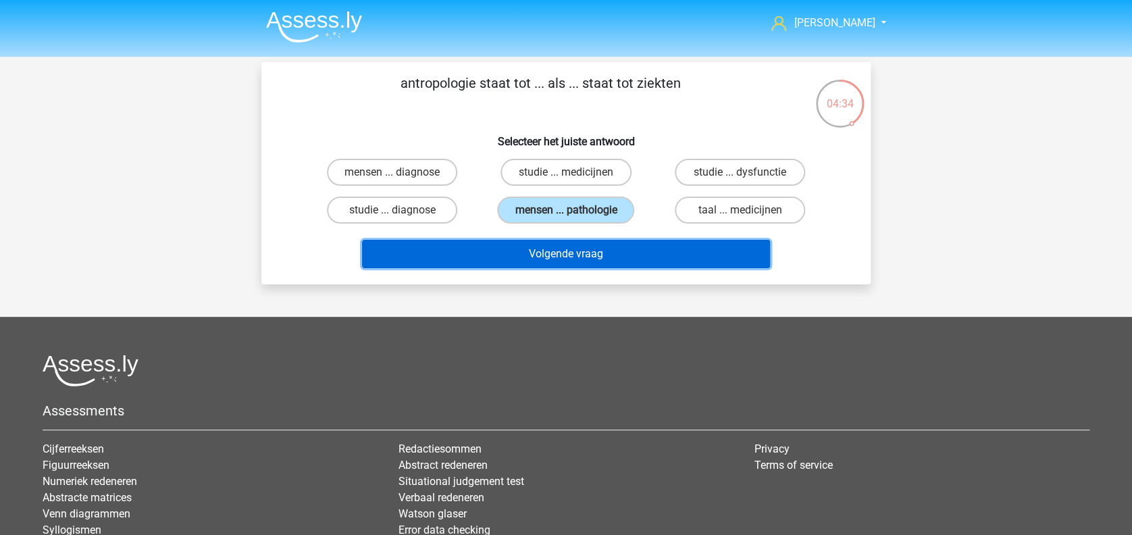
click at [581, 255] on button "Volgende vraag" at bounding box center [566, 254] width 409 height 28
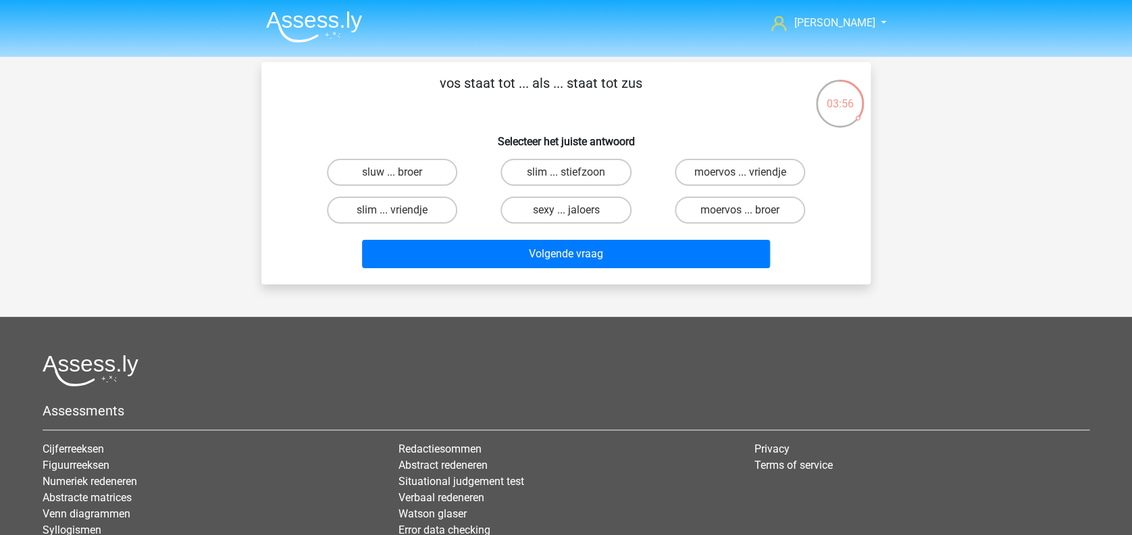
click at [745, 211] on input "moervos ... broer" at bounding box center [743, 214] width 9 height 9
radio input "true"
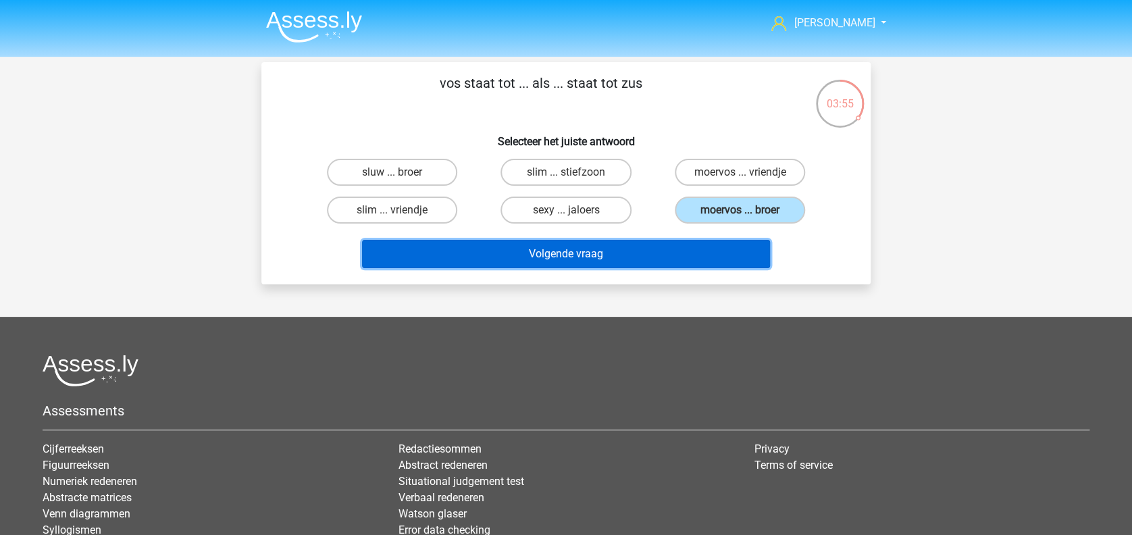
click at [679, 258] on button "Volgende vraag" at bounding box center [566, 254] width 409 height 28
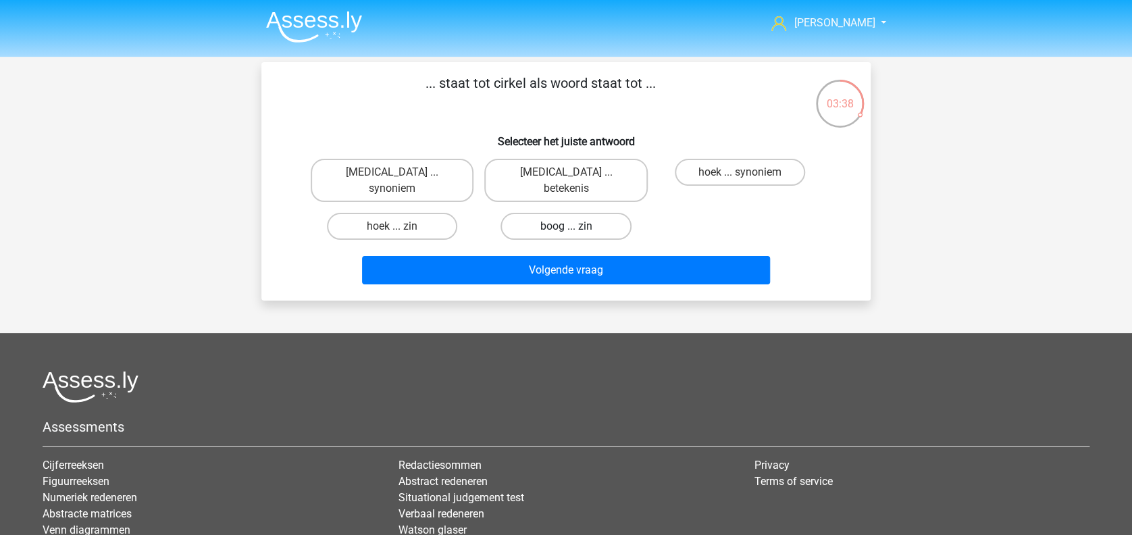
click at [605, 219] on label "boog ... zin" at bounding box center [565, 226] width 130 height 27
click at [575, 226] on input "boog ... zin" at bounding box center [570, 230] width 9 height 9
radio input "true"
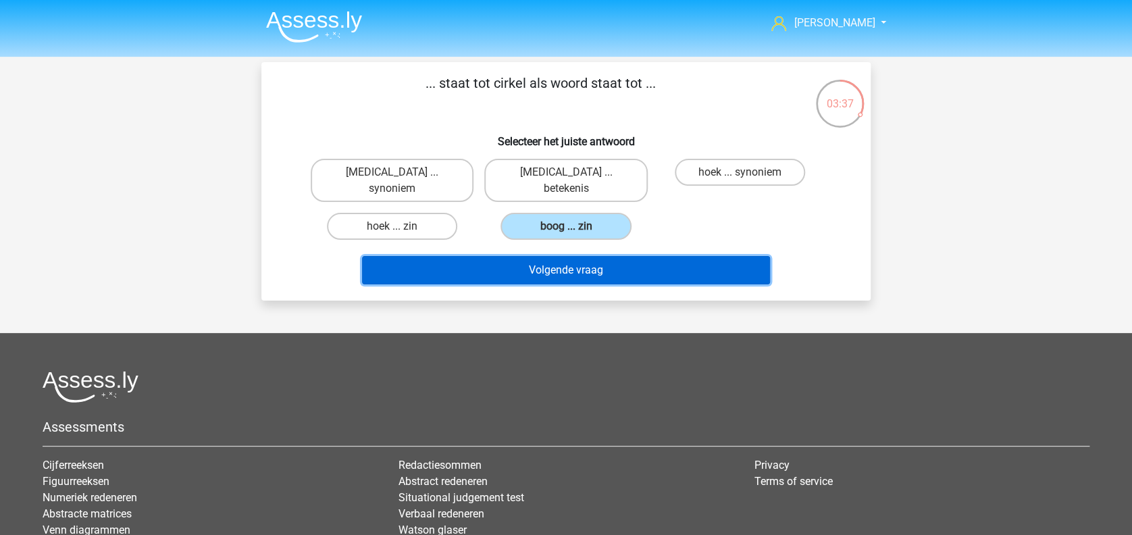
click at [603, 256] on button "Volgende vraag" at bounding box center [566, 270] width 409 height 28
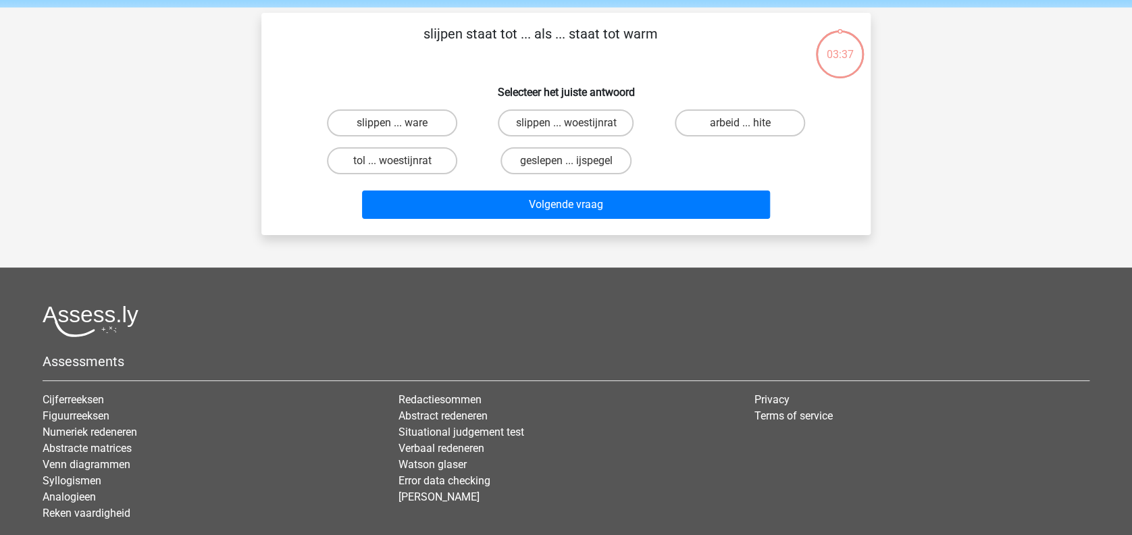
scroll to position [62, 0]
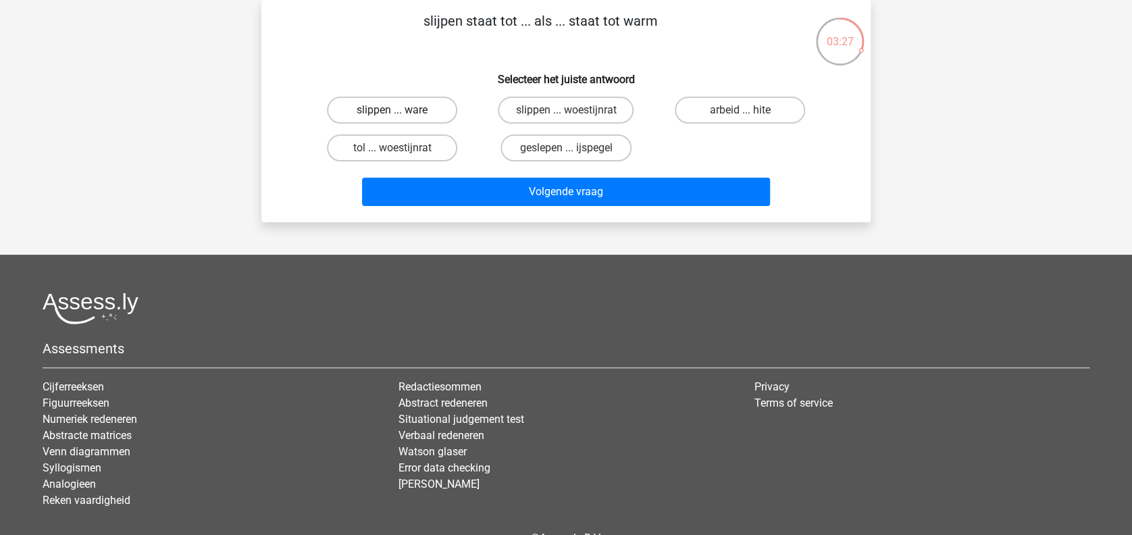
click at [415, 115] on label "slippen ... ware" at bounding box center [392, 110] width 130 height 27
click at [401, 115] on input "slippen ... ware" at bounding box center [396, 114] width 9 height 9
radio input "true"
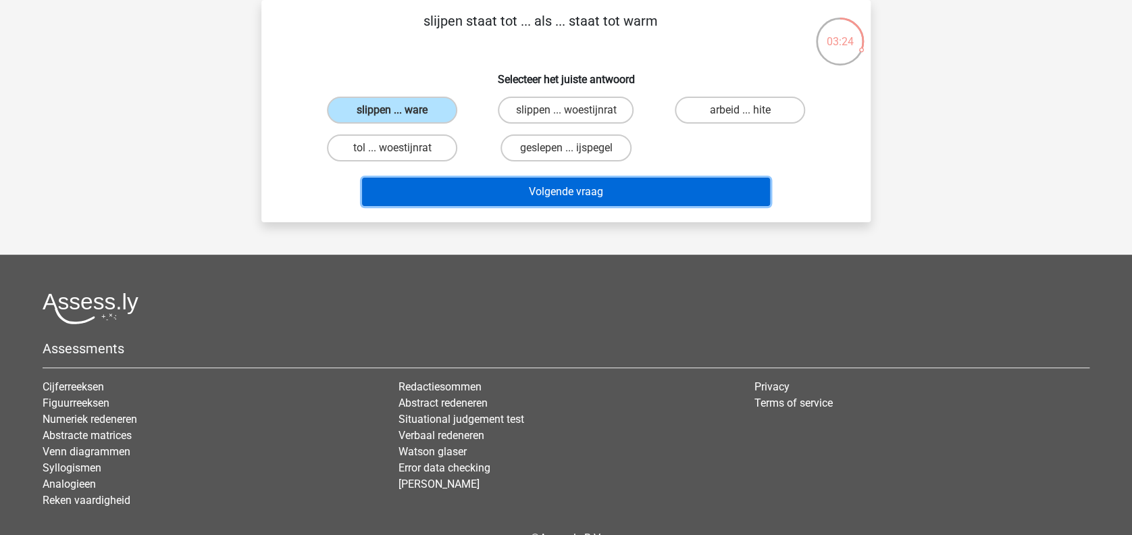
click at [489, 201] on button "Volgende vraag" at bounding box center [566, 192] width 409 height 28
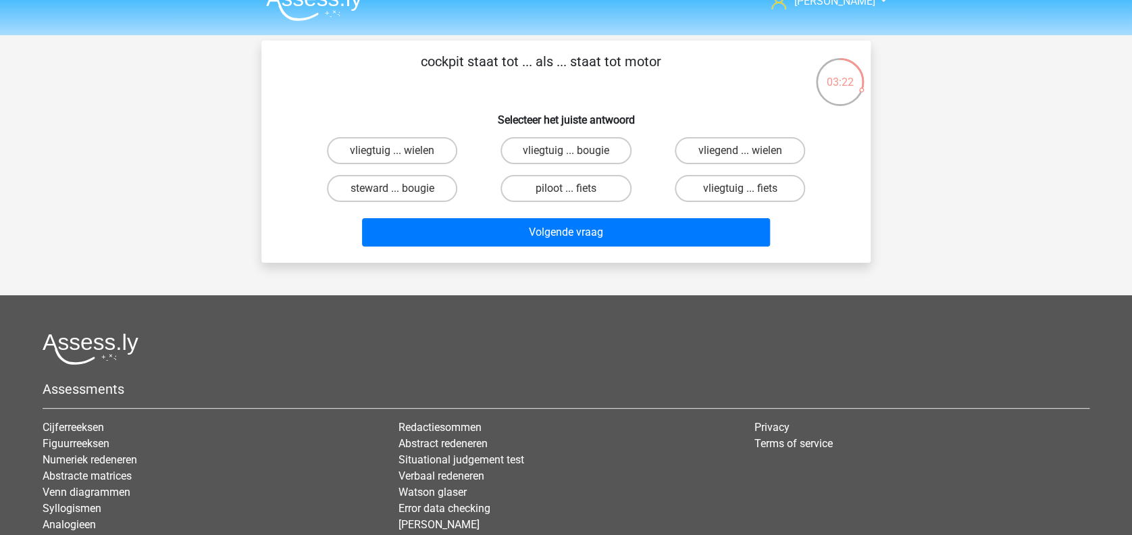
scroll to position [0, 0]
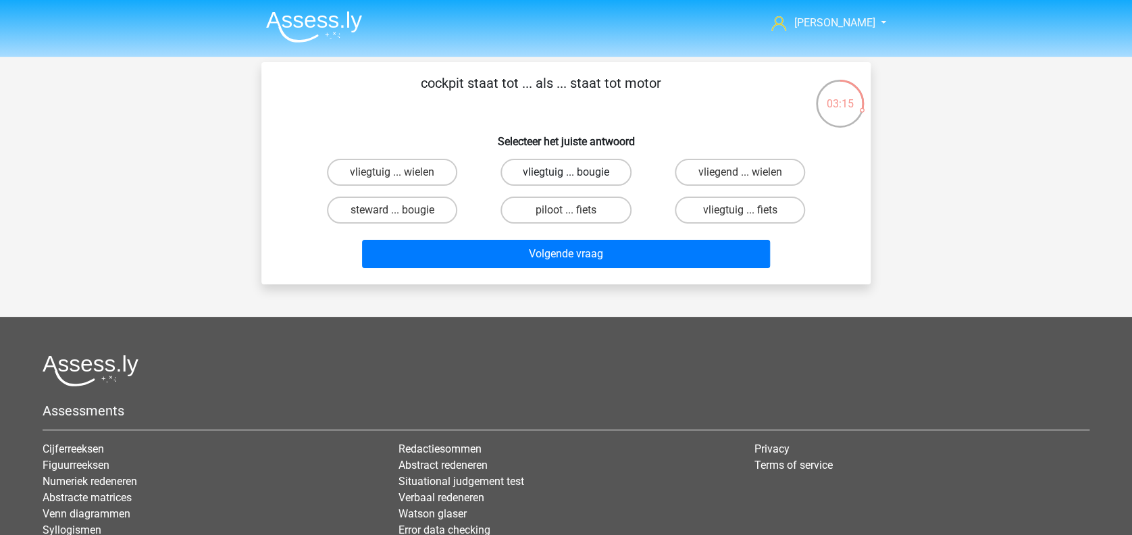
click at [541, 174] on label "vliegtuig ... bougie" at bounding box center [565, 172] width 130 height 27
click at [566, 174] on input "vliegtuig ... bougie" at bounding box center [570, 176] width 9 height 9
radio input "true"
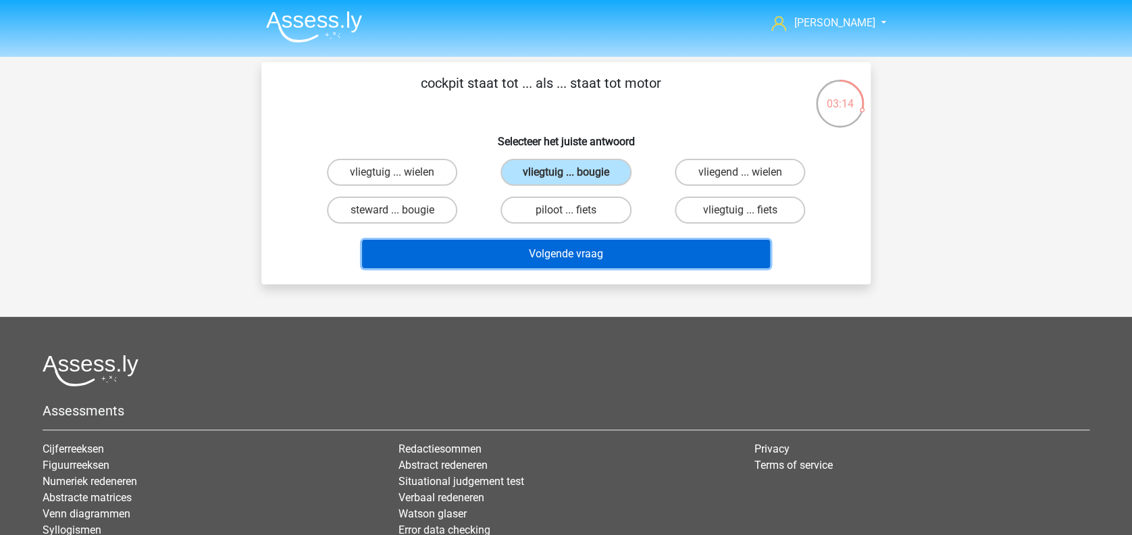
click at [551, 254] on button "Volgende vraag" at bounding box center [566, 254] width 409 height 28
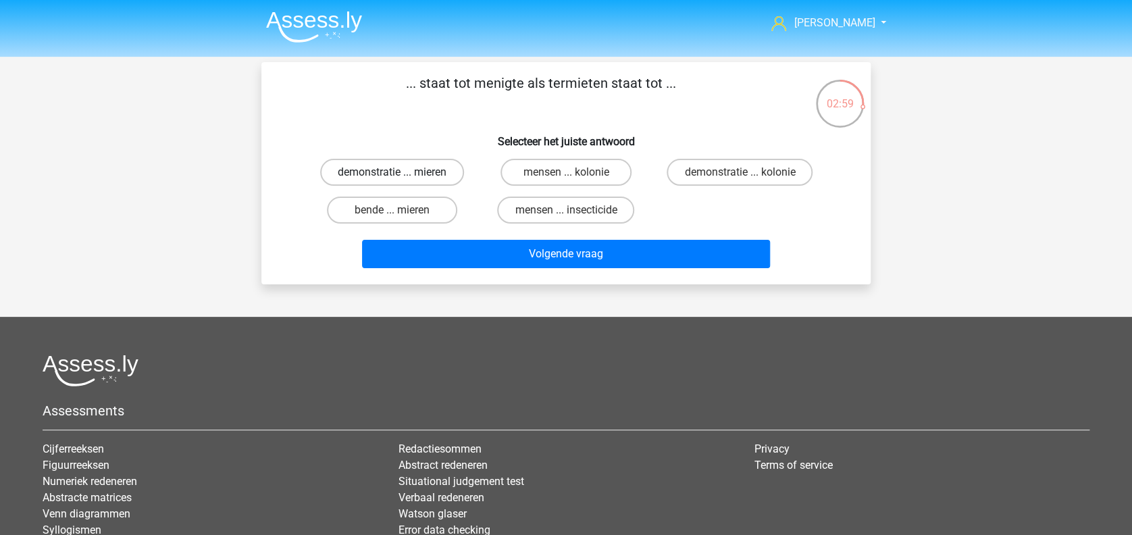
click at [448, 171] on label "demonstratie ... mieren" at bounding box center [392, 172] width 144 height 27
click at [401, 172] on input "demonstratie ... mieren" at bounding box center [396, 176] width 9 height 9
radio input "true"
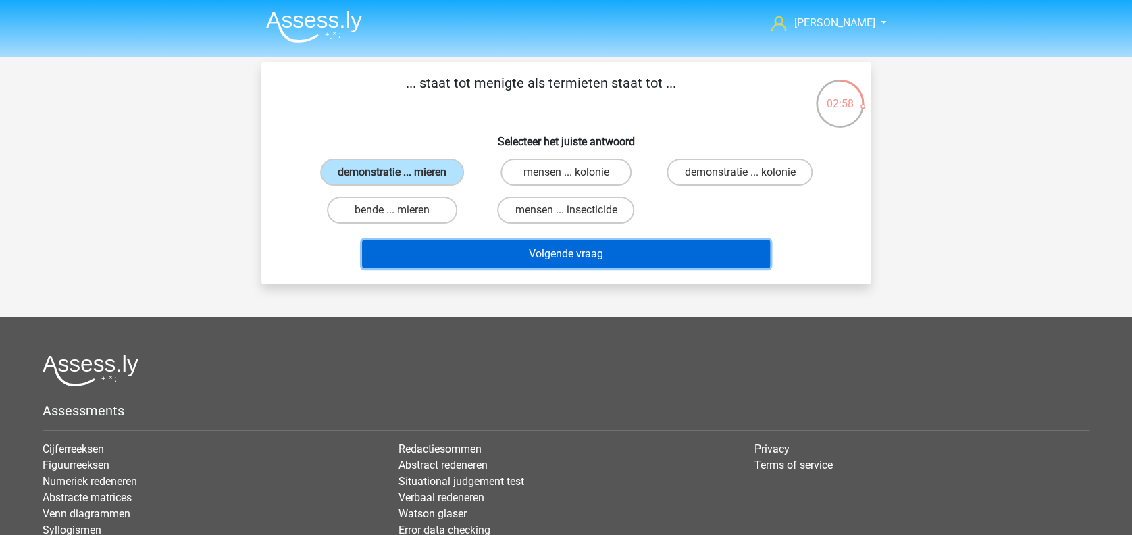
click at [508, 244] on button "Volgende vraag" at bounding box center [566, 254] width 409 height 28
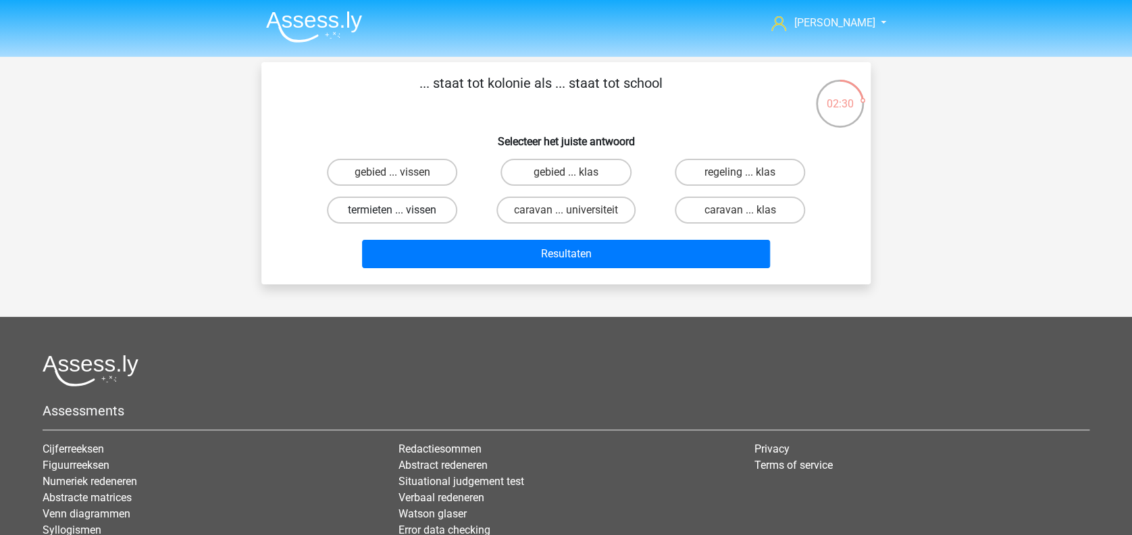
click at [442, 210] on label "termieten ... vissen" at bounding box center [392, 209] width 130 height 27
click at [401, 210] on input "termieten ... vissen" at bounding box center [396, 214] width 9 height 9
radio input "true"
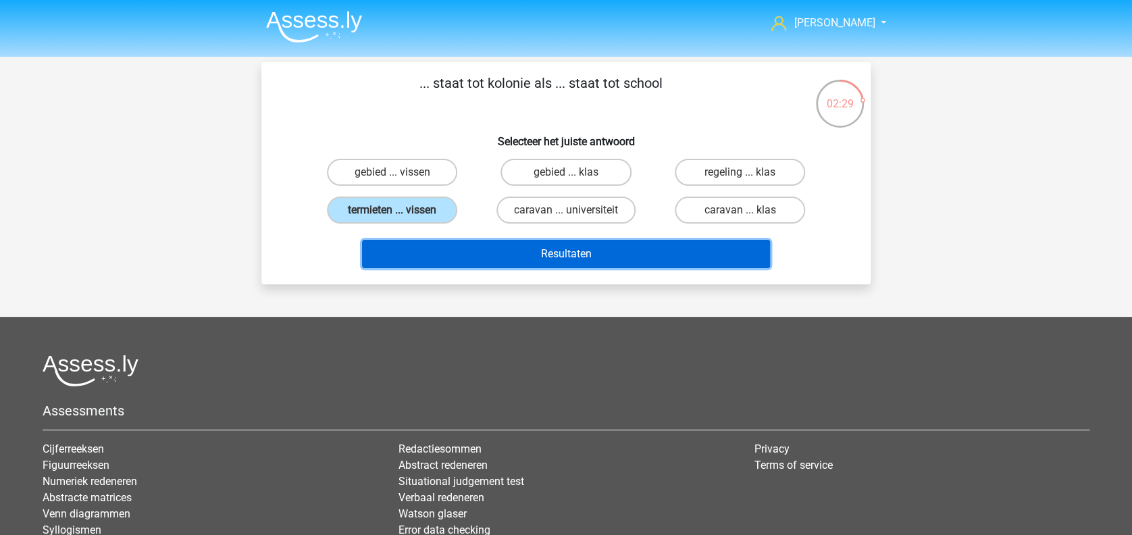
click at [502, 259] on button "Resultaten" at bounding box center [566, 254] width 409 height 28
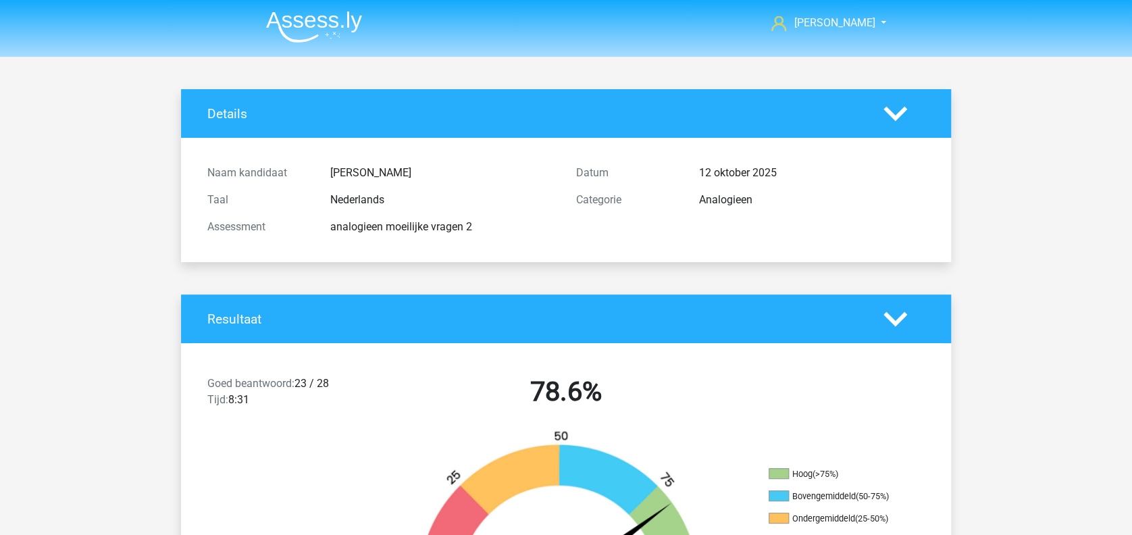
click at [317, 22] on img at bounding box center [314, 27] width 96 height 32
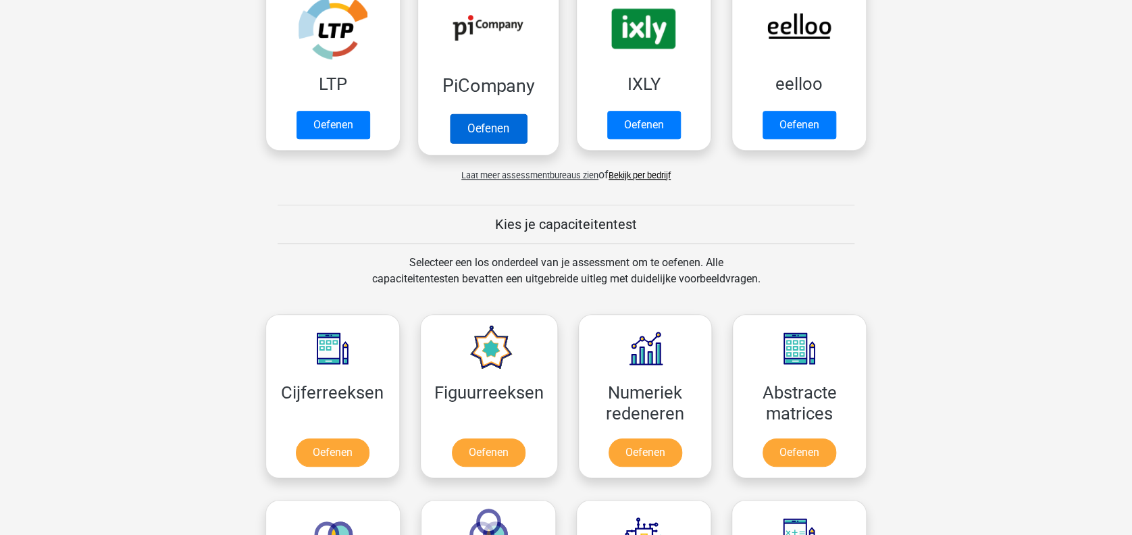
scroll to position [360, 0]
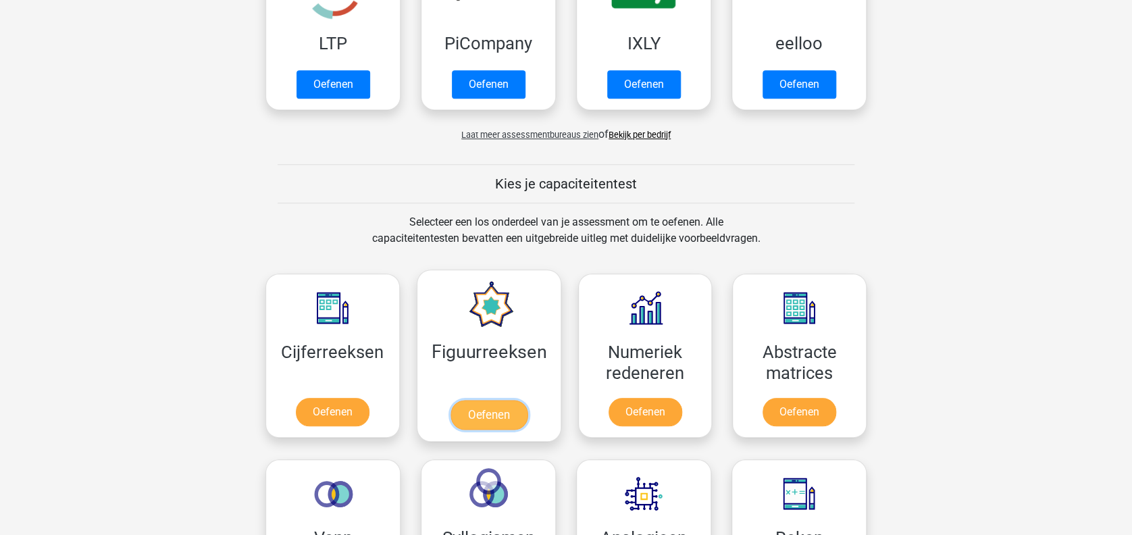
click at [522, 411] on link "Oefenen" at bounding box center [488, 415] width 77 height 30
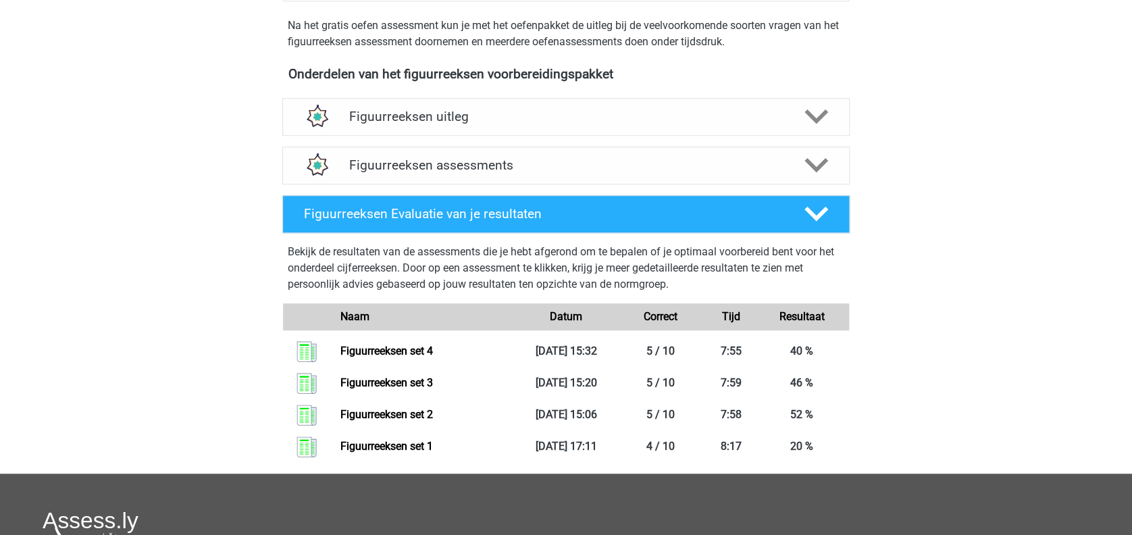
scroll to position [450, 0]
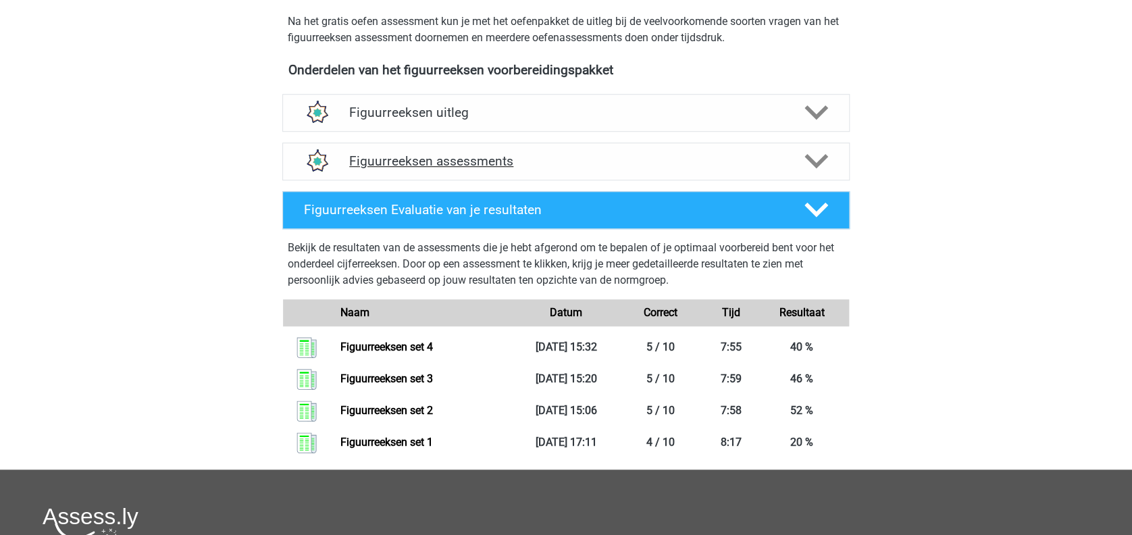
click at [497, 162] on h4 "Figuurreeksen assessments" at bounding box center [566, 161] width 434 height 16
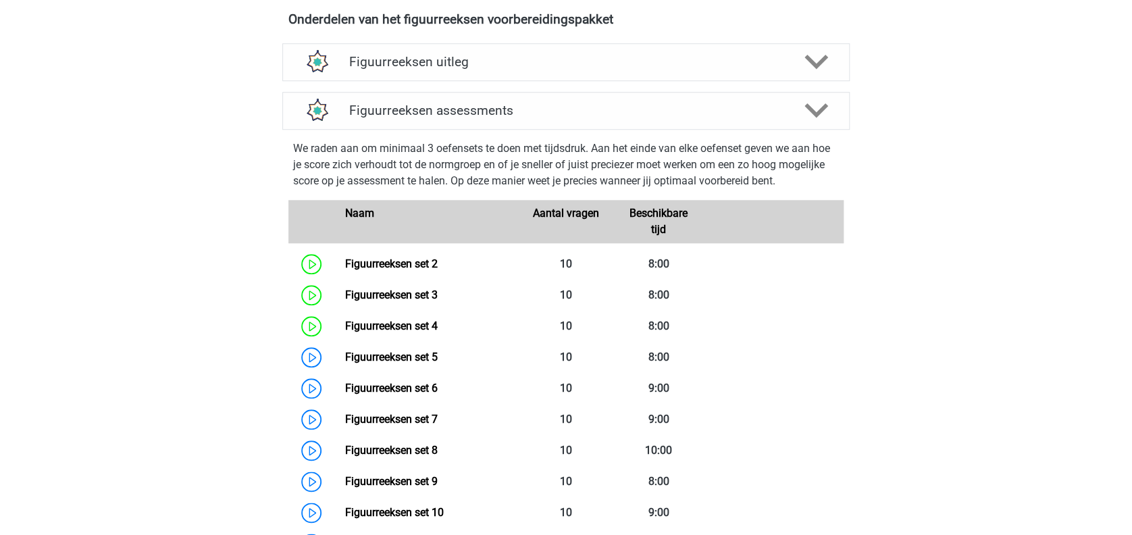
scroll to position [540, 0]
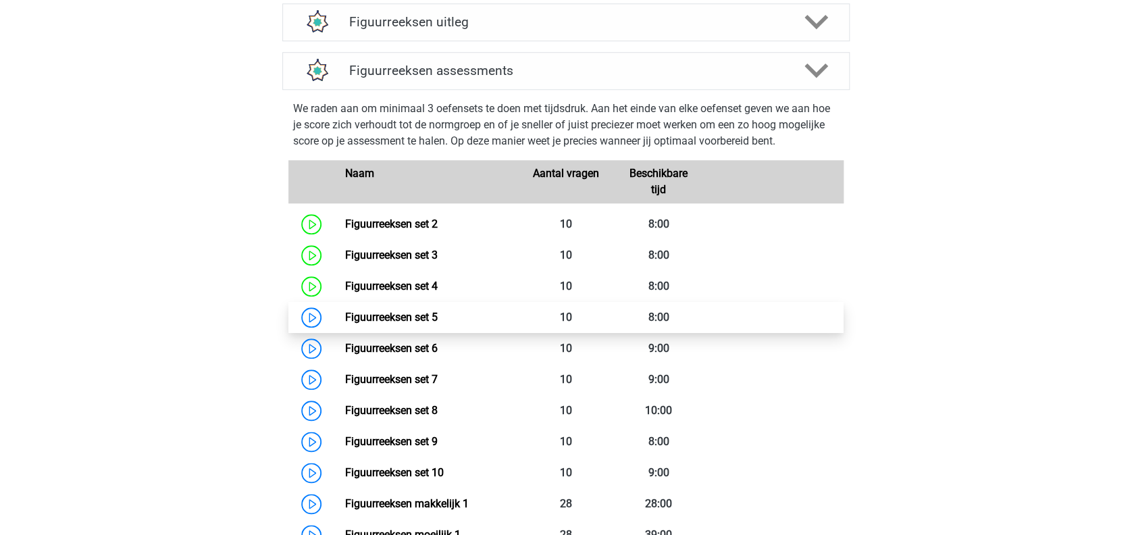
click at [432, 314] on link "Figuurreeksen set 5" at bounding box center [390, 317] width 93 height 13
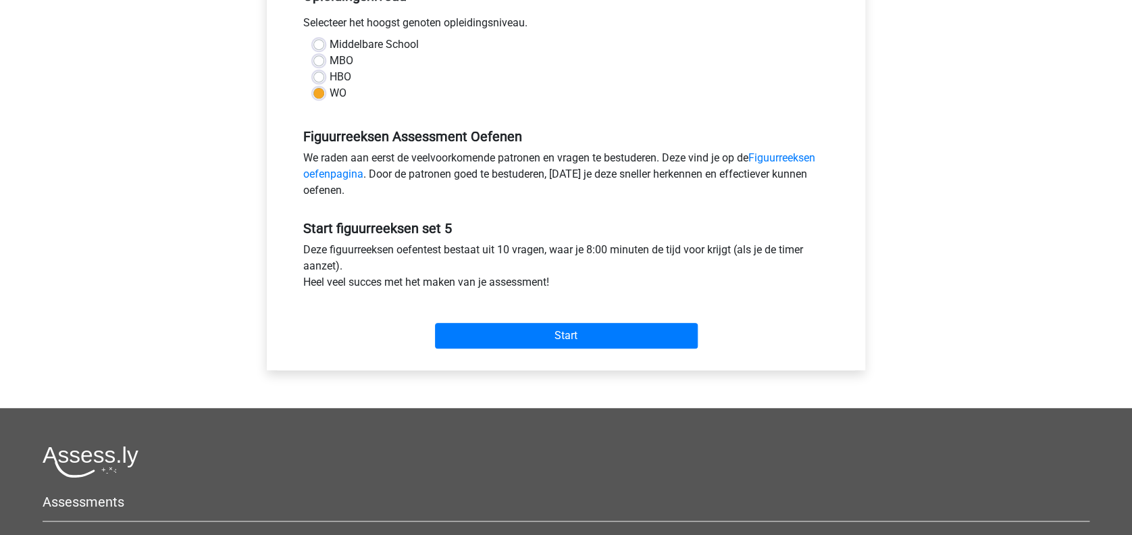
scroll to position [360, 0]
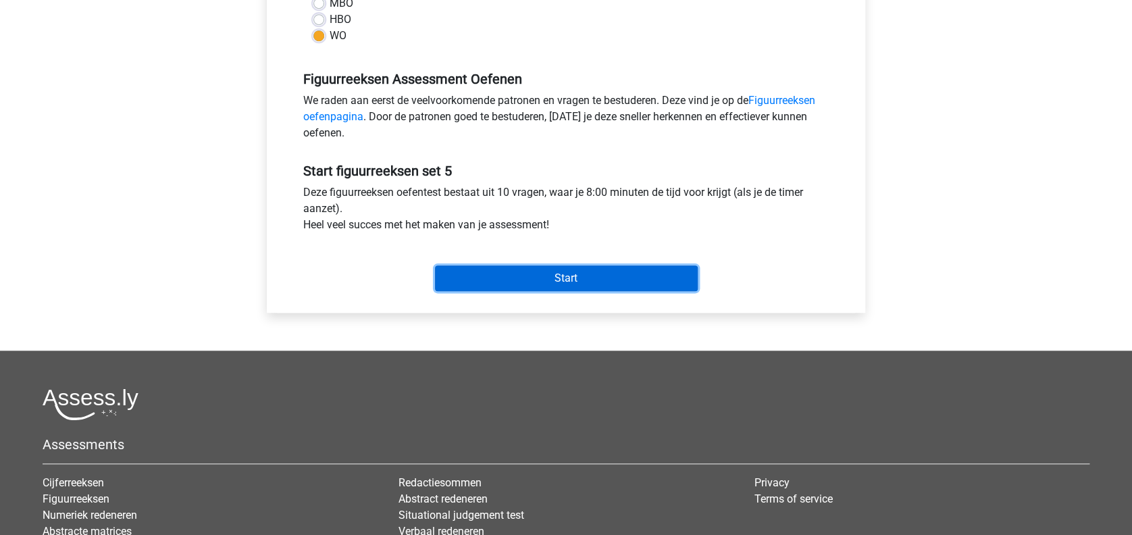
click at [527, 282] on input "Start" at bounding box center [566, 278] width 263 height 26
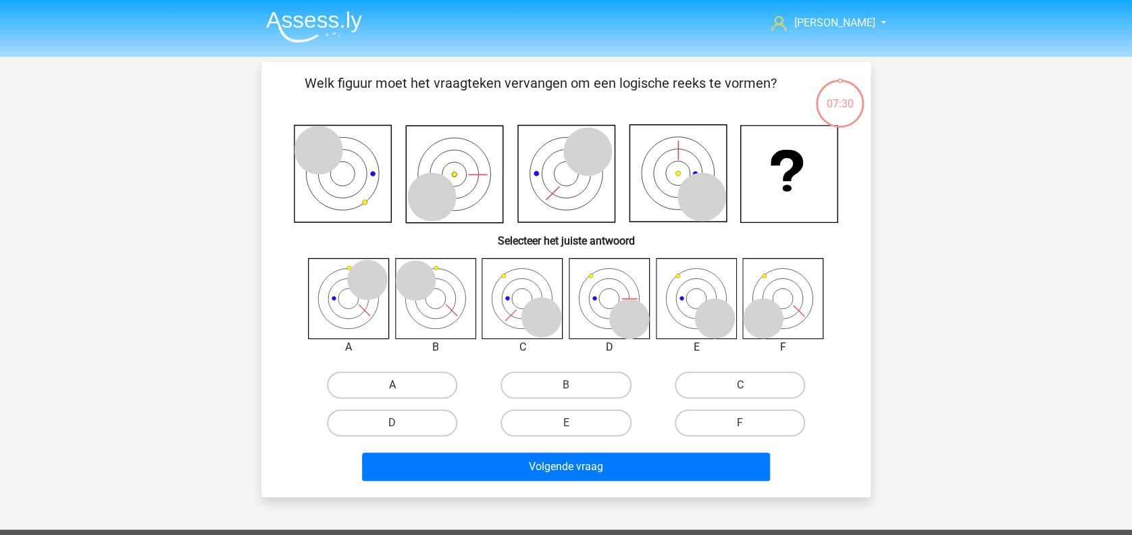
click at [415, 382] on label "A" at bounding box center [392, 384] width 130 height 27
click at [401, 385] on input "A" at bounding box center [396, 389] width 9 height 9
radio input "true"
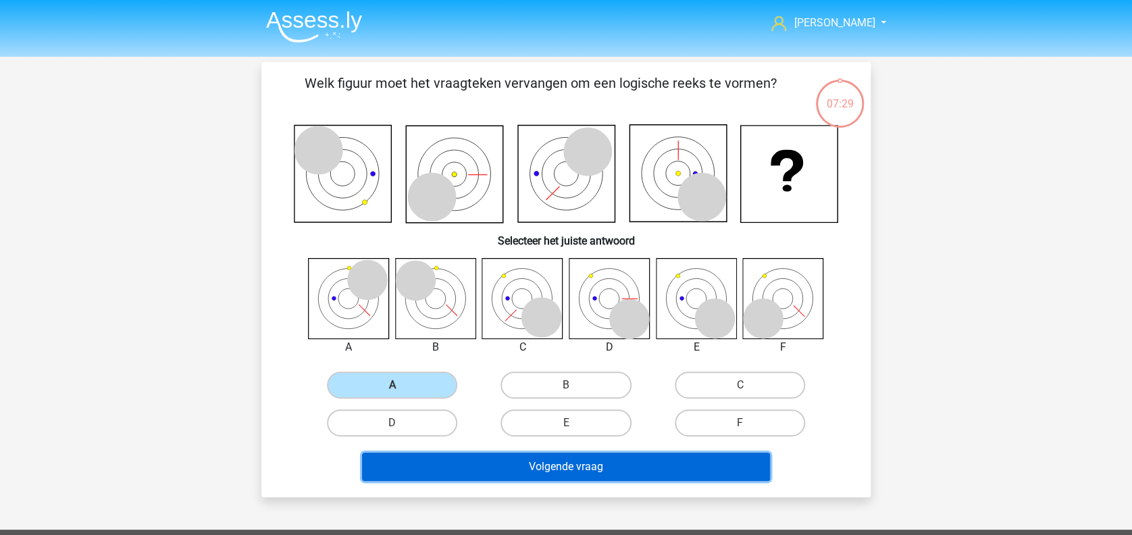
click at [535, 470] on button "Volgende vraag" at bounding box center [566, 466] width 409 height 28
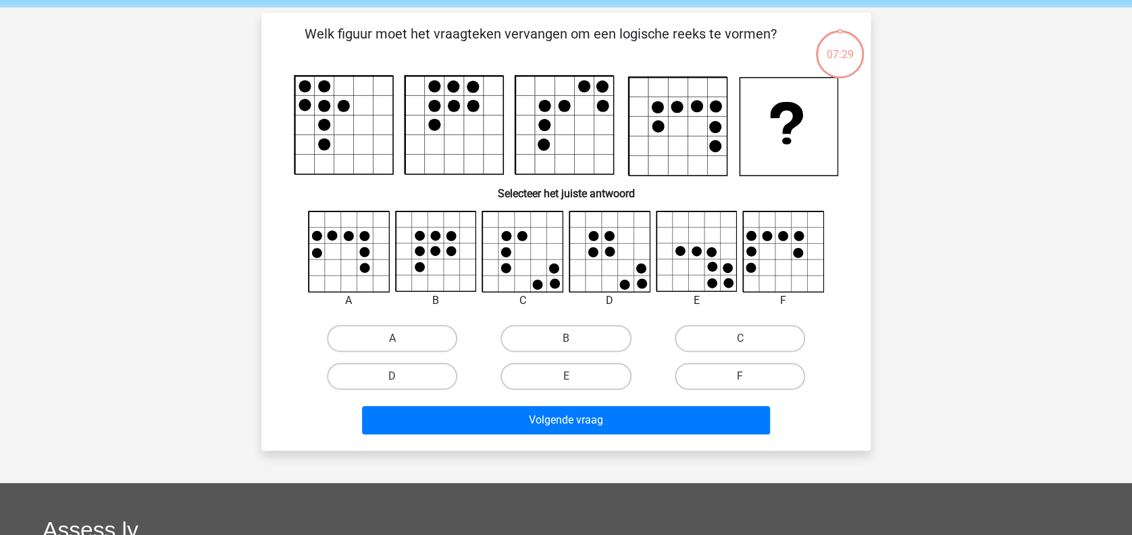
scroll to position [62, 0]
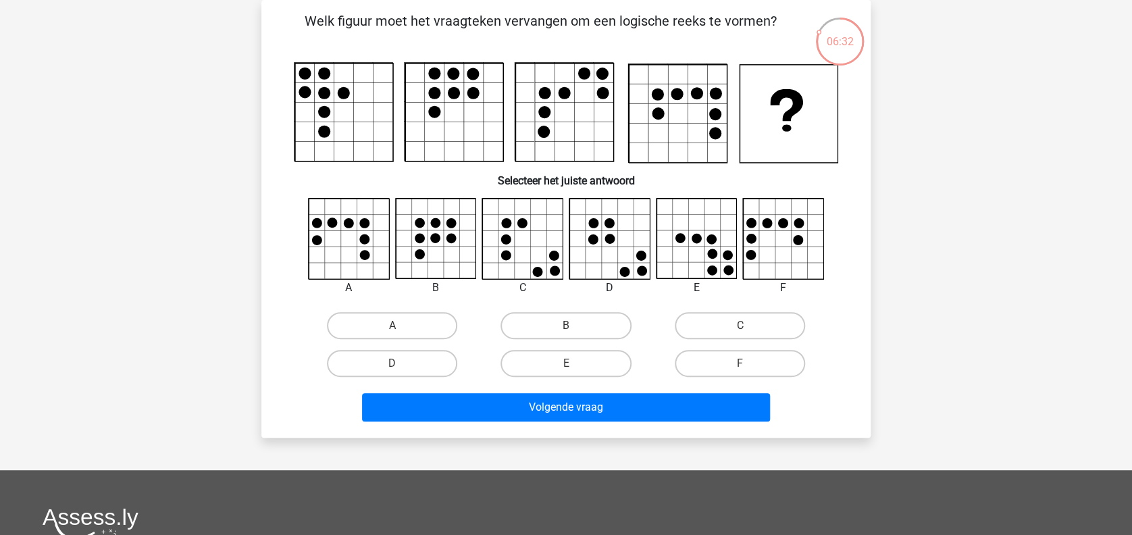
click at [766, 229] on icon at bounding box center [783, 239] width 80 height 80
click at [779, 241] on icon at bounding box center [783, 239] width 80 height 80
click at [728, 359] on label "F" at bounding box center [740, 363] width 130 height 27
click at [739, 363] on input "F" at bounding box center [743, 367] width 9 height 9
radio input "true"
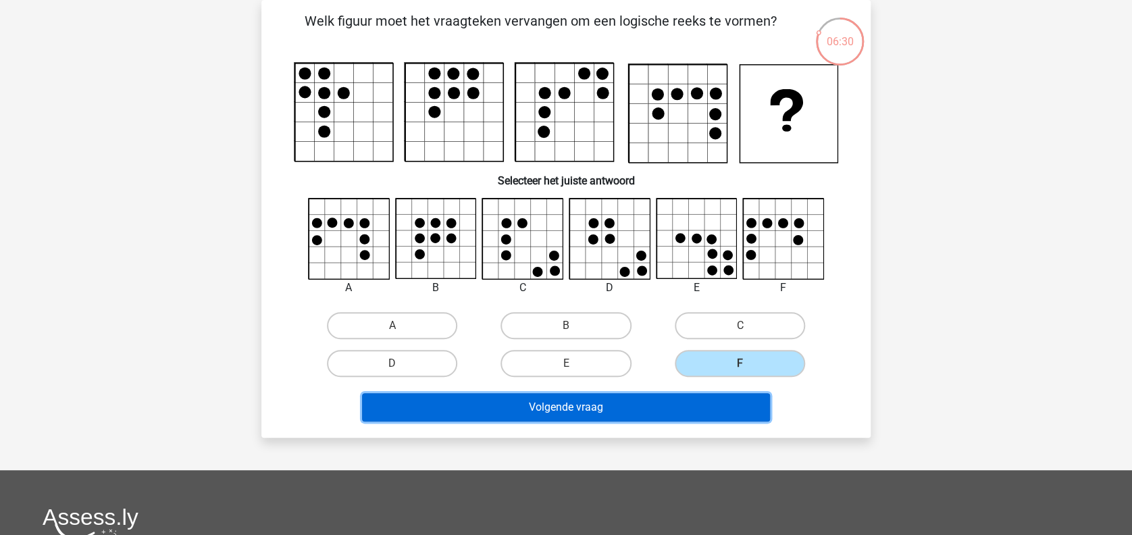
click at [689, 412] on button "Volgende vraag" at bounding box center [566, 407] width 409 height 28
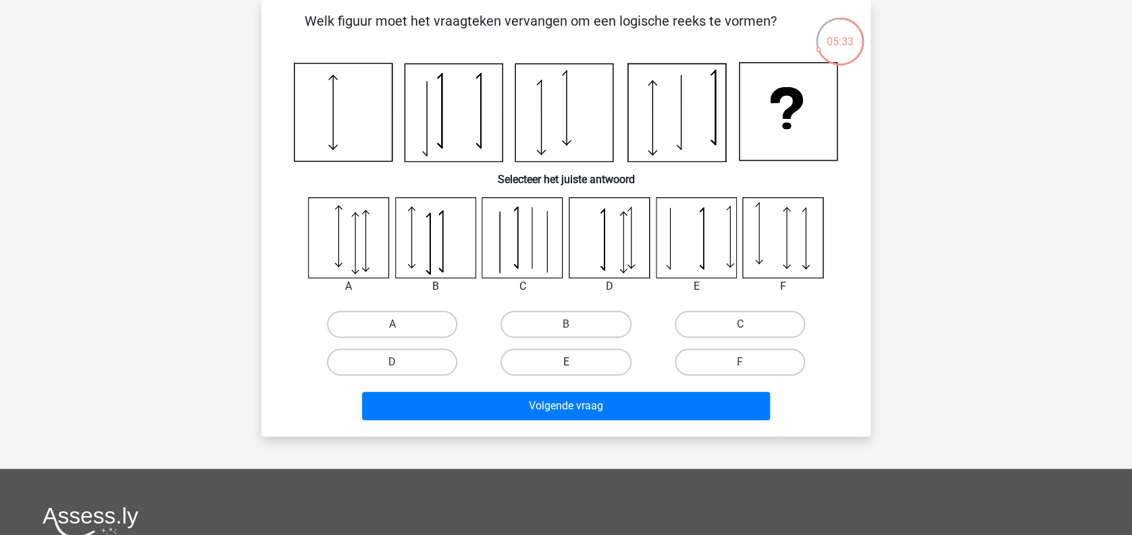
click at [556, 367] on label "E" at bounding box center [565, 361] width 130 height 27
click at [566, 367] on input "E" at bounding box center [570, 366] width 9 height 9
radio input "true"
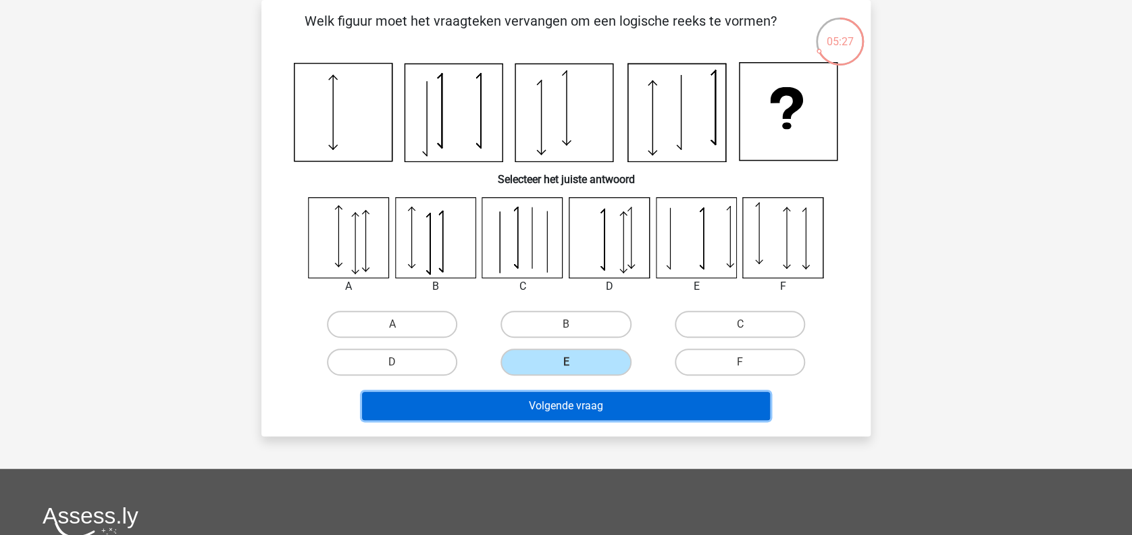
click at [556, 406] on button "Volgende vraag" at bounding box center [566, 406] width 409 height 28
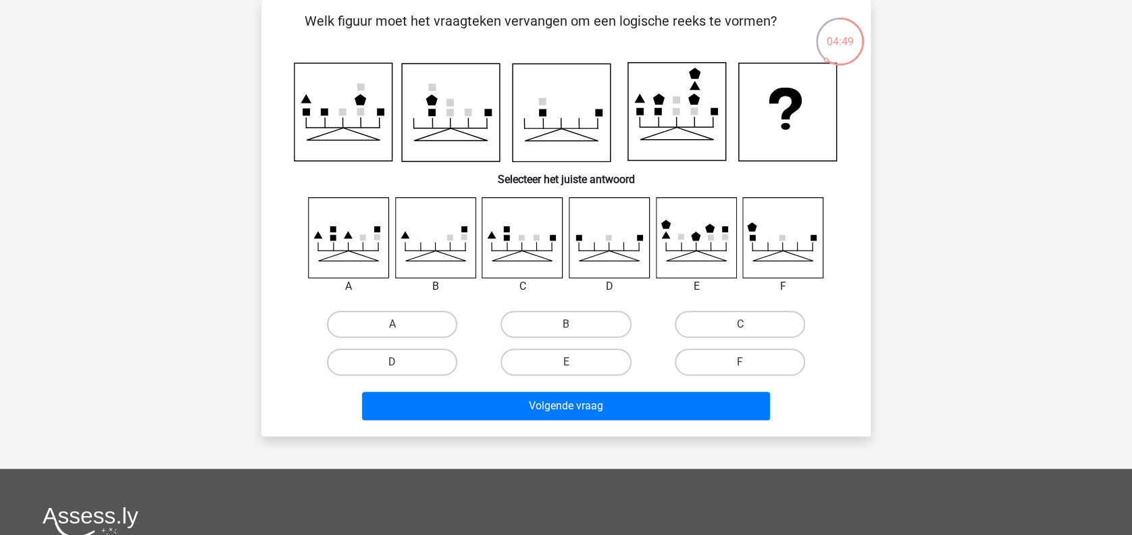
click at [363, 232] on icon at bounding box center [349, 237] width 80 height 80
click at [408, 330] on label "A" at bounding box center [392, 324] width 130 height 27
click at [401, 330] on input "A" at bounding box center [396, 328] width 9 height 9
radio input "true"
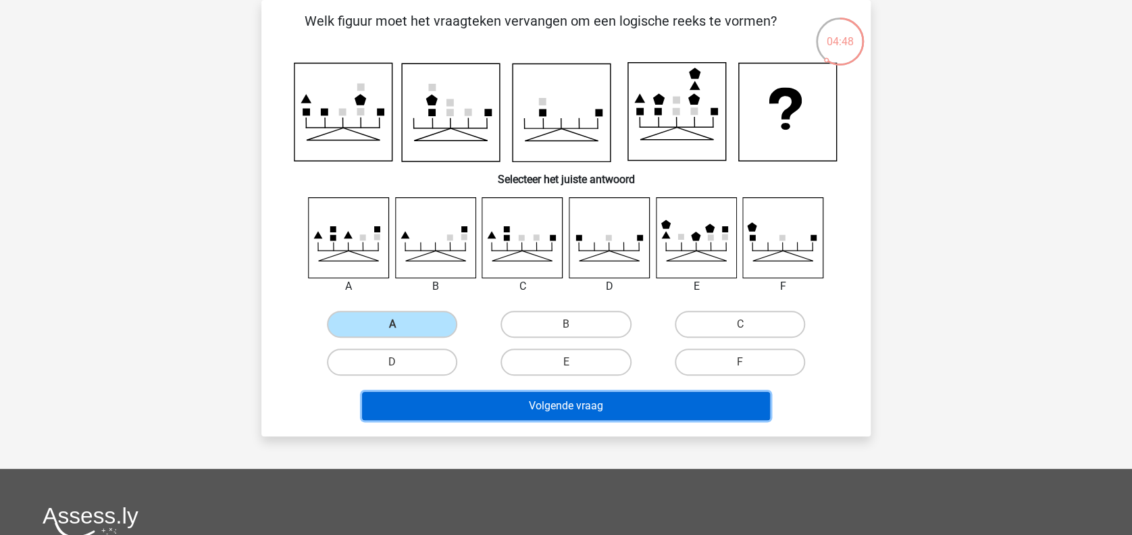
click at [481, 396] on button "Volgende vraag" at bounding box center [566, 406] width 409 height 28
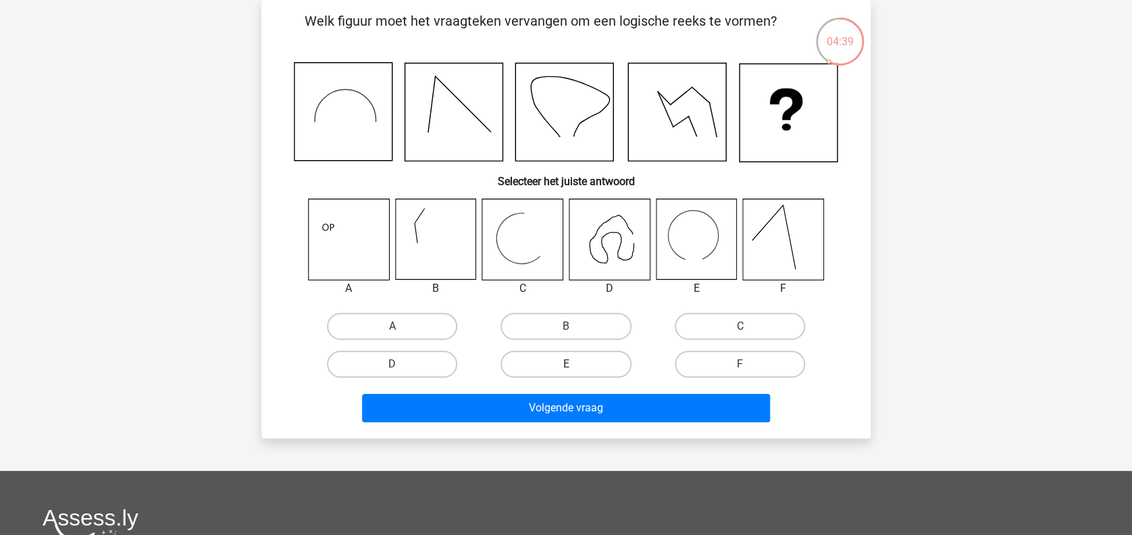
click at [561, 362] on label "E" at bounding box center [565, 363] width 130 height 27
click at [566, 364] on input "E" at bounding box center [570, 368] width 9 height 9
radio input "true"
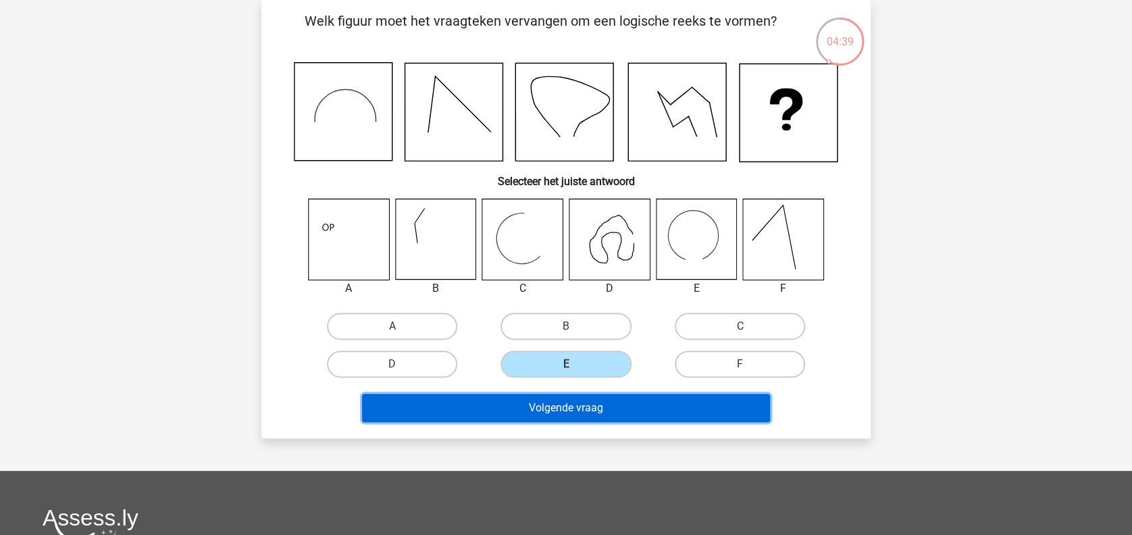
click at [558, 411] on button "Volgende vraag" at bounding box center [566, 408] width 409 height 28
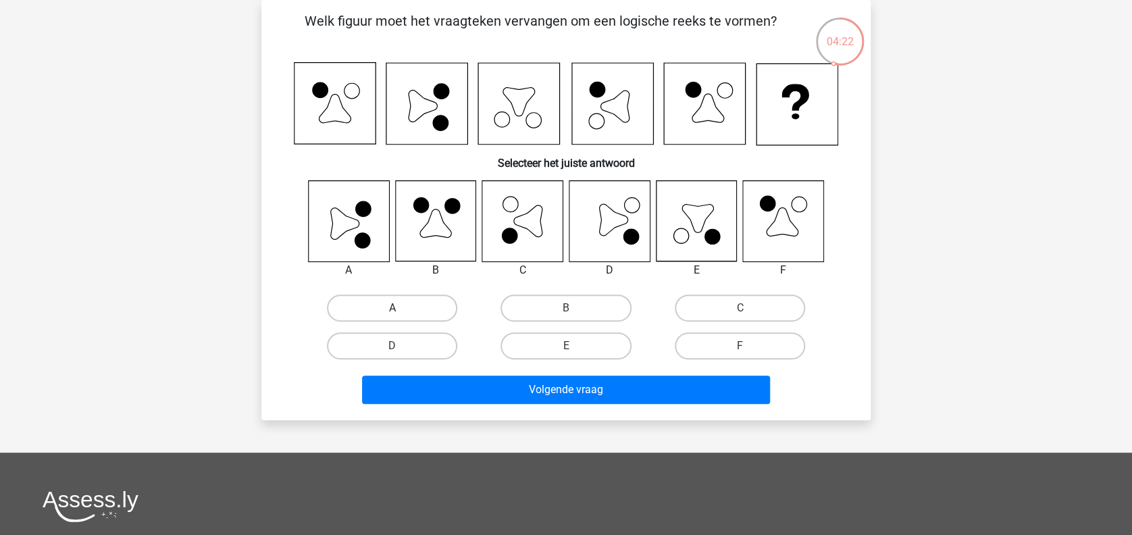
click at [415, 304] on label "A" at bounding box center [392, 307] width 130 height 27
click at [401, 308] on input "A" at bounding box center [396, 312] width 9 height 9
radio input "true"
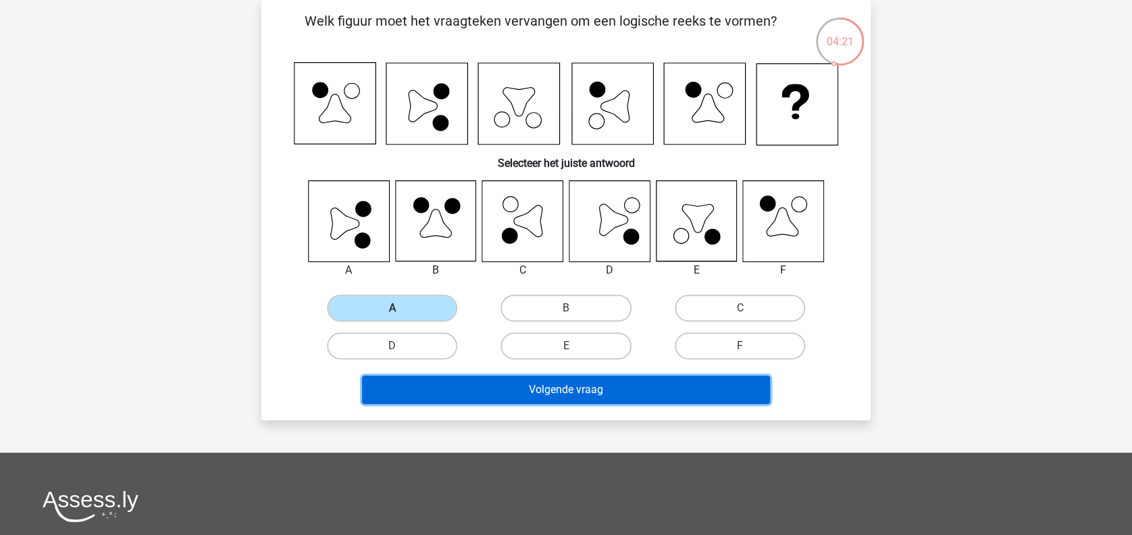
click at [497, 396] on button "Volgende vraag" at bounding box center [566, 389] width 409 height 28
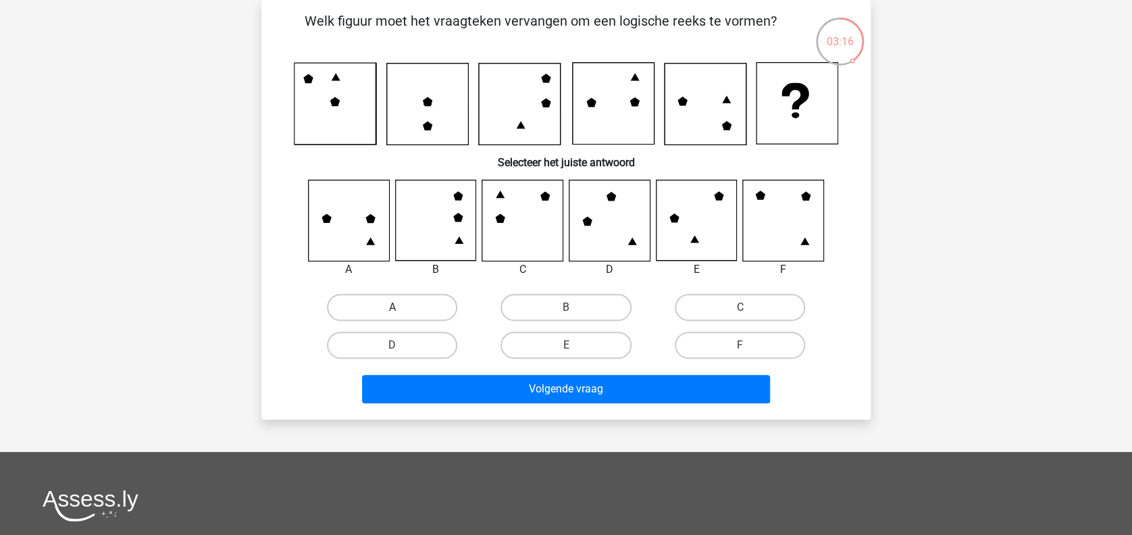
click at [361, 308] on label "A" at bounding box center [392, 307] width 130 height 27
click at [392, 308] on input "A" at bounding box center [396, 311] width 9 height 9
radio input "true"
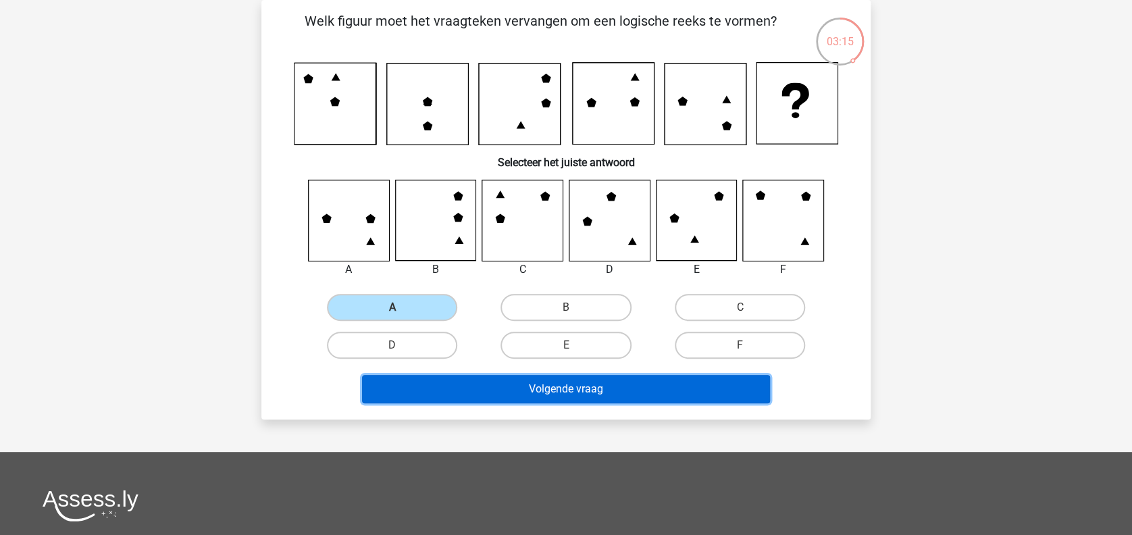
click at [507, 389] on button "Volgende vraag" at bounding box center [566, 389] width 409 height 28
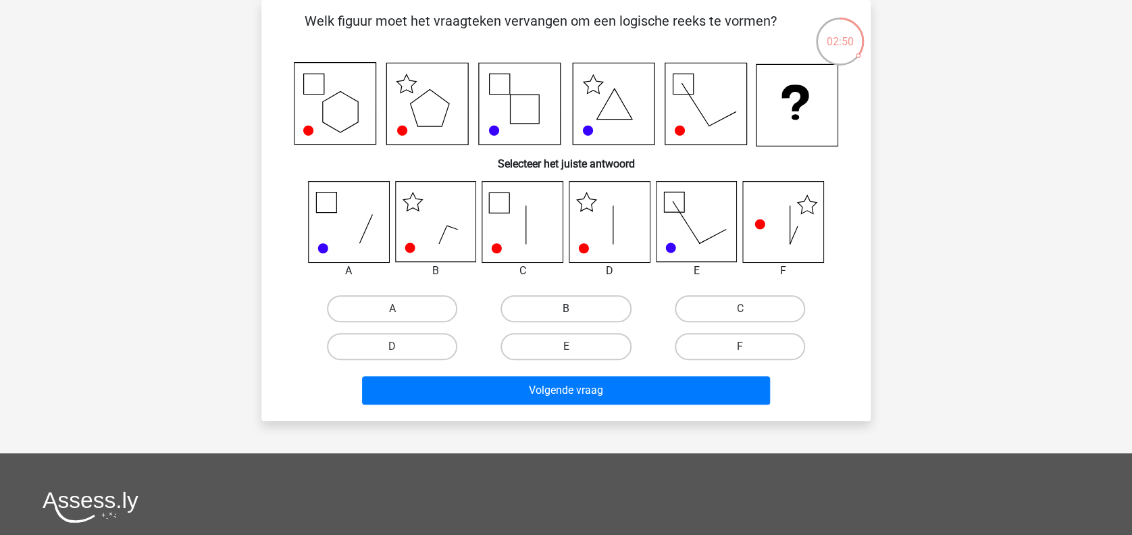
click at [531, 306] on label "B" at bounding box center [565, 308] width 130 height 27
click at [566, 309] on input "B" at bounding box center [570, 313] width 9 height 9
radio input "true"
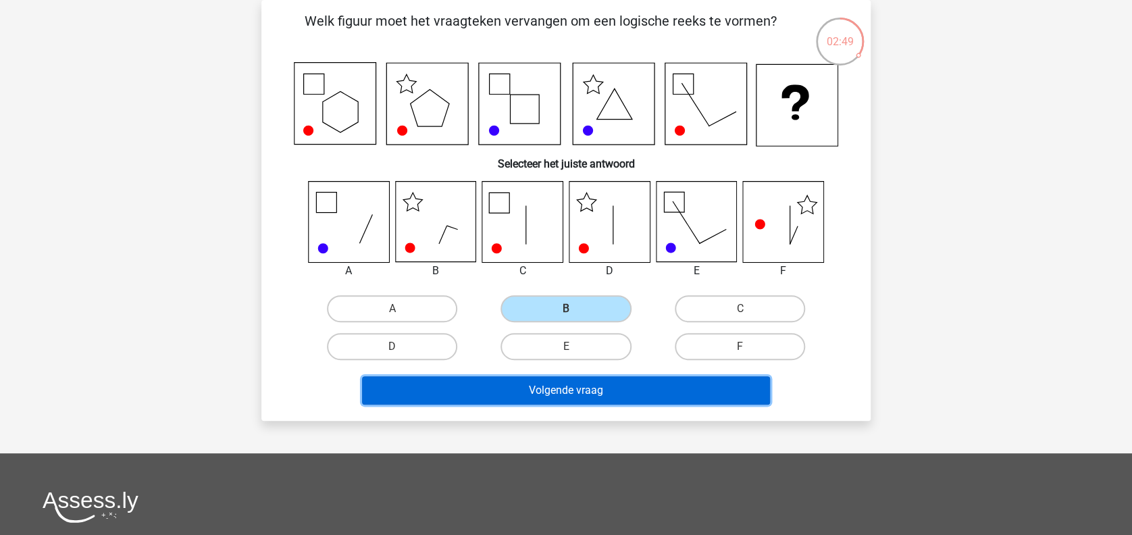
click at [525, 400] on button "Volgende vraag" at bounding box center [566, 390] width 409 height 28
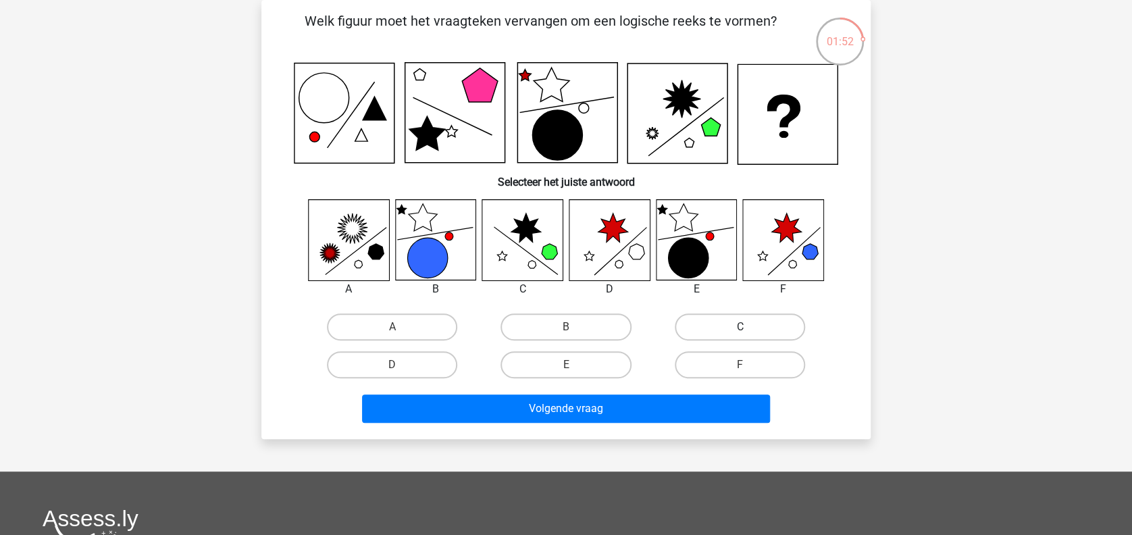
click at [728, 330] on label "C" at bounding box center [740, 326] width 130 height 27
click at [739, 330] on input "C" at bounding box center [743, 331] width 9 height 9
radio input "true"
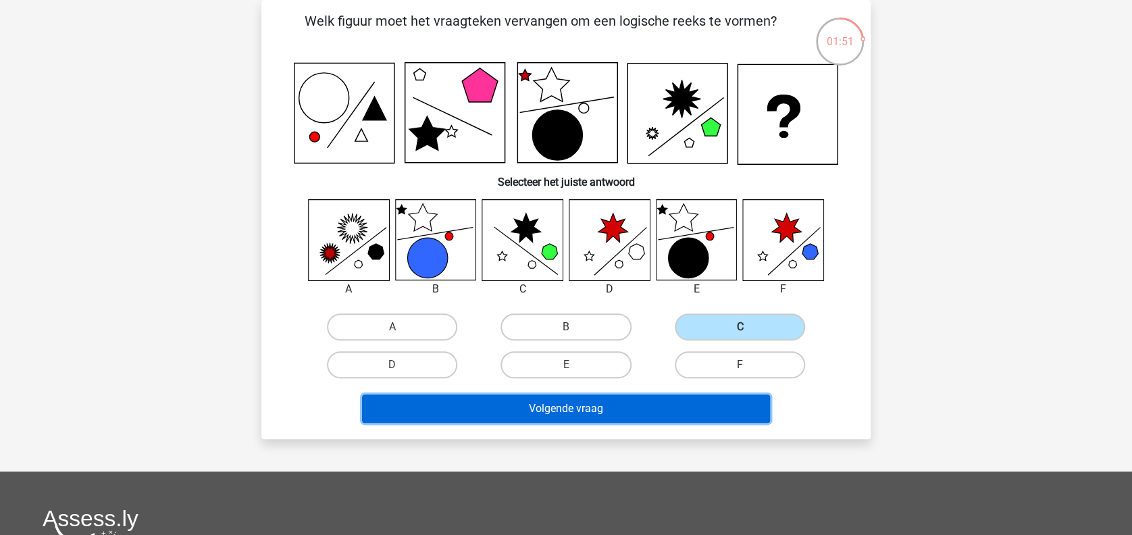
click at [611, 411] on button "Volgende vraag" at bounding box center [566, 408] width 409 height 28
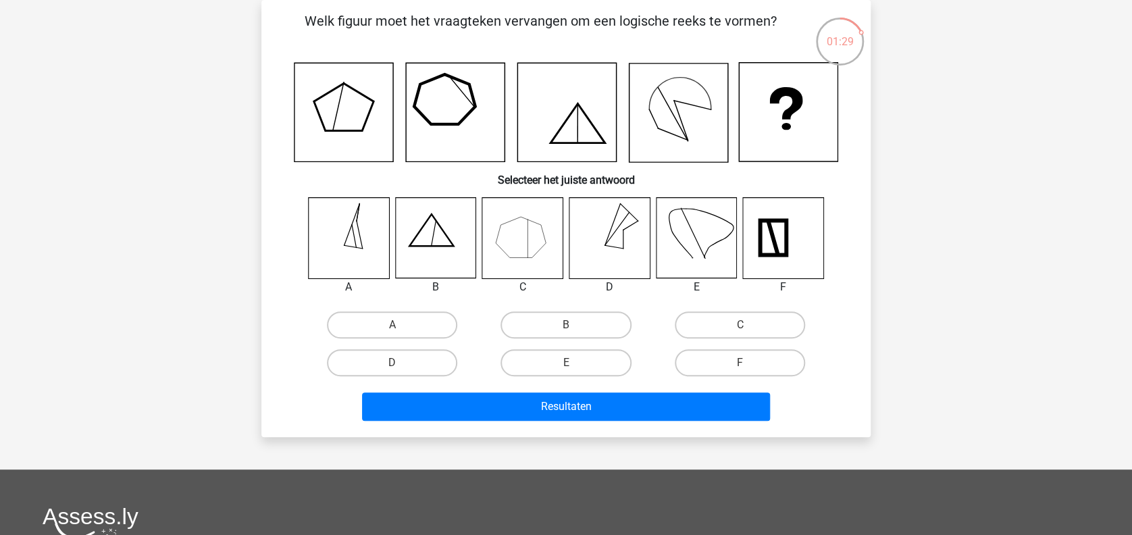
click at [510, 226] on icon at bounding box center [522, 238] width 80 height 80
click at [700, 321] on label "C" at bounding box center [740, 324] width 130 height 27
click at [739, 325] on input "C" at bounding box center [743, 329] width 9 height 9
radio input "true"
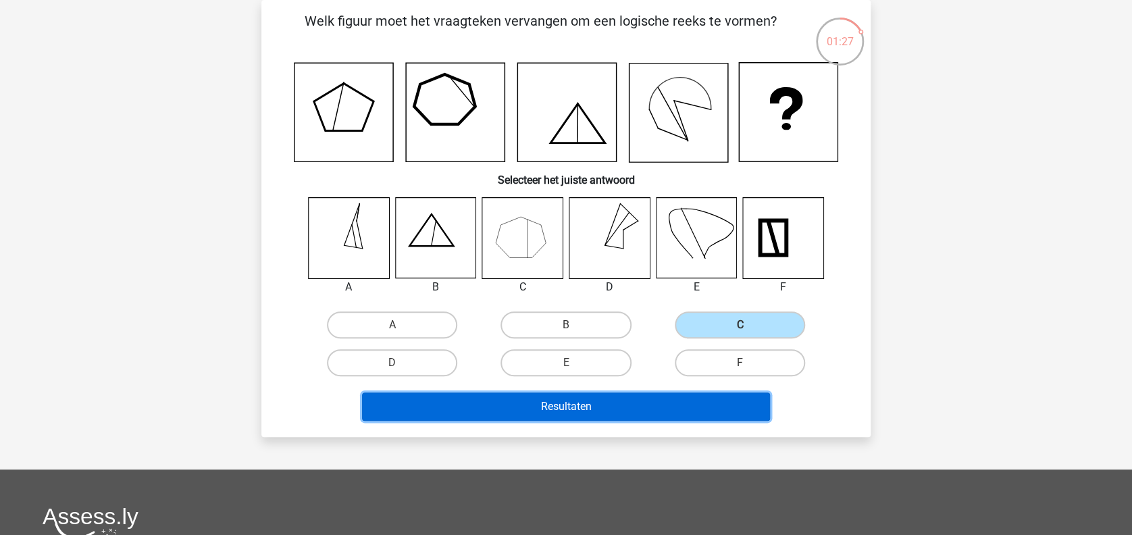
click at [661, 413] on button "Resultaten" at bounding box center [566, 406] width 409 height 28
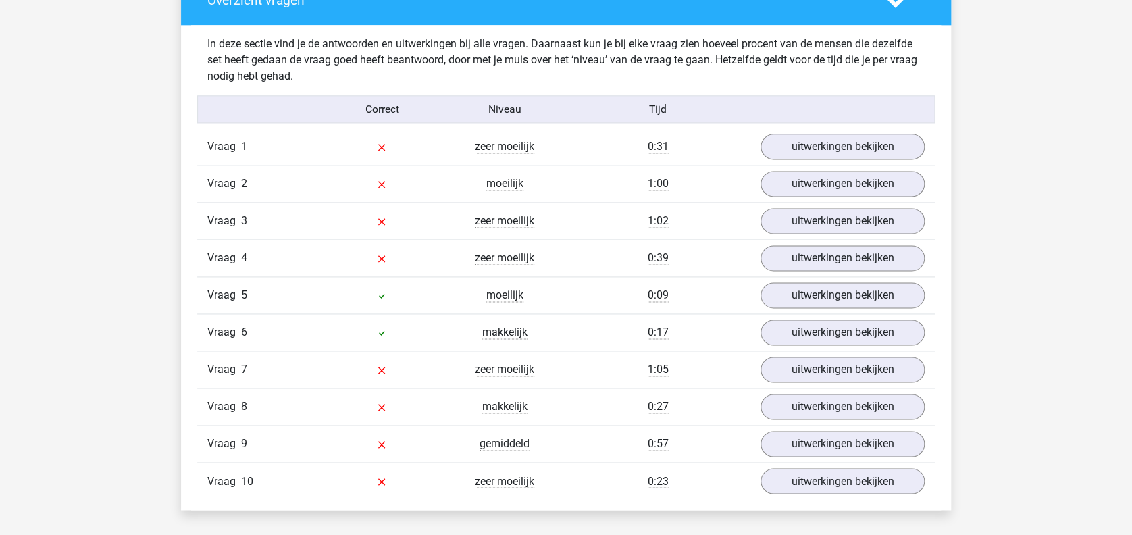
scroll to position [810, 0]
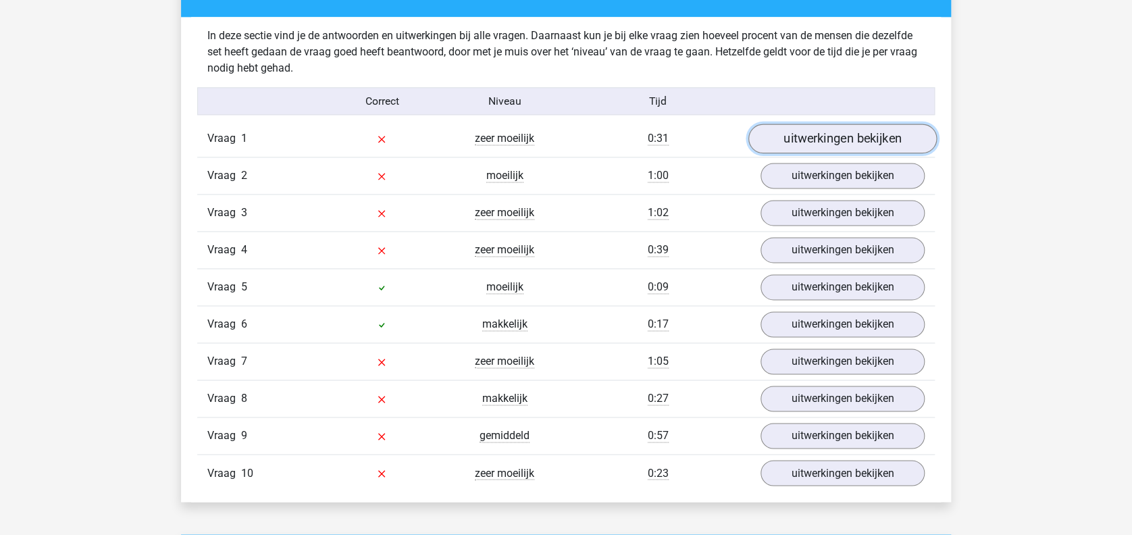
click at [789, 144] on link "uitwerkingen bekijken" at bounding box center [842, 139] width 188 height 30
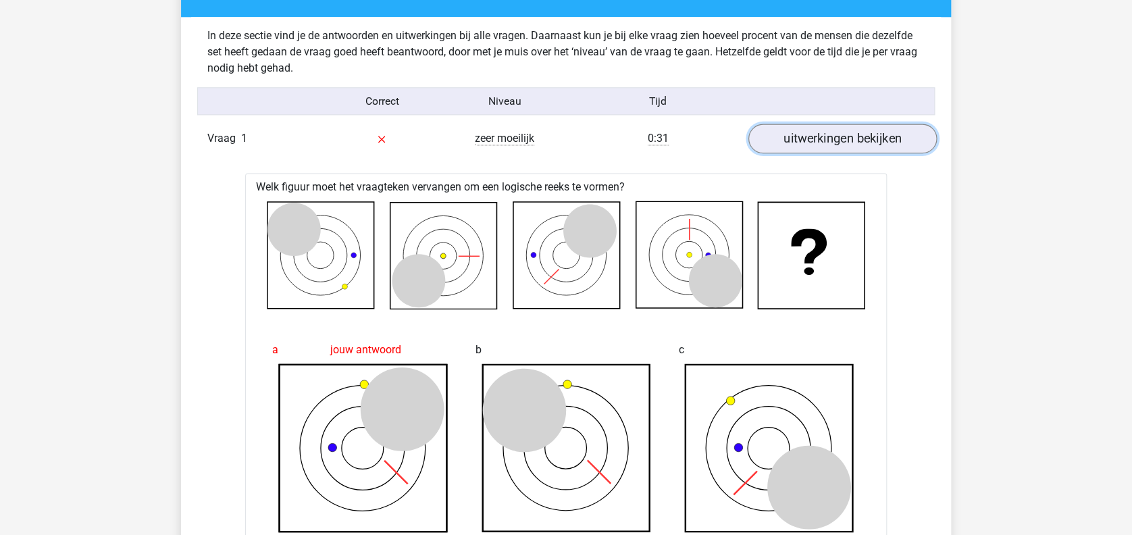
click at [789, 144] on link "uitwerkingen bekijken" at bounding box center [842, 139] width 188 height 30
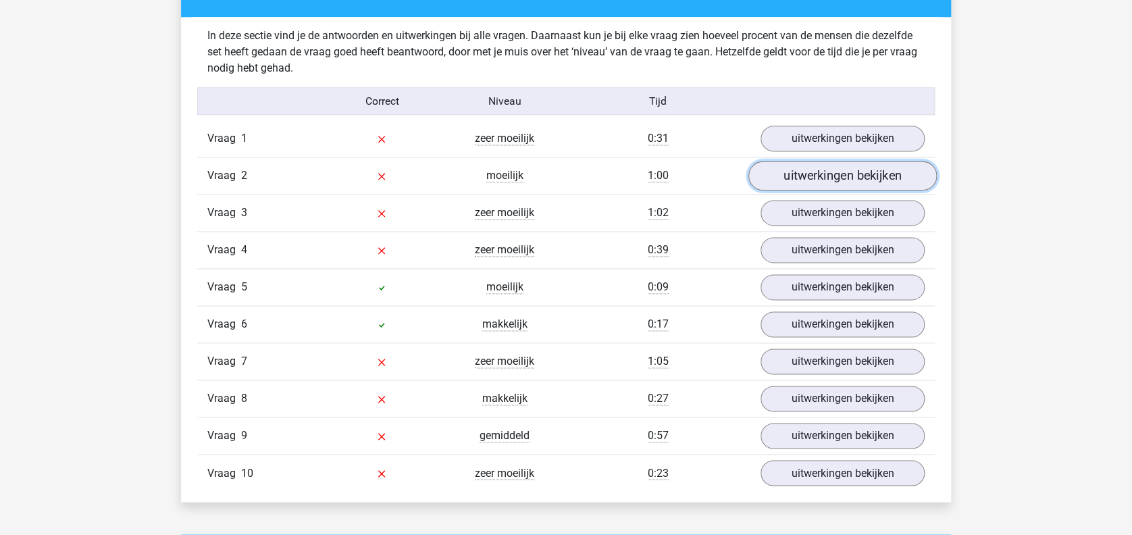
click at [790, 181] on link "uitwerkingen bekijken" at bounding box center [842, 176] width 188 height 30
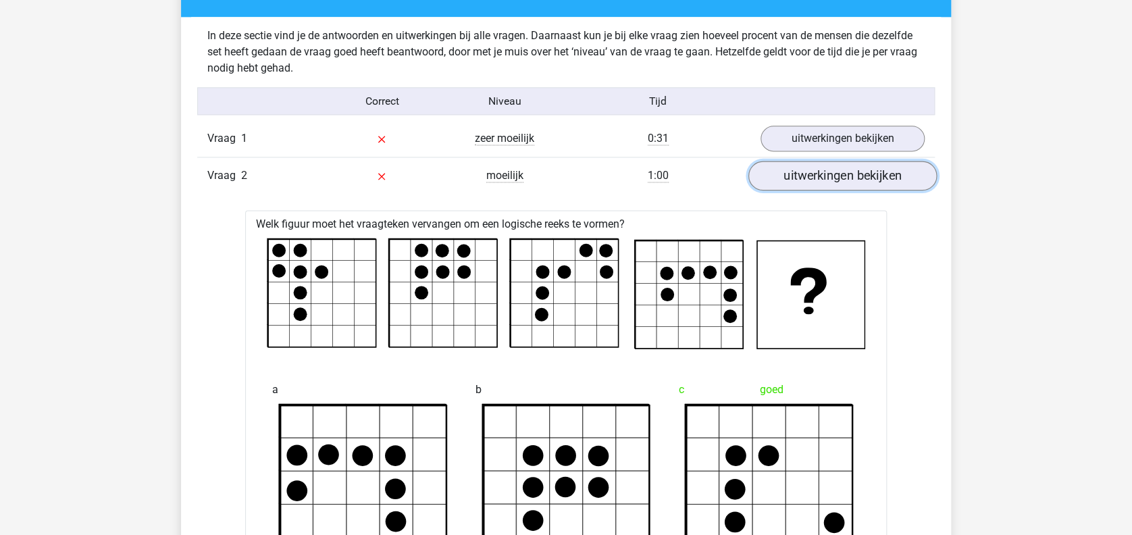
click at [790, 181] on link "uitwerkingen bekijken" at bounding box center [842, 176] width 188 height 30
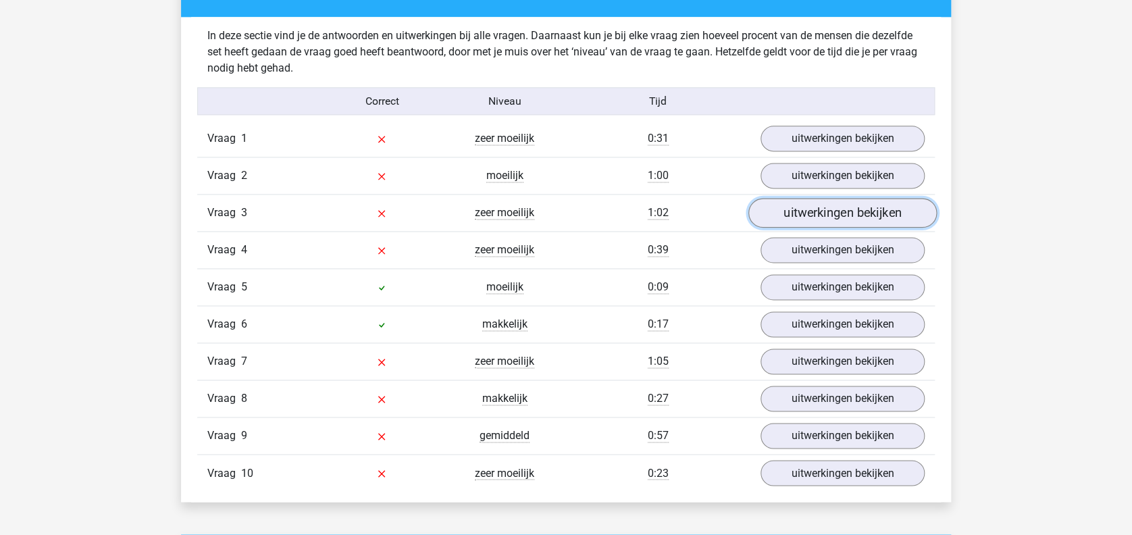
click at [792, 217] on link "uitwerkingen bekijken" at bounding box center [842, 214] width 188 height 30
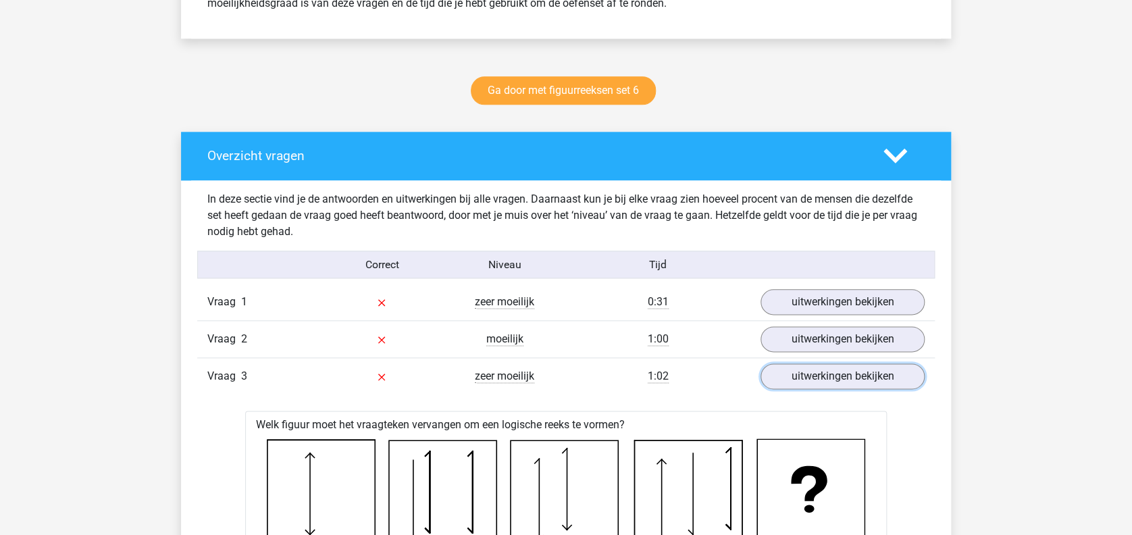
scroll to position [630, 0]
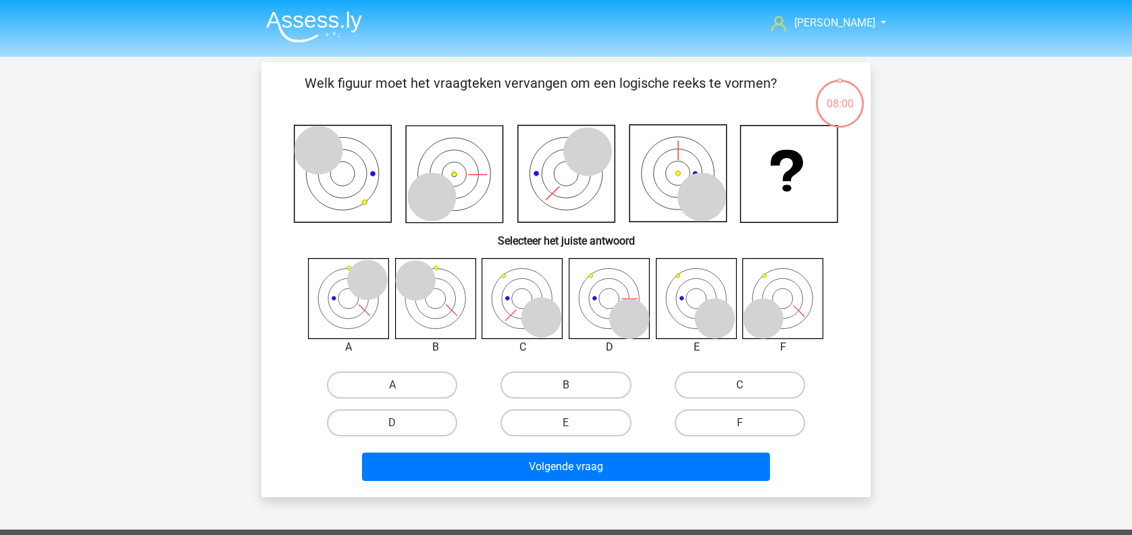
scroll to position [62, 0]
